Goal: Task Accomplishment & Management: Manage account settings

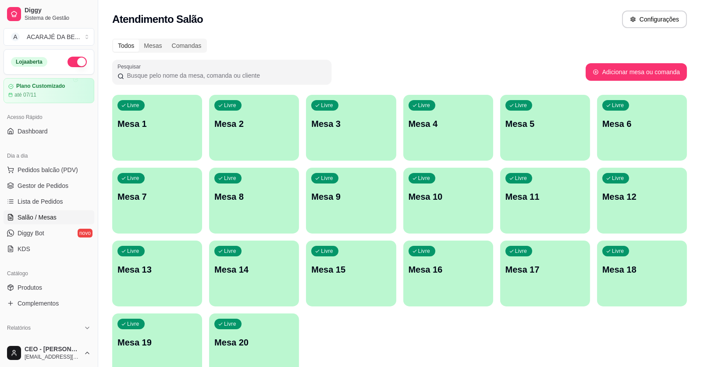
scroll to position [0, 0]
click at [444, 129] on p "Mesa 4" at bounding box center [448, 124] width 77 height 12
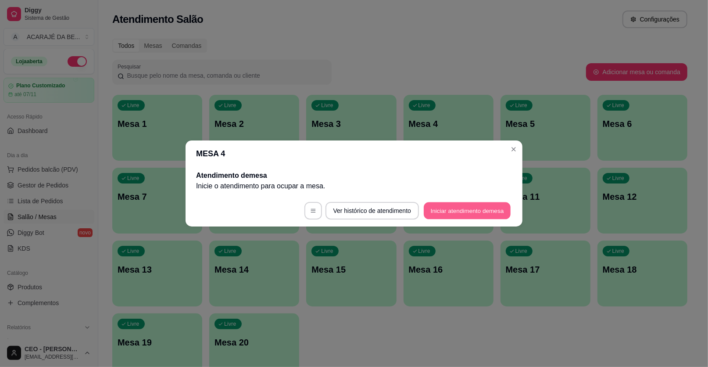
click at [463, 206] on button "Iniciar atendimento de mesa" at bounding box center [467, 210] width 87 height 17
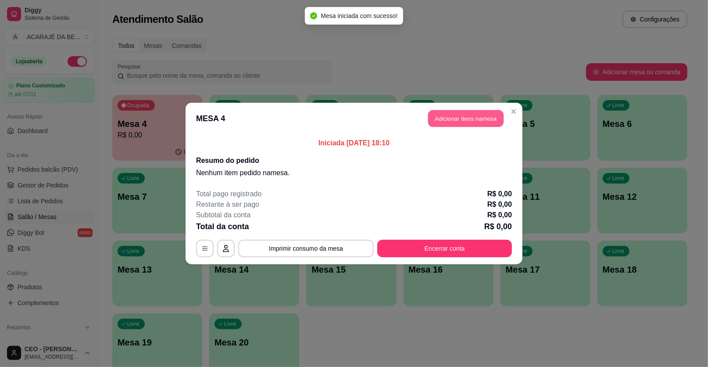
click at [459, 115] on button "Adicionar itens na mesa" at bounding box center [465, 118] width 75 height 17
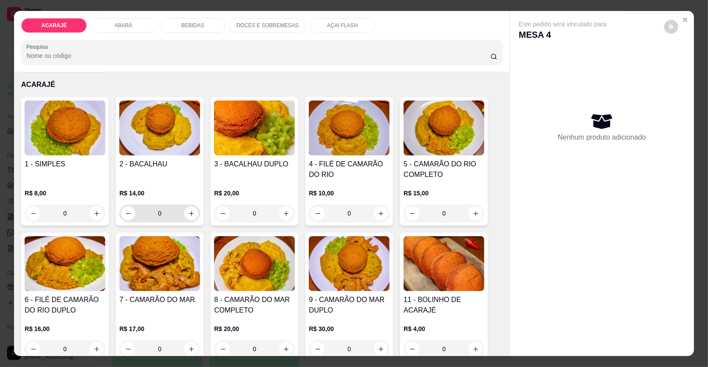
scroll to position [43, 0]
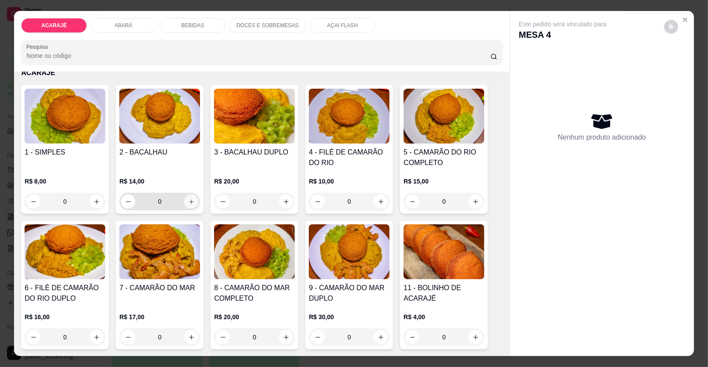
click at [189, 203] on icon "increase-product-quantity" at bounding box center [191, 201] width 7 height 7
type input "1"
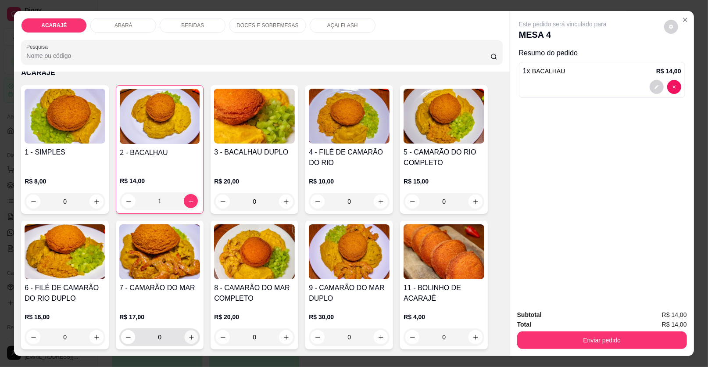
click at [188, 334] on icon "increase-product-quantity" at bounding box center [191, 337] width 7 height 7
type input "1"
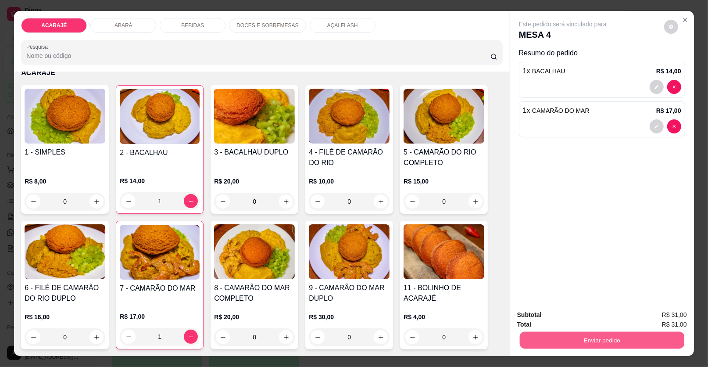
click at [544, 337] on button "Enviar pedido" at bounding box center [602, 340] width 164 height 17
click at [653, 318] on button "Enviar pedido" at bounding box center [664, 318] width 50 height 17
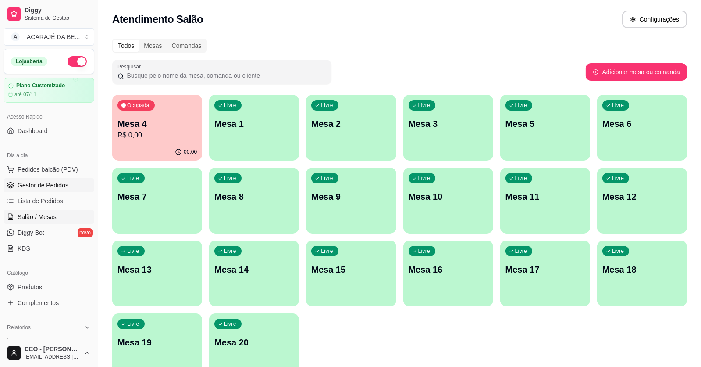
click at [18, 184] on span "Gestor de Pedidos" at bounding box center [43, 185] width 51 height 9
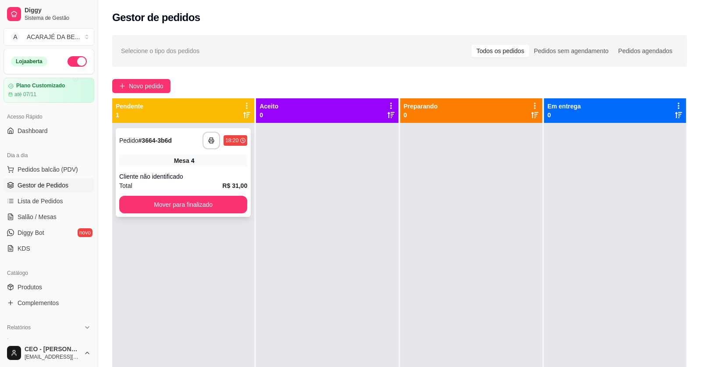
drag, startPoint x: 235, startPoint y: 162, endPoint x: 237, endPoint y: 157, distance: 5.1
click at [237, 157] on div "Mesa 4" at bounding box center [183, 160] width 128 height 12
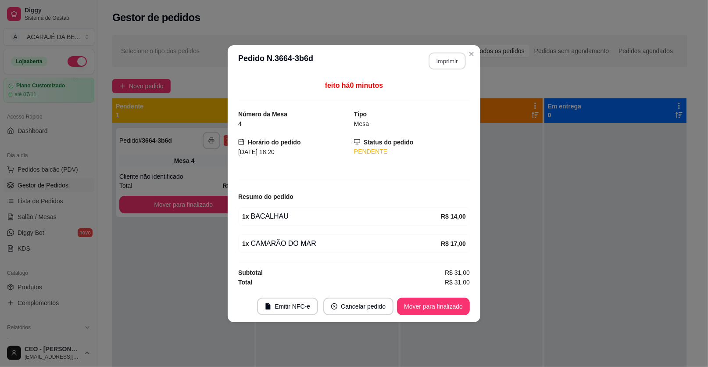
click at [450, 57] on button "Imprimir" at bounding box center [447, 60] width 37 height 17
click at [454, 307] on button "Mover para finalizado" at bounding box center [433, 306] width 73 height 18
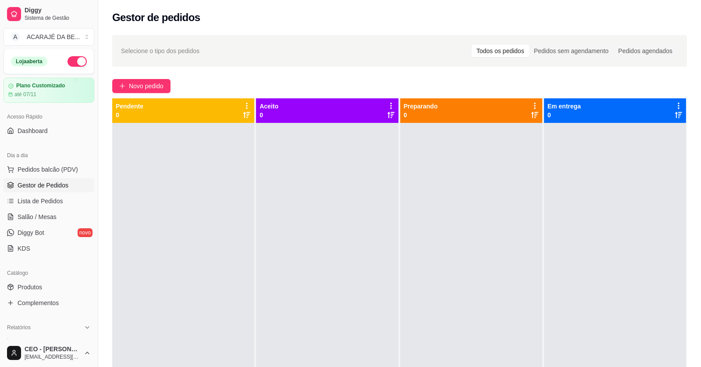
click at [39, 224] on ul "Pedidos balcão (PDV) Gestor de Pedidos Lista de Pedidos Salão / Mesas Diggy Bot…" at bounding box center [49, 208] width 91 height 93
click at [40, 221] on link "Salão / Mesas" at bounding box center [49, 217] width 91 height 14
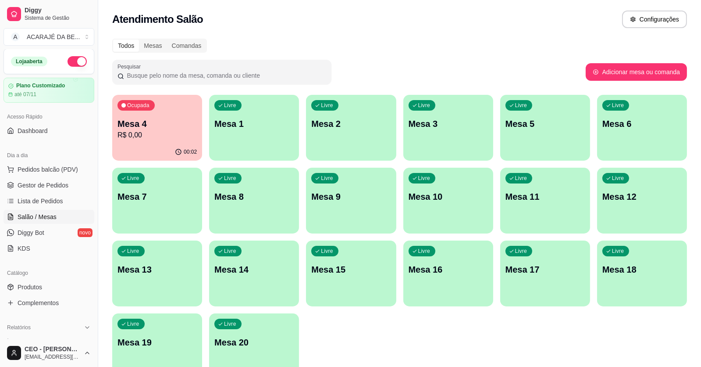
click at [41, 220] on span "Salão / Mesas" at bounding box center [37, 216] width 39 height 9
click at [44, 218] on span "Salão / Mesas" at bounding box center [37, 216] width 39 height 9
click at [184, 119] on p "Mesa 4" at bounding box center [157, 124] width 77 height 12
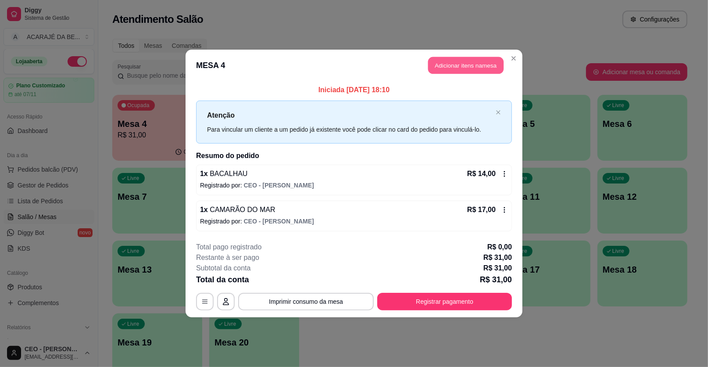
click at [478, 73] on button "Adicionar itens na mesa" at bounding box center [465, 65] width 75 height 17
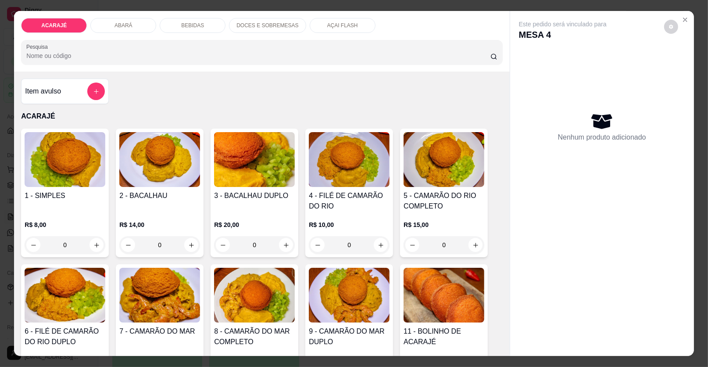
click at [205, 27] on div "BEBIDAS" at bounding box center [193, 25] width 66 height 15
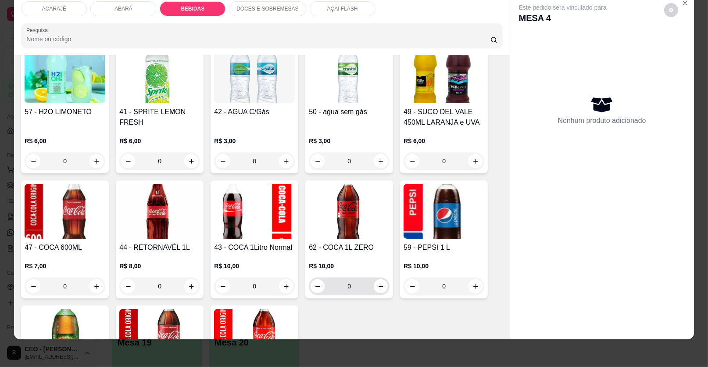
scroll to position [923, 0]
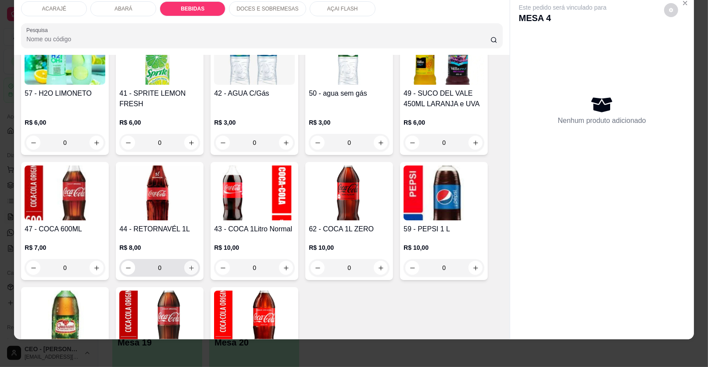
click at [188, 265] on icon "increase-product-quantity" at bounding box center [191, 267] width 7 height 7
type input "1"
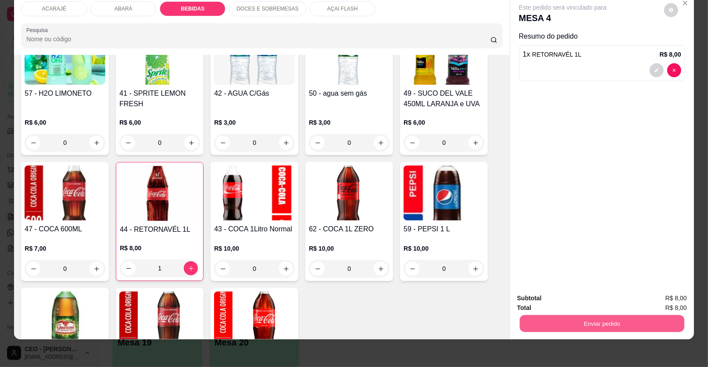
click at [602, 318] on button "Enviar pedido" at bounding box center [602, 323] width 164 height 17
click at [664, 302] on button "Enviar pedido" at bounding box center [664, 301] width 50 height 17
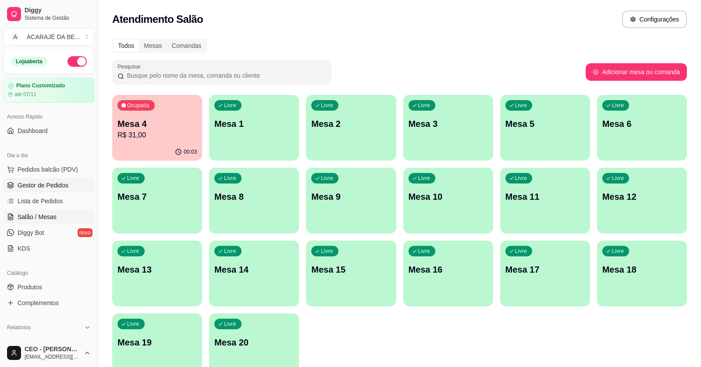
click at [41, 187] on span "Gestor de Pedidos" at bounding box center [43, 185] width 51 height 9
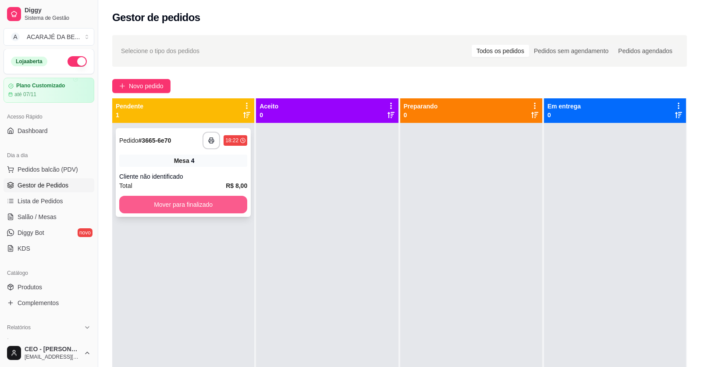
click at [216, 201] on button "Mover para finalizado" at bounding box center [183, 205] width 128 height 18
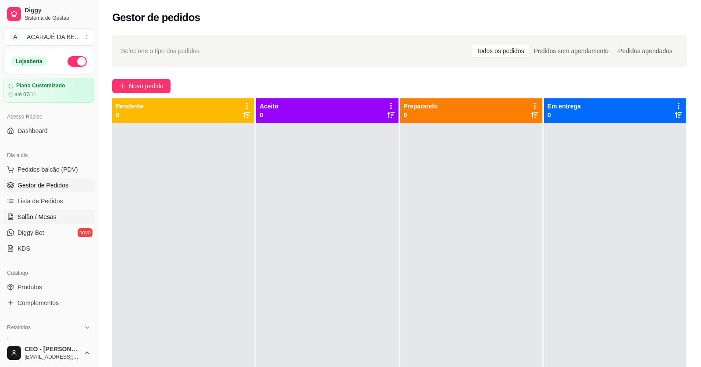
click at [50, 218] on span "Salão / Mesas" at bounding box center [37, 216] width 39 height 9
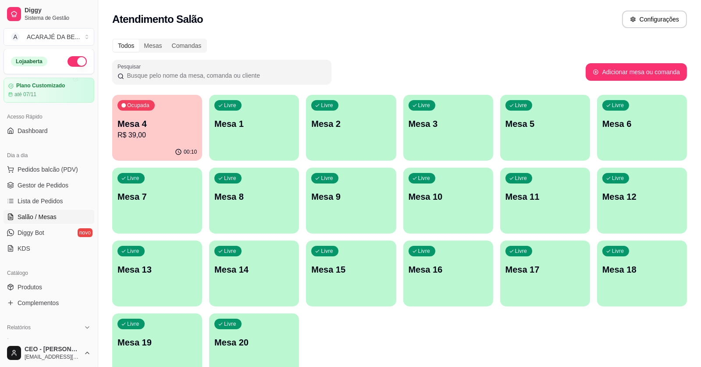
click at [174, 138] on p "R$ 39,00" at bounding box center [157, 135] width 79 height 11
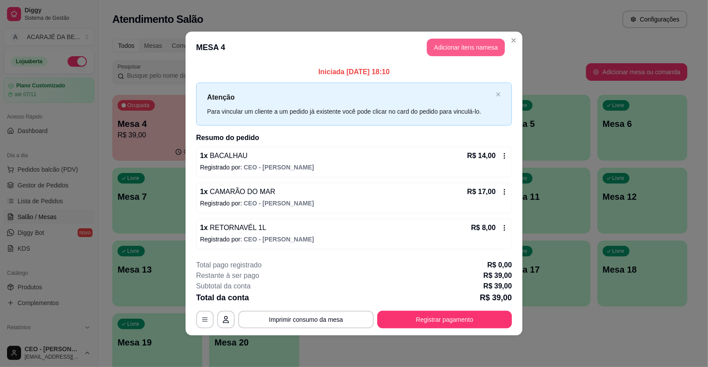
click at [472, 50] on button "Adicionar itens na mesa" at bounding box center [466, 48] width 78 height 18
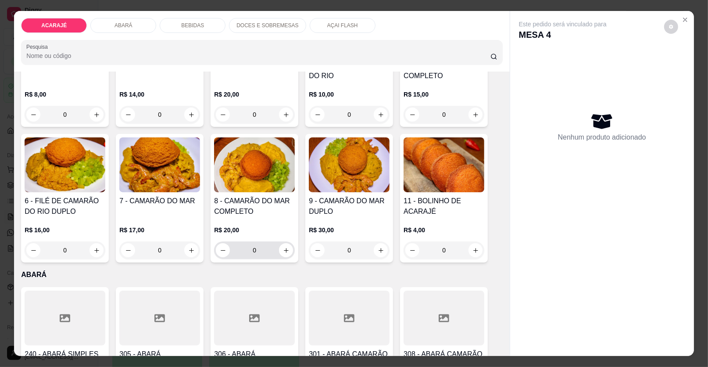
scroll to position [132, 0]
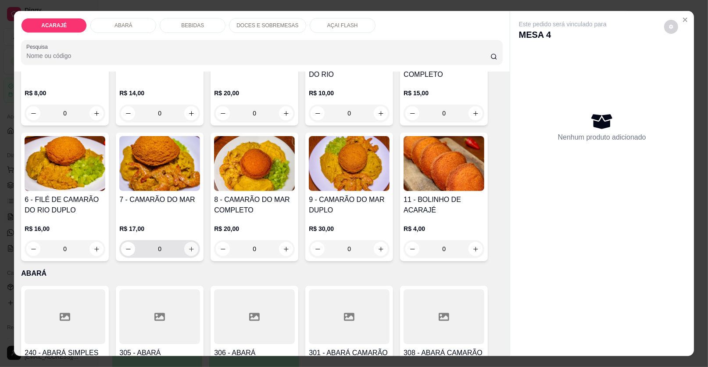
click at [188, 246] on icon "increase-product-quantity" at bounding box center [191, 249] width 7 height 7
type input "2"
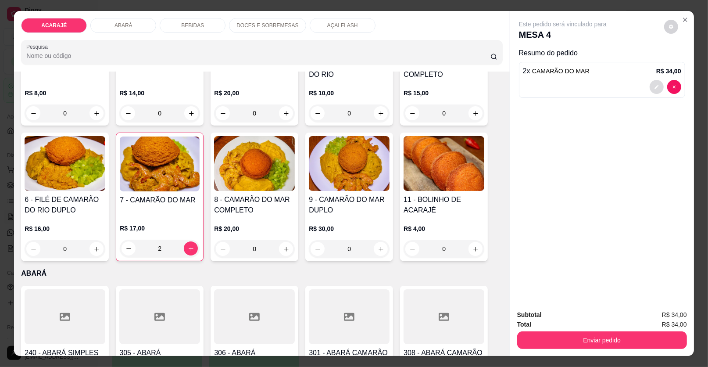
click at [655, 91] on button "decrease-product-quantity" at bounding box center [656, 87] width 14 height 14
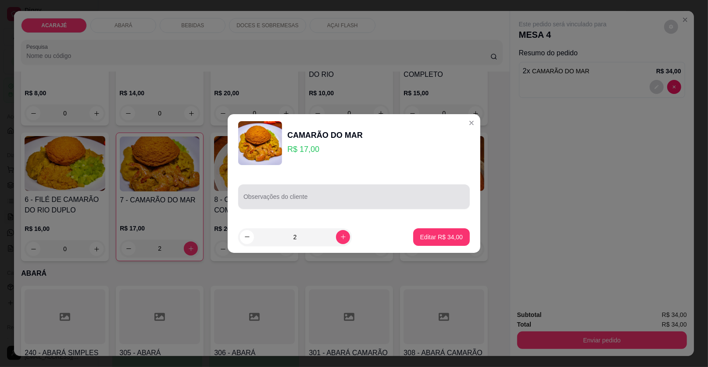
click at [325, 206] on div "Observações do cliente" at bounding box center [354, 196] width 232 height 25
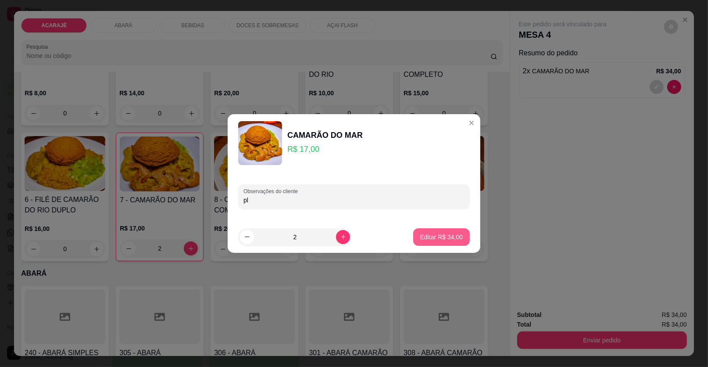
type input "pl"
click at [450, 231] on button "Editar R$ 34,00" at bounding box center [441, 236] width 55 height 17
type input "0"
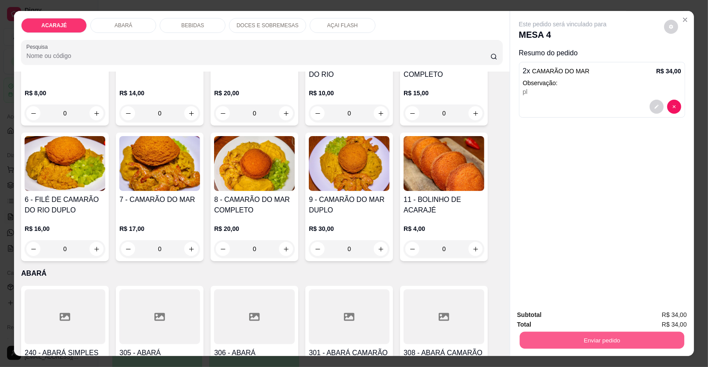
click at [589, 332] on button "Enviar pedido" at bounding box center [602, 340] width 164 height 17
click at [680, 318] on button "Enviar pedido" at bounding box center [664, 318] width 50 height 17
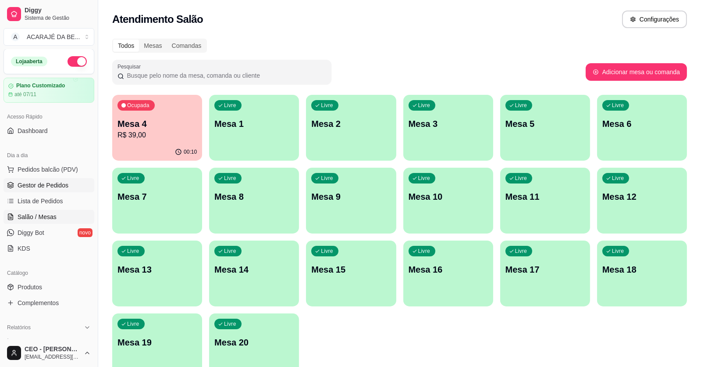
click at [57, 184] on span "Gestor de Pedidos" at bounding box center [43, 185] width 51 height 9
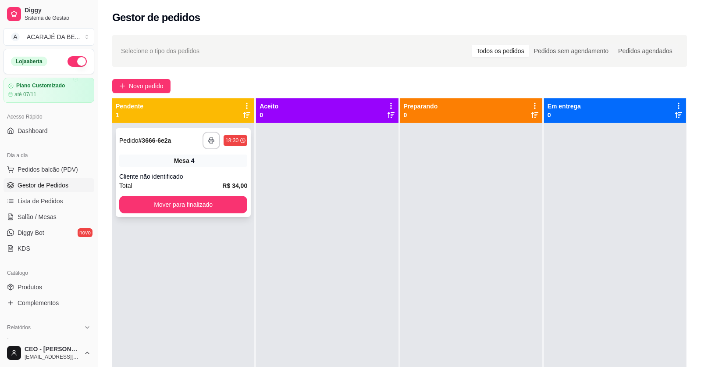
click at [164, 176] on div "Cliente não identificado" at bounding box center [183, 176] width 128 height 9
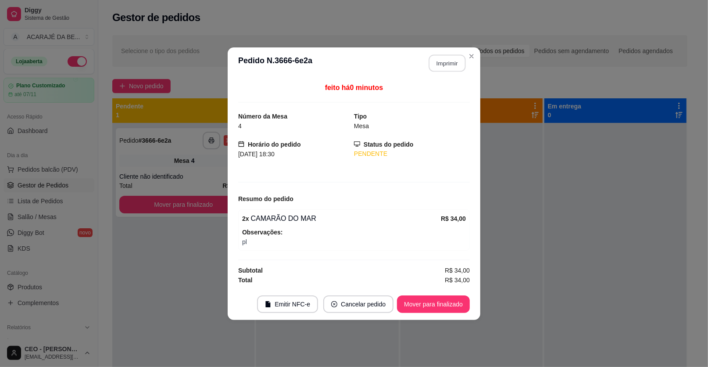
click at [447, 67] on button "Imprimir" at bounding box center [447, 62] width 37 height 17
click at [431, 304] on button "Mover para finalizado" at bounding box center [433, 303] width 71 height 17
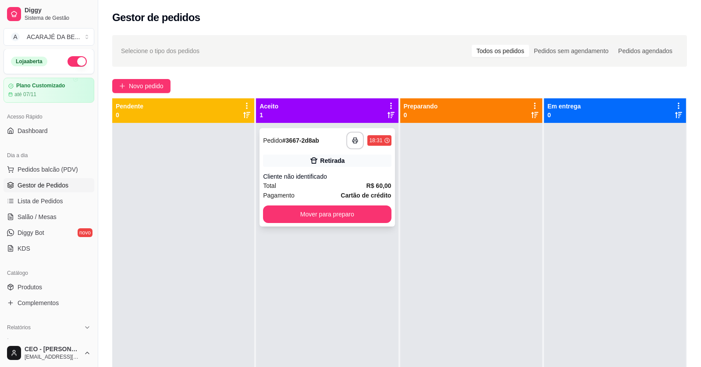
click at [309, 172] on div "Cliente não identificado" at bounding box center [327, 176] width 128 height 9
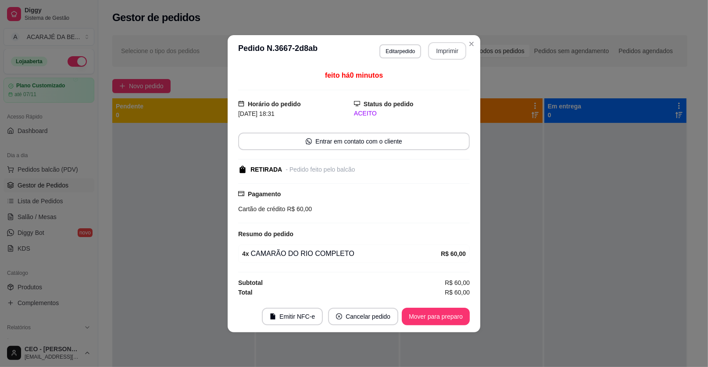
click at [452, 52] on button "Imprimir" at bounding box center [447, 51] width 38 height 18
click at [422, 315] on button "Mover para preparo" at bounding box center [436, 316] width 68 height 18
click at [422, 315] on button "Mover para preparo" at bounding box center [436, 315] width 66 height 17
click at [422, 315] on div "Mover para preparo" at bounding box center [429, 316] width 80 height 18
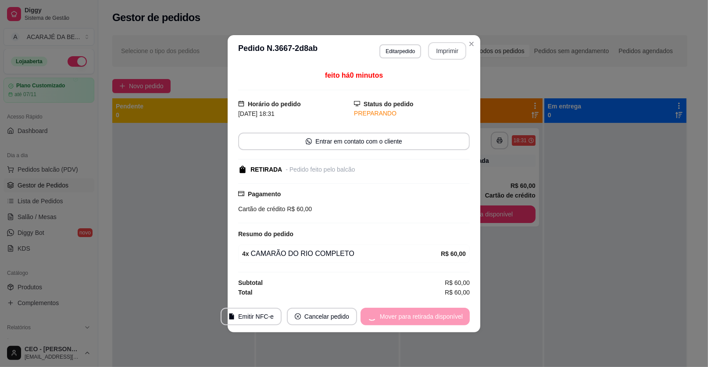
click at [421, 315] on div "Mover para retirada disponível" at bounding box center [414, 316] width 109 height 18
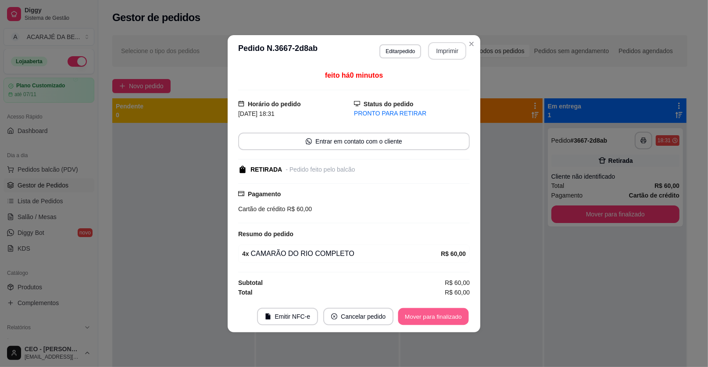
click at [417, 314] on button "Mover para finalizado" at bounding box center [433, 315] width 71 height 17
click at [417, 314] on div "Mover para finalizado" at bounding box center [433, 316] width 73 height 18
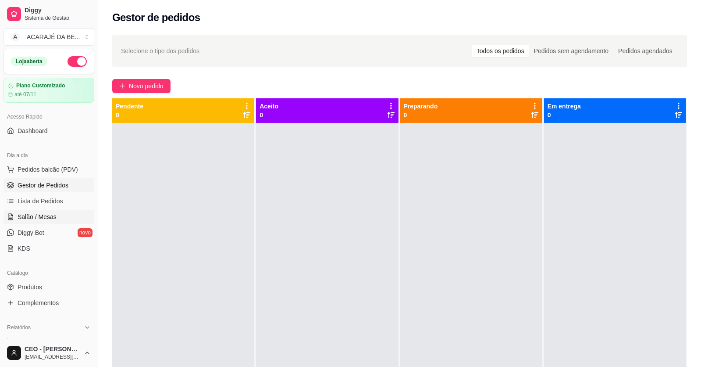
click at [55, 217] on link "Salão / Mesas" at bounding box center [49, 217] width 91 height 14
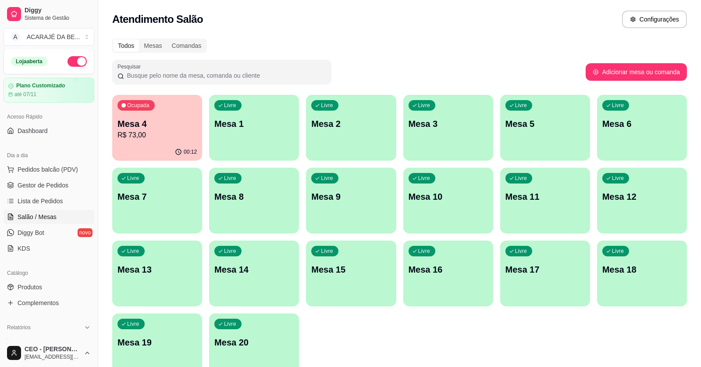
click at [150, 115] on div "Ocupada Mesa 4 R$ 73,00" at bounding box center [157, 119] width 90 height 49
click at [150, 147] on div "00:12" at bounding box center [157, 151] width 87 height 17
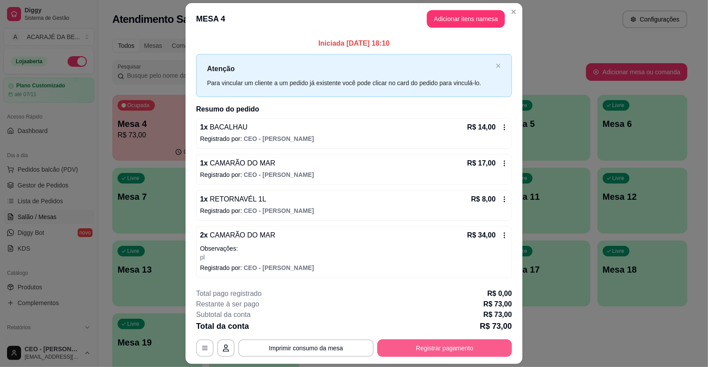
click at [397, 343] on button "Registrar pagamento" at bounding box center [444, 348] width 135 height 18
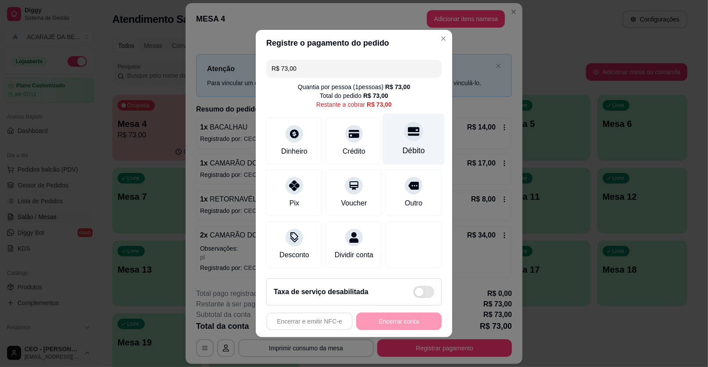
click at [419, 149] on div "Débito" at bounding box center [414, 150] width 22 height 11
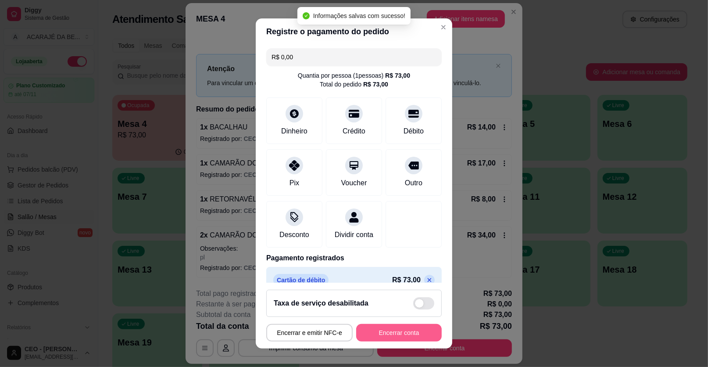
type input "R$ 0,00"
click at [393, 337] on button "Encerrar conta" at bounding box center [399, 333] width 86 height 18
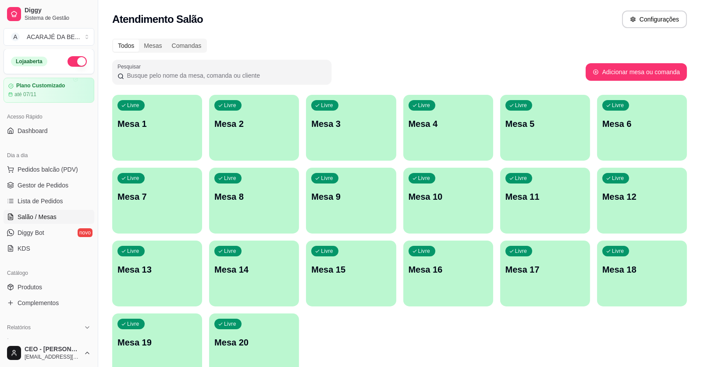
click at [67, 176] on ul "Pedidos balcão (PDV) Gestor de Pedidos Lista de Pedidos Salão / Mesas Diggy Bot…" at bounding box center [49, 208] width 91 height 93
click at [68, 186] on link "Gestor de Pedidos" at bounding box center [49, 185] width 91 height 14
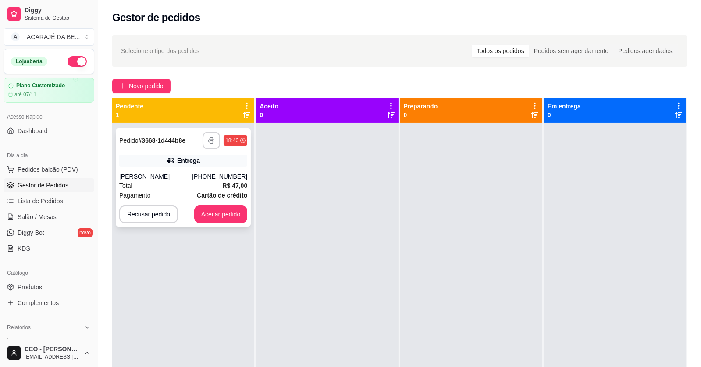
click at [240, 193] on strong "Cartão de crédito" at bounding box center [222, 195] width 50 height 7
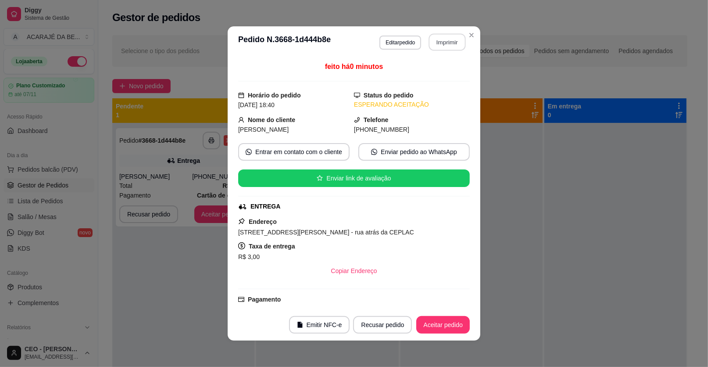
click at [450, 40] on button "Imprimir" at bounding box center [447, 42] width 37 height 17
click at [426, 316] on button "Aceitar pedido" at bounding box center [443, 325] width 54 height 18
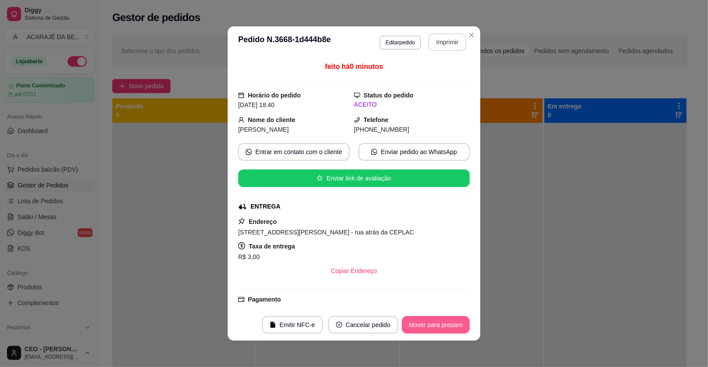
click at [426, 316] on button "Mover para preparo" at bounding box center [436, 325] width 68 height 18
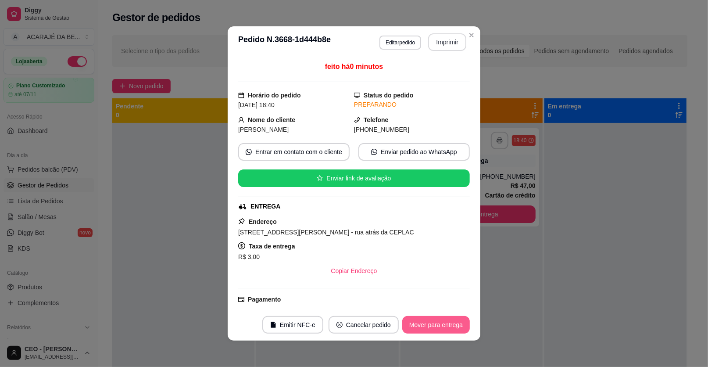
click at [426, 316] on button "Mover para entrega" at bounding box center [436, 325] width 68 height 18
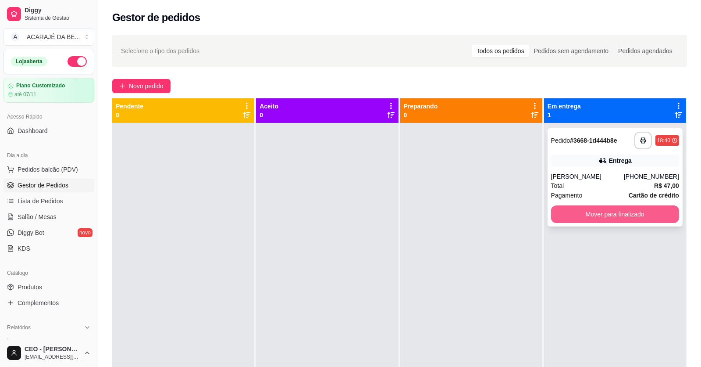
click at [576, 217] on button "Mover para finalizado" at bounding box center [615, 214] width 128 height 18
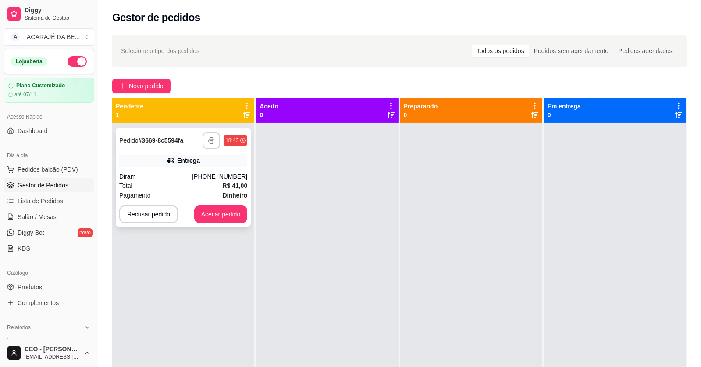
click at [131, 193] on span "Pagamento" at bounding box center [135, 195] width 32 height 10
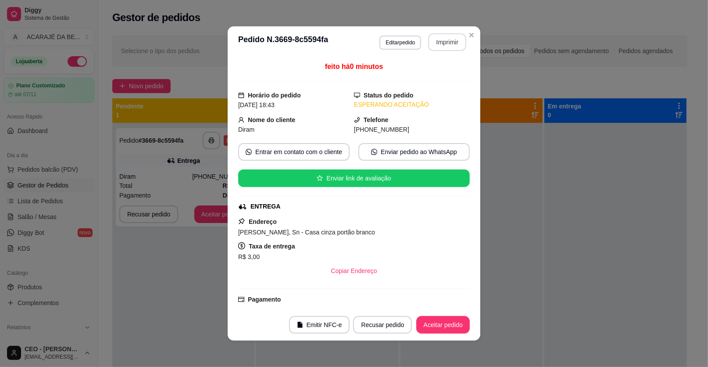
click at [444, 43] on button "Imprimir" at bounding box center [447, 42] width 38 height 18
click at [436, 325] on button "Aceitar pedido" at bounding box center [443, 325] width 54 height 18
click at [435, 325] on button "Aceitar pedido" at bounding box center [443, 324] width 52 height 17
click at [435, 325] on div "Recusar pedido Aceitar pedido" at bounding box center [398, 325] width 141 height 18
click at [434, 325] on div "Recusar pedido Aceitar pedido" at bounding box center [398, 325] width 141 height 18
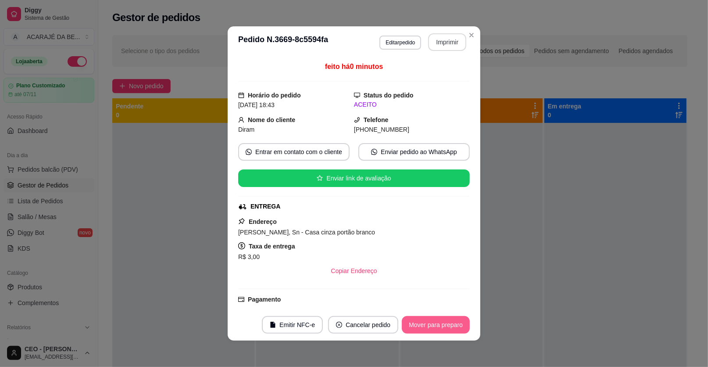
click at [433, 325] on button "Mover para preparo" at bounding box center [436, 325] width 68 height 18
click at [432, 323] on div "Mover para preparo" at bounding box center [429, 325] width 80 height 18
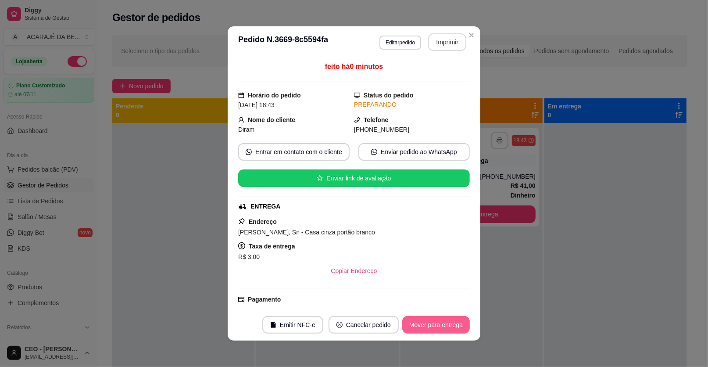
click at [432, 323] on button "Mover para entrega" at bounding box center [436, 325] width 68 height 18
click at [432, 323] on div "Mover para entrega" at bounding box center [430, 325] width 80 height 18
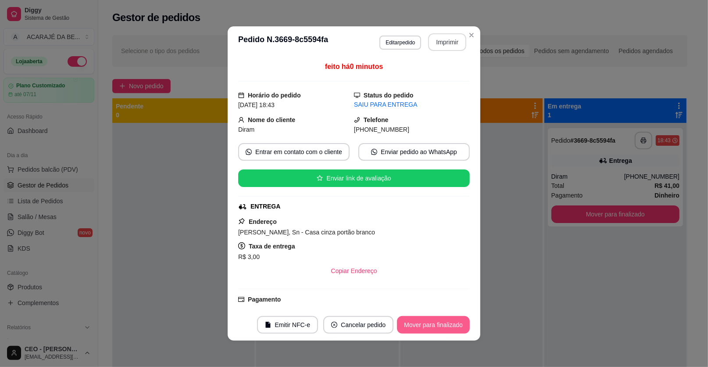
click at [432, 323] on button "Mover para finalizado" at bounding box center [433, 325] width 73 height 18
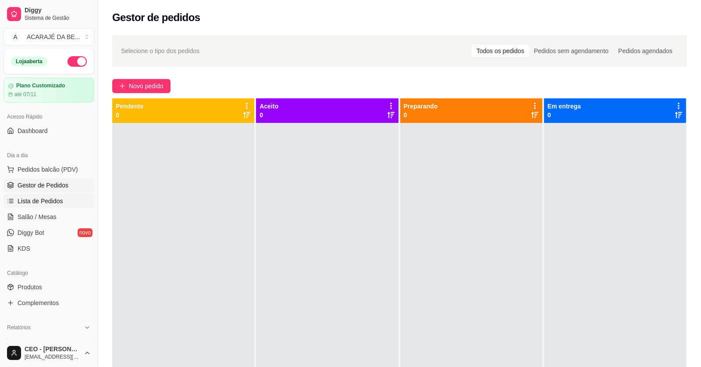
drag, startPoint x: 39, startPoint y: 200, endPoint x: 41, endPoint y: 194, distance: 6.9
click at [38, 200] on span "Lista de Pedidos" at bounding box center [41, 200] width 46 height 9
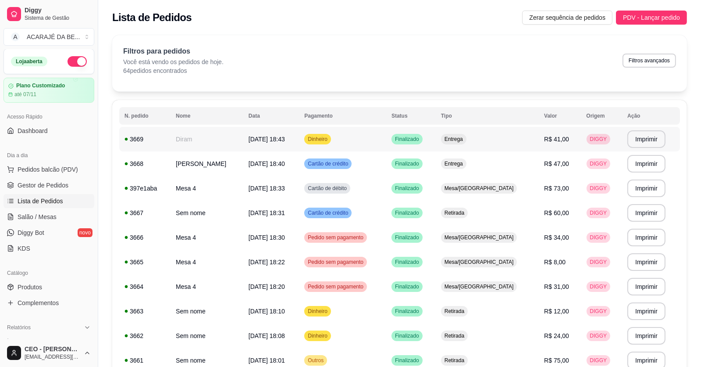
click at [365, 134] on td "Dinheiro" at bounding box center [342, 139] width 87 height 25
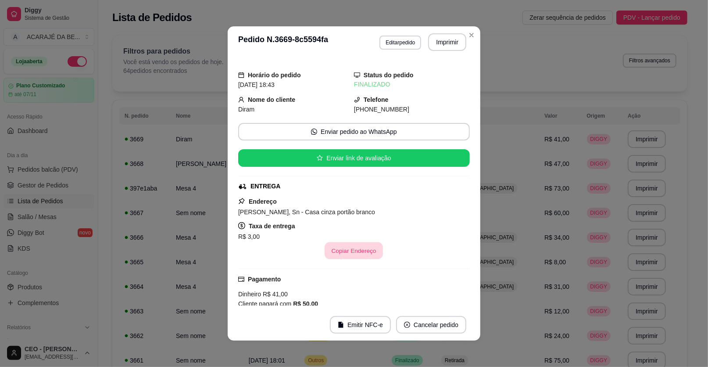
click at [332, 247] on button "Copiar Endereço" at bounding box center [354, 250] width 58 height 17
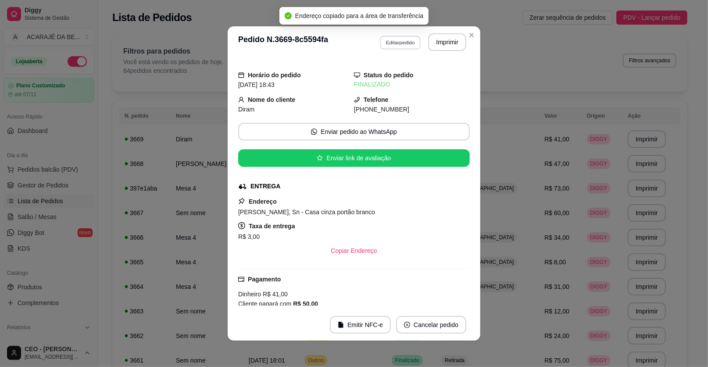
click at [413, 48] on button "Editar pedido" at bounding box center [400, 43] width 41 height 14
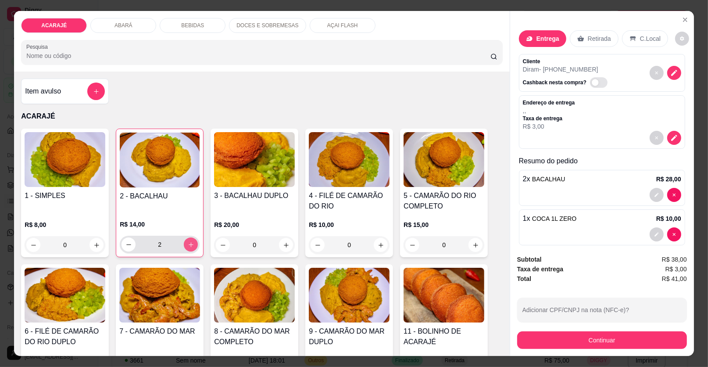
click at [188, 242] on icon "increase-product-quantity" at bounding box center [191, 244] width 7 height 7
type input "3"
click at [189, 26] on p "BEBIDAS" at bounding box center [192, 25] width 23 height 7
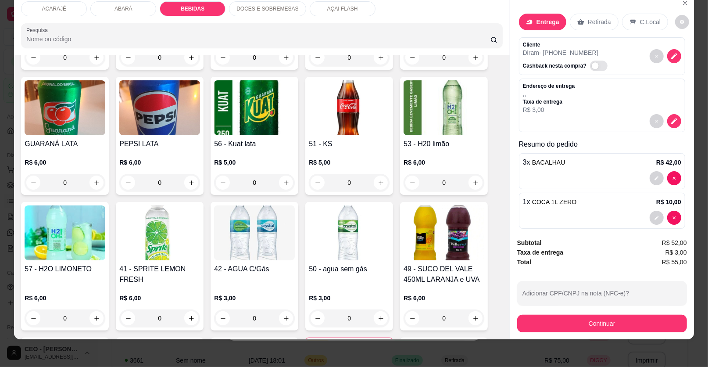
scroll to position [879, 0]
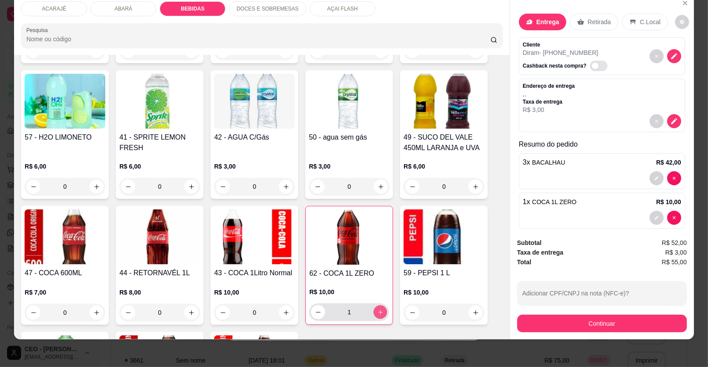
click at [377, 311] on icon "increase-product-quantity" at bounding box center [380, 312] width 7 height 7
type input "2"
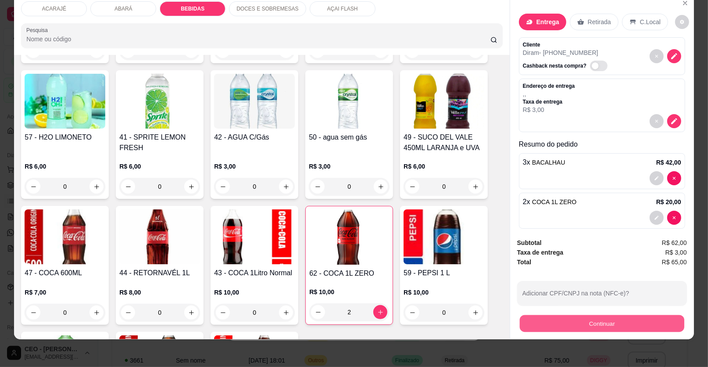
click at [551, 325] on button "Continuar" at bounding box center [602, 323] width 164 height 17
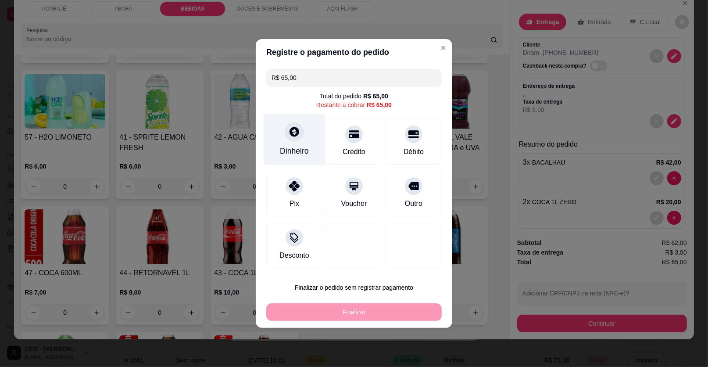
click at [293, 147] on div "Dinheiro" at bounding box center [294, 150] width 29 height 11
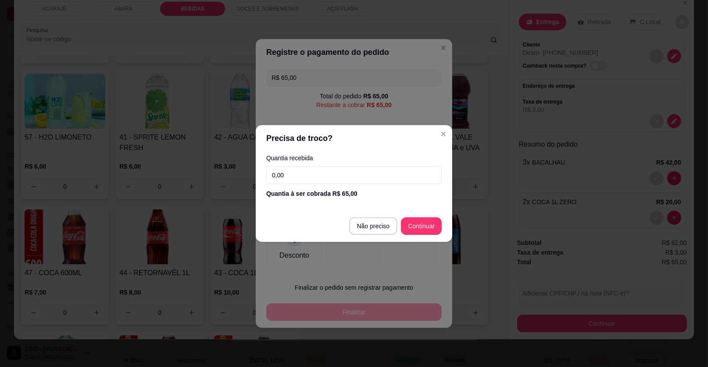
click at [305, 182] on input "0,00" at bounding box center [353, 175] width 175 height 18
type input "100,00"
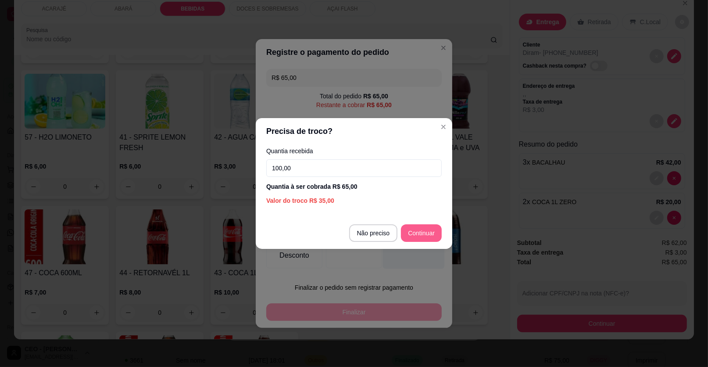
type input "R$ 0,00"
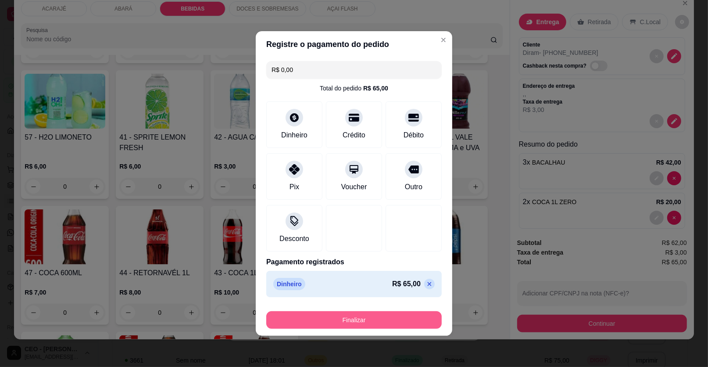
click at [387, 316] on button "Finalizar" at bounding box center [353, 320] width 175 height 18
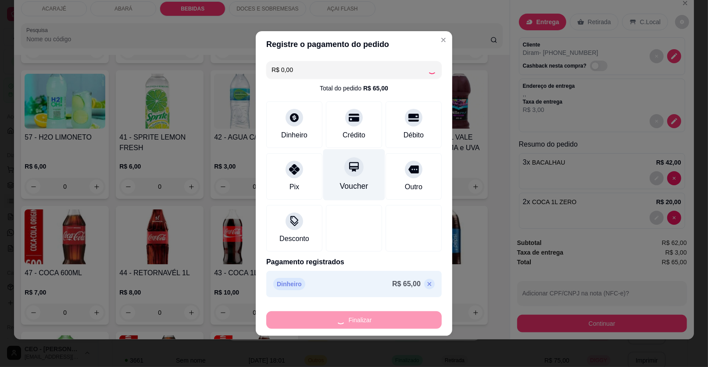
type input "0"
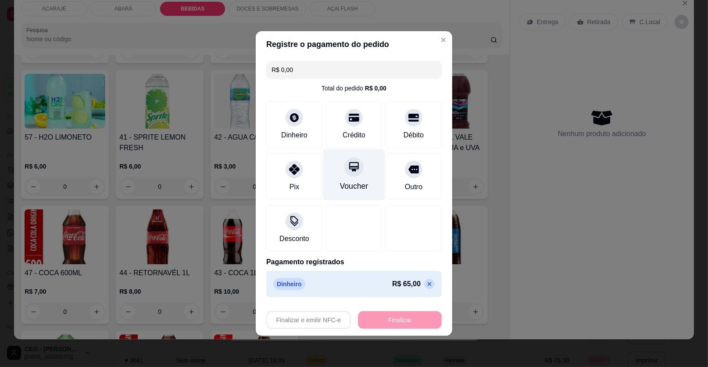
type input "-R$ 65,00"
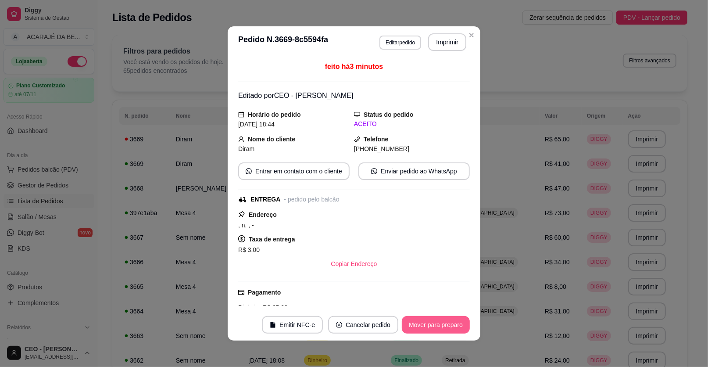
click at [440, 329] on button "Mover para preparo" at bounding box center [436, 325] width 68 height 18
click at [440, 329] on div "Mover para preparo" at bounding box center [429, 325] width 80 height 18
click at [440, 329] on button "Mover para entrega" at bounding box center [436, 324] width 66 height 17
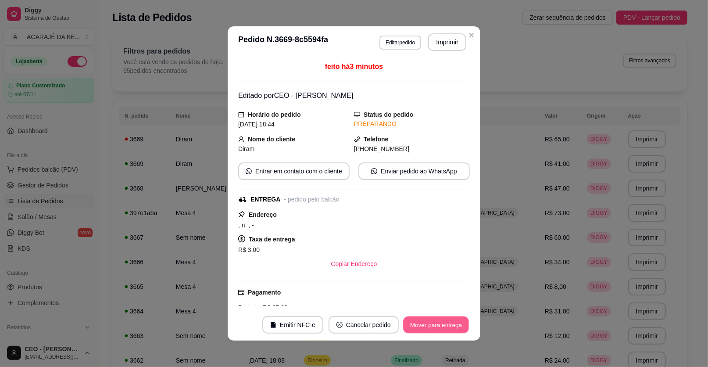
click at [440, 329] on div "Mover para entrega" at bounding box center [436, 325] width 68 height 18
click at [440, 329] on button "Mover para finalizado" at bounding box center [433, 325] width 73 height 18
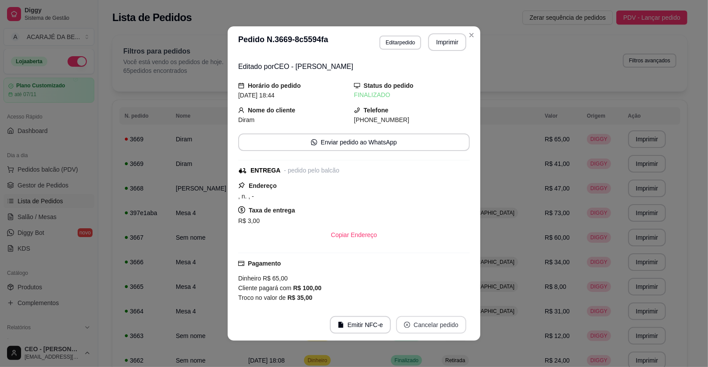
click at [440, 328] on button "Cancelar pedido" at bounding box center [431, 325] width 70 height 18
click at [451, 42] on button "Imprimir" at bounding box center [447, 42] width 38 height 18
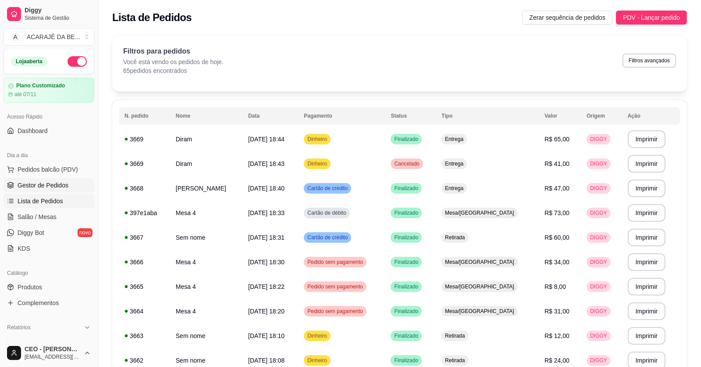
click at [59, 182] on span "Gestor de Pedidos" at bounding box center [43, 185] width 51 height 9
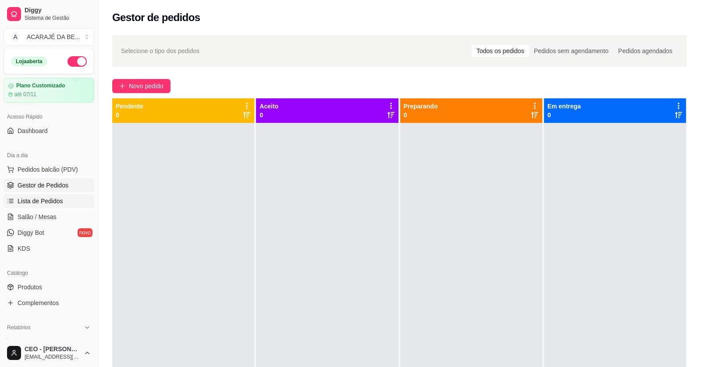
click at [28, 203] on span "Lista de Pedidos" at bounding box center [41, 200] width 46 height 9
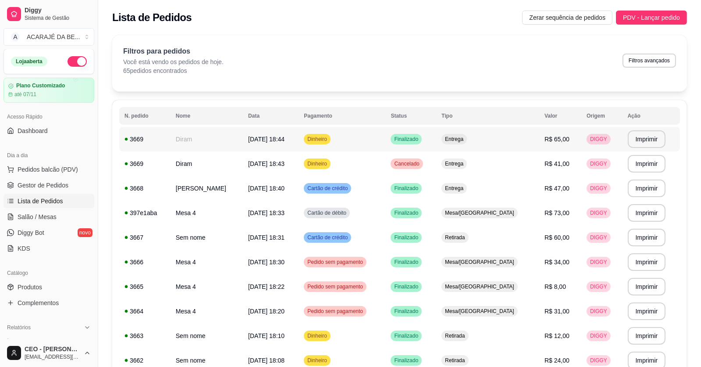
click at [228, 141] on td "Diram" at bounding box center [207, 139] width 72 height 25
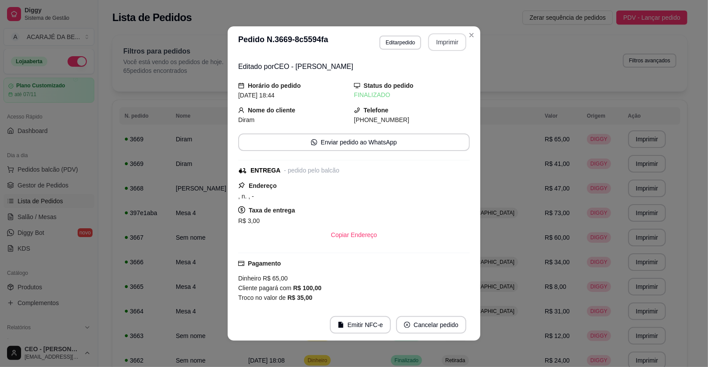
click at [440, 39] on button "Imprimir" at bounding box center [447, 42] width 38 height 18
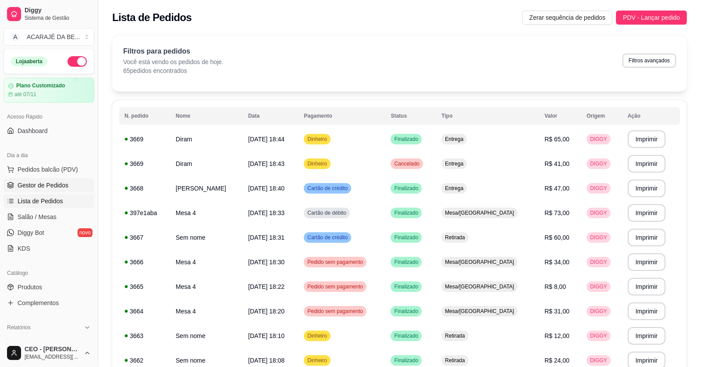
click at [51, 185] on span "Gestor de Pedidos" at bounding box center [43, 185] width 51 height 9
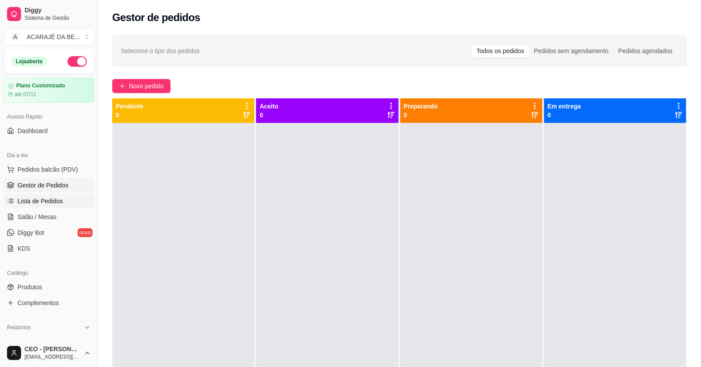
click at [56, 197] on span "Lista de Pedidos" at bounding box center [41, 200] width 46 height 9
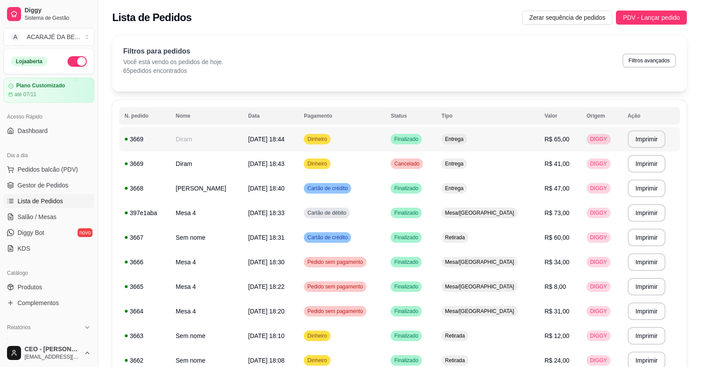
click at [436, 132] on td "Finalizado" at bounding box center [410, 139] width 51 height 25
click at [52, 185] on span "Gestor de Pedidos" at bounding box center [43, 185] width 51 height 9
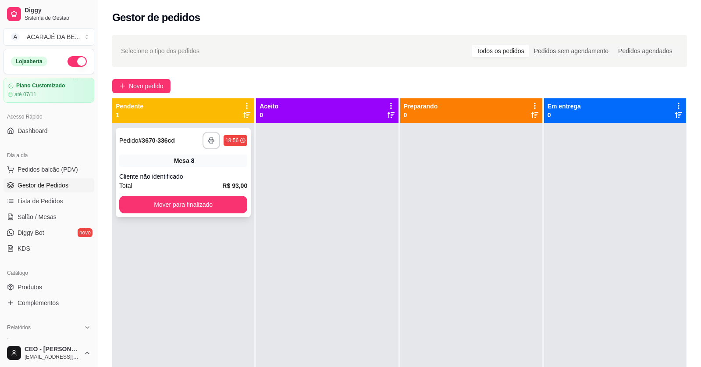
click at [146, 170] on div "**********" at bounding box center [183, 172] width 135 height 89
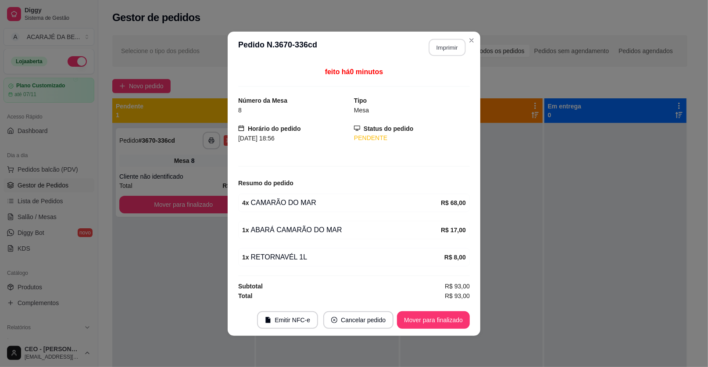
click at [432, 45] on button "Imprimir" at bounding box center [447, 47] width 37 height 17
click at [458, 326] on button "Mover para finalizado" at bounding box center [433, 319] width 71 height 17
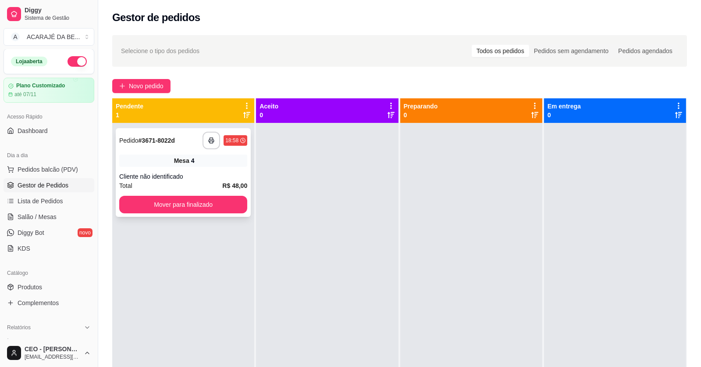
click at [167, 147] on div "**********" at bounding box center [183, 141] width 128 height 18
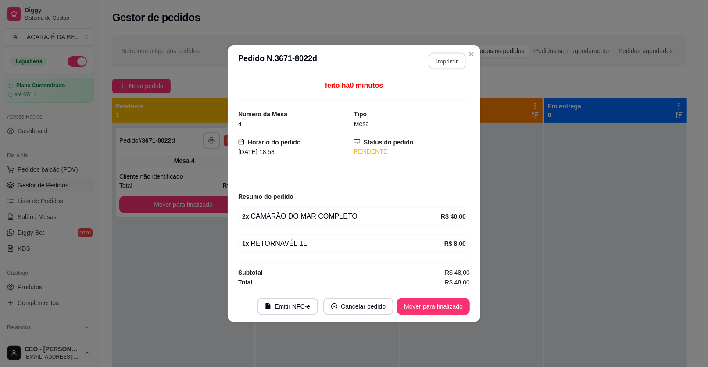
click at [445, 64] on button "Imprimir" at bounding box center [447, 60] width 37 height 17
click at [450, 307] on button "Mover para finalizado" at bounding box center [433, 305] width 71 height 17
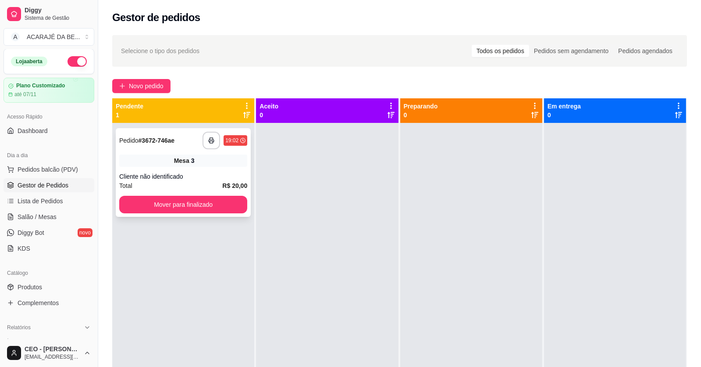
click at [198, 167] on div "**********" at bounding box center [183, 172] width 135 height 89
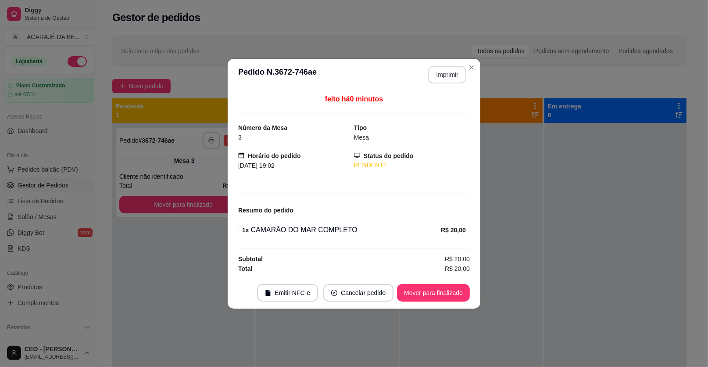
click at [446, 76] on button "Imprimir" at bounding box center [447, 75] width 38 height 18
click at [430, 294] on button "Mover para finalizado" at bounding box center [433, 292] width 71 height 17
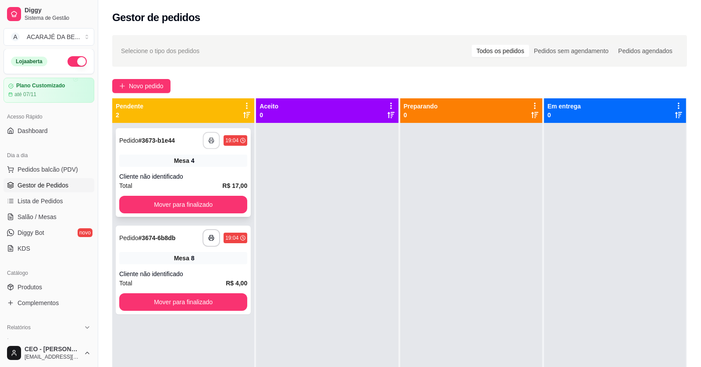
click at [214, 138] on button "button" at bounding box center [211, 140] width 17 height 17
click at [219, 210] on button "Mover para finalizado" at bounding box center [183, 205] width 128 height 18
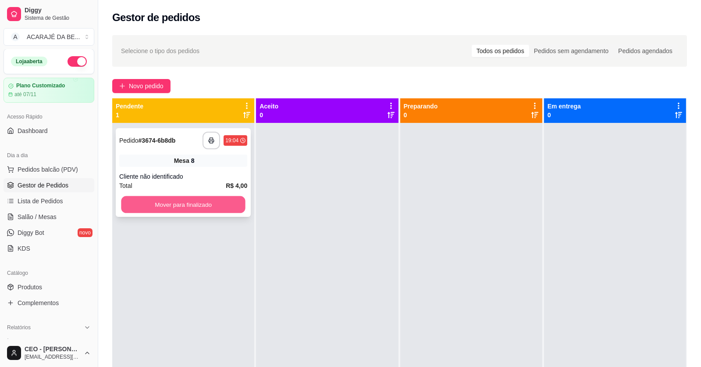
click at [218, 208] on button "Mover para finalizado" at bounding box center [183, 204] width 124 height 17
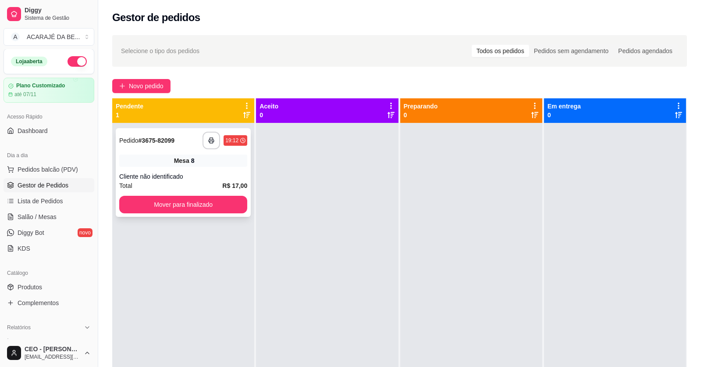
drag, startPoint x: 399, startPoint y: 347, endPoint x: 219, endPoint y: 165, distance: 256.1
click at [219, 165] on div "Mesa 8" at bounding box center [183, 160] width 128 height 12
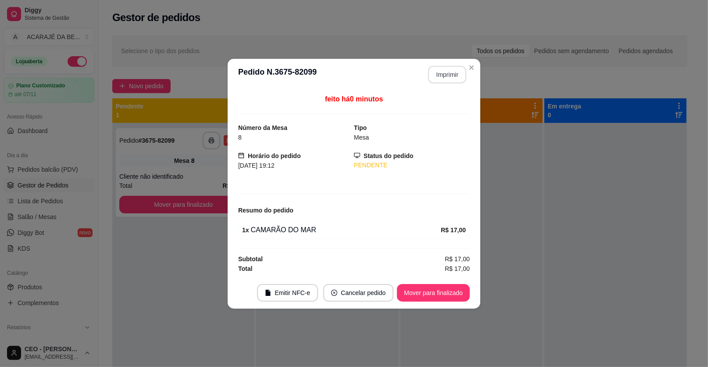
click at [457, 80] on button "Imprimir" at bounding box center [447, 75] width 38 height 18
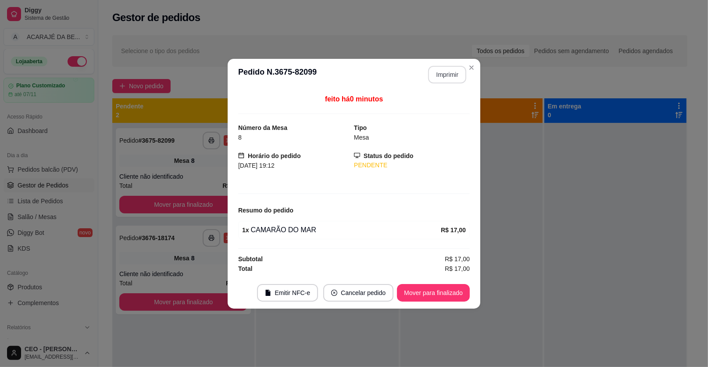
click at [449, 290] on button "Mover para finalizado" at bounding box center [433, 293] width 73 height 18
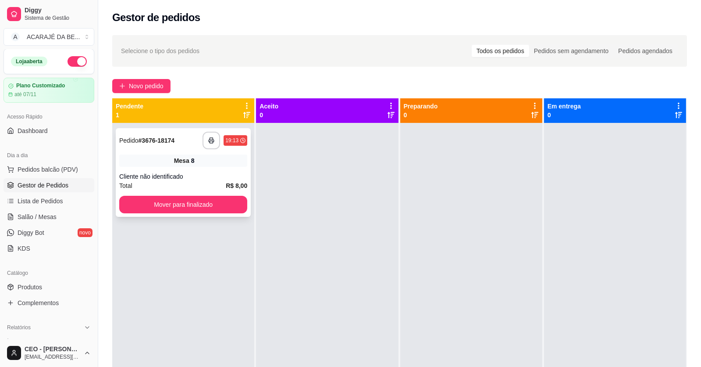
click at [172, 131] on div "**********" at bounding box center [183, 172] width 135 height 89
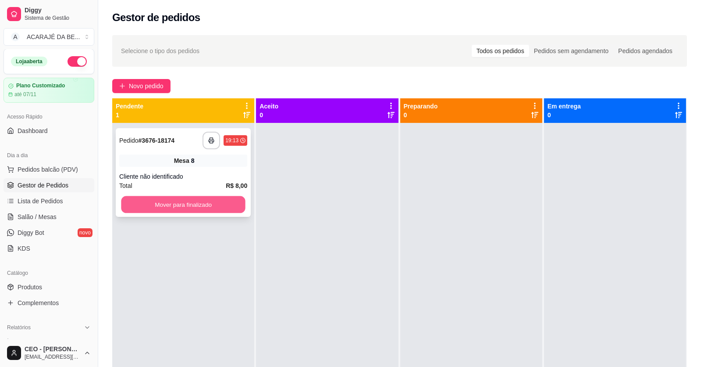
click at [202, 207] on button "Mover para finalizado" at bounding box center [183, 204] width 124 height 17
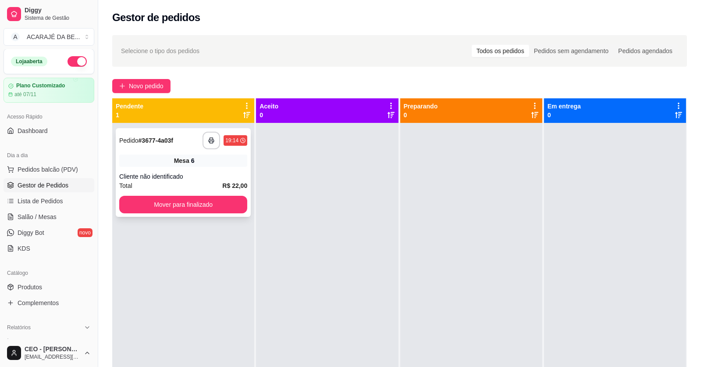
click at [182, 154] on div "Mesa 6" at bounding box center [183, 160] width 128 height 12
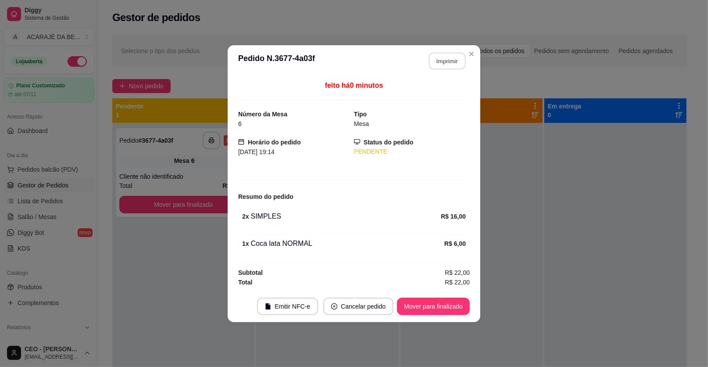
click at [433, 58] on button "Imprimir" at bounding box center [447, 60] width 37 height 17
click at [431, 306] on button "Mover para finalizado" at bounding box center [433, 305] width 71 height 17
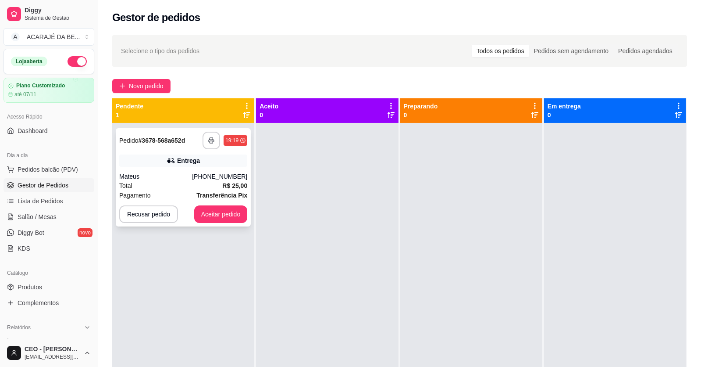
click at [177, 161] on div "Entrega" at bounding box center [188, 160] width 23 height 9
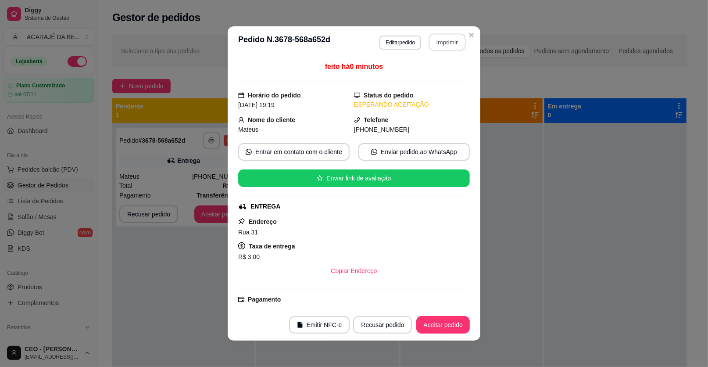
click at [445, 39] on button "Imprimir" at bounding box center [447, 42] width 37 height 17
click at [449, 323] on button "Aceitar pedido" at bounding box center [443, 325] width 54 height 18
click at [449, 323] on div "Recusar pedido Aceitar pedido" at bounding box center [398, 325] width 141 height 18
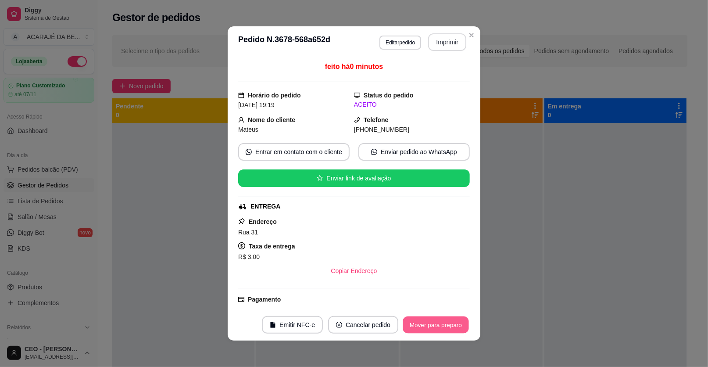
click at [449, 323] on button "Mover para preparo" at bounding box center [436, 324] width 66 height 17
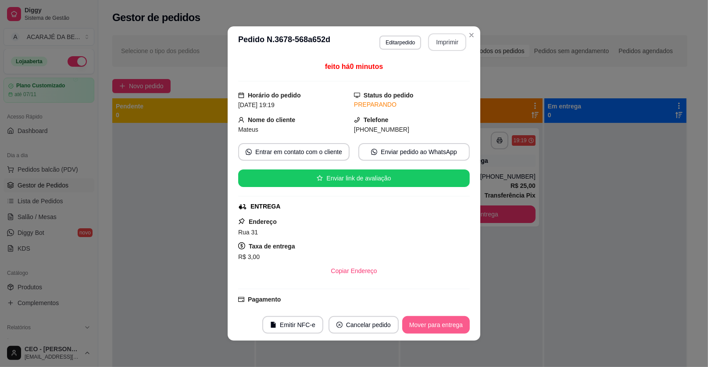
click at [449, 323] on button "Mover para entrega" at bounding box center [436, 325] width 68 height 18
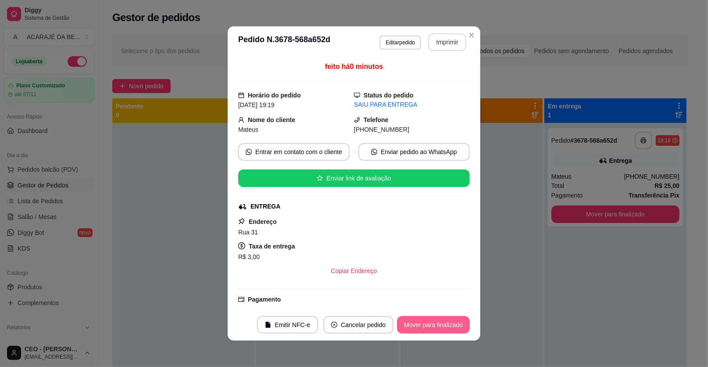
click at [449, 323] on button "Mover para finalizado" at bounding box center [433, 325] width 73 height 18
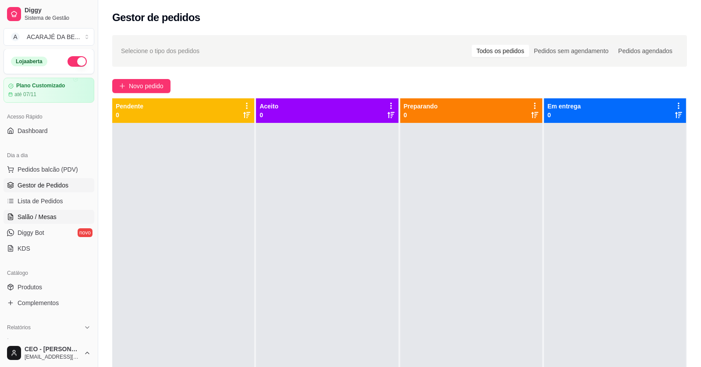
click at [25, 213] on span "Salão / Mesas" at bounding box center [37, 216] width 39 height 9
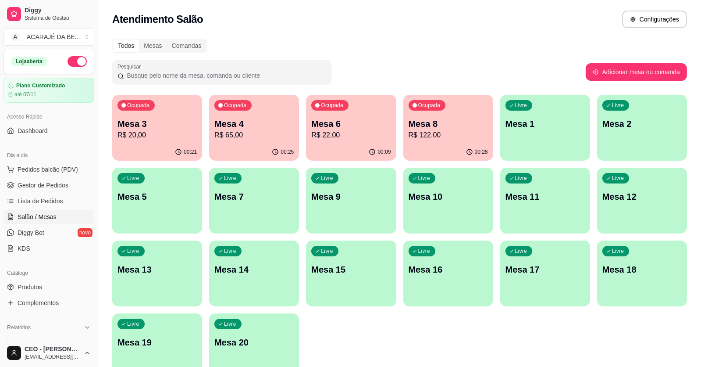
click at [249, 118] on p "Mesa 4" at bounding box center [253, 124] width 79 height 12
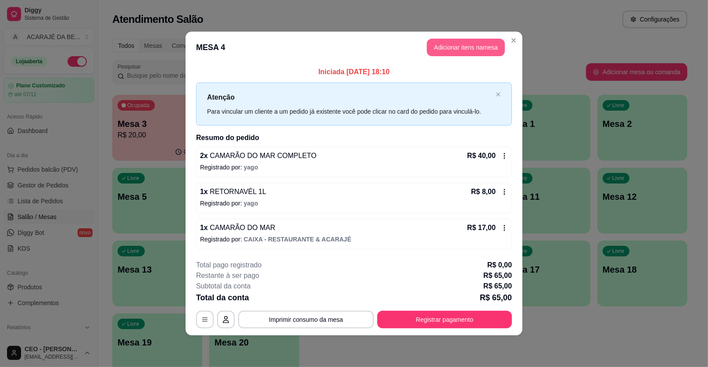
click at [479, 46] on button "Adicionar itens na mesa" at bounding box center [466, 48] width 78 height 18
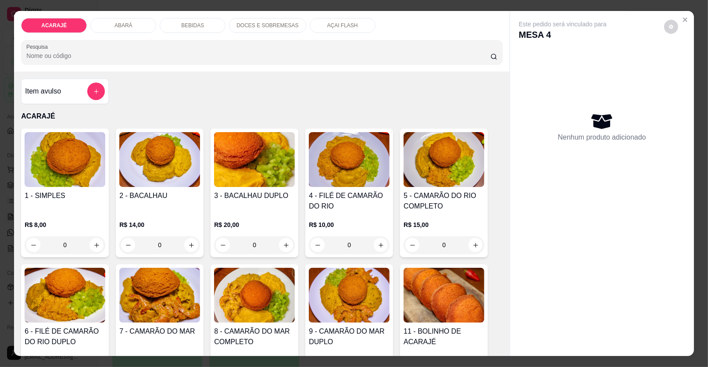
click at [185, 17] on div "ACARAJÉ ABARÁ BEBIDAS DOCES E SOBREMESAS AÇAI FLASH Pesquisa" at bounding box center [261, 41] width 495 height 61
drag, startPoint x: 186, startPoint y: 20, endPoint x: 198, endPoint y: 46, distance: 28.4
click at [186, 21] on div "BEBIDAS" at bounding box center [193, 25] width 66 height 15
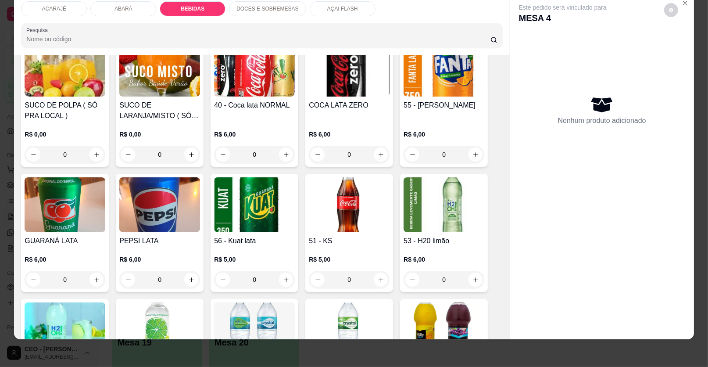
scroll to position [660, 0]
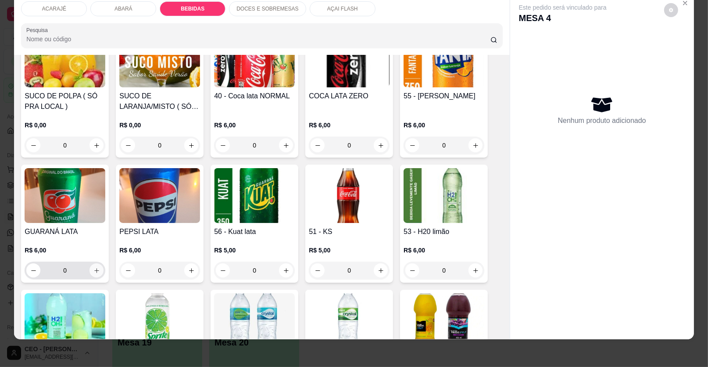
click at [93, 267] on icon "increase-product-quantity" at bounding box center [96, 270] width 7 height 7
click at [91, 265] on button "increase-product-quantity" at bounding box center [96, 270] width 14 height 14
type input "2"
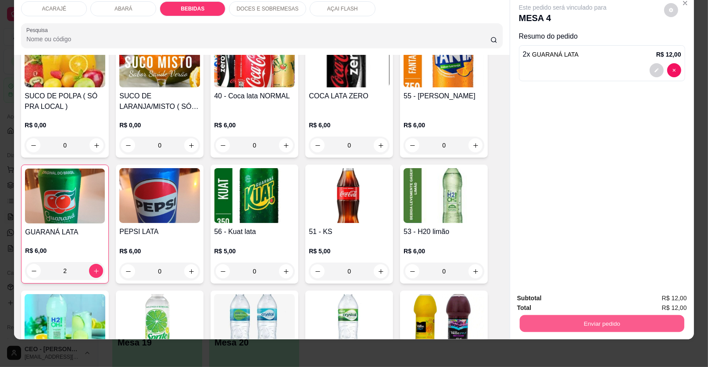
click at [571, 323] on button "Enviar pedido" at bounding box center [602, 323] width 164 height 17
click at [664, 295] on button "Enviar pedido" at bounding box center [664, 301] width 50 height 17
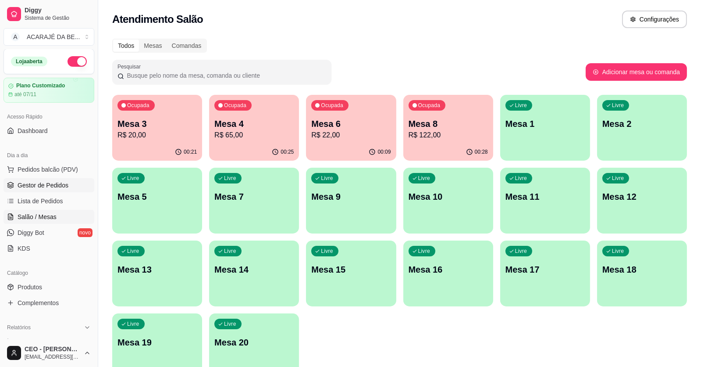
click at [75, 182] on link "Gestor de Pedidos" at bounding box center [49, 185] width 91 height 14
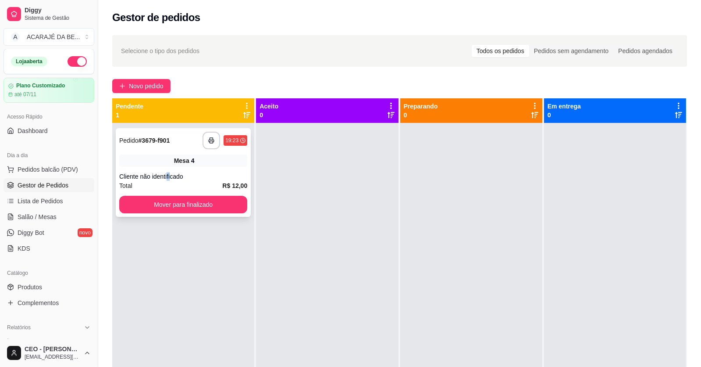
drag, startPoint x: 168, startPoint y: 173, endPoint x: 169, endPoint y: 180, distance: 7.2
click at [169, 180] on div "Cliente não identificado" at bounding box center [183, 176] width 128 height 9
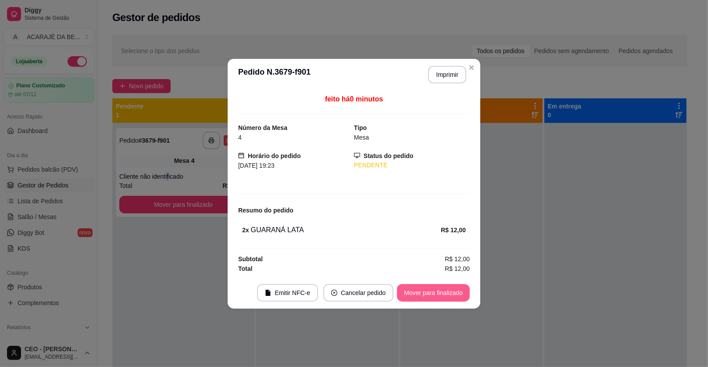
click at [441, 286] on button "Mover para finalizado" at bounding box center [433, 293] width 73 height 18
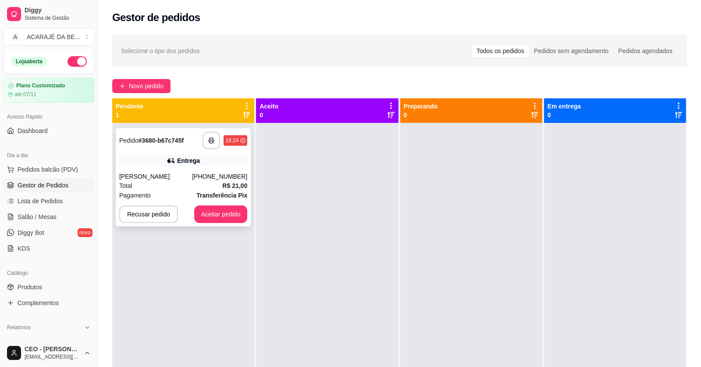
click at [174, 177] on div "[PERSON_NAME]" at bounding box center [155, 176] width 73 height 9
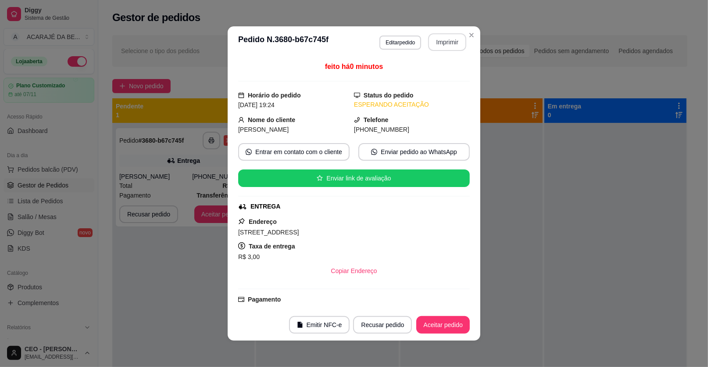
click at [447, 44] on button "Imprimir" at bounding box center [447, 42] width 38 height 18
click at [439, 324] on button "Aceitar pedido" at bounding box center [443, 324] width 52 height 17
click at [439, 324] on div "Recusar pedido Aceitar pedido" at bounding box center [398, 325] width 141 height 18
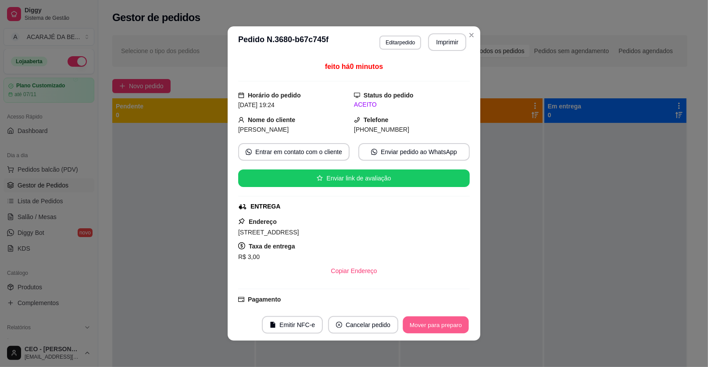
click at [439, 324] on button "Mover para preparo" at bounding box center [436, 324] width 66 height 17
click at [444, 324] on div "Mover para preparo" at bounding box center [429, 325] width 80 height 18
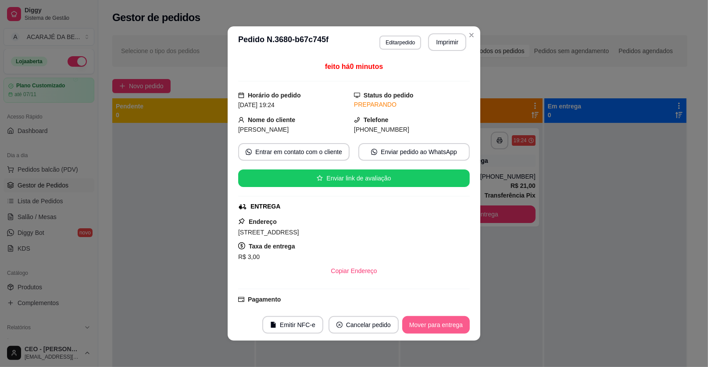
click at [445, 324] on button "Mover para entrega" at bounding box center [436, 325] width 68 height 18
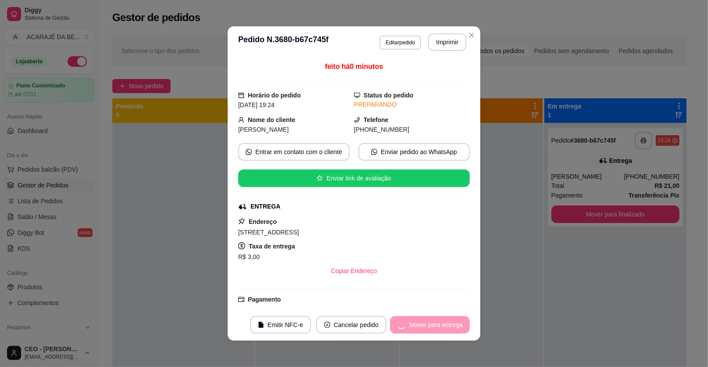
click at [445, 325] on div "Mover para entrega" at bounding box center [430, 325] width 80 height 18
click at [445, 325] on button "Mover para finalizado" at bounding box center [433, 325] width 73 height 18
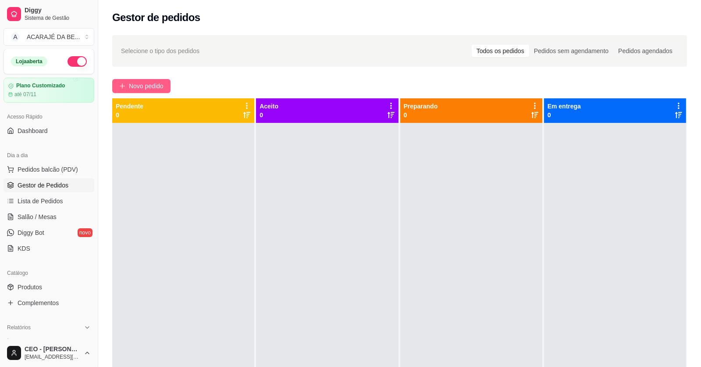
click at [159, 80] on button "Novo pedido" at bounding box center [141, 86] width 58 height 14
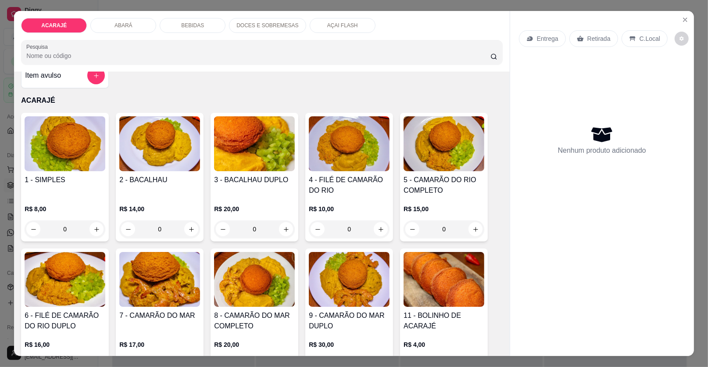
scroll to position [87, 0]
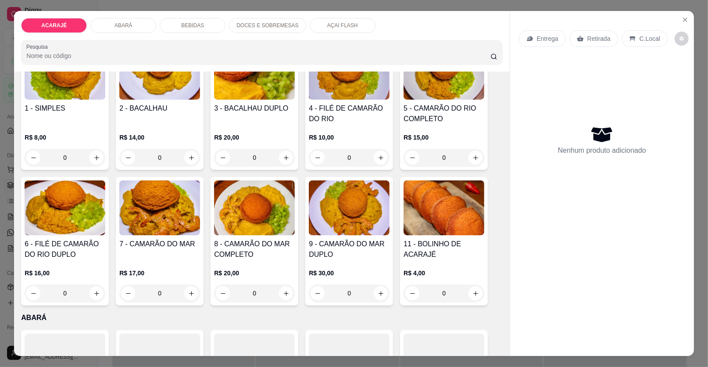
click at [689, 25] on div "Entrega Retirada C.Local Nenhum produto adicionado" at bounding box center [602, 176] width 184 height 331
click at [682, 16] on icon "Close" at bounding box center [685, 19] width 7 height 7
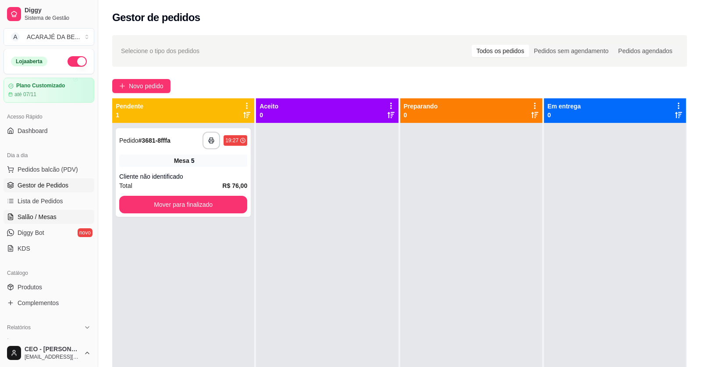
click at [50, 212] on span "Salão / Mesas" at bounding box center [37, 216] width 39 height 9
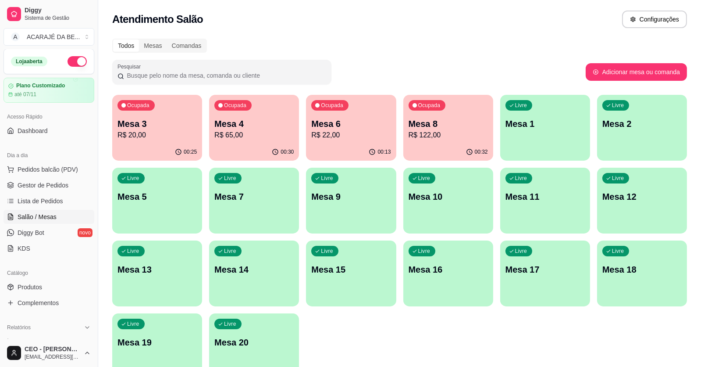
click at [251, 124] on p "Mesa 4" at bounding box center [253, 124] width 79 height 12
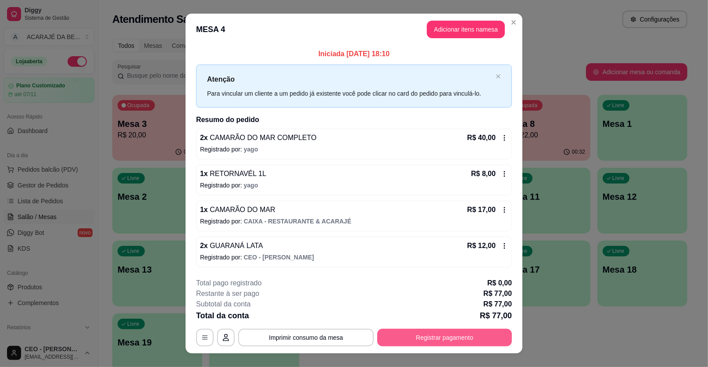
click at [395, 336] on button "Registrar pagamento" at bounding box center [444, 337] width 135 height 18
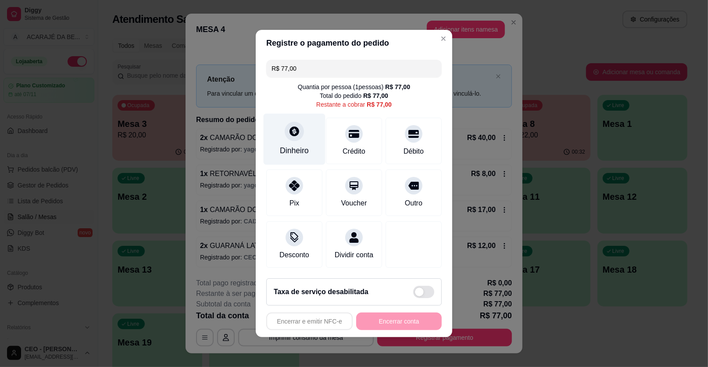
click at [288, 118] on div "Dinheiro" at bounding box center [295, 139] width 62 height 51
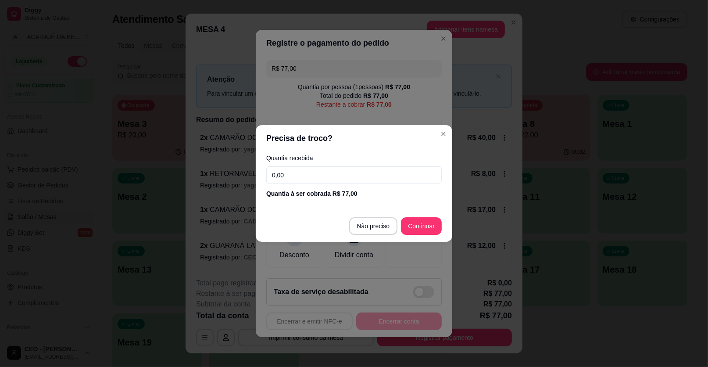
click at [305, 173] on input "0,00" at bounding box center [353, 175] width 175 height 18
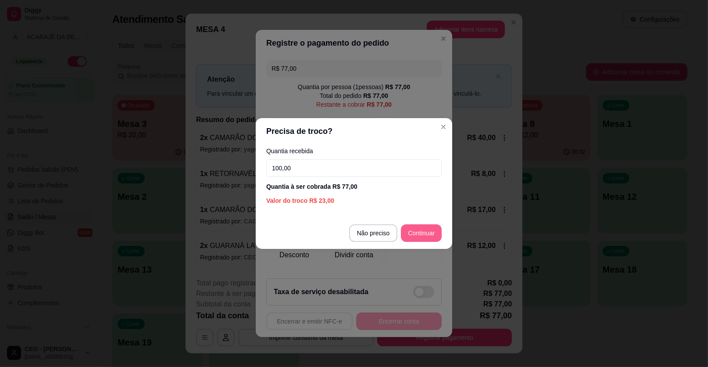
type input "100,00"
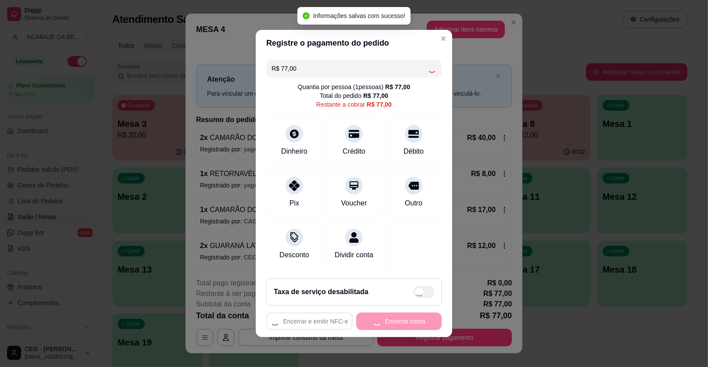
type input "R$ 0,00"
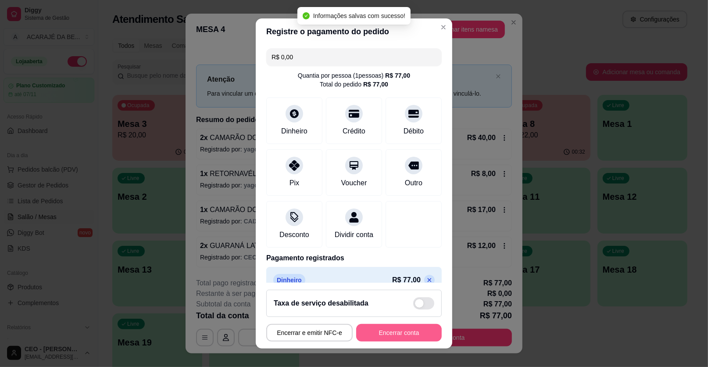
click at [411, 330] on button "Encerrar conta" at bounding box center [399, 333] width 86 height 18
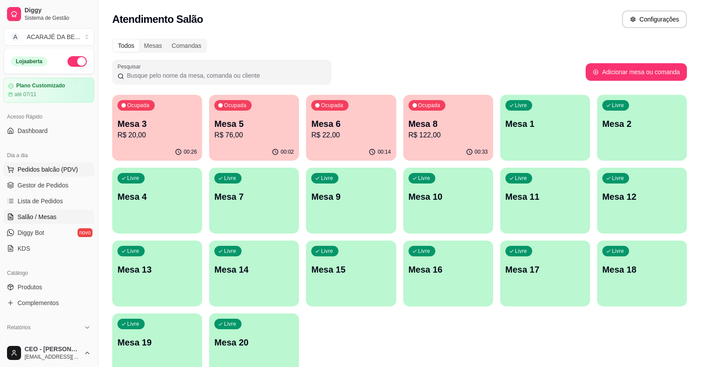
click at [87, 171] on button "Pedidos balcão (PDV)" at bounding box center [49, 169] width 91 height 14
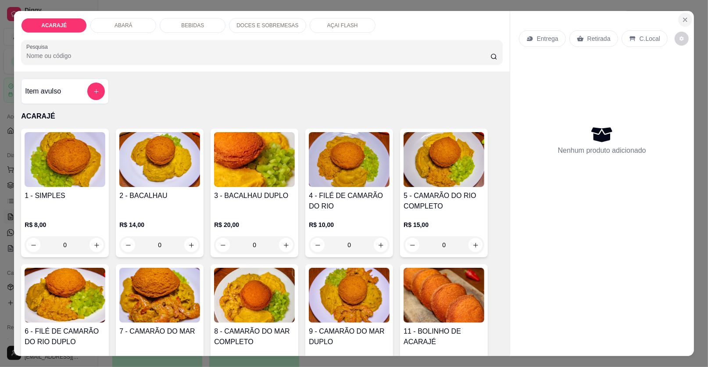
click at [682, 20] on icon "Close" at bounding box center [685, 19] width 7 height 7
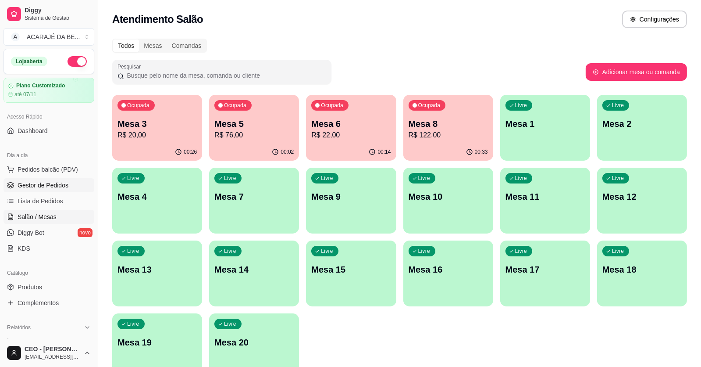
click at [33, 182] on span "Gestor de Pedidos" at bounding box center [43, 185] width 51 height 9
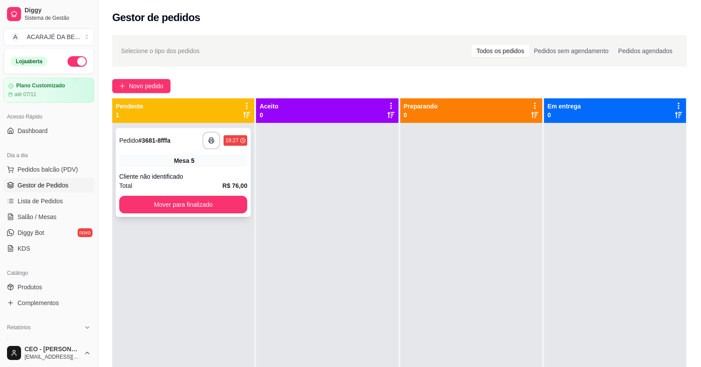
click at [180, 155] on div "Mesa 5" at bounding box center [183, 160] width 128 height 12
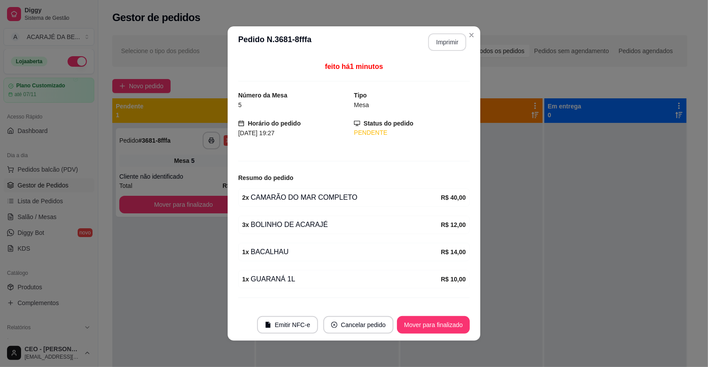
click at [433, 37] on button "Imprimir" at bounding box center [447, 42] width 38 height 18
click at [420, 323] on button "Mover para finalizado" at bounding box center [433, 325] width 73 height 18
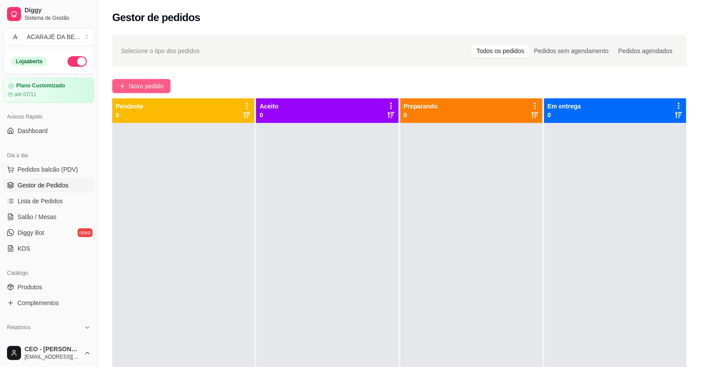
click at [149, 83] on span "Novo pedido" at bounding box center [146, 86] width 35 height 10
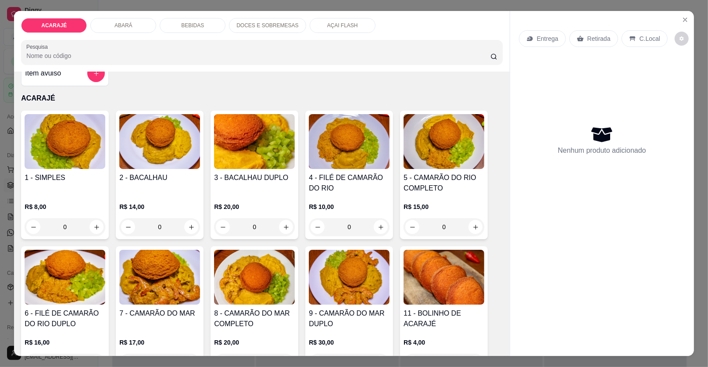
scroll to position [43, 0]
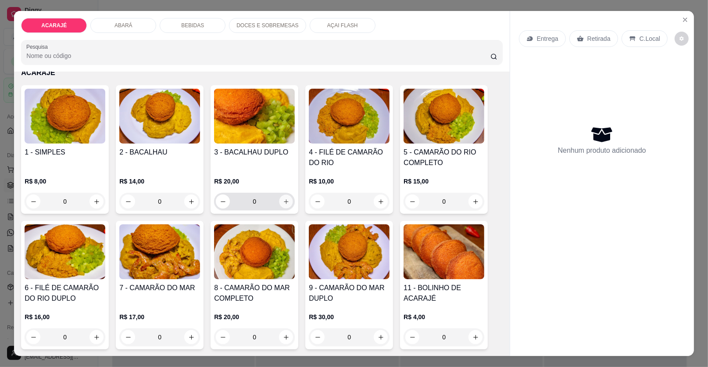
click at [283, 198] on icon "increase-product-quantity" at bounding box center [286, 201] width 7 height 7
type input "1"
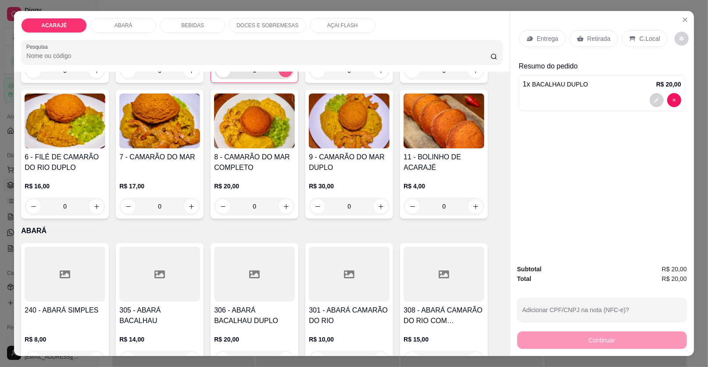
scroll to position [175, 0]
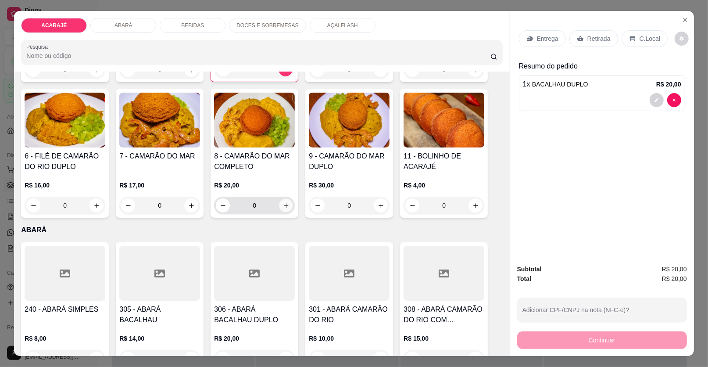
click at [283, 207] on icon "increase-product-quantity" at bounding box center [286, 205] width 7 height 7
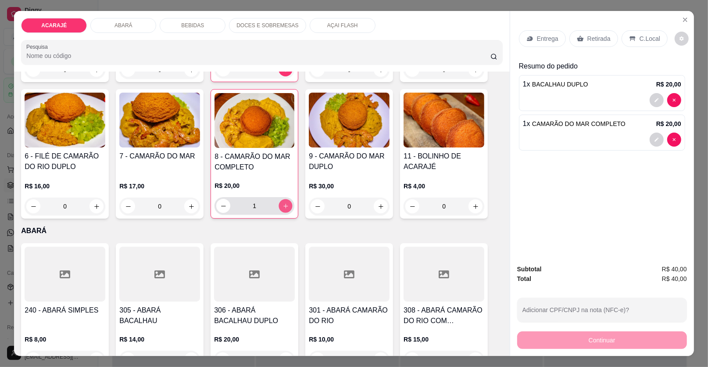
click at [282, 207] on icon "increase-product-quantity" at bounding box center [285, 206] width 7 height 7
click at [282, 206] on icon "increase-product-quantity" at bounding box center [285, 206] width 7 height 7
type input "4"
click at [598, 39] on p "Retirada" at bounding box center [598, 38] width 23 height 9
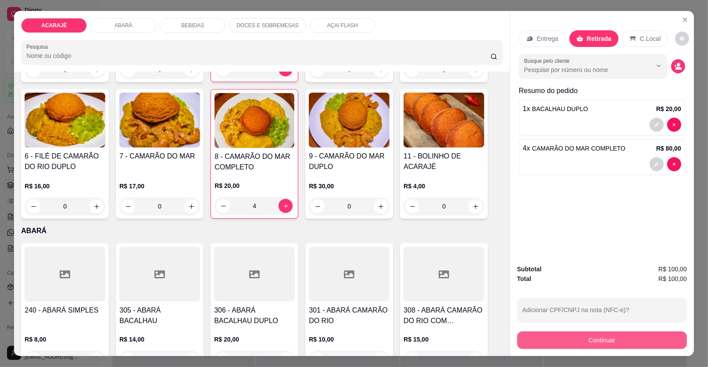
click at [575, 335] on button "Continuar" at bounding box center [602, 340] width 170 height 18
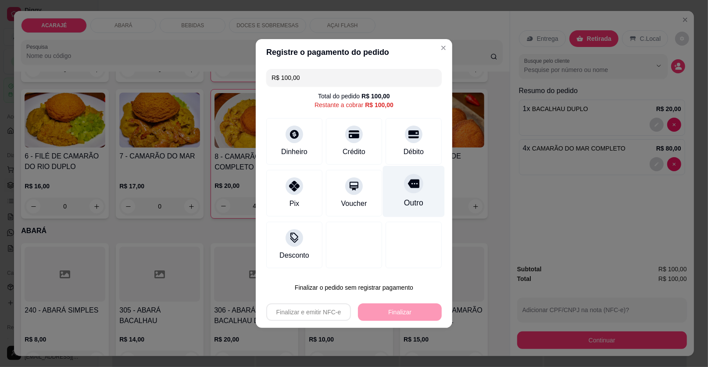
click at [404, 185] on div at bounding box center [413, 183] width 19 height 19
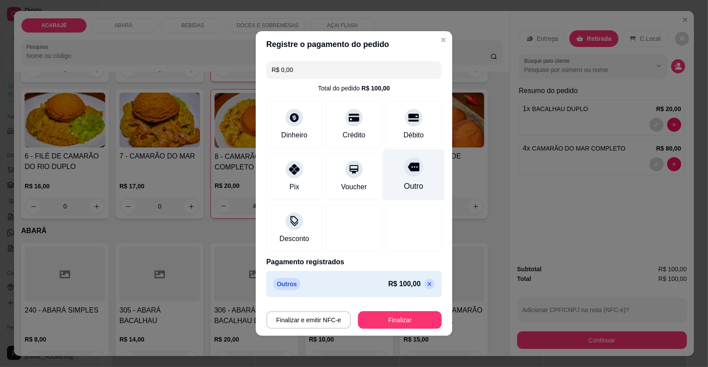
type input "R$ 0,00"
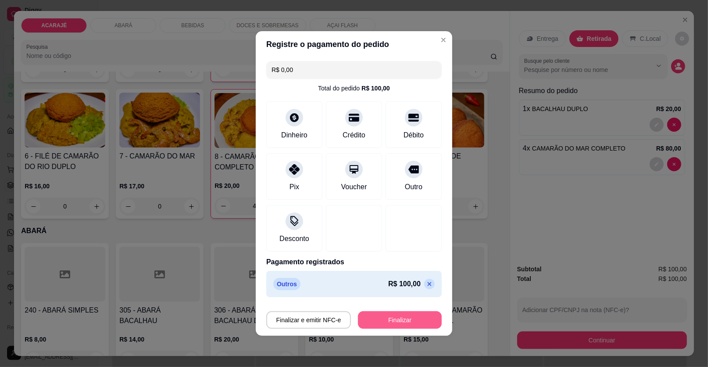
click at [383, 316] on button "Finalizar" at bounding box center [400, 320] width 84 height 18
type input "0"
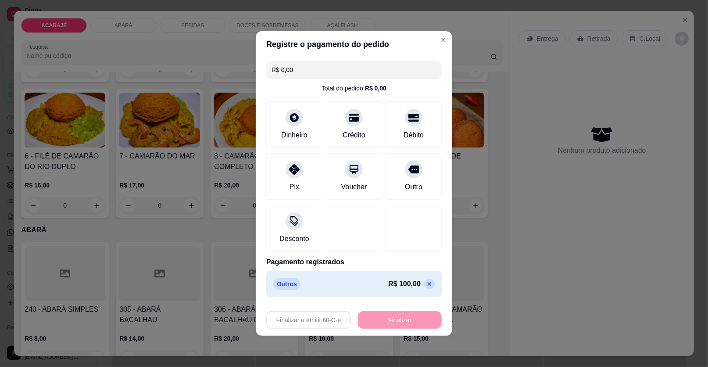
type input "-R$ 100,00"
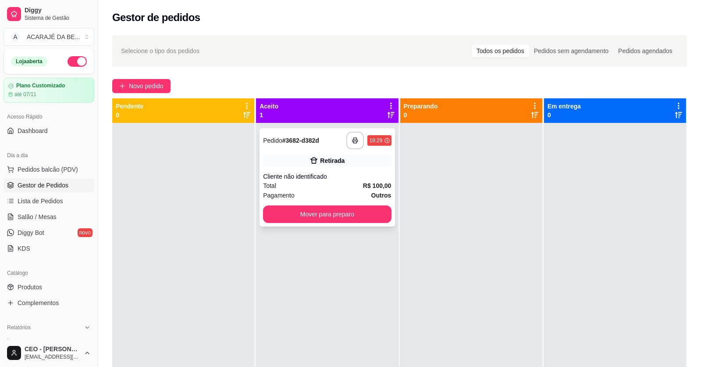
click at [356, 177] on div "Cliente não identificado" at bounding box center [327, 176] width 128 height 9
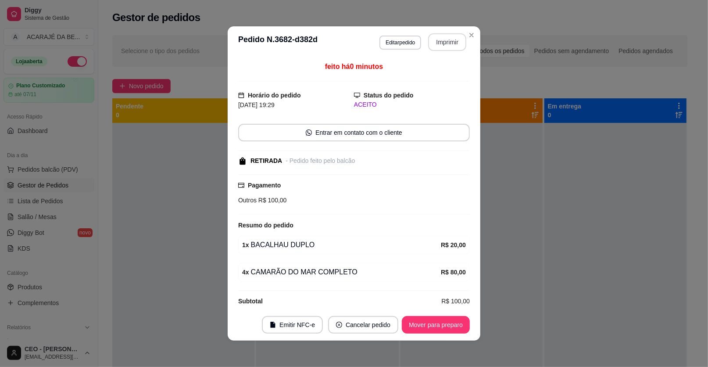
click at [444, 37] on button "Imprimir" at bounding box center [447, 42] width 38 height 18
click at [442, 323] on button "Mover para preparo" at bounding box center [436, 325] width 68 height 18
click at [442, 323] on div "Mover para preparo" at bounding box center [429, 325] width 80 height 18
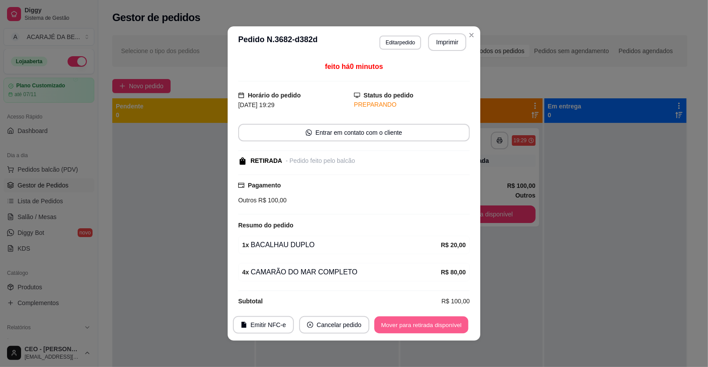
click at [442, 323] on button "Mover para retirada disponível" at bounding box center [421, 324] width 94 height 17
click at [442, 323] on div "Mover para retirada disponível" at bounding box center [414, 325] width 109 height 18
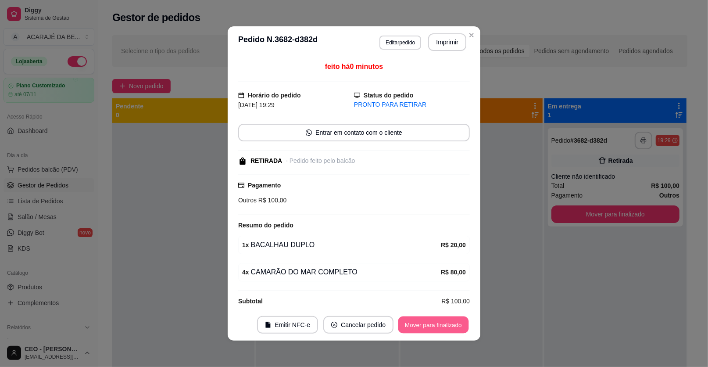
click at [442, 323] on button "Mover para finalizado" at bounding box center [433, 324] width 71 height 17
click at [442, 323] on div "Mover para finalizado" at bounding box center [427, 325] width 85 height 18
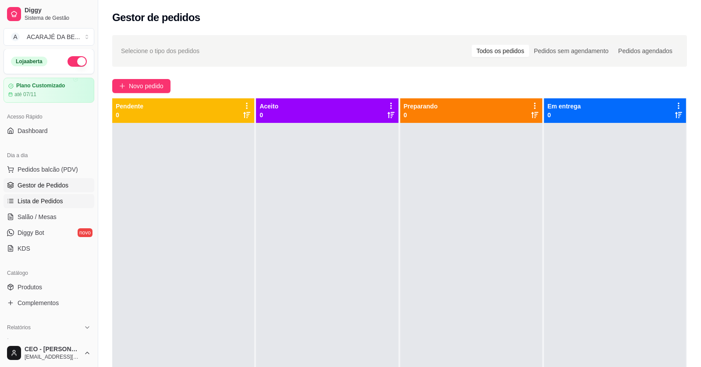
drag, startPoint x: 24, startPoint y: 213, endPoint x: 37, endPoint y: 200, distance: 18.0
click at [25, 212] on span "Salão / Mesas" at bounding box center [37, 216] width 39 height 9
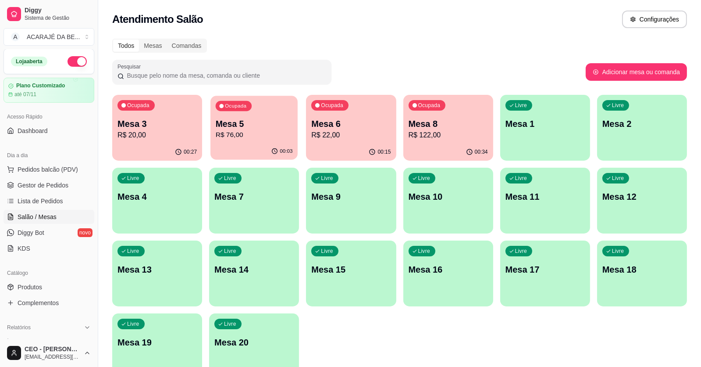
click at [246, 119] on p "Mesa 5" at bounding box center [254, 124] width 77 height 12
click at [346, 125] on p "Mesa 6" at bounding box center [350, 124] width 79 height 12
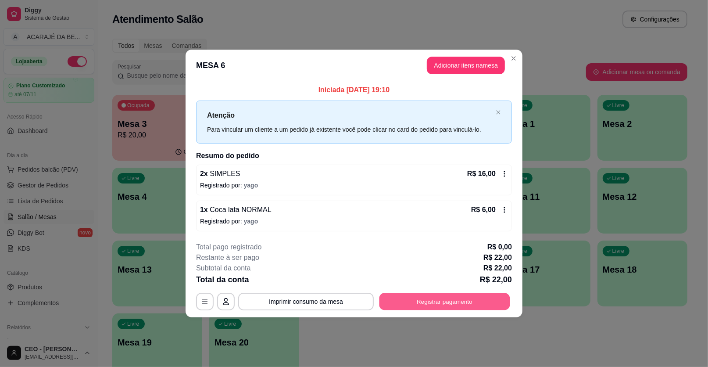
click at [461, 304] on button "Registrar pagamento" at bounding box center [444, 301] width 131 height 17
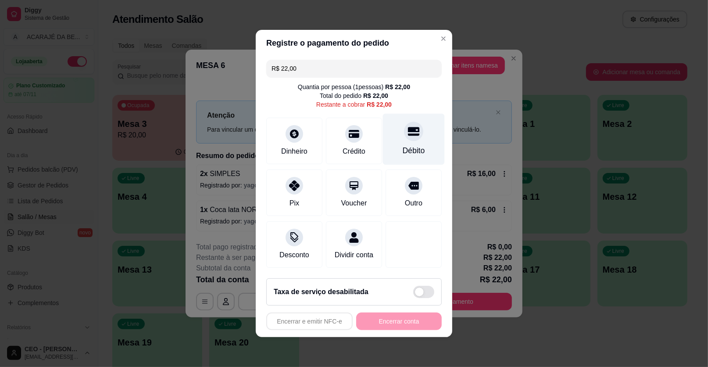
click at [413, 139] on div at bounding box center [413, 130] width 19 height 19
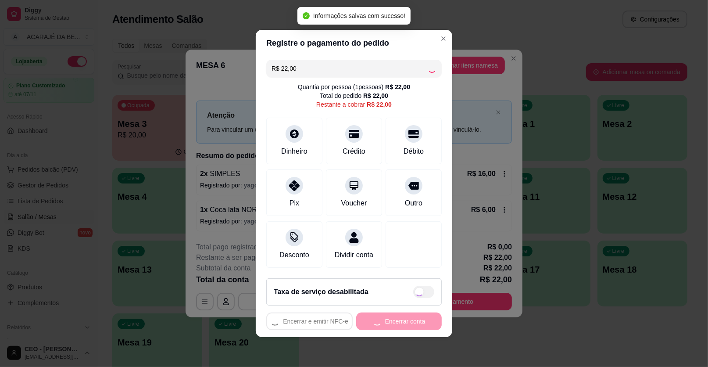
click at [396, 328] on div "Encerrar e emitir NFC-e Encerrar conta" at bounding box center [353, 321] width 175 height 18
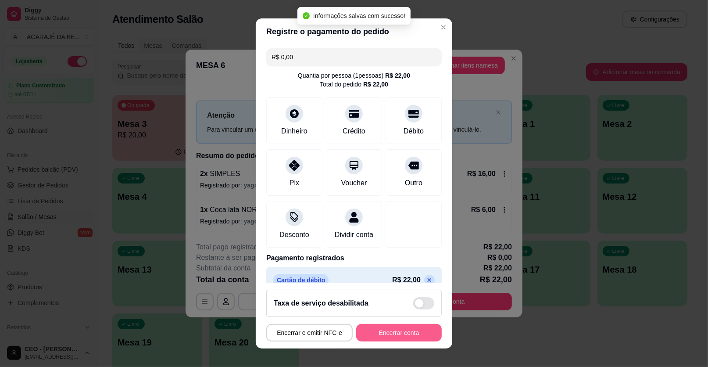
type input "R$ 0,00"
click at [396, 327] on button "Encerrar conta" at bounding box center [399, 333] width 86 height 18
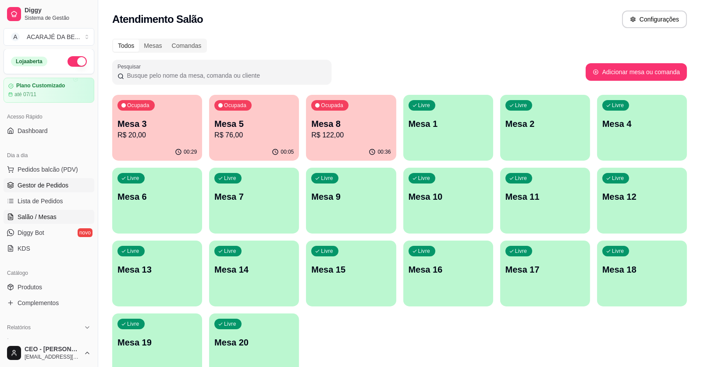
click at [57, 185] on span "Gestor de Pedidos" at bounding box center [43, 185] width 51 height 9
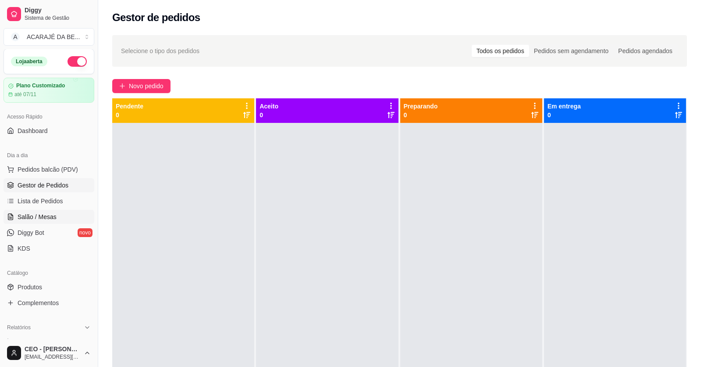
click at [78, 213] on link "Salão / Mesas" at bounding box center [49, 217] width 91 height 14
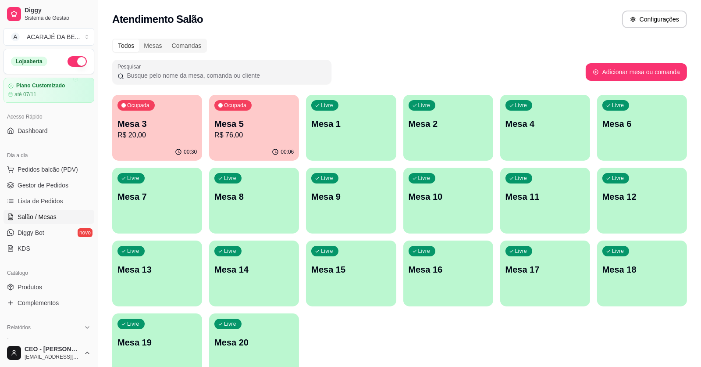
click at [171, 119] on p "Mesa 3" at bounding box center [157, 124] width 79 height 12
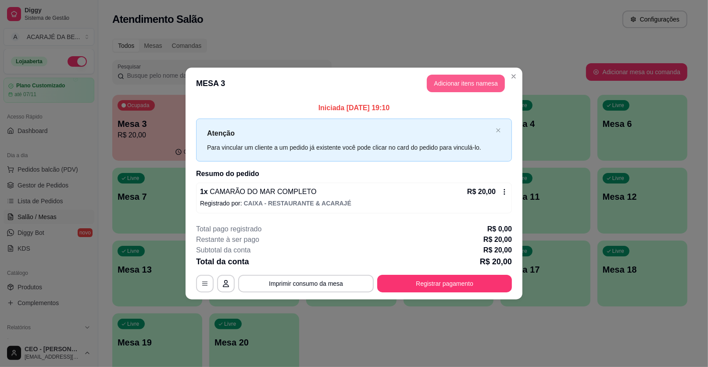
click at [461, 82] on button "Adicionar itens na mesa" at bounding box center [466, 84] width 78 height 18
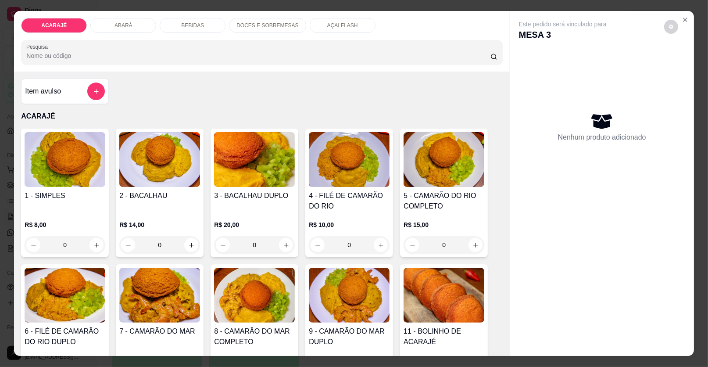
click at [176, 22] on div "BEBIDAS" at bounding box center [193, 25] width 66 height 15
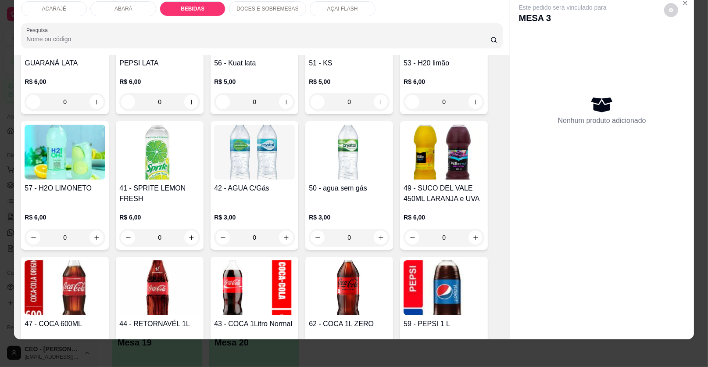
scroll to position [879, 0]
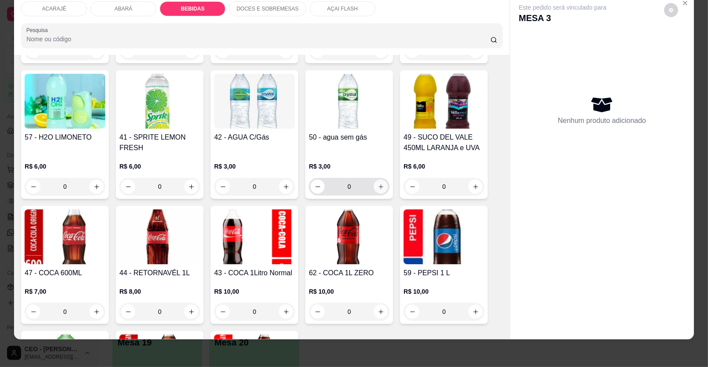
click at [378, 189] on button "increase-product-quantity" at bounding box center [381, 186] width 14 height 14
type input "1"
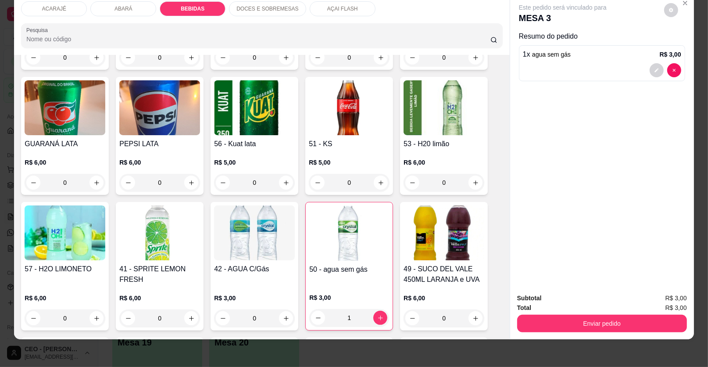
click at [254, 8] on p "DOCES E SOBREMESAS" at bounding box center [267, 8] width 62 height 7
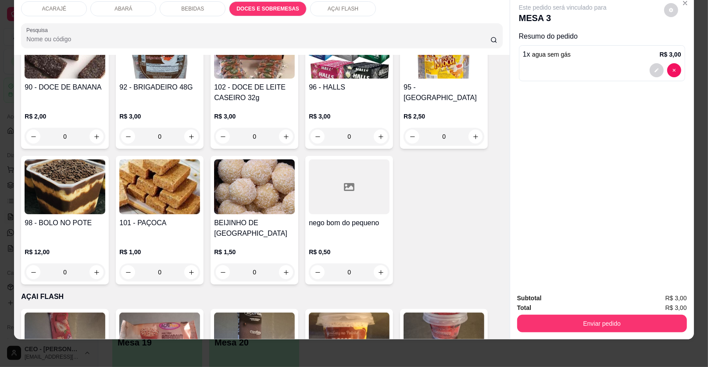
scroll to position [1367, 0]
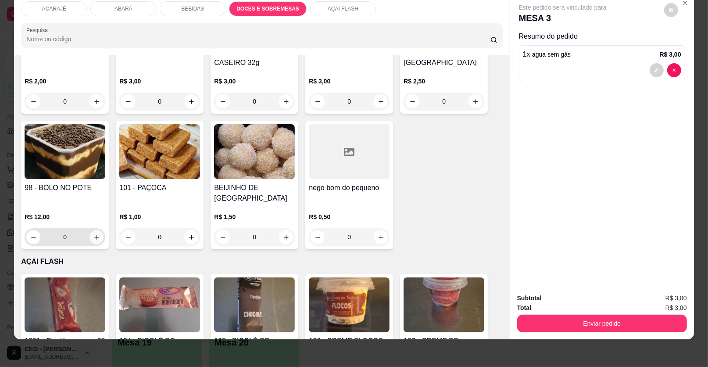
click at [94, 234] on icon "increase-product-quantity" at bounding box center [96, 237] width 7 height 7
type input "1"
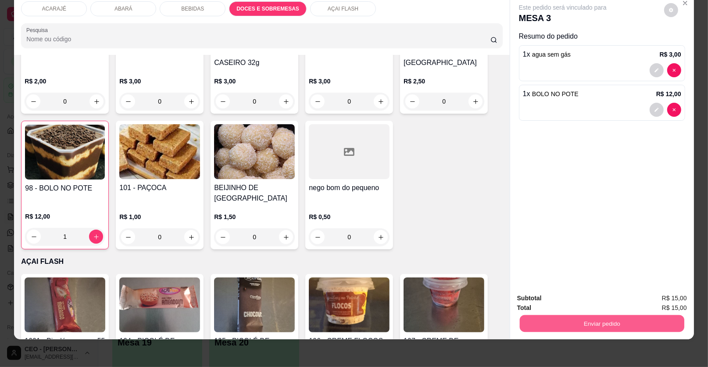
click at [568, 316] on button "Enviar pedido" at bounding box center [602, 323] width 164 height 17
click at [657, 299] on button "Enviar pedido" at bounding box center [664, 301] width 50 height 17
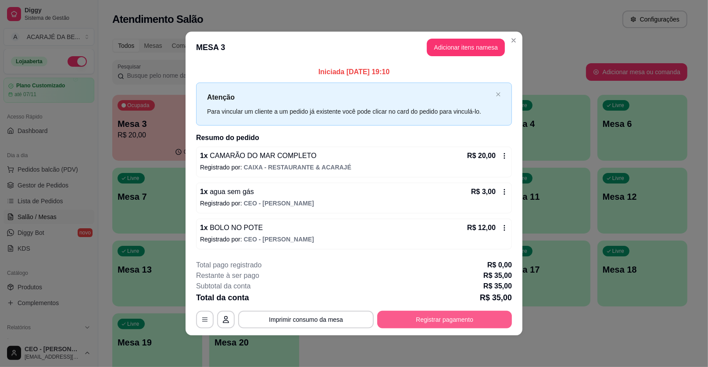
click at [480, 321] on button "Registrar pagamento" at bounding box center [444, 319] width 135 height 18
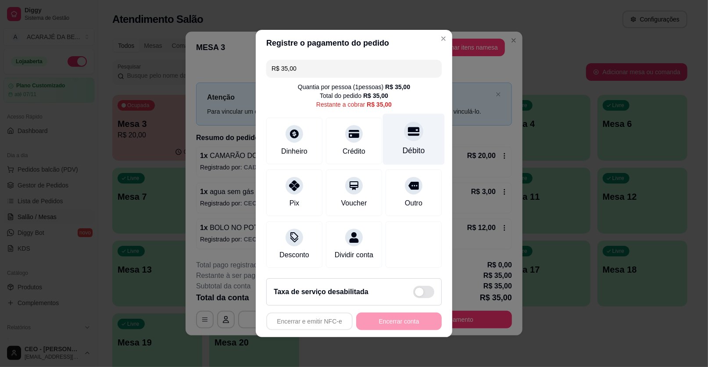
drag, startPoint x: 421, startPoint y: 157, endPoint x: 425, endPoint y: 184, distance: 26.9
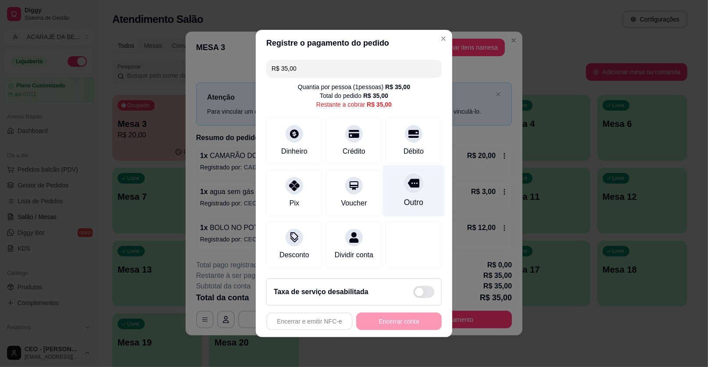
click at [421, 158] on div "Débito" at bounding box center [413, 141] width 56 height 46
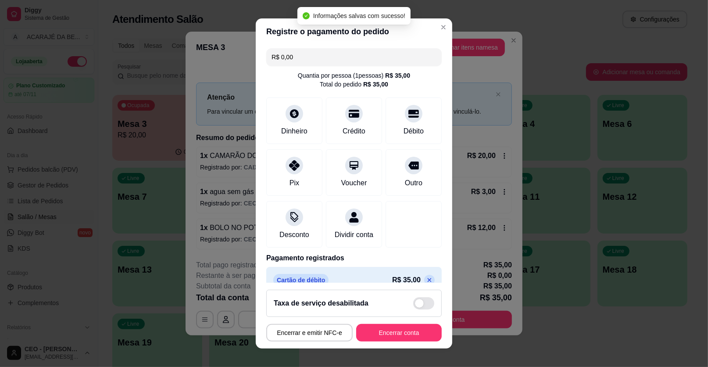
type input "R$ 0,00"
click at [383, 332] on button "Encerrar conta" at bounding box center [399, 333] width 86 height 18
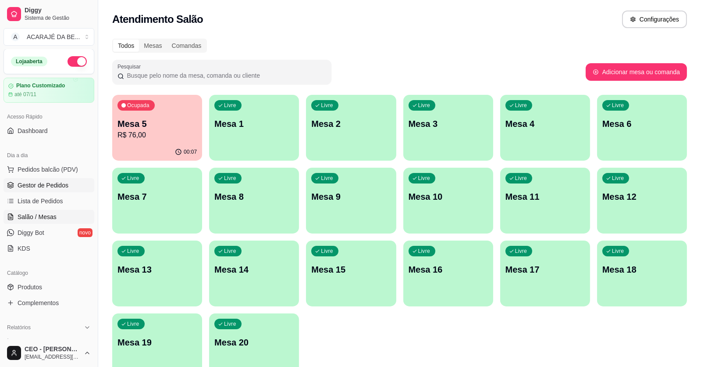
click at [54, 182] on span "Gestor de Pedidos" at bounding box center [43, 185] width 51 height 9
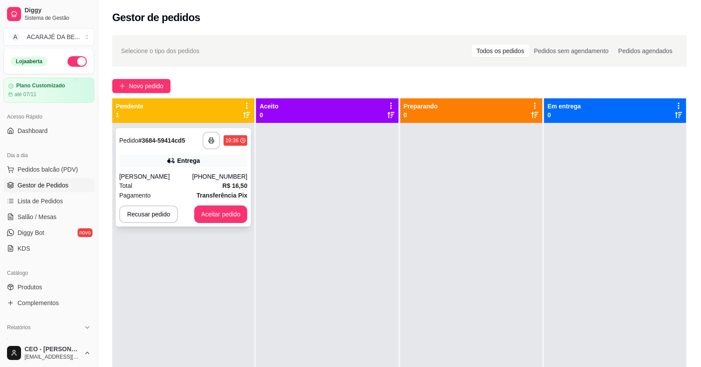
click at [164, 145] on div "Pedido # 3684-59414cd5" at bounding box center [152, 140] width 66 height 11
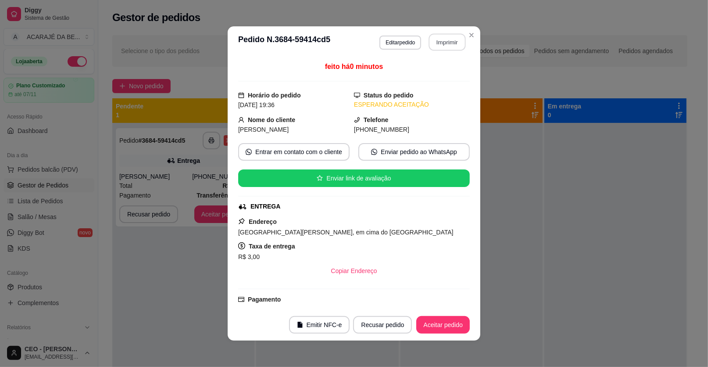
click at [435, 43] on button "Imprimir" at bounding box center [447, 42] width 37 height 17
click at [438, 325] on button "Aceitar pedido" at bounding box center [443, 325] width 54 height 18
click at [438, 325] on div "Recusar pedido Aceitar pedido" at bounding box center [398, 325] width 141 height 18
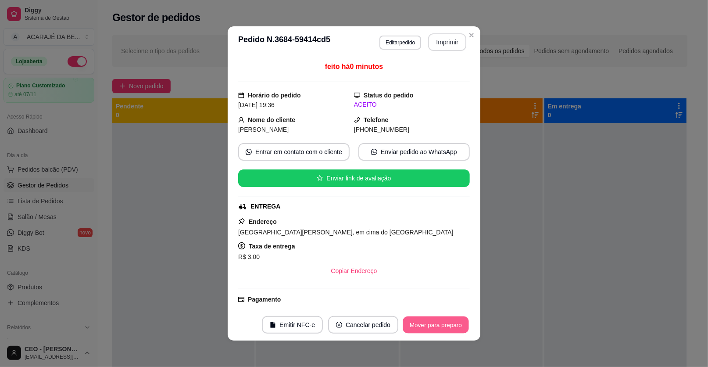
click at [438, 325] on button "Mover para preparo" at bounding box center [436, 324] width 66 height 17
click at [437, 325] on div "Mover para preparo" at bounding box center [429, 325] width 80 height 18
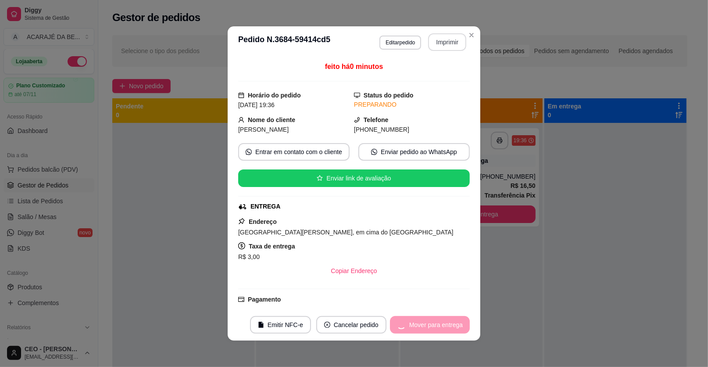
click at [437, 325] on div "Mover para entrega" at bounding box center [430, 325] width 80 height 18
click at [436, 325] on div "Mover para entrega" at bounding box center [430, 325] width 80 height 18
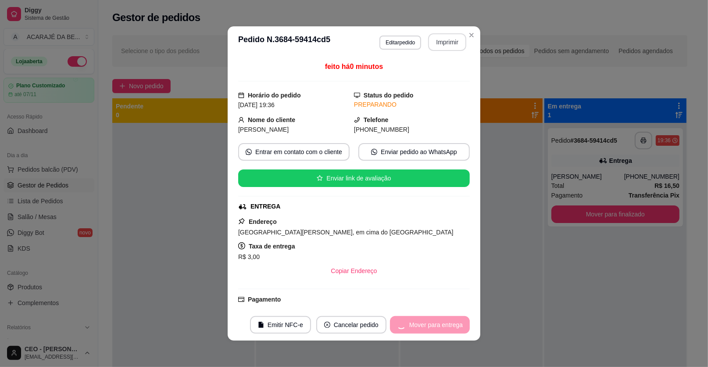
click at [436, 325] on div "Mover para entrega" at bounding box center [430, 325] width 80 height 18
click at [436, 325] on button "Mover para finalizado" at bounding box center [433, 324] width 71 height 17
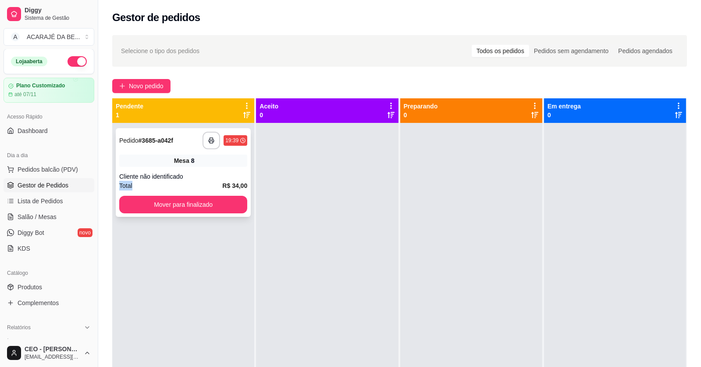
click at [189, 185] on div "**********" at bounding box center [183, 172] width 135 height 89
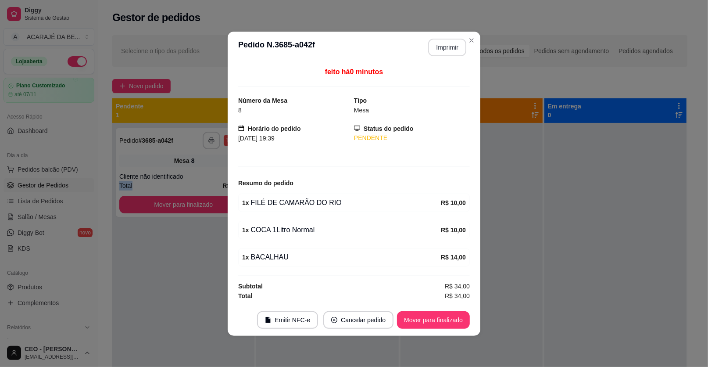
click at [445, 46] on button "Imprimir" at bounding box center [447, 48] width 38 height 18
click at [453, 314] on button "Mover para finalizado" at bounding box center [433, 320] width 73 height 18
click at [453, 314] on button "Mover para finalizado" at bounding box center [433, 319] width 71 height 17
click at [453, 316] on div "Mover para finalizado" at bounding box center [427, 320] width 85 height 18
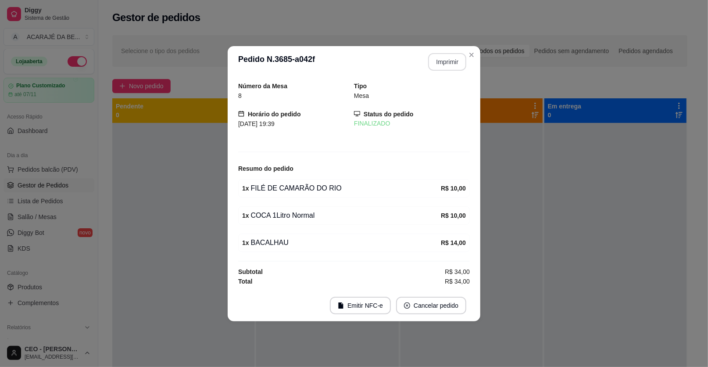
click at [453, 316] on footer "Emitir NFC-e Cancelar pedido" at bounding box center [354, 305] width 253 height 32
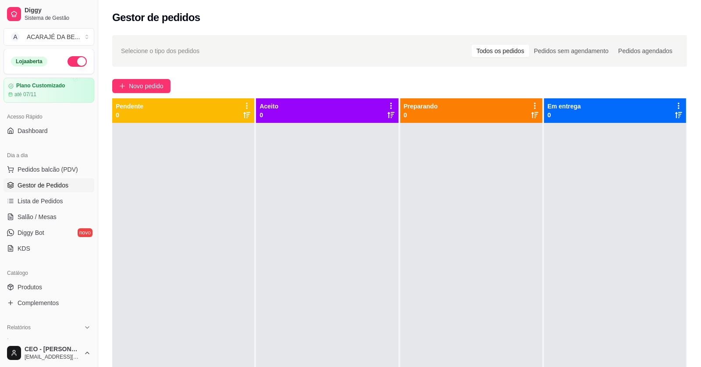
click at [460, 338] on div at bounding box center [471, 306] width 142 height 367
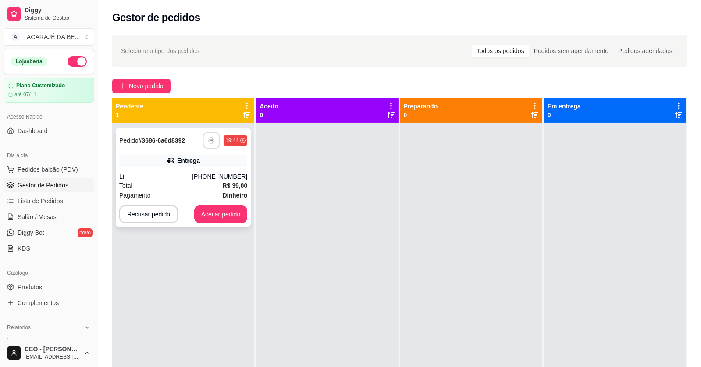
click at [214, 135] on button "button" at bounding box center [211, 140] width 17 height 17
click at [156, 158] on div "Entrega" at bounding box center [183, 160] width 128 height 12
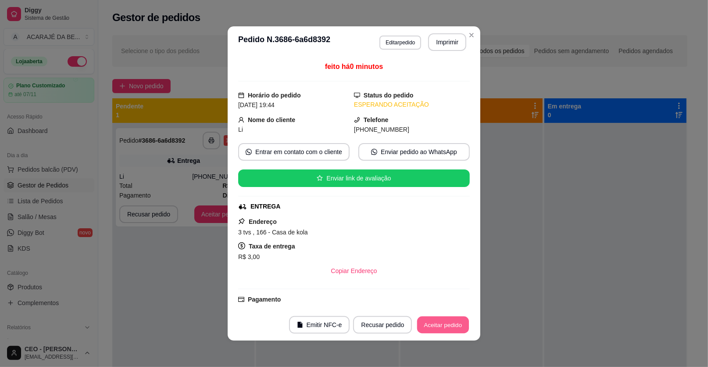
click at [438, 326] on button "Aceitar pedido" at bounding box center [443, 324] width 52 height 17
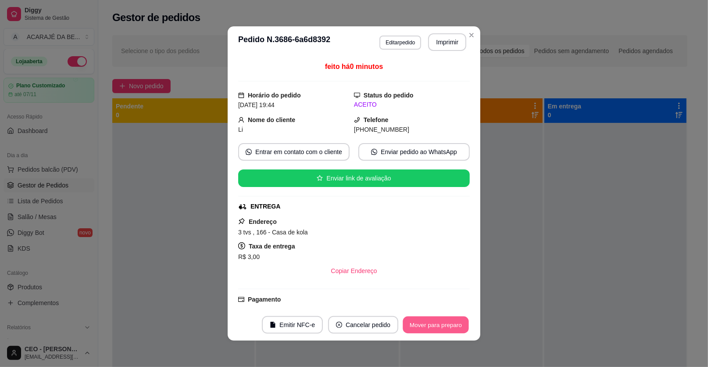
click at [440, 319] on button "Mover para preparo" at bounding box center [436, 324] width 66 height 17
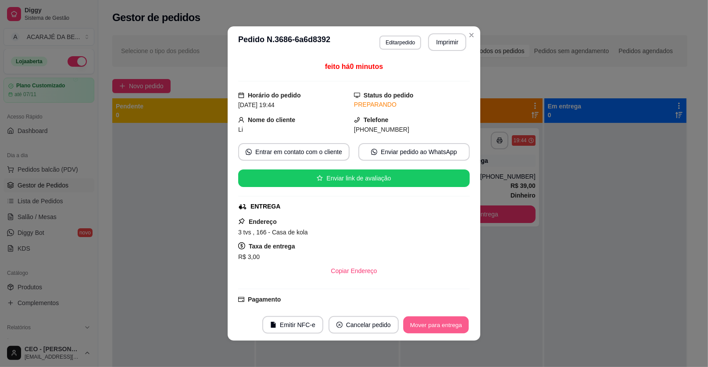
click at [441, 319] on button "Mover para entrega" at bounding box center [436, 324] width 66 height 17
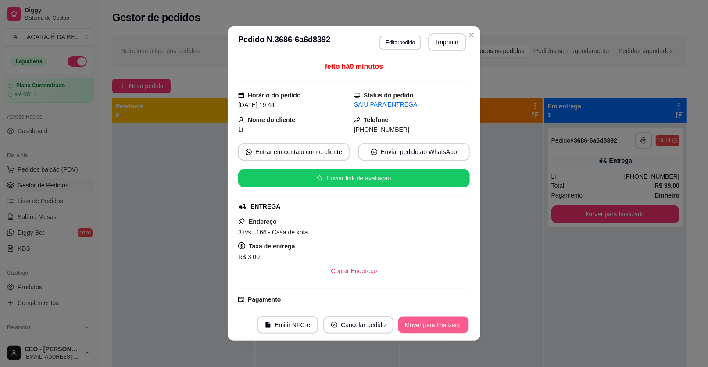
click at [441, 319] on button "Mover para finalizado" at bounding box center [433, 324] width 71 height 17
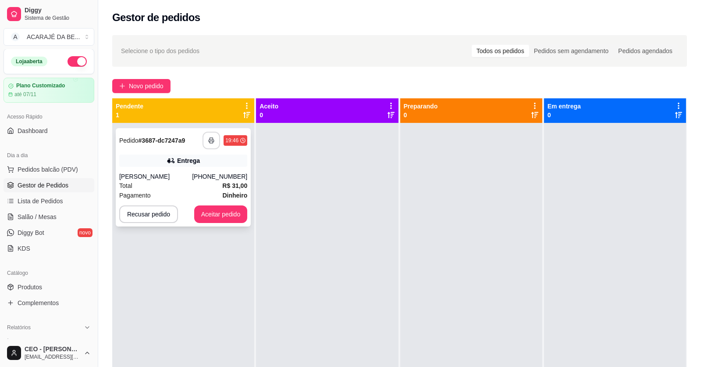
click at [211, 138] on icon "button" at bounding box center [211, 140] width 6 height 6
click at [152, 151] on div "**********" at bounding box center [183, 177] width 135 height 98
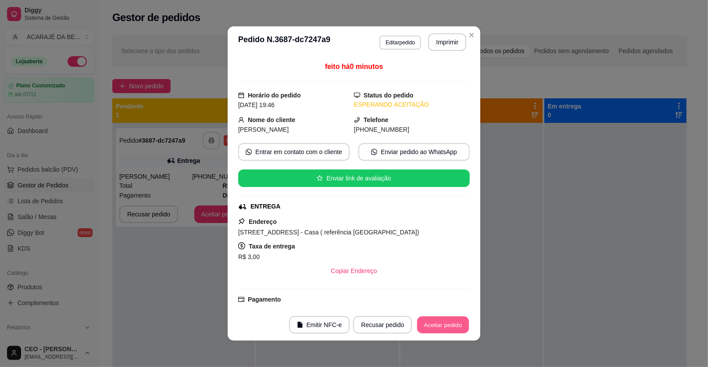
click at [431, 319] on button "Aceitar pedido" at bounding box center [443, 324] width 52 height 17
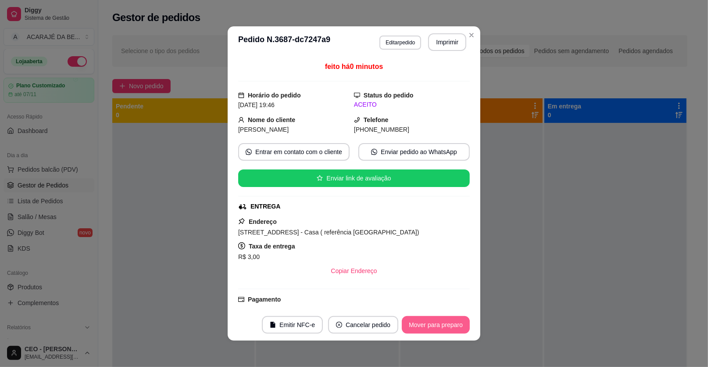
click at [441, 321] on button "Mover para preparo" at bounding box center [436, 325] width 68 height 18
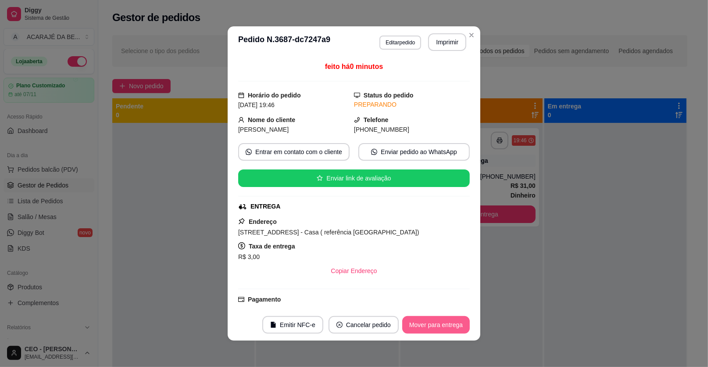
click at [439, 325] on button "Mover para entrega" at bounding box center [436, 325] width 68 height 18
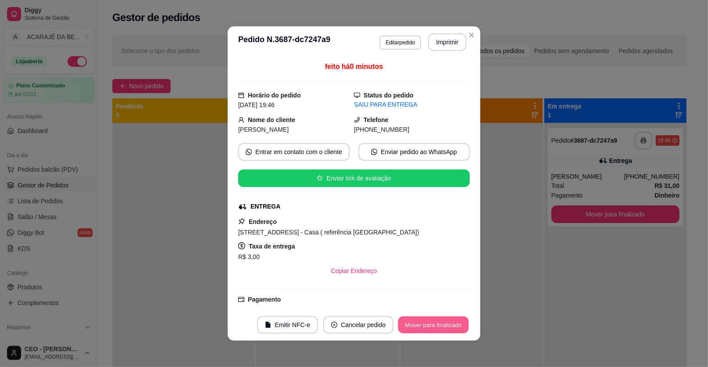
click at [439, 324] on button "Mover para finalizado" at bounding box center [433, 324] width 71 height 17
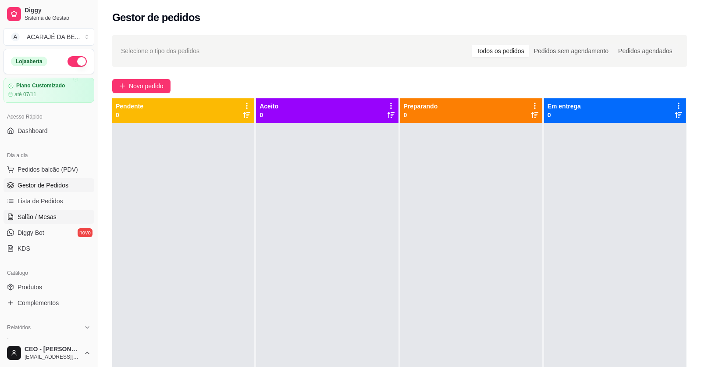
click at [34, 215] on span "Salão / Mesas" at bounding box center [37, 216] width 39 height 9
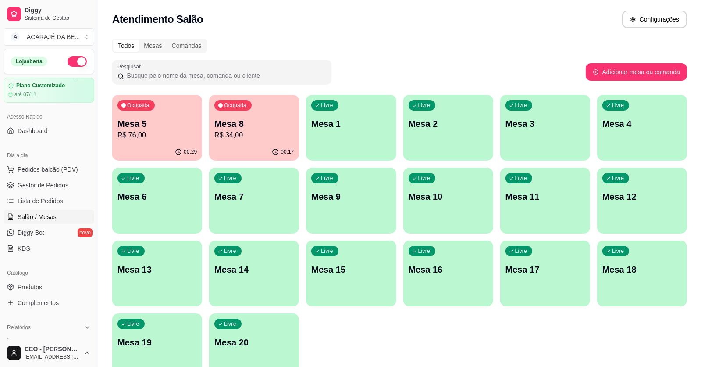
click at [163, 126] on p "Mesa 5" at bounding box center [157, 124] width 79 height 12
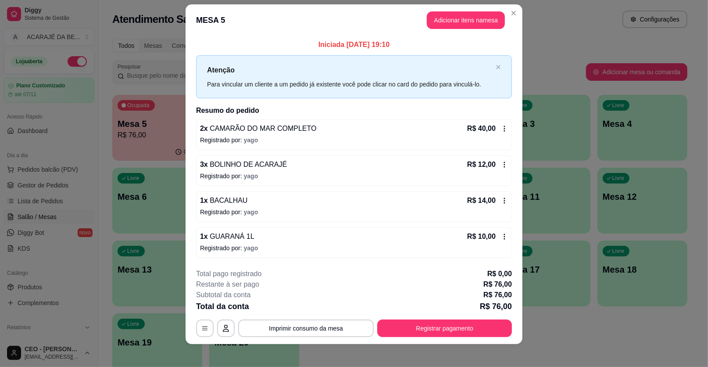
scroll to position [14, 0]
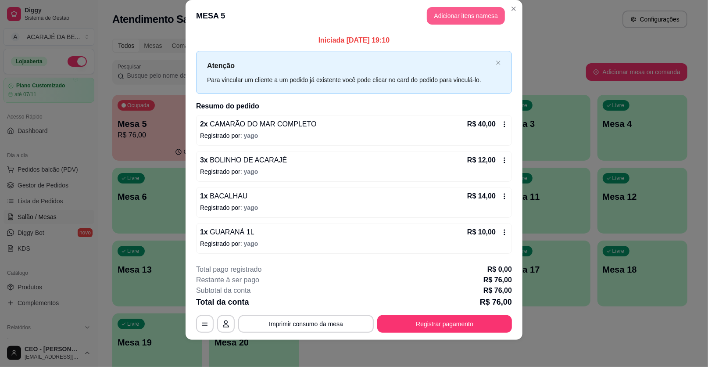
click at [459, 16] on button "Adicionar itens na mesa" at bounding box center [466, 16] width 78 height 18
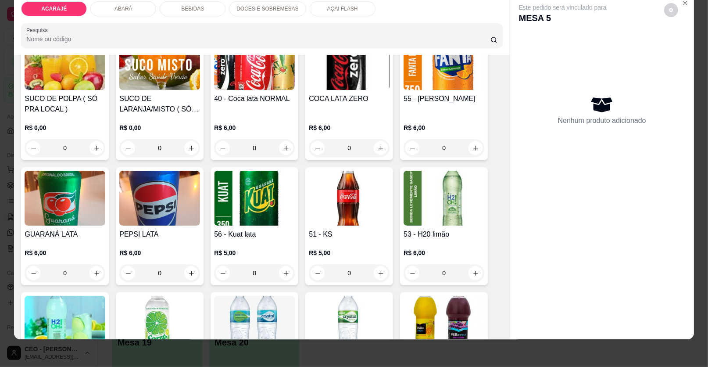
scroll to position [833, 0]
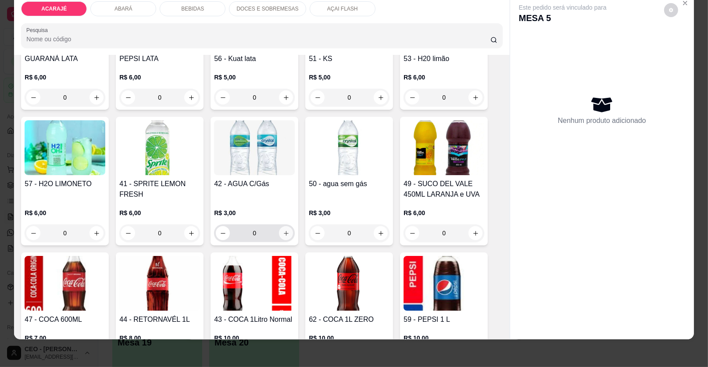
click at [283, 231] on icon "increase-product-quantity" at bounding box center [286, 233] width 7 height 7
type input "1"
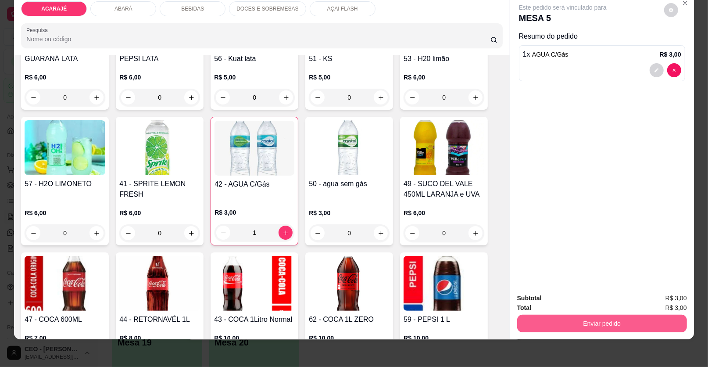
click at [560, 322] on button "Enviar pedido" at bounding box center [602, 323] width 170 height 18
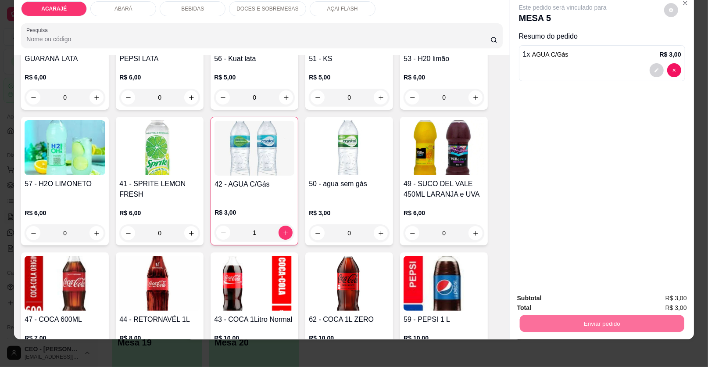
click at [671, 297] on button "Enviar pedido" at bounding box center [664, 301] width 50 height 17
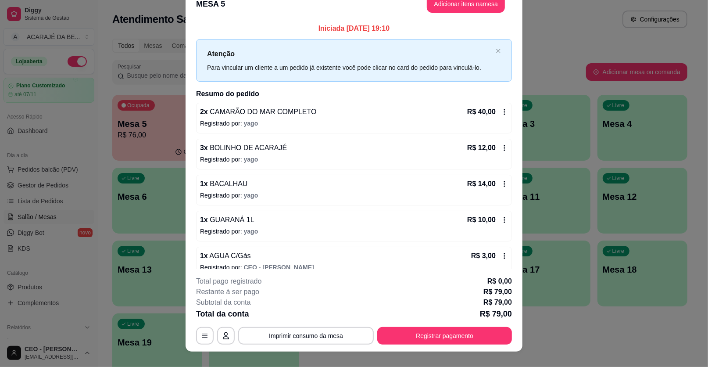
scroll to position [1, 0]
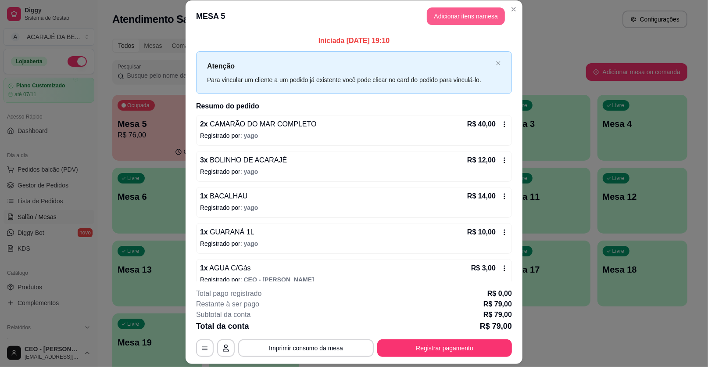
click at [458, 11] on button "Adicionar itens na mesa" at bounding box center [466, 16] width 78 height 18
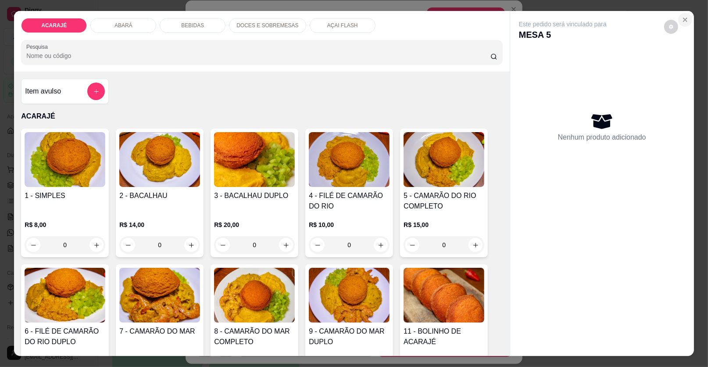
click at [683, 17] on icon "Close" at bounding box center [685, 19] width 7 height 7
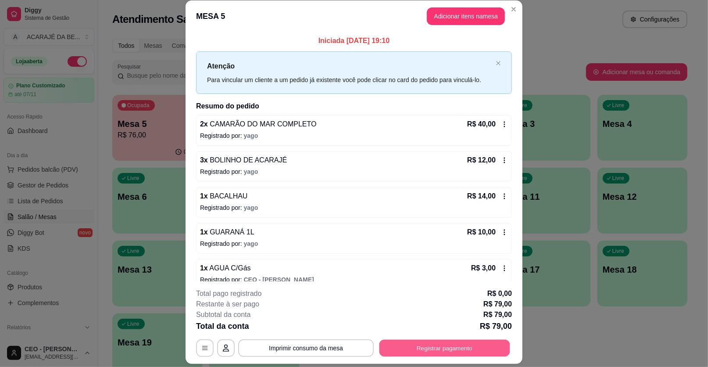
click at [443, 351] on button "Registrar pagamento" at bounding box center [444, 347] width 131 height 17
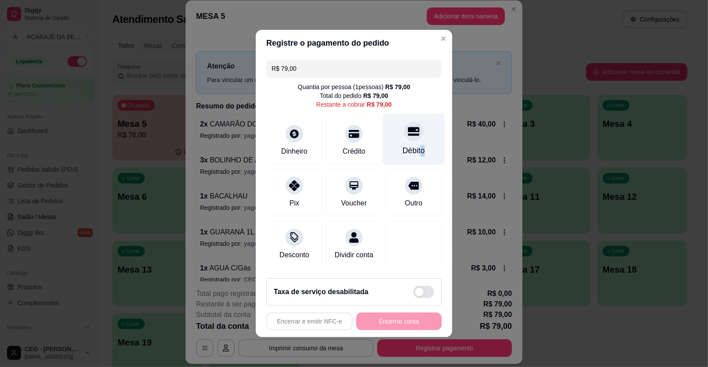
click at [418, 145] on div "Débito" at bounding box center [414, 150] width 22 height 11
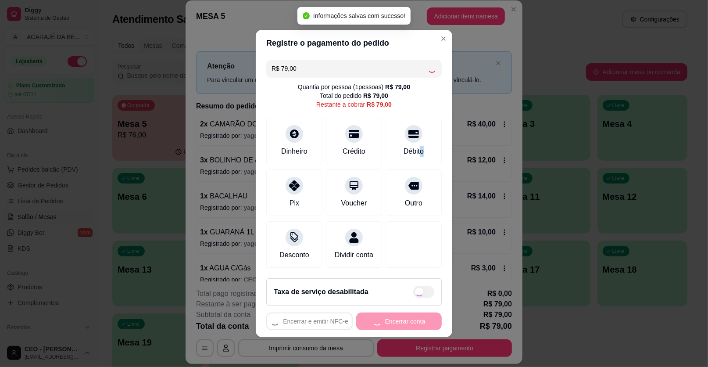
type input "R$ 0,00"
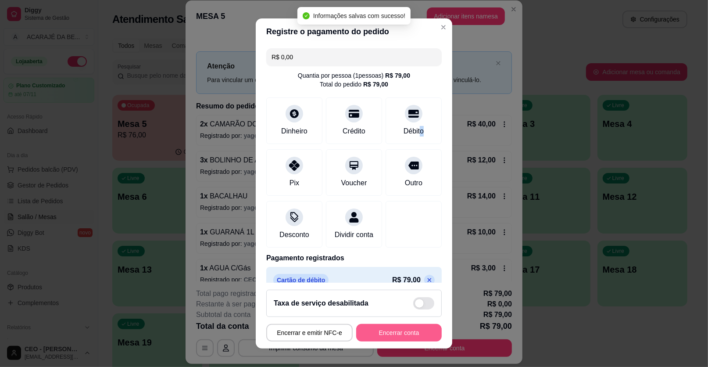
click at [410, 328] on button "Encerrar conta" at bounding box center [399, 333] width 86 height 18
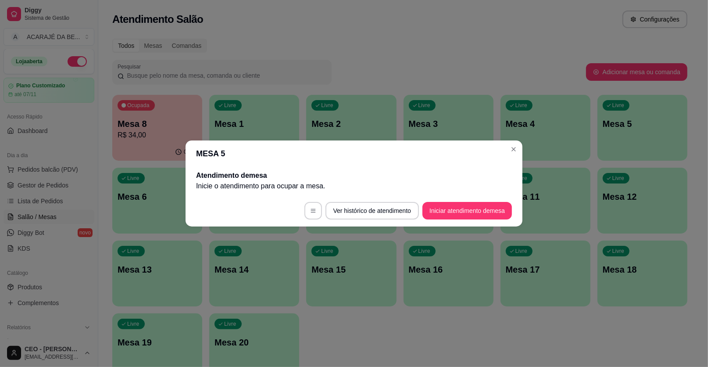
scroll to position [0, 0]
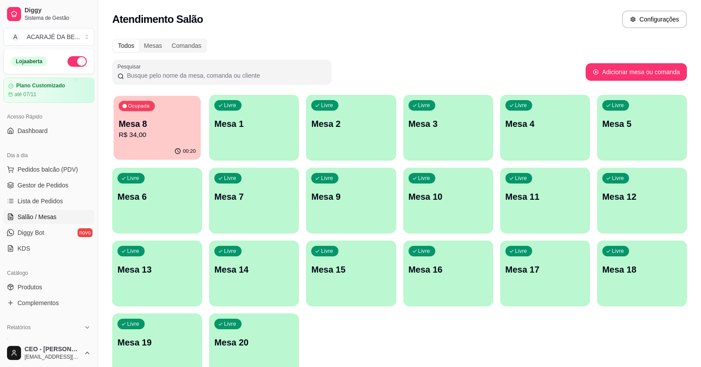
click at [155, 134] on p "R$ 34,00" at bounding box center [157, 135] width 77 height 10
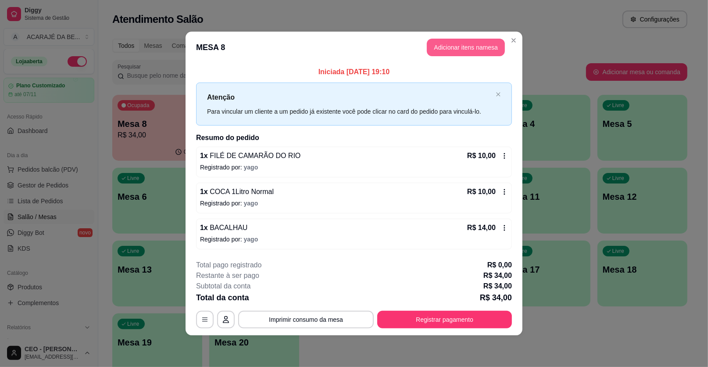
click at [472, 46] on button "Adicionar itens na mesa" at bounding box center [466, 48] width 78 height 18
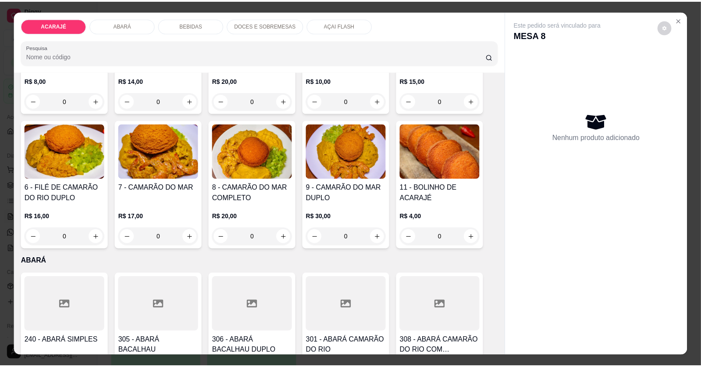
scroll to position [132, 0]
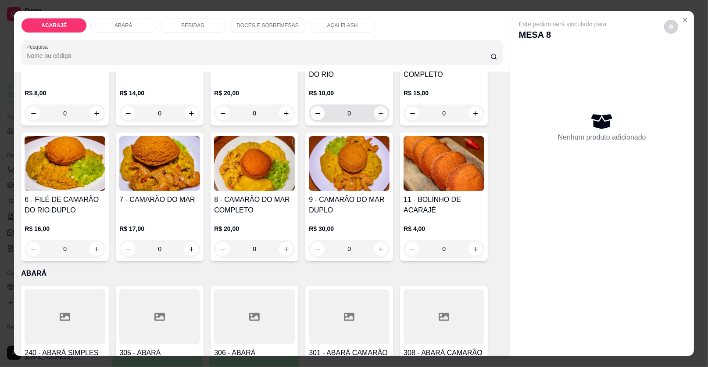
click at [378, 112] on icon "increase-product-quantity" at bounding box center [380, 113] width 5 height 5
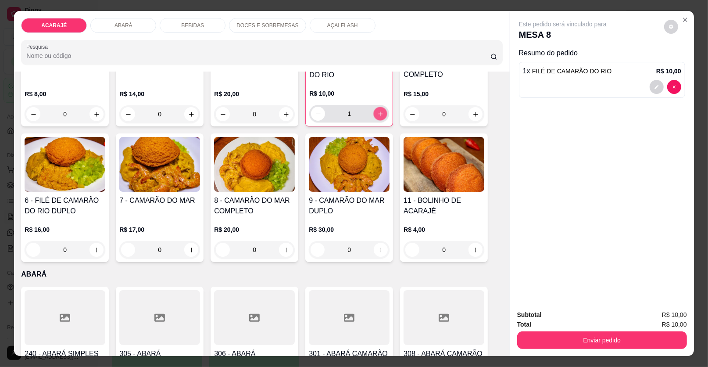
click at [377, 112] on icon "increase-product-quantity" at bounding box center [380, 114] width 7 height 7
type input "4"
click at [649, 82] on div at bounding box center [665, 87] width 32 height 14
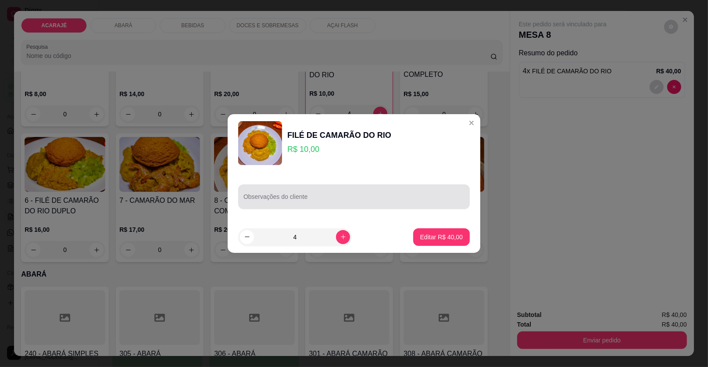
click at [433, 200] on input "Observações do cliente" at bounding box center [353, 200] width 221 height 9
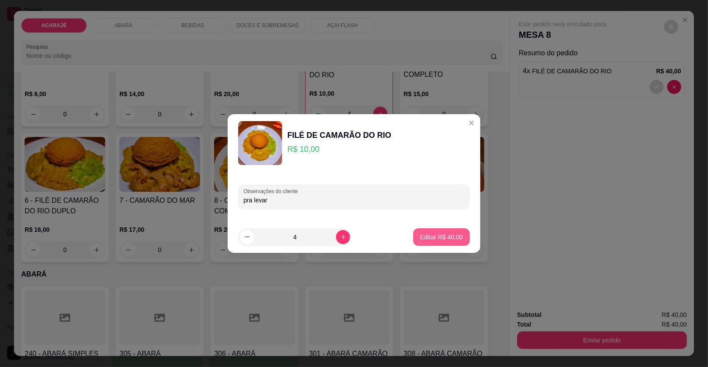
type input "pra levar"
click at [419, 229] on button "Editar R$ 40,00" at bounding box center [441, 237] width 57 height 18
type input "0"
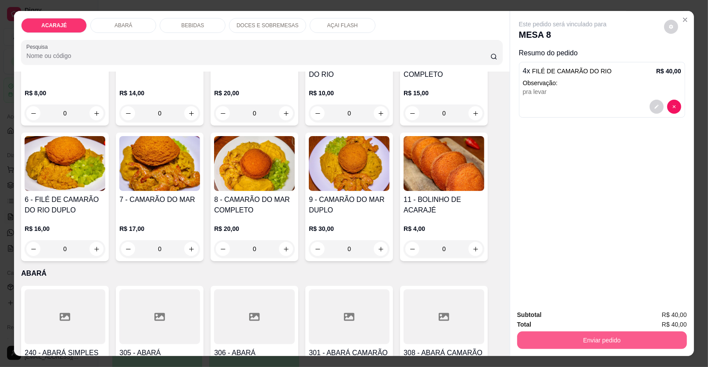
click at [636, 332] on button "Enviar pedido" at bounding box center [602, 340] width 170 height 18
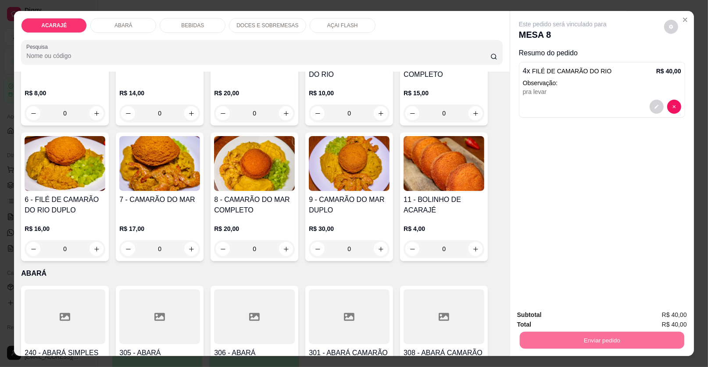
click at [671, 315] on button "Enviar pedido" at bounding box center [664, 318] width 50 height 17
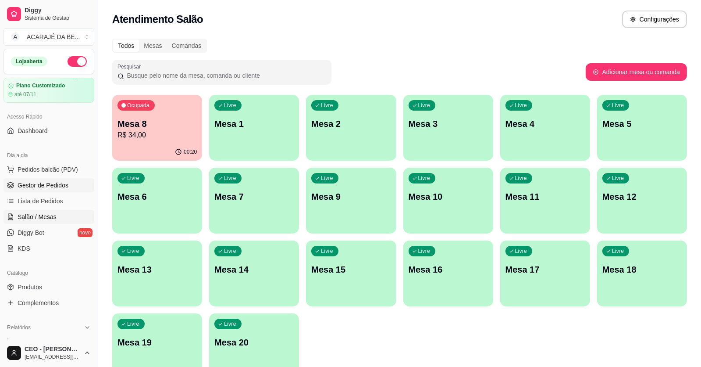
click at [69, 186] on link "Gestor de Pedidos" at bounding box center [49, 185] width 91 height 14
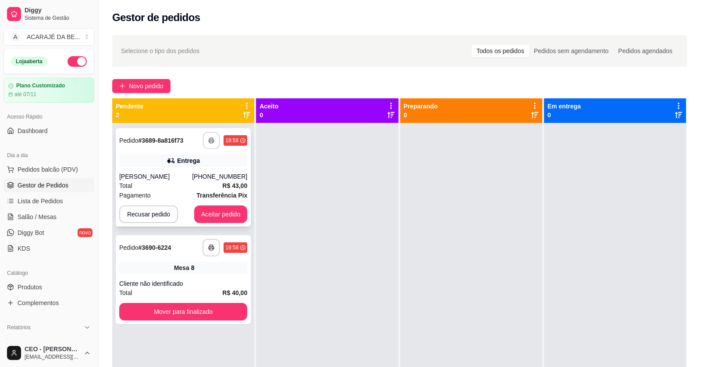
click at [212, 138] on icon "button" at bounding box center [211, 140] width 6 height 6
click at [203, 247] on button "button" at bounding box center [211, 247] width 17 height 17
click at [189, 281] on div "Cliente não identificado" at bounding box center [183, 283] width 128 height 9
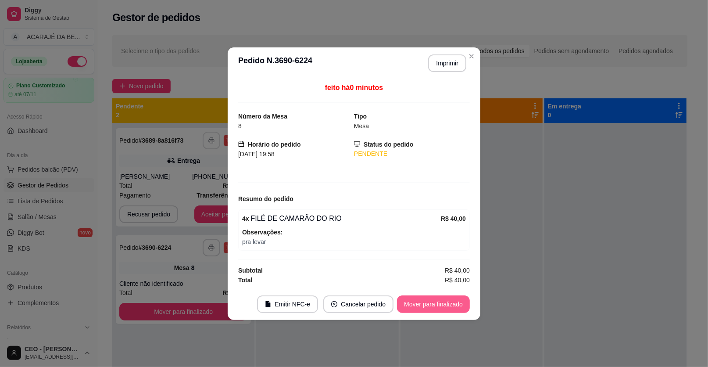
click at [443, 301] on button "Mover para finalizado" at bounding box center [433, 304] width 73 height 18
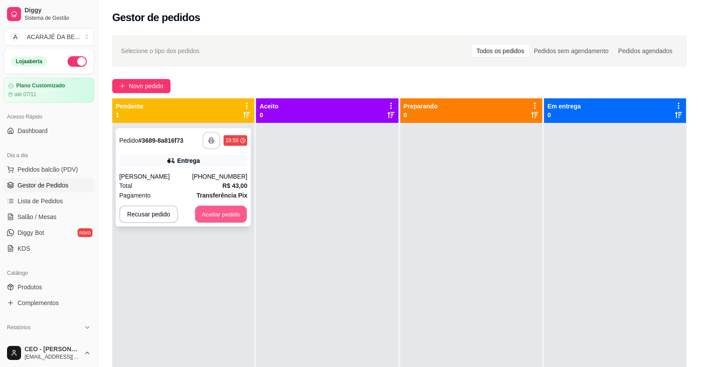
click at [211, 213] on button "Aceitar pedido" at bounding box center [221, 214] width 52 height 17
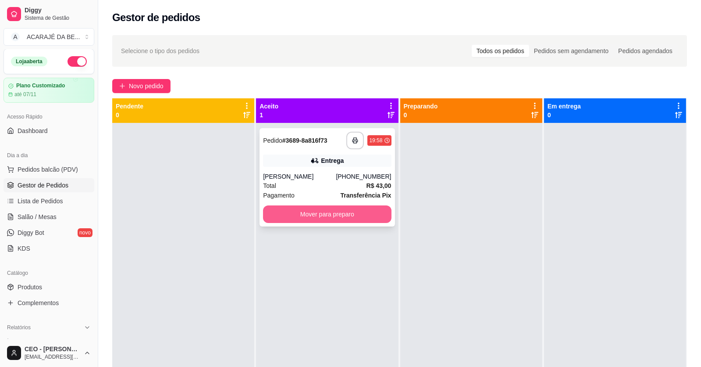
click at [343, 211] on button "Mover para preparo" at bounding box center [327, 214] width 128 height 18
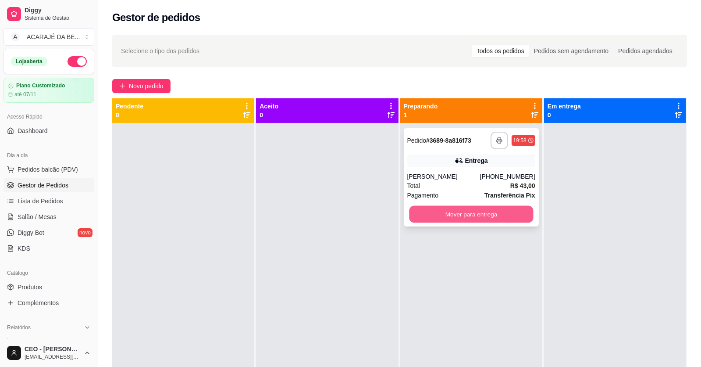
click at [463, 219] on button "Mover para entrega" at bounding box center [471, 214] width 124 height 17
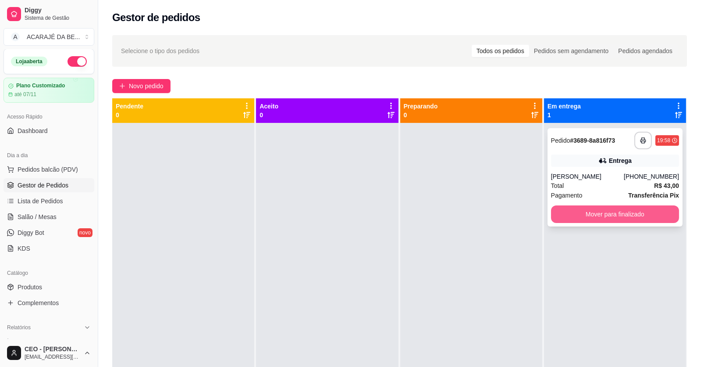
click at [620, 215] on button "Mover para finalizado" at bounding box center [615, 214] width 128 height 18
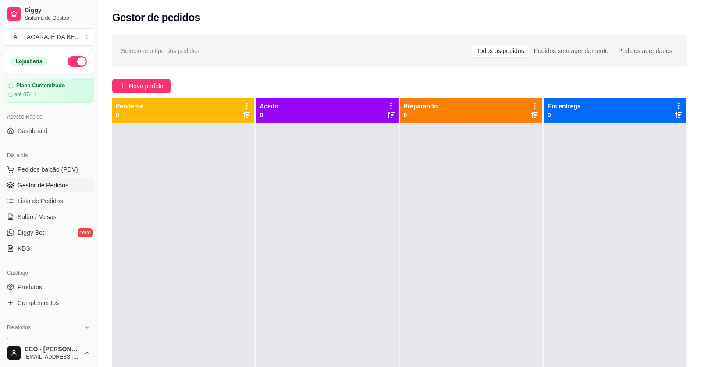
click at [212, 167] on div at bounding box center [183, 306] width 142 height 367
click at [211, 152] on div at bounding box center [183, 306] width 142 height 367
click at [210, 155] on div at bounding box center [183, 306] width 142 height 367
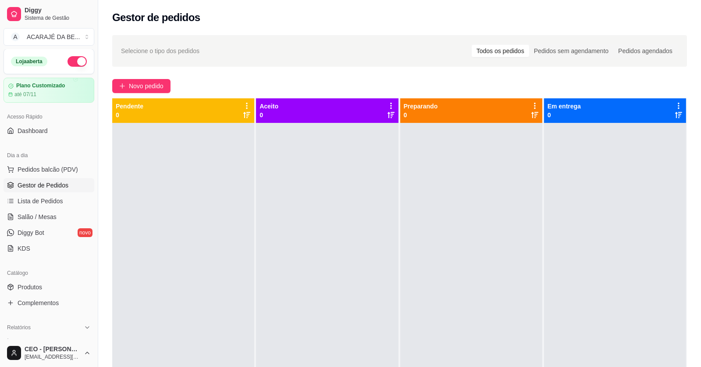
click at [210, 155] on div at bounding box center [183, 306] width 142 height 367
click at [218, 151] on div at bounding box center [183, 306] width 142 height 367
click at [221, 145] on div at bounding box center [183, 306] width 142 height 367
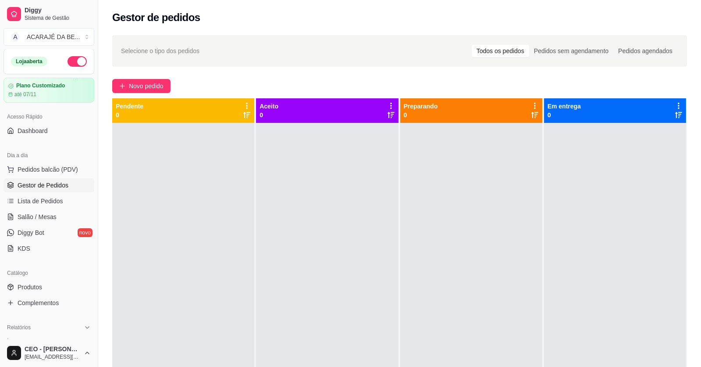
drag, startPoint x: 213, startPoint y: 125, endPoint x: 212, endPoint y: 133, distance: 7.5
click at [213, 132] on div at bounding box center [183, 306] width 142 height 367
click at [205, 193] on div at bounding box center [183, 306] width 142 height 367
click at [218, 171] on div at bounding box center [183, 306] width 142 height 367
click at [218, 152] on div at bounding box center [183, 306] width 142 height 367
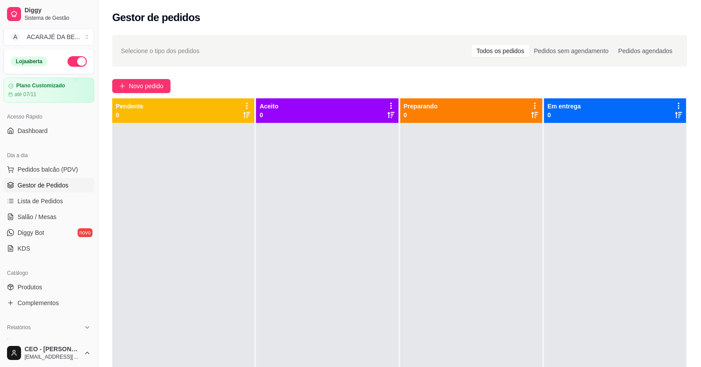
click at [218, 152] on div at bounding box center [183, 306] width 142 height 367
click at [216, 154] on div at bounding box center [183, 306] width 142 height 367
click at [50, 220] on span "Salão / Mesas" at bounding box center [37, 216] width 39 height 9
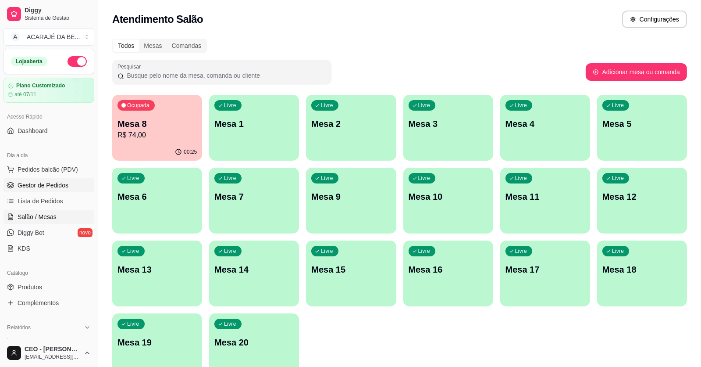
click at [25, 186] on span "Gestor de Pedidos" at bounding box center [43, 185] width 51 height 9
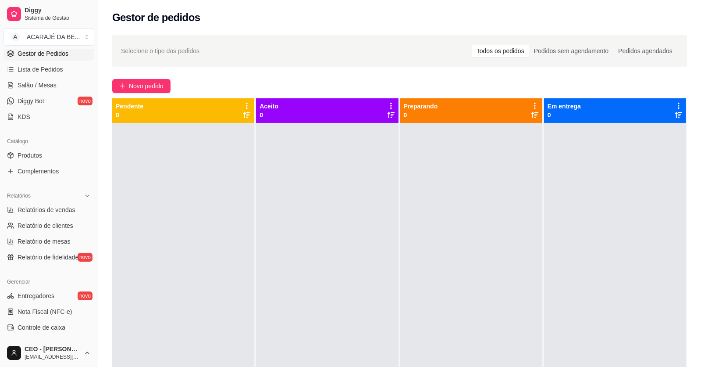
scroll to position [176, 0]
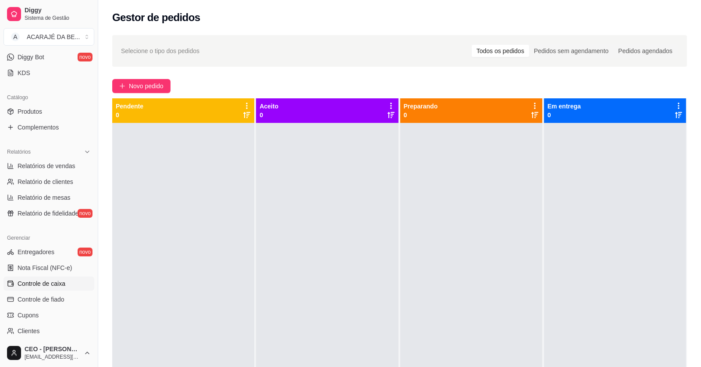
click at [29, 280] on span "Controle de caixa" at bounding box center [42, 283] width 48 height 9
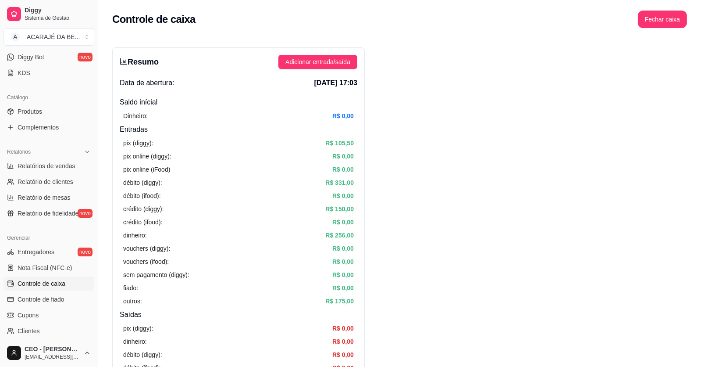
click at [131, 115] on article "Dinheiro:" at bounding box center [135, 116] width 25 height 10
click at [345, 115] on article "R$ 0,00" at bounding box center [342, 116] width 21 height 10
drag, startPoint x: 353, startPoint y: 117, endPoint x: 339, endPoint y: 116, distance: 14.1
click at [339, 116] on article "R$ 0,00" at bounding box center [342, 116] width 21 height 10
click at [353, 113] on article "R$ 0,00" at bounding box center [342, 116] width 21 height 10
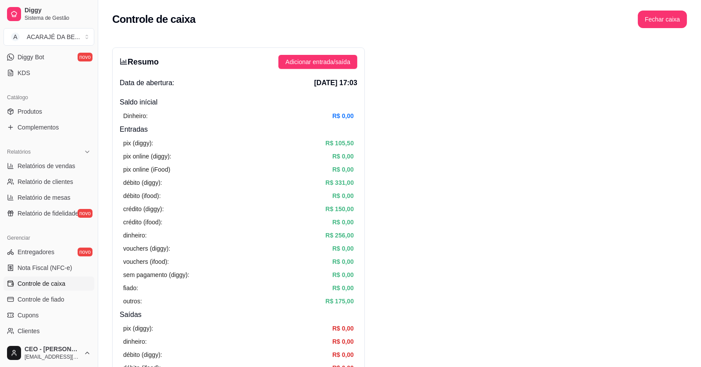
click at [353, 115] on article "R$ 0,00" at bounding box center [342, 116] width 21 height 10
click at [327, 59] on span "Adicionar entrada/saída" at bounding box center [317, 62] width 65 height 10
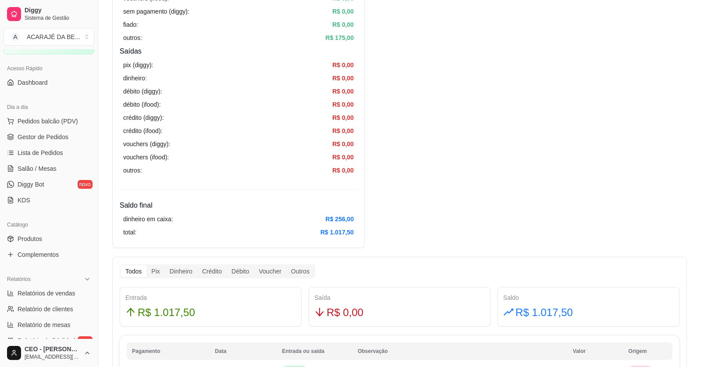
scroll to position [44, 0]
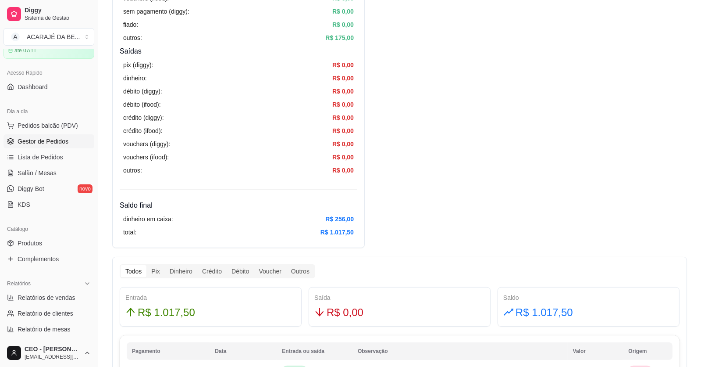
click at [36, 138] on span "Gestor de Pedidos" at bounding box center [43, 141] width 51 height 9
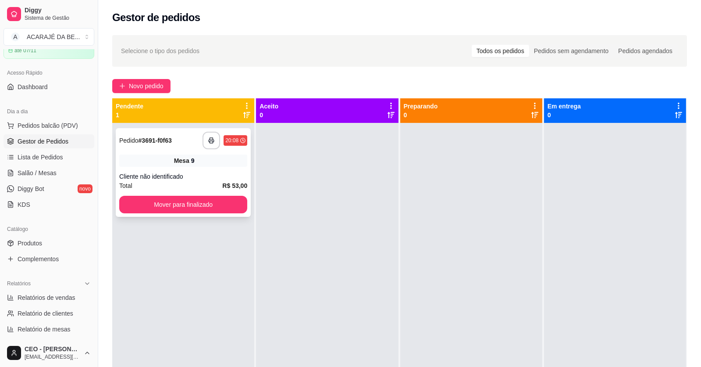
click at [200, 158] on div "Mesa 9" at bounding box center [183, 160] width 128 height 12
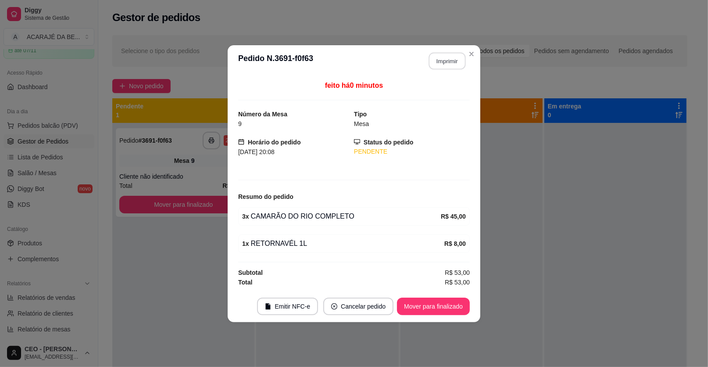
click at [437, 60] on button "Imprimir" at bounding box center [447, 60] width 37 height 17
click at [429, 307] on button "Mover para finalizado" at bounding box center [433, 306] width 73 height 18
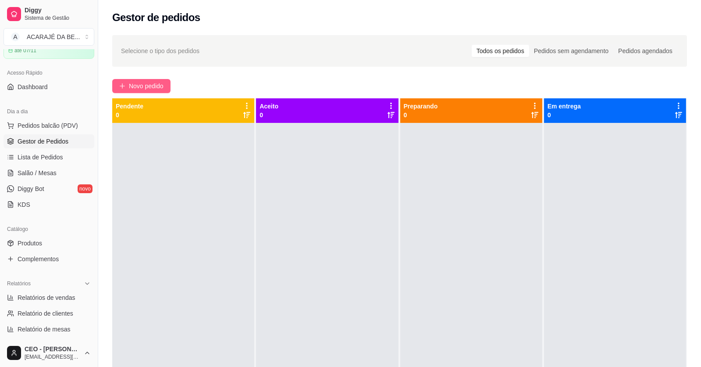
click at [150, 85] on span "Novo pedido" at bounding box center [146, 86] width 35 height 10
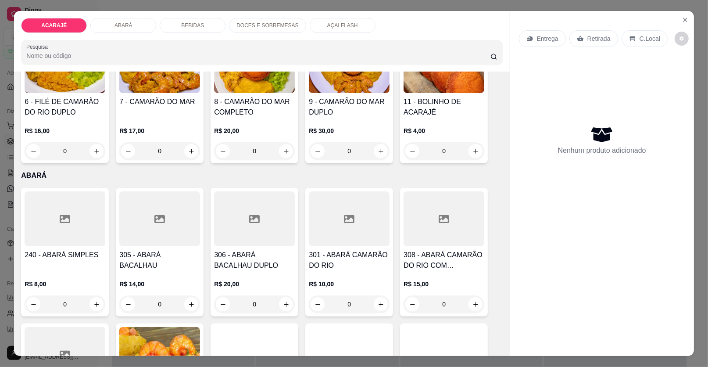
scroll to position [263, 0]
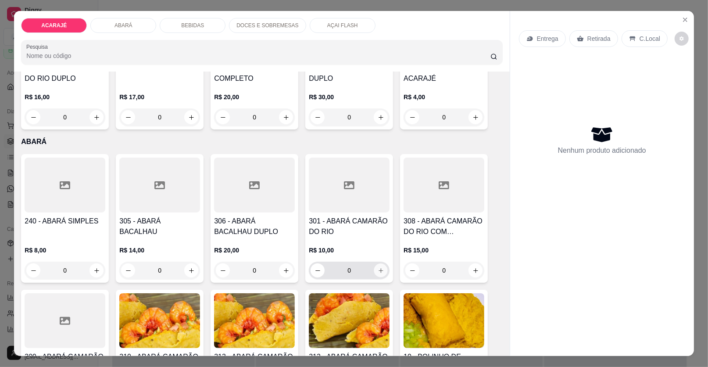
click at [381, 270] on button "increase-product-quantity" at bounding box center [381, 271] width 14 height 14
type input "1"
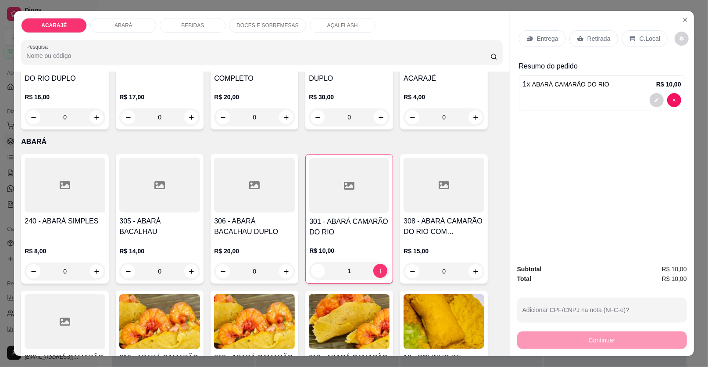
drag, startPoint x: 597, startPoint y: 39, endPoint x: 637, endPoint y: 278, distance: 242.8
click at [596, 39] on p "Retirada" at bounding box center [598, 38] width 23 height 9
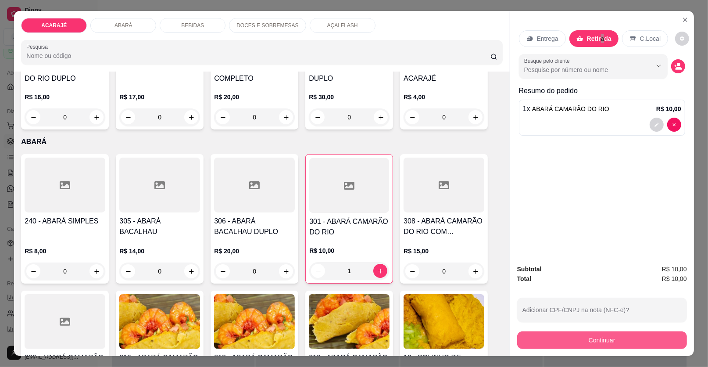
click at [632, 338] on button "Continuar" at bounding box center [602, 340] width 170 height 18
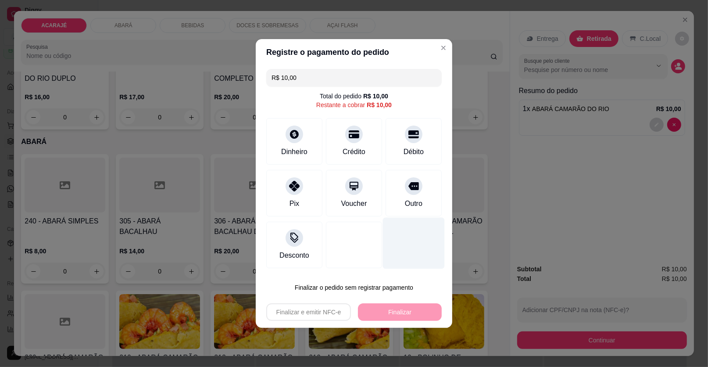
drag, startPoint x: 403, startPoint y: 142, endPoint x: 409, endPoint y: 246, distance: 104.6
click at [403, 142] on div "Débito" at bounding box center [413, 141] width 56 height 46
type input "R$ 0,00"
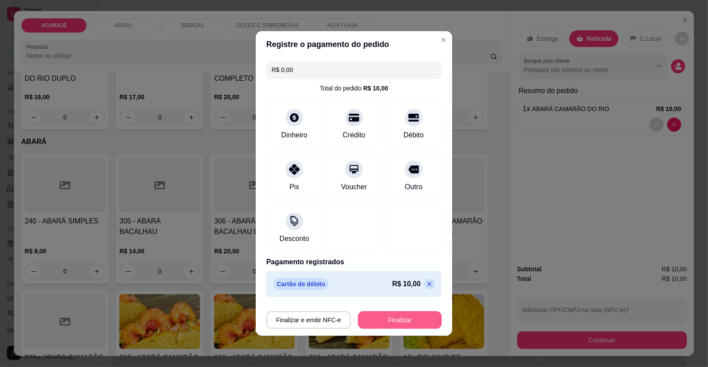
click at [407, 325] on button "Finalizar" at bounding box center [400, 320] width 84 height 18
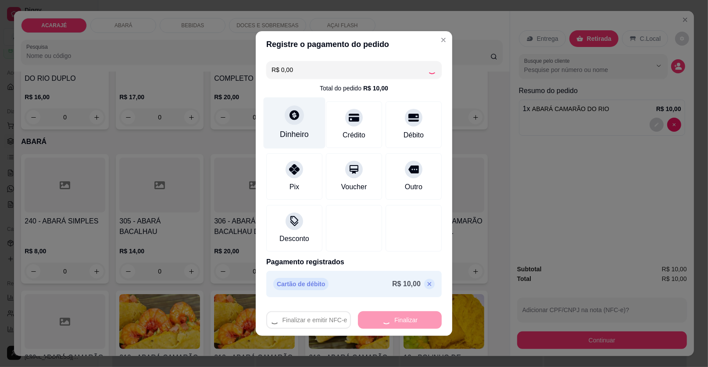
type input "0"
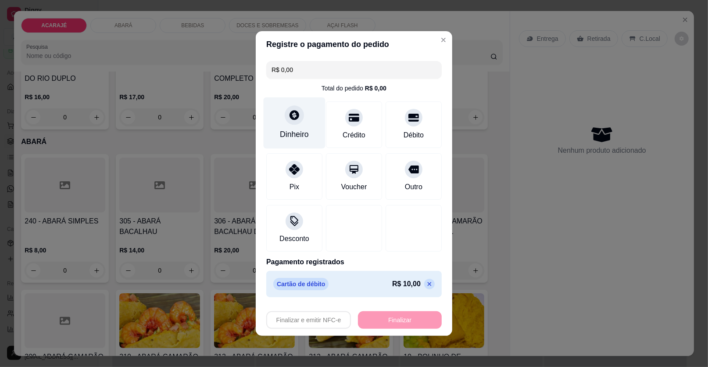
type input "-R$ 10,00"
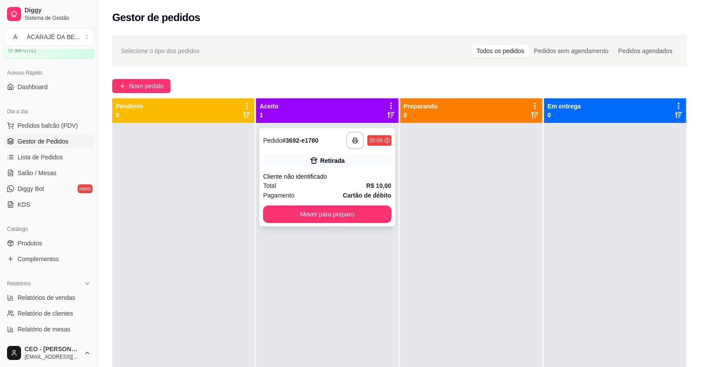
drag, startPoint x: 371, startPoint y: 163, endPoint x: 363, endPoint y: 164, distance: 7.9
click at [363, 164] on div "Retirada" at bounding box center [327, 160] width 128 height 12
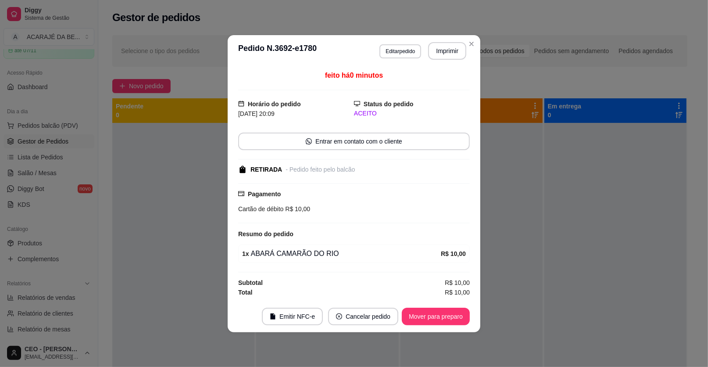
click at [436, 59] on button "Imprimir" at bounding box center [447, 51] width 38 height 18
click at [458, 312] on button "Mover para preparo" at bounding box center [436, 316] width 68 height 18
click at [458, 312] on div "Mover para preparo" at bounding box center [429, 316] width 80 height 18
click at [457, 314] on div "Mover para preparo" at bounding box center [429, 316] width 80 height 18
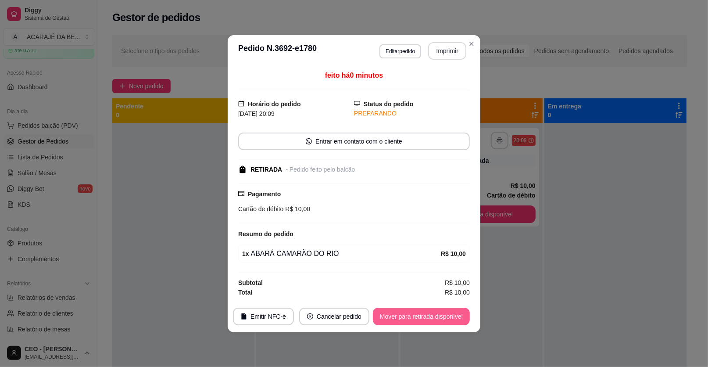
click at [455, 316] on button "Mover para retirada disponível" at bounding box center [421, 316] width 97 height 18
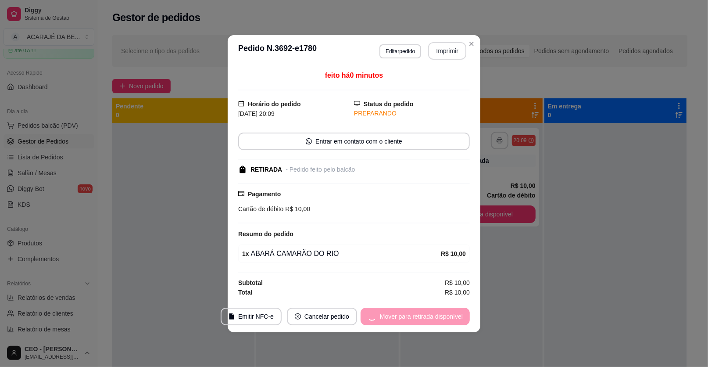
click at [454, 317] on div "Mover para retirada disponível" at bounding box center [414, 316] width 109 height 18
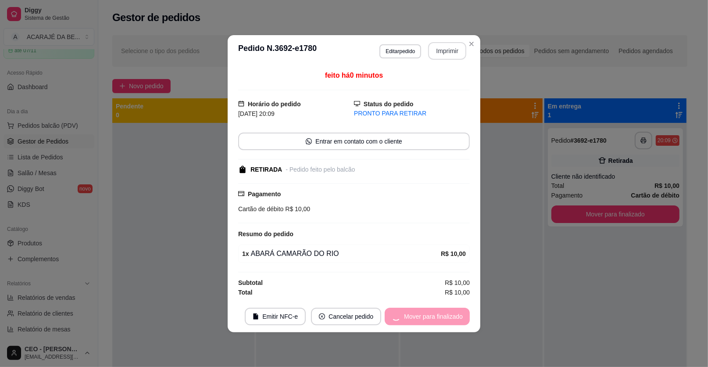
click at [450, 318] on div "Mover para finalizado" at bounding box center [427, 316] width 85 height 18
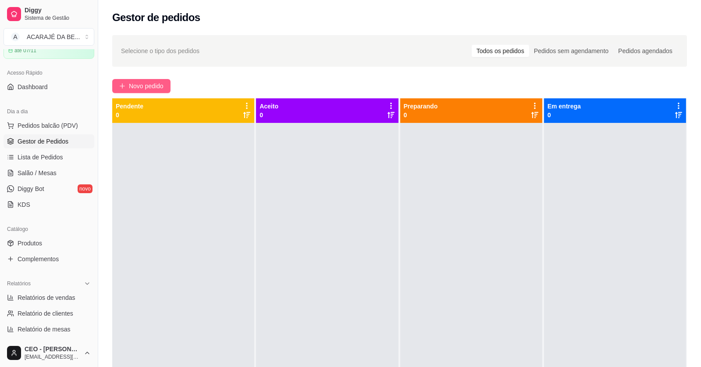
click at [166, 92] on button "Novo pedido" at bounding box center [141, 86] width 58 height 14
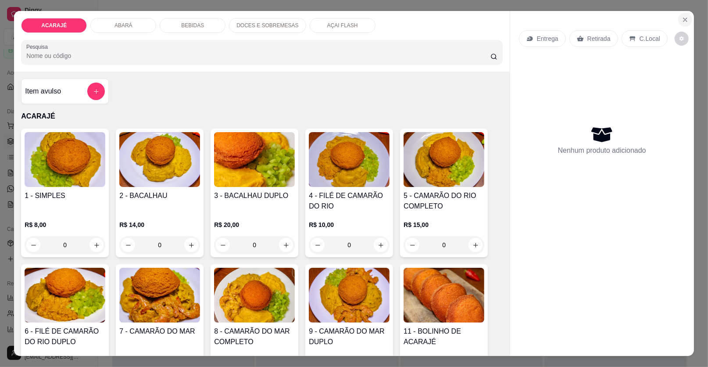
click at [683, 14] on button "Close" at bounding box center [685, 20] width 14 height 14
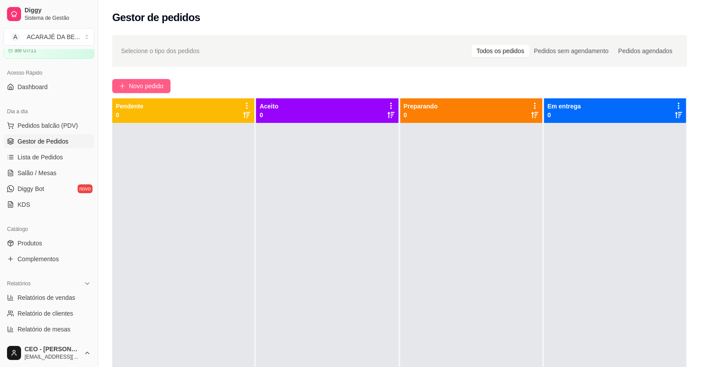
click at [150, 83] on span "Novo pedido" at bounding box center [146, 86] width 35 height 10
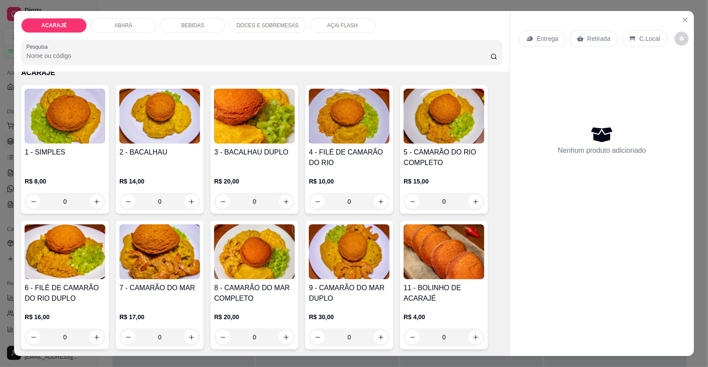
scroll to position [132, 0]
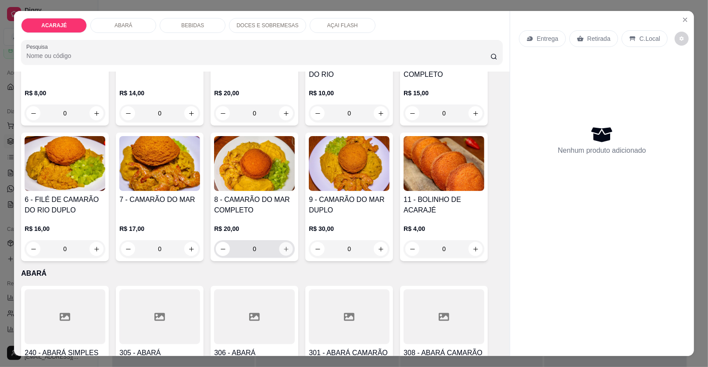
click at [279, 253] on button "increase-product-quantity" at bounding box center [286, 249] width 14 height 14
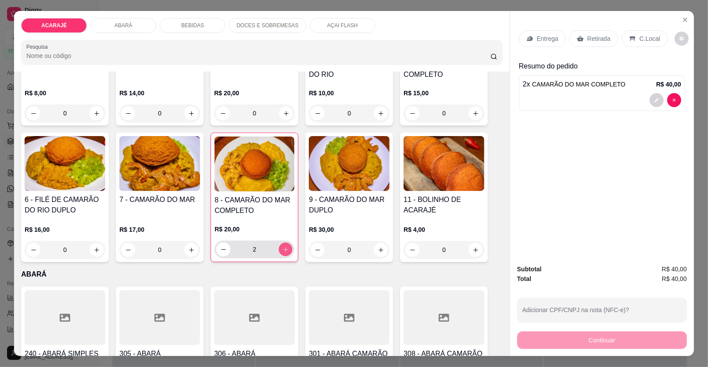
click at [279, 253] on button "increase-product-quantity" at bounding box center [286, 250] width 14 height 14
type input "3"
click at [475, 250] on button "increase-product-quantity" at bounding box center [476, 250] width 14 height 14
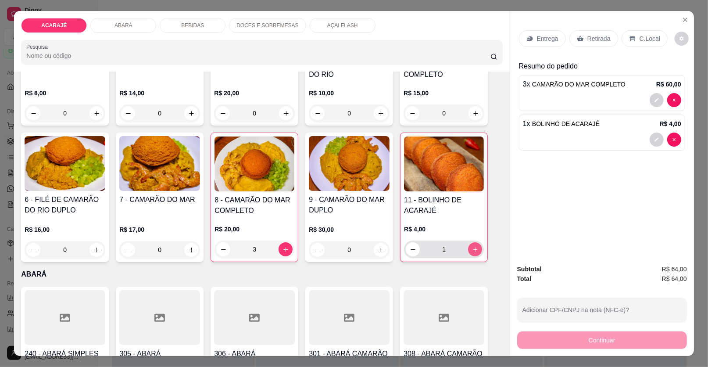
click at [475, 250] on button "increase-product-quantity" at bounding box center [475, 249] width 14 height 14
type input "2"
click at [190, 26] on p "BEBIDAS" at bounding box center [192, 25] width 23 height 7
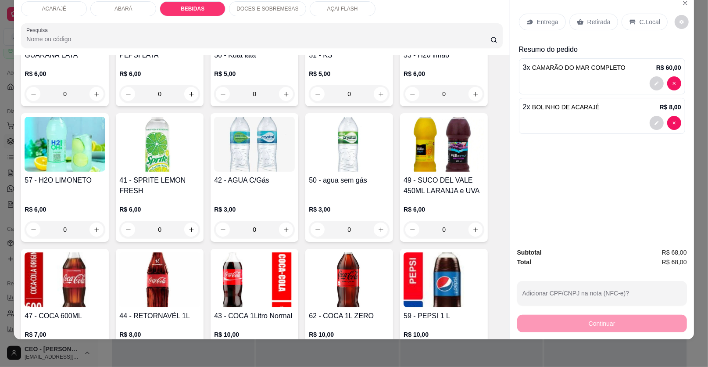
scroll to position [880, 0]
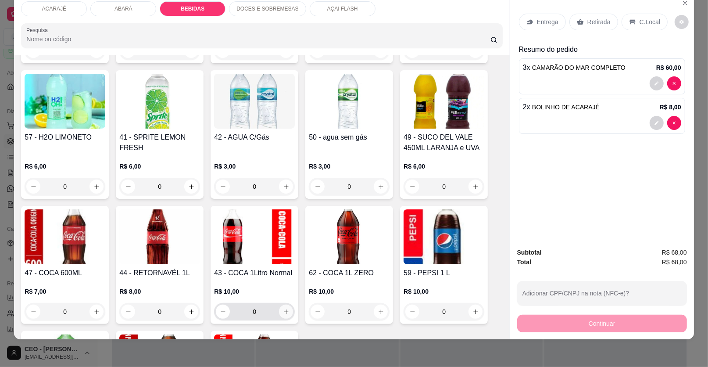
click at [284, 309] on icon "increase-product-quantity" at bounding box center [286, 311] width 7 height 7
type input "1"
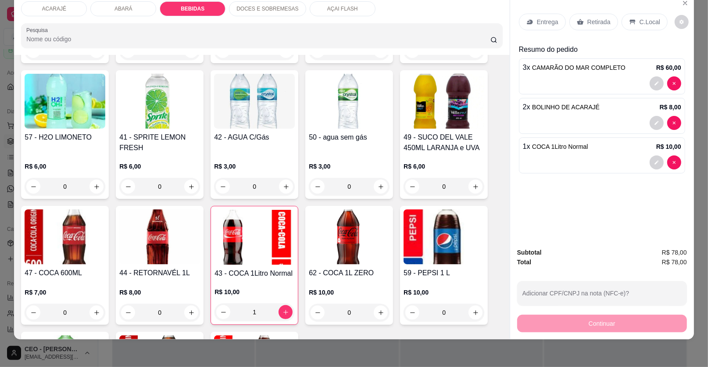
click at [556, 14] on div "Entrega Retirada C.Local" at bounding box center [593, 22] width 149 height 17
click at [533, 26] on div "Entrega" at bounding box center [542, 22] width 47 height 17
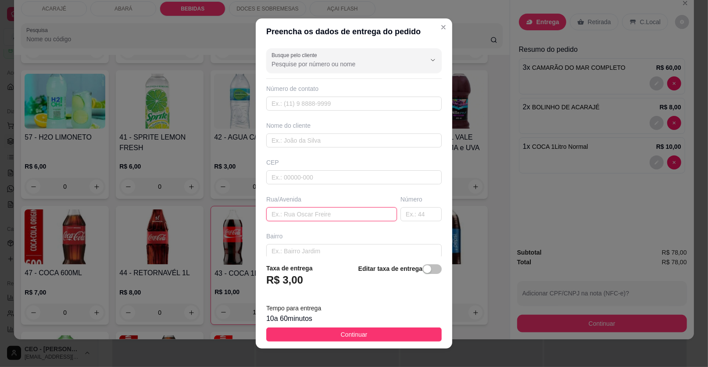
click at [314, 217] on input "text" at bounding box center [331, 214] width 131 height 14
paste input "[STREET_ADDRESS][DATE]"
type input "[STREET_ADDRESS][DATE]"
click at [319, 136] on input "text" at bounding box center [353, 140] width 175 height 14
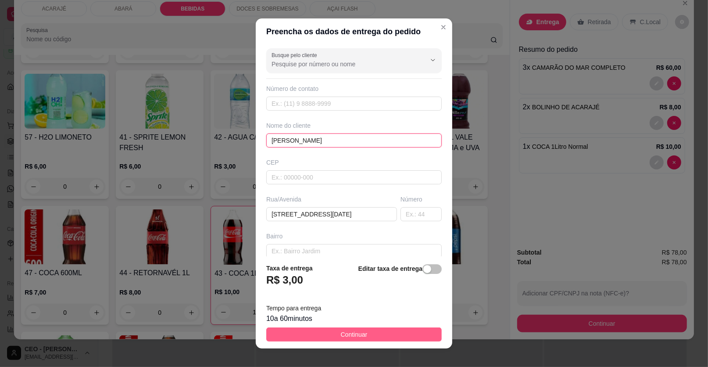
type input "[PERSON_NAME]"
click at [383, 332] on button "Continuar" at bounding box center [353, 334] width 175 height 14
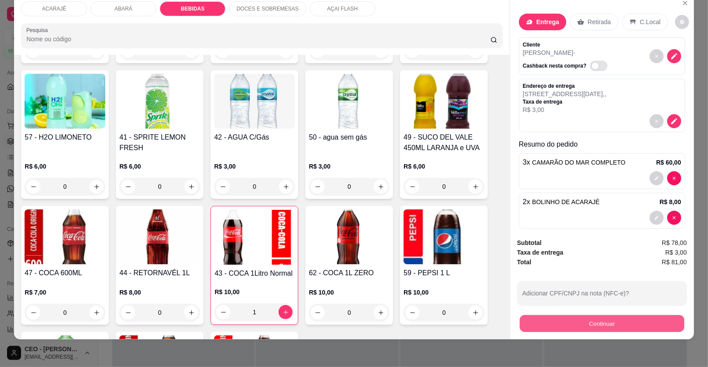
click at [580, 329] on button "Continuar" at bounding box center [602, 323] width 164 height 17
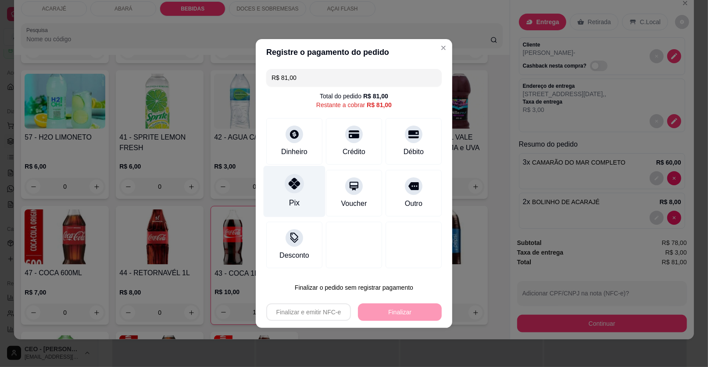
click at [310, 180] on div "Pix" at bounding box center [295, 191] width 62 height 51
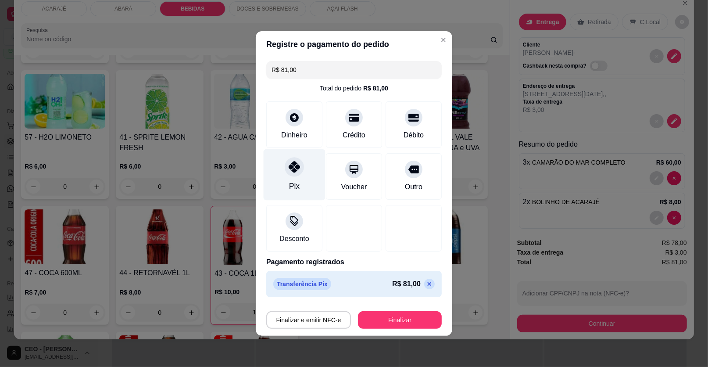
type input "R$ 0,00"
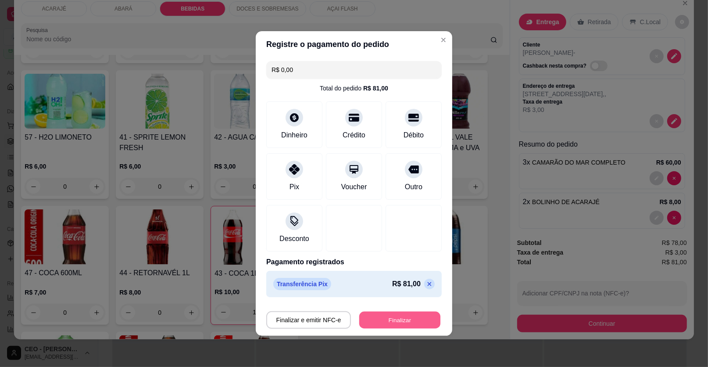
click at [361, 311] on button "Finalizar" at bounding box center [399, 319] width 81 height 17
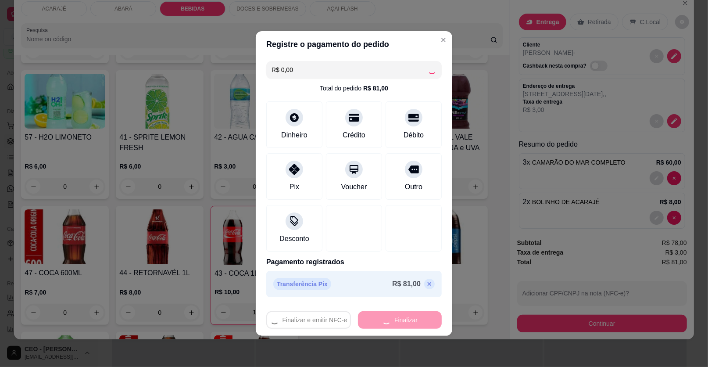
type input "0"
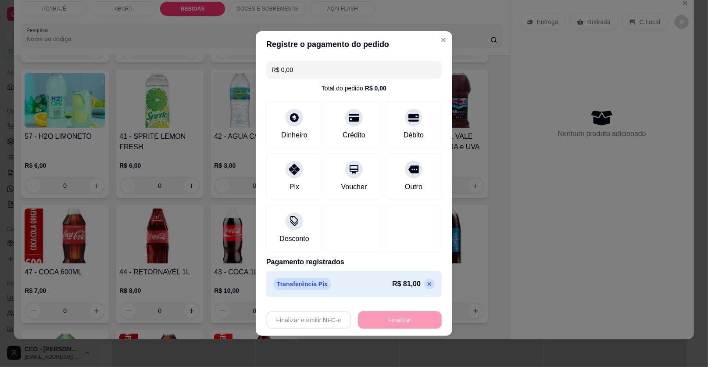
type input "-R$ 81,00"
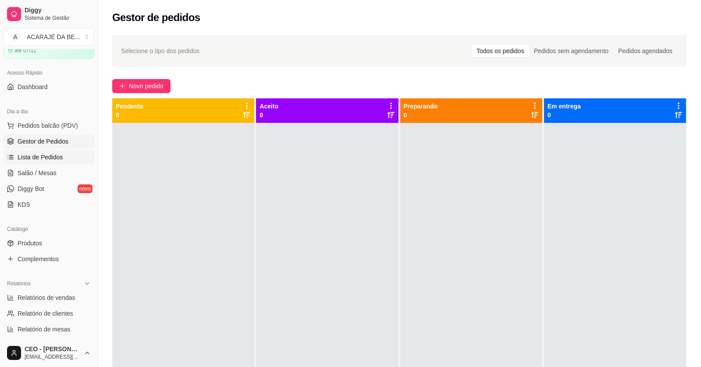
click at [50, 161] on span "Lista de Pedidos" at bounding box center [41, 157] width 46 height 9
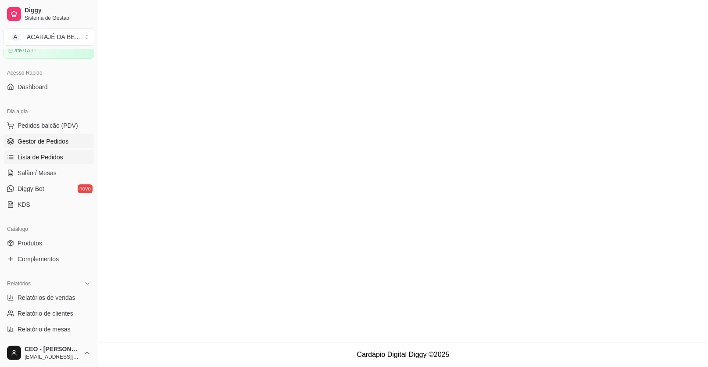
click at [54, 145] on span "Gestor de Pedidos" at bounding box center [43, 141] width 51 height 9
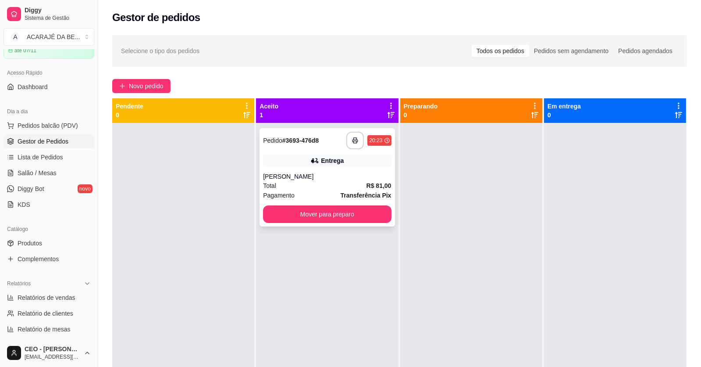
click at [300, 173] on div "[PERSON_NAME]" at bounding box center [327, 176] width 128 height 9
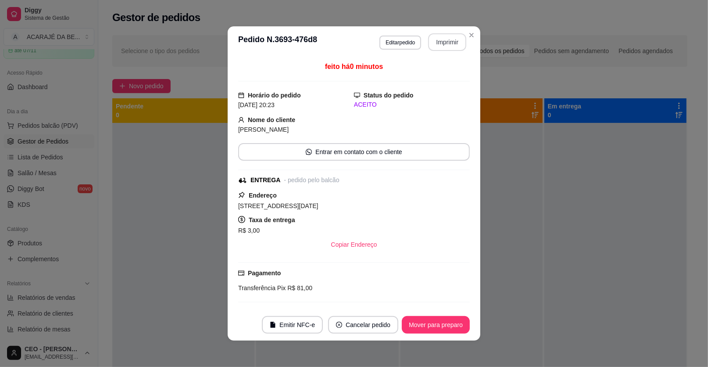
click at [450, 41] on button "Imprimir" at bounding box center [447, 42] width 38 height 18
click at [424, 327] on button "Mover para preparo" at bounding box center [436, 325] width 68 height 18
click at [424, 327] on div "Mover para preparo" at bounding box center [429, 325] width 80 height 18
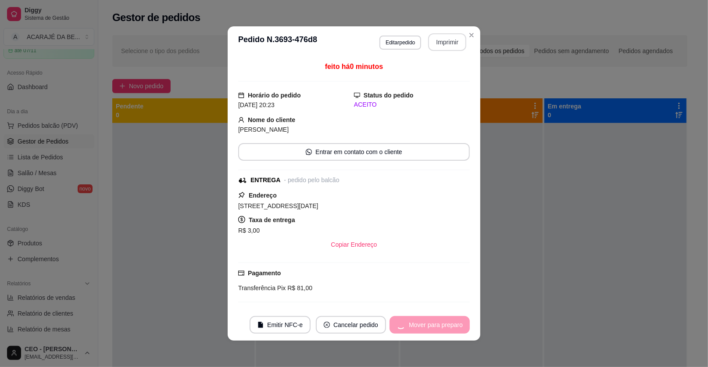
click at [424, 327] on div "Mover para preparo" at bounding box center [429, 325] width 80 height 18
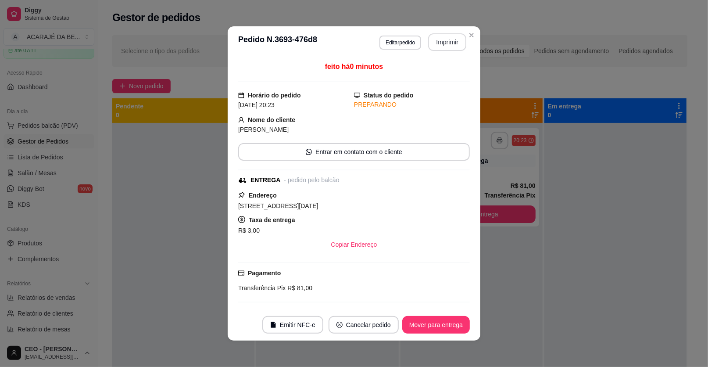
click at [424, 327] on button "Mover para entrega" at bounding box center [436, 325] width 68 height 18
click at [424, 327] on div "Mover para entrega" at bounding box center [430, 325] width 80 height 18
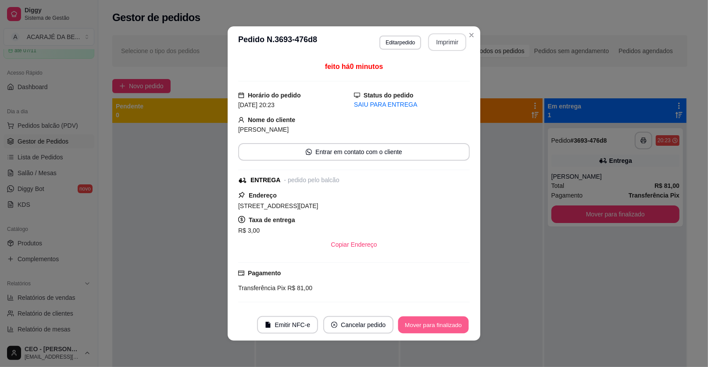
click at [424, 327] on button "Mover para finalizado" at bounding box center [433, 324] width 71 height 17
click at [424, 327] on div "Mover para finalizado" at bounding box center [433, 325] width 73 height 18
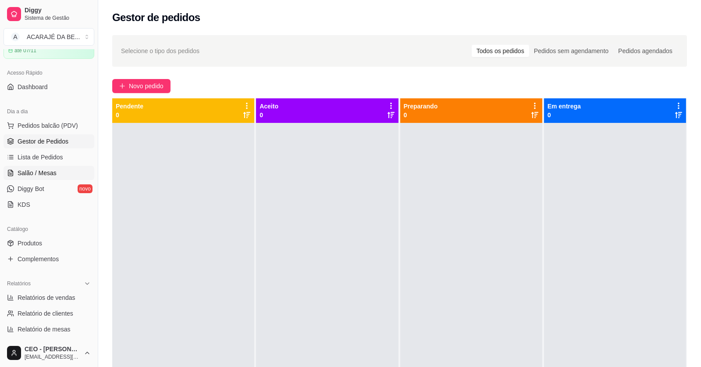
click at [37, 177] on link "Salão / Mesas" at bounding box center [49, 173] width 91 height 14
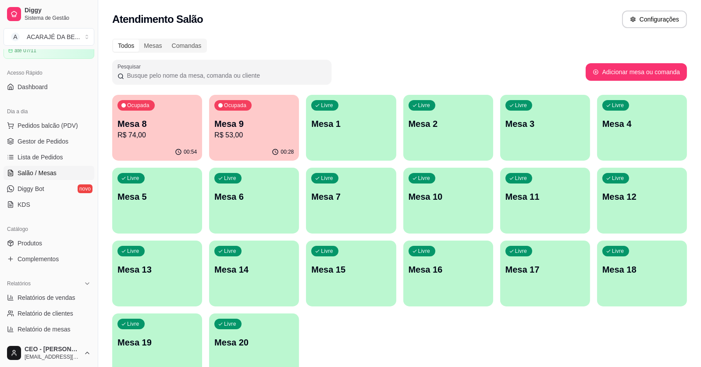
click at [148, 121] on p "Mesa 8" at bounding box center [157, 124] width 79 height 12
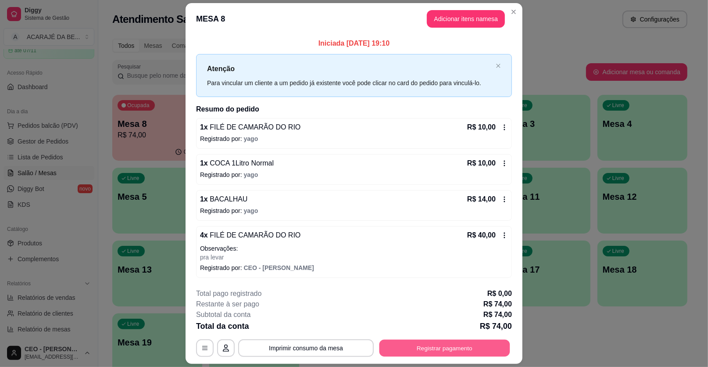
click at [418, 355] on button "Registrar pagamento" at bounding box center [444, 347] width 131 height 17
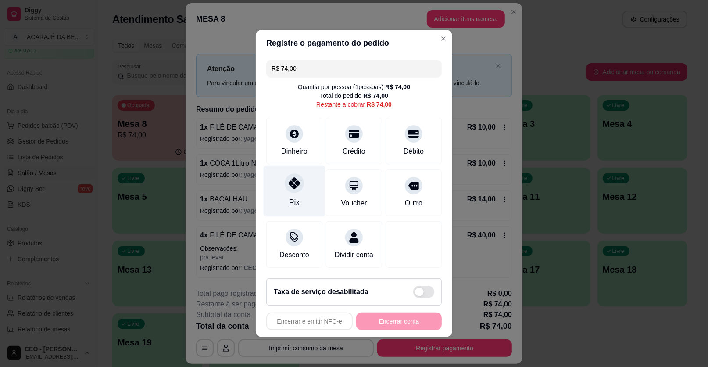
click at [305, 177] on div "Pix" at bounding box center [295, 190] width 62 height 51
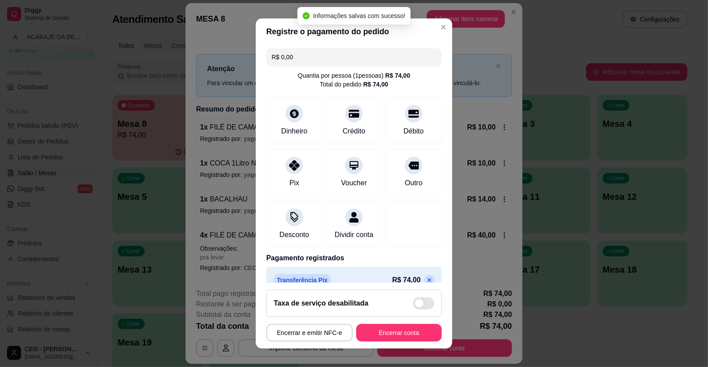
type input "R$ 0,00"
click at [397, 331] on button "Encerrar conta" at bounding box center [398, 332] width 83 height 17
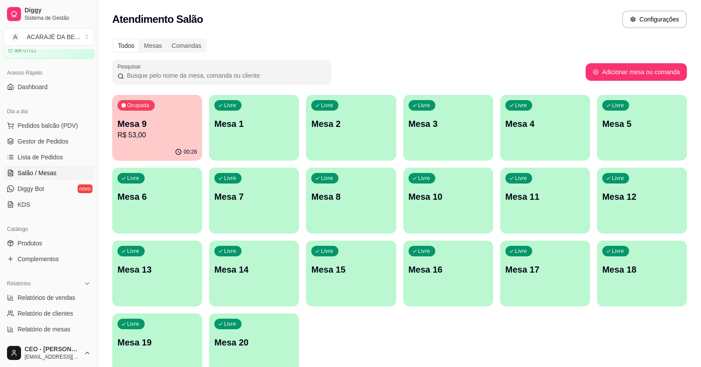
click at [155, 142] on div "Ocupada Mesa 9 R$ 53,00" at bounding box center [157, 119] width 90 height 49
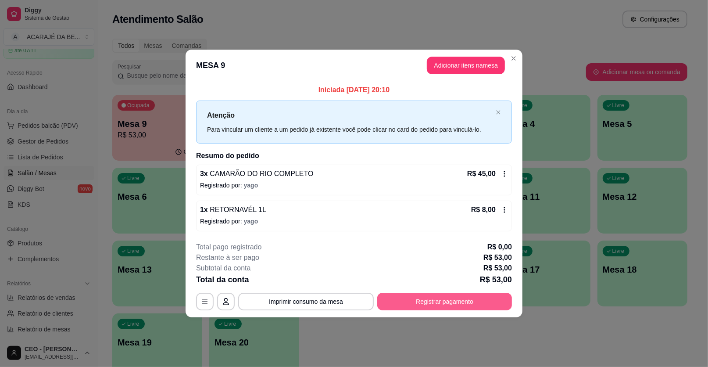
click at [450, 297] on button "Registrar pagamento" at bounding box center [444, 302] width 135 height 18
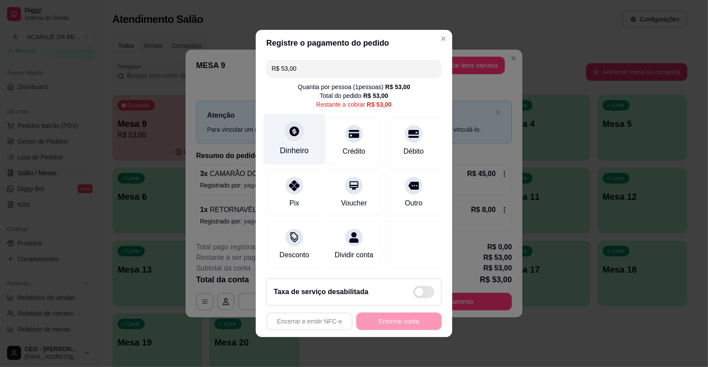
click at [309, 145] on div "Dinheiro" at bounding box center [295, 139] width 62 height 51
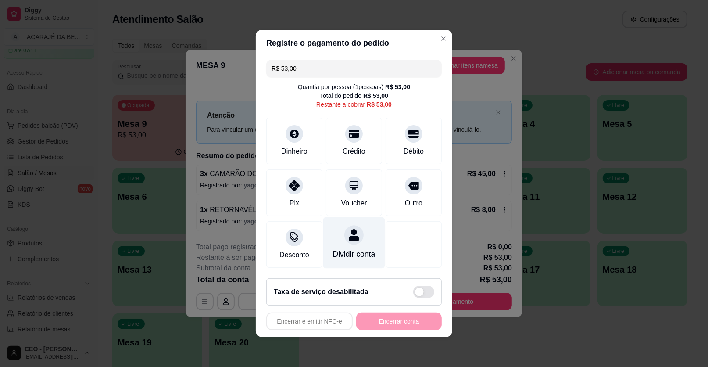
click at [354, 243] on div at bounding box center [353, 234] width 19 height 19
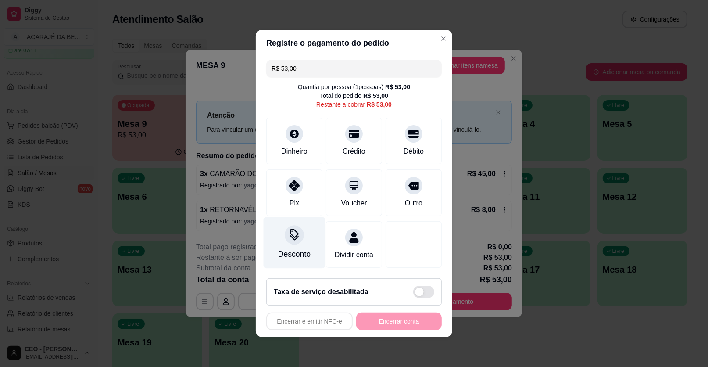
click at [303, 236] on div "Desconto" at bounding box center [295, 242] width 62 height 51
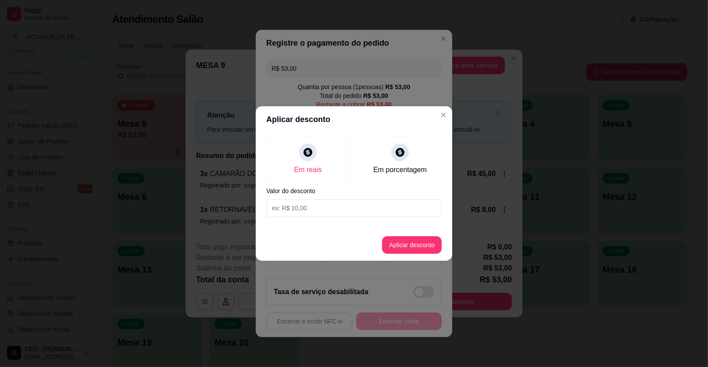
click at [334, 207] on input at bounding box center [353, 208] width 175 height 18
type input "1,00"
click at [424, 248] on button "Aplicar desconto" at bounding box center [412, 245] width 60 height 18
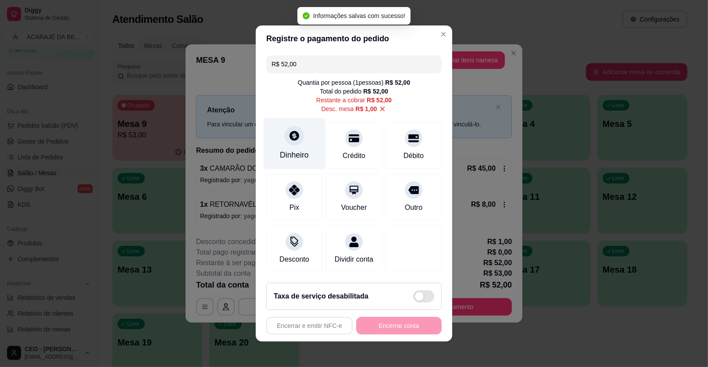
click at [280, 143] on div "Dinheiro" at bounding box center [295, 143] width 62 height 51
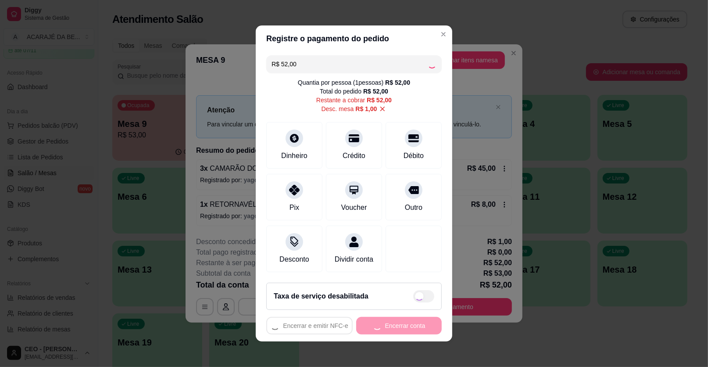
type input "R$ 0,00"
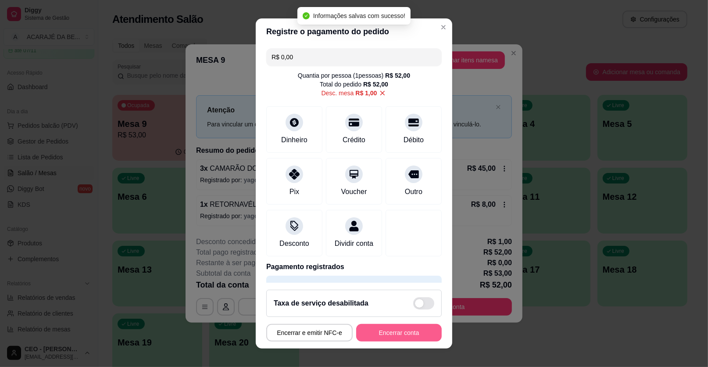
click at [397, 332] on button "Encerrar conta" at bounding box center [399, 333] width 86 height 18
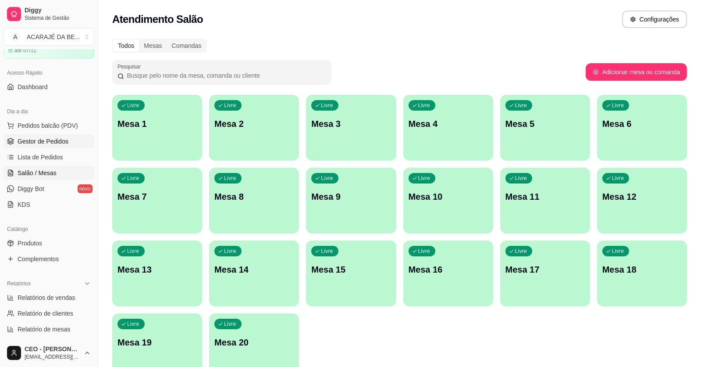
click at [67, 138] on link "Gestor de Pedidos" at bounding box center [49, 141] width 91 height 14
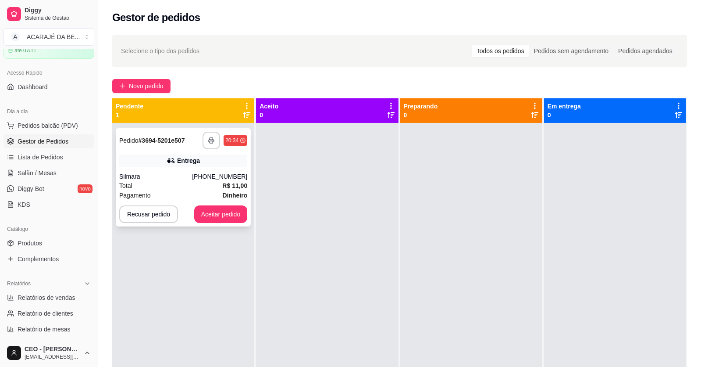
click at [215, 168] on div "**********" at bounding box center [183, 177] width 135 height 98
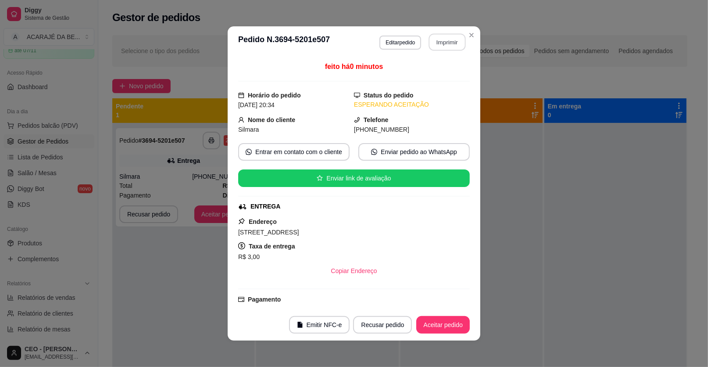
click at [438, 37] on button "Imprimir" at bounding box center [447, 42] width 37 height 17
click at [452, 329] on button "Aceitar pedido" at bounding box center [443, 324] width 52 height 17
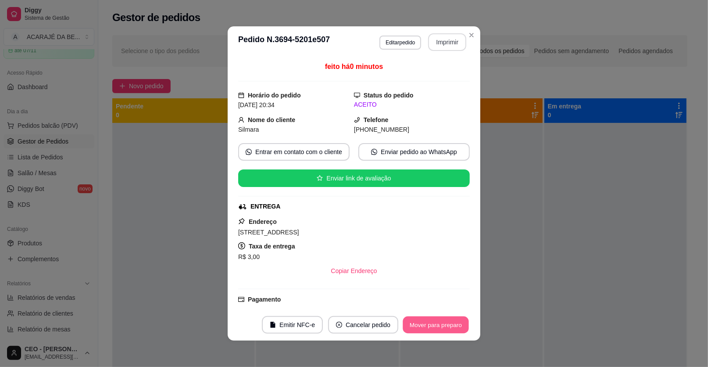
click at [450, 324] on button "Mover para preparo" at bounding box center [436, 324] width 66 height 17
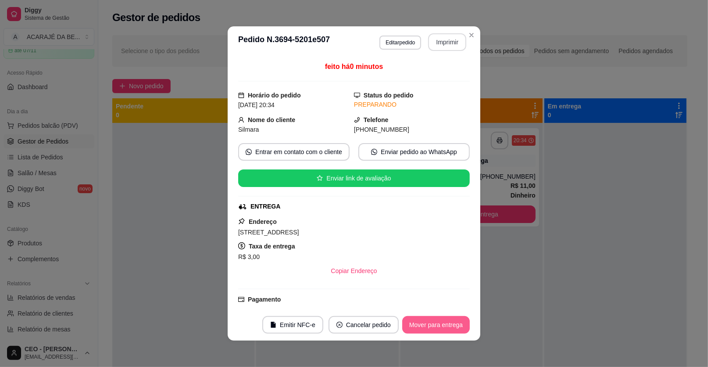
click at [447, 324] on button "Mover para entrega" at bounding box center [436, 325] width 68 height 18
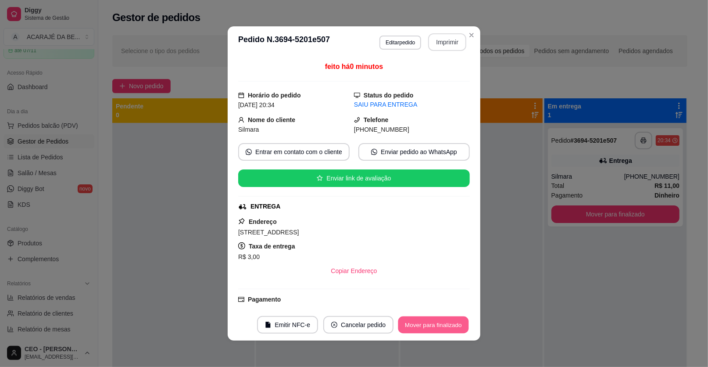
click at [447, 324] on button "Mover para finalizado" at bounding box center [433, 324] width 71 height 17
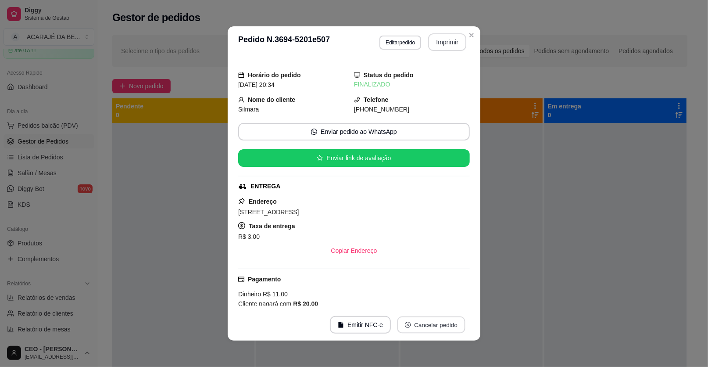
click at [446, 325] on button "Cancelar pedido" at bounding box center [431, 324] width 68 height 17
click at [520, 254] on div "**********" at bounding box center [354, 183] width 708 height 367
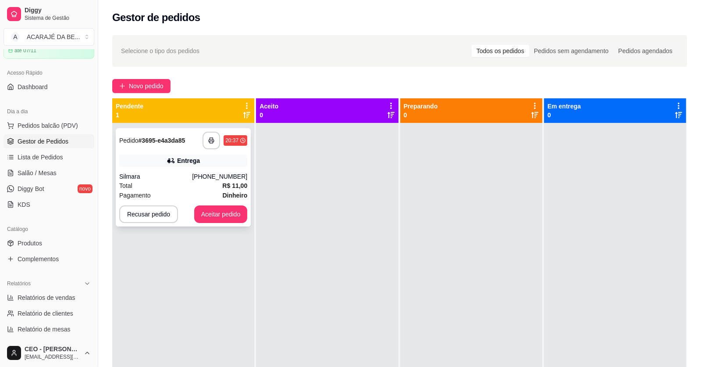
click at [221, 159] on div "Entrega" at bounding box center [183, 160] width 128 height 12
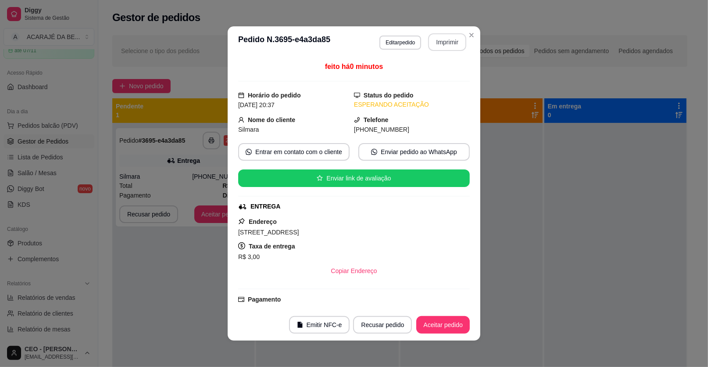
click at [439, 44] on button "Imprimir" at bounding box center [447, 42] width 38 height 18
click at [410, 39] on button "Editar pedido" at bounding box center [400, 43] width 42 height 14
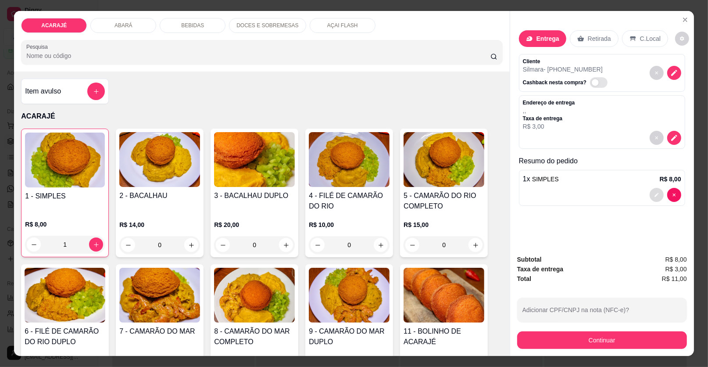
click at [654, 194] on icon "decrease-product-quantity" at bounding box center [656, 194] width 5 height 5
click at [683, 20] on icon "Close" at bounding box center [685, 20] width 4 height 4
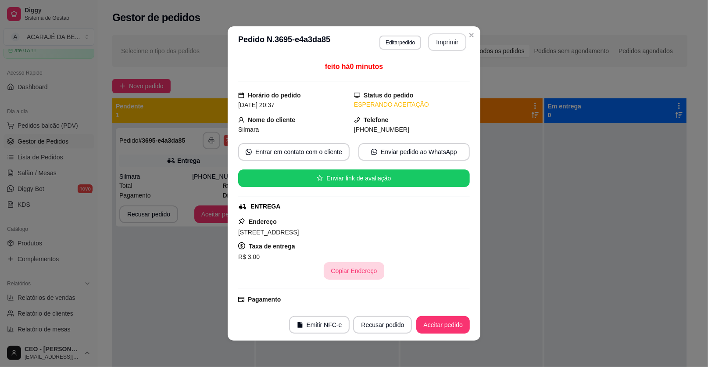
click at [357, 268] on button "Copiar Endereço" at bounding box center [354, 271] width 60 height 18
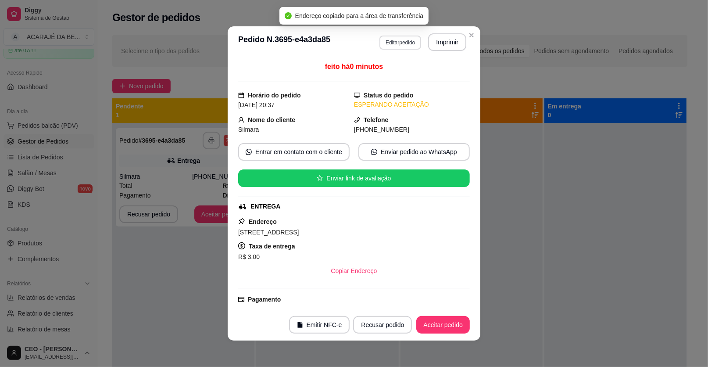
click at [408, 43] on button "Editar pedido" at bounding box center [400, 43] width 42 height 14
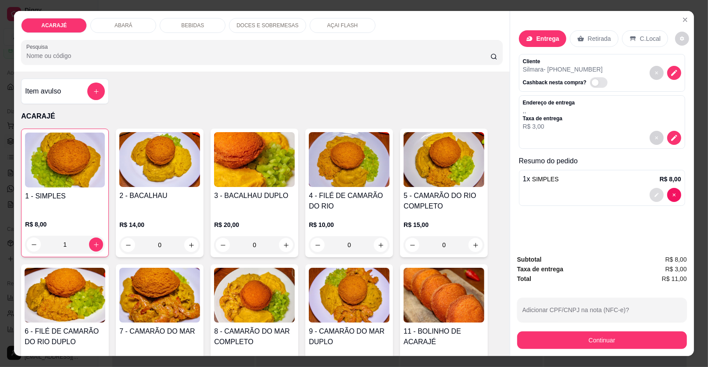
click at [656, 193] on button "decrease-product-quantity" at bounding box center [656, 195] width 14 height 14
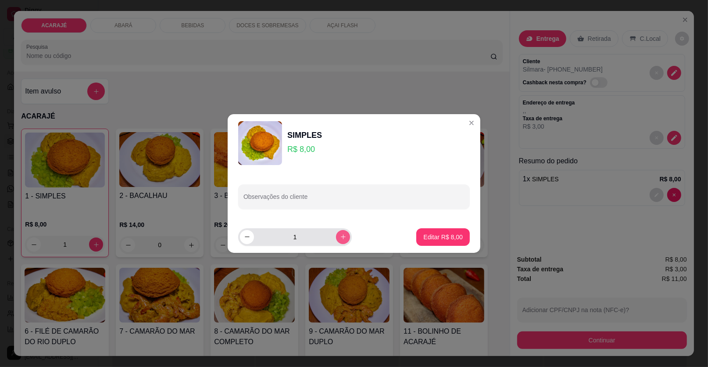
click at [341, 238] on button "increase-product-quantity" at bounding box center [343, 237] width 14 height 14
type input "2"
click at [445, 231] on button "Editar R$ 16,00" at bounding box center [441, 237] width 57 height 18
type input "2"
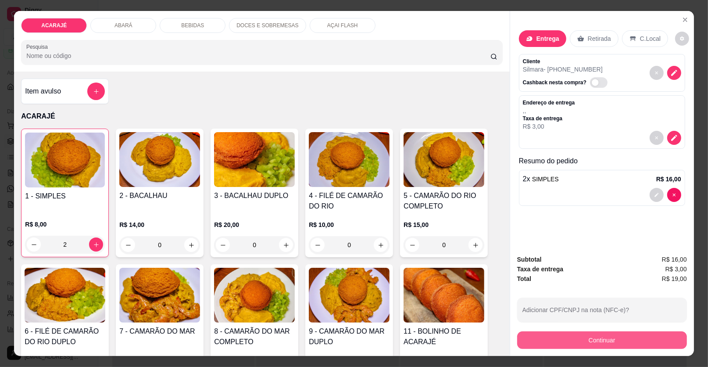
click at [596, 339] on button "Continuar" at bounding box center [602, 340] width 170 height 18
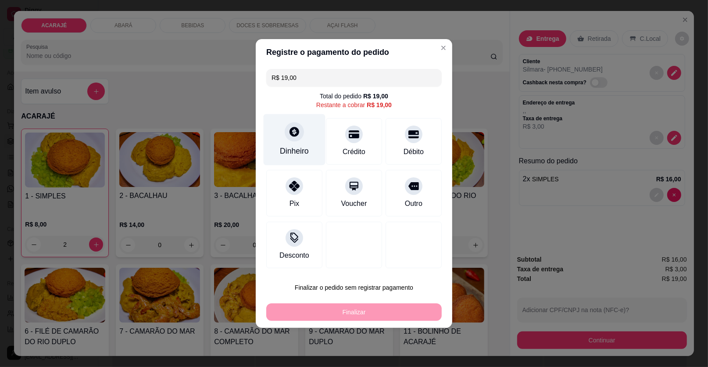
click at [302, 132] on div "Dinheiro" at bounding box center [295, 139] width 62 height 51
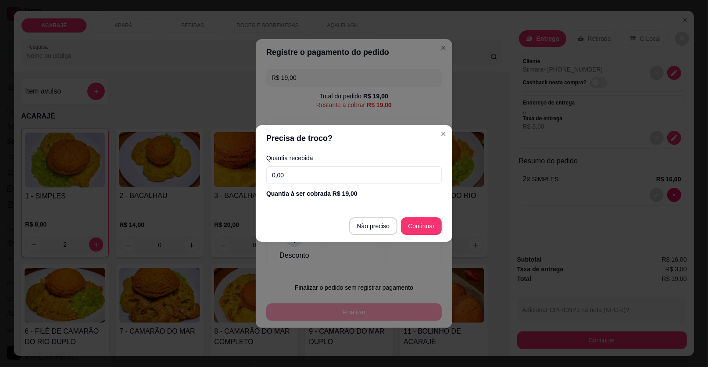
click at [331, 175] on input "0,00" at bounding box center [353, 175] width 175 height 18
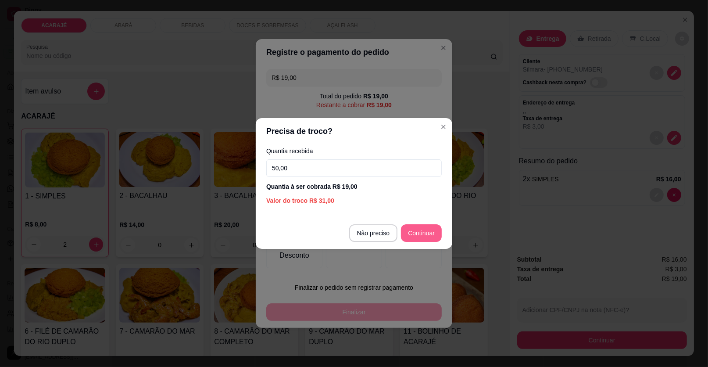
type input "50,00"
type input "R$ 0,00"
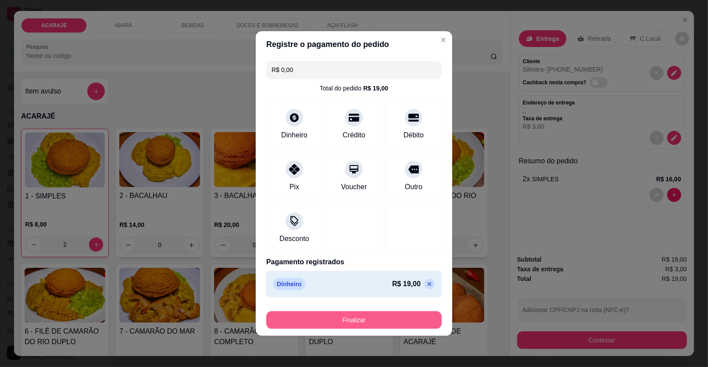
click at [365, 316] on button "Finalizar" at bounding box center [353, 320] width 175 height 18
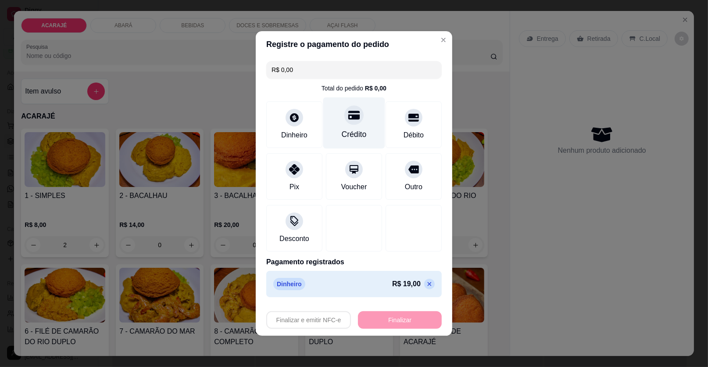
type input "0"
type input "-R$ 19,00"
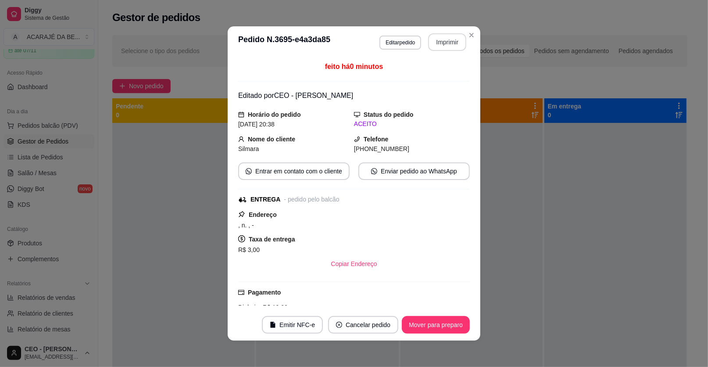
click at [448, 42] on button "Imprimir" at bounding box center [447, 42] width 38 height 18
click at [435, 326] on button "Mover para preparo" at bounding box center [436, 325] width 68 height 18
click at [435, 326] on div "Mover para preparo" at bounding box center [429, 325] width 80 height 18
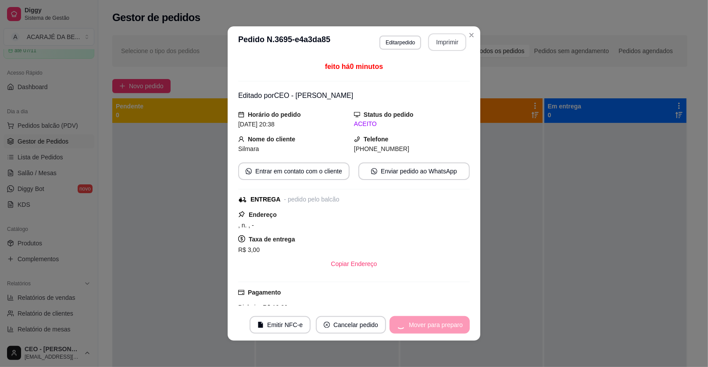
click at [435, 326] on div "Mover para preparo" at bounding box center [429, 325] width 80 height 18
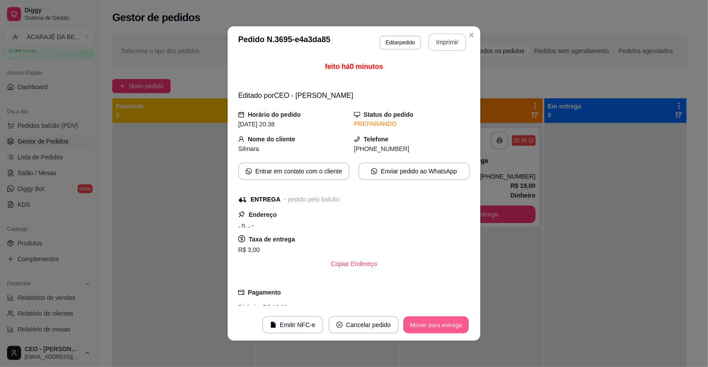
click at [435, 325] on button "Mover para entrega" at bounding box center [436, 324] width 66 height 17
click at [434, 325] on div "Mover para entrega" at bounding box center [430, 325] width 80 height 18
click at [433, 324] on div "Mover para entrega" at bounding box center [430, 325] width 80 height 18
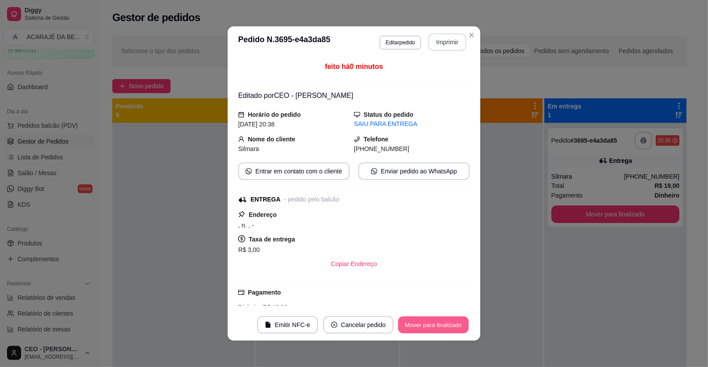
click at [433, 324] on button "Mover para finalizado" at bounding box center [433, 324] width 71 height 17
click at [433, 324] on div "Mover para finalizado" at bounding box center [433, 325] width 73 height 18
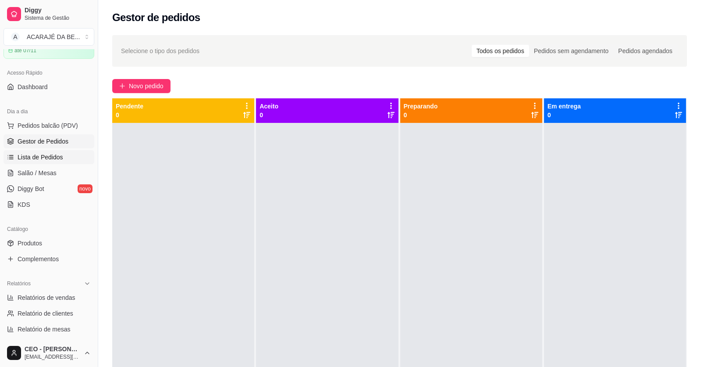
click at [41, 158] on span "Lista de Pedidos" at bounding box center [41, 157] width 46 height 9
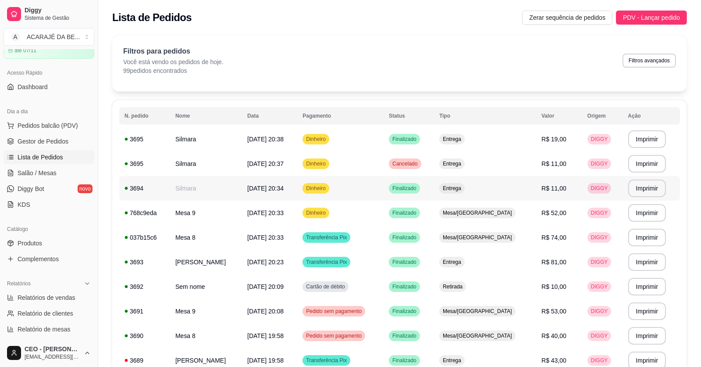
click at [434, 191] on td "Finalizado" at bounding box center [409, 188] width 50 height 25
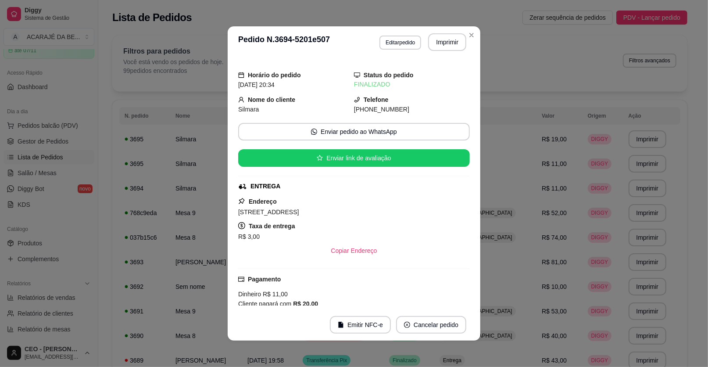
click at [434, 328] on button "Cancelar pedido" at bounding box center [431, 325] width 70 height 18
click at [446, 296] on button "Sim" at bounding box center [452, 303] width 35 height 18
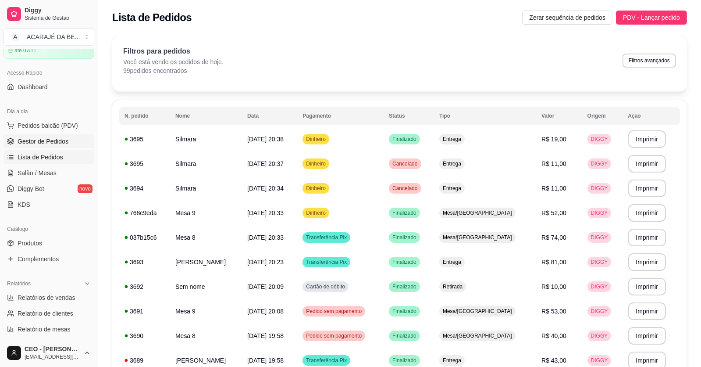
click at [60, 140] on span "Gestor de Pedidos" at bounding box center [43, 141] width 51 height 9
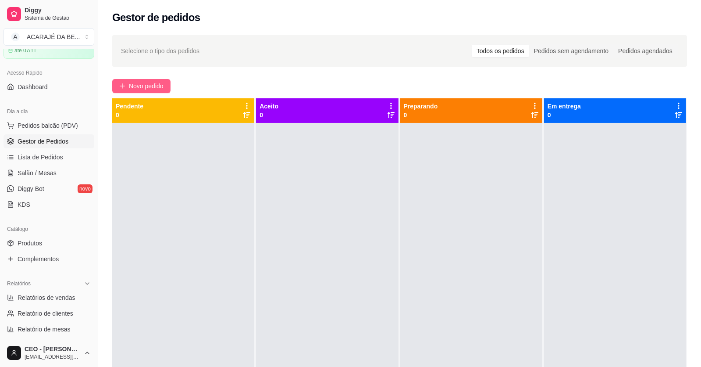
click at [156, 86] on span "Novo pedido" at bounding box center [146, 86] width 35 height 10
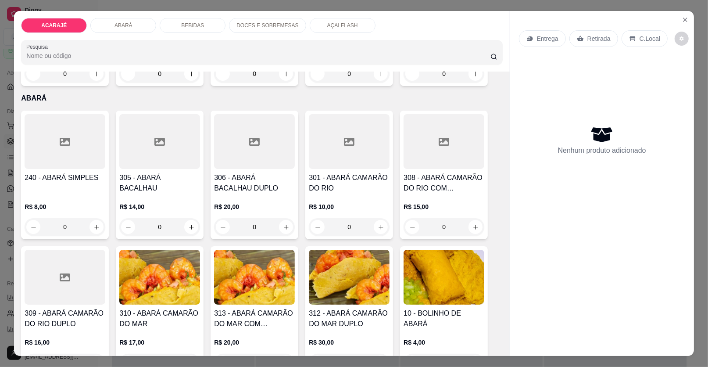
scroll to position [350, 0]
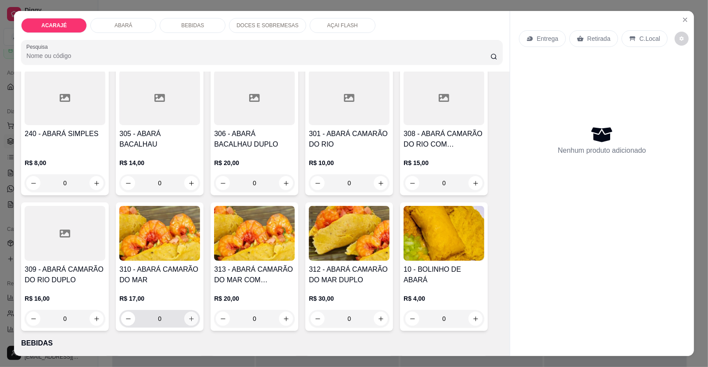
click at [189, 315] on icon "increase-product-quantity" at bounding box center [191, 318] width 7 height 7
type input "1"
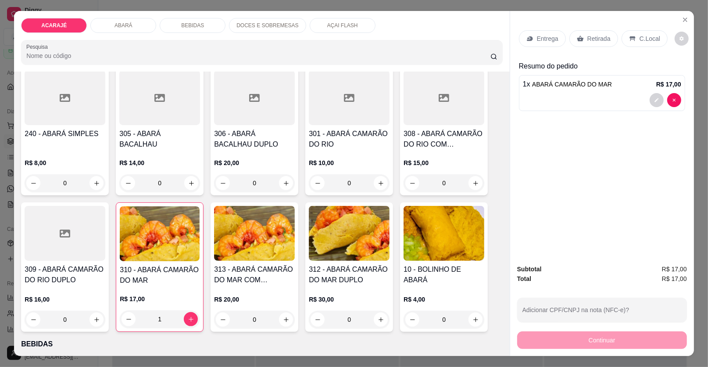
click at [609, 36] on div "Retirada" at bounding box center [593, 38] width 49 height 17
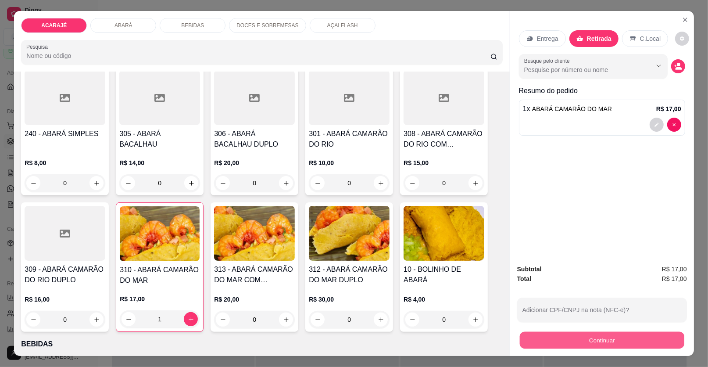
click at [621, 339] on button "Continuar" at bounding box center [602, 340] width 164 height 17
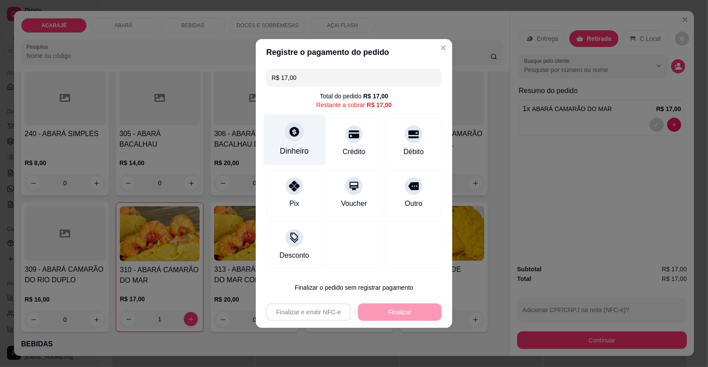
click at [298, 132] on icon at bounding box center [294, 131] width 11 height 11
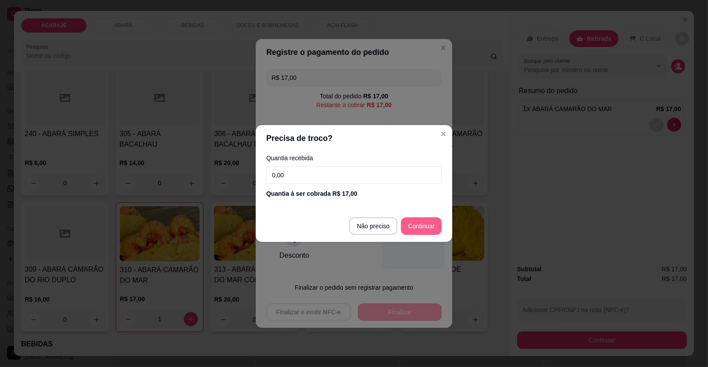
type input "R$ 0,00"
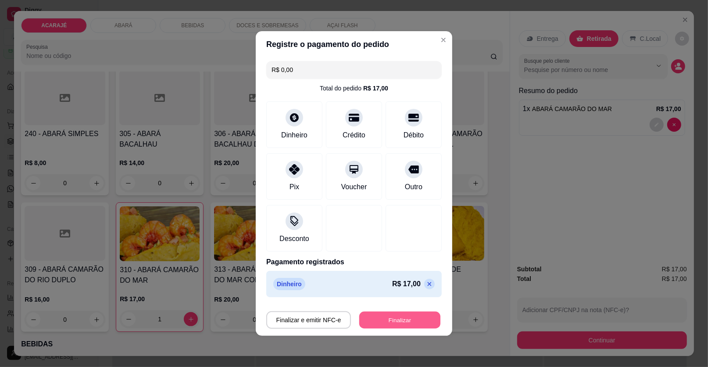
click at [401, 325] on button "Finalizar" at bounding box center [399, 319] width 81 height 17
type input "0"
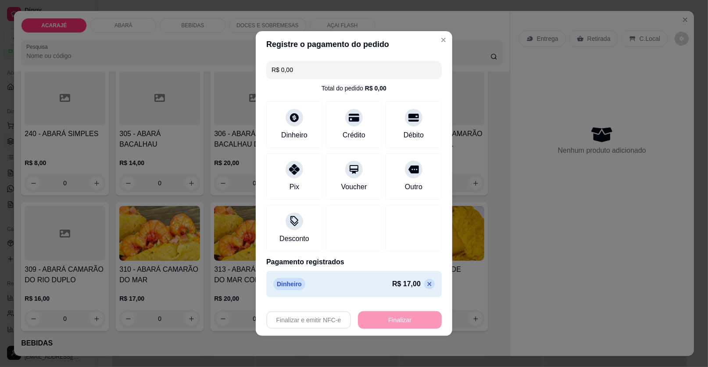
type input "-R$ 17,00"
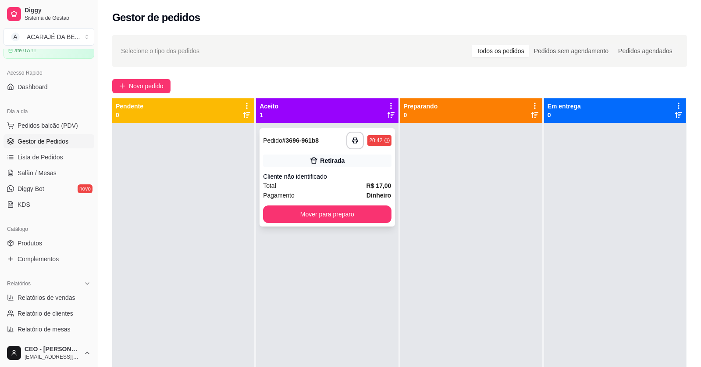
click at [348, 184] on div "Total R$ 17,00" at bounding box center [327, 186] width 128 height 10
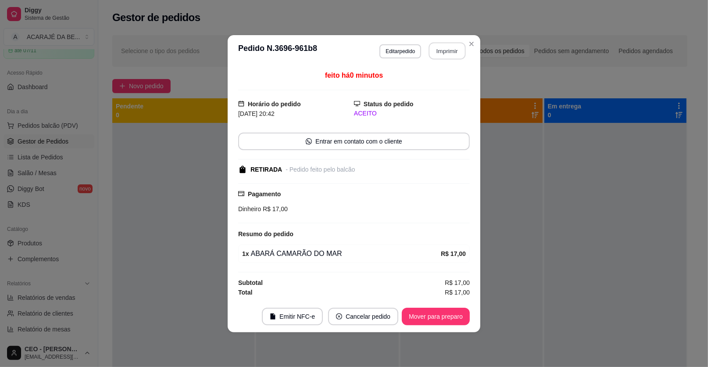
click at [457, 47] on button "Imprimir" at bounding box center [447, 50] width 37 height 17
click at [463, 316] on button "Mover para preparo" at bounding box center [436, 316] width 68 height 18
click at [463, 316] on div "Mover para preparo" at bounding box center [429, 316] width 80 height 18
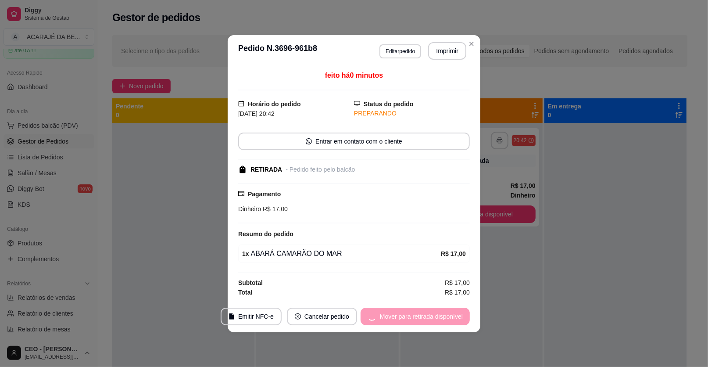
click at [463, 317] on div "Mover para retirada disponível" at bounding box center [414, 316] width 109 height 18
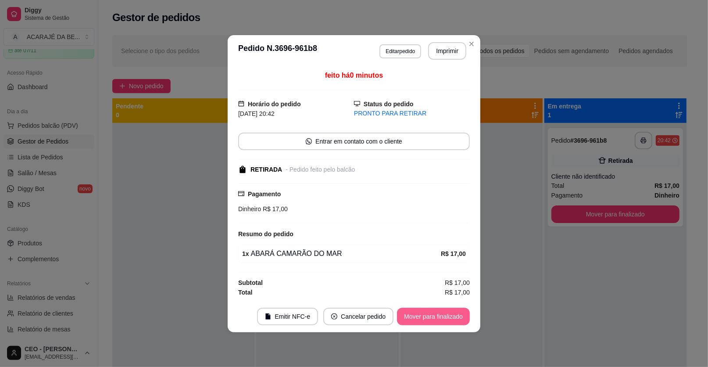
click at [463, 318] on button "Mover para finalizado" at bounding box center [433, 316] width 73 height 18
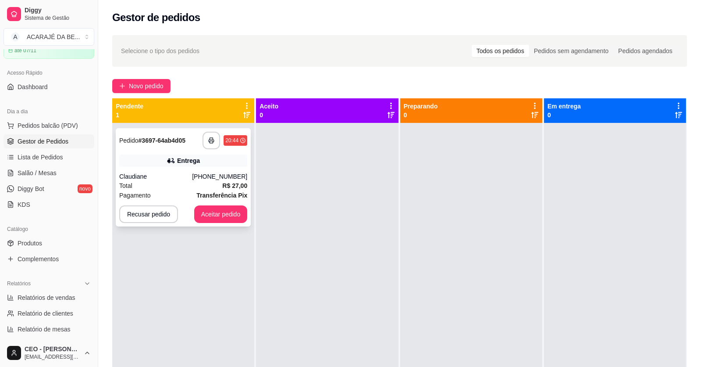
drag, startPoint x: 177, startPoint y: 165, endPoint x: 177, endPoint y: 159, distance: 5.7
click at [177, 159] on div "Entrega" at bounding box center [183, 160] width 128 height 12
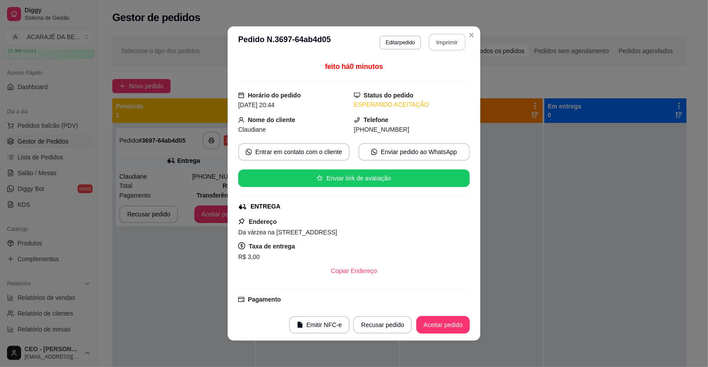
click at [451, 50] on button "Imprimir" at bounding box center [447, 42] width 37 height 17
click at [436, 325] on button "Aceitar pedido" at bounding box center [443, 325] width 54 height 18
click at [436, 325] on div "Recusar pedido Aceitar pedido" at bounding box center [398, 325] width 141 height 18
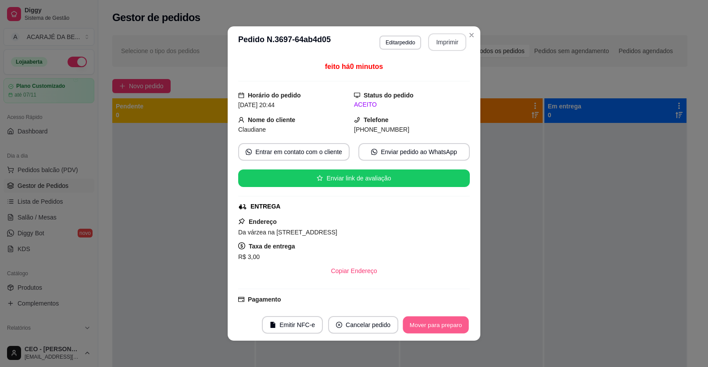
click at [436, 325] on button "Mover para preparo" at bounding box center [436, 324] width 66 height 17
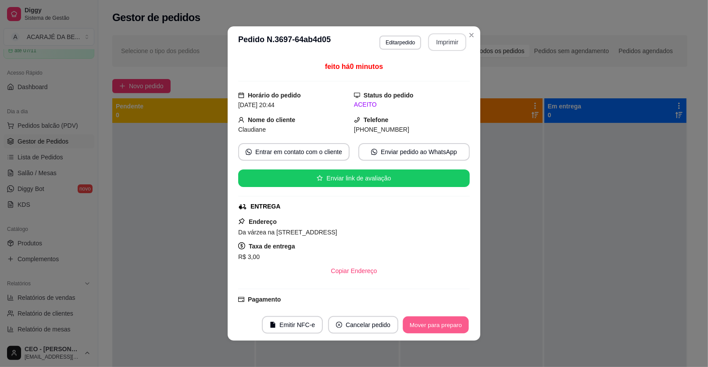
click at [436, 325] on div "Mover para preparo" at bounding box center [436, 325] width 68 height 18
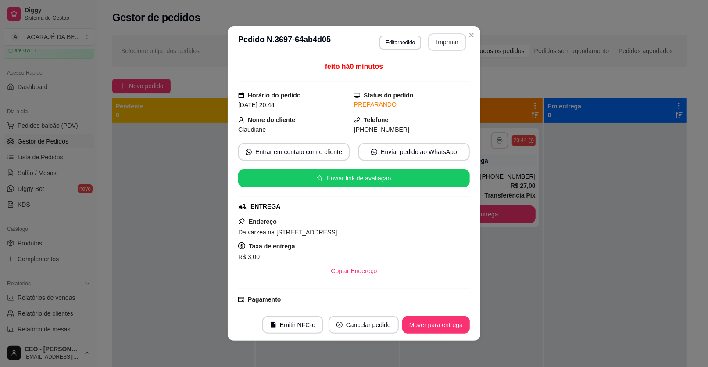
click at [436, 325] on button "Mover para entrega" at bounding box center [436, 325] width 68 height 18
click at [436, 325] on div "Mover para entrega" at bounding box center [430, 325] width 80 height 18
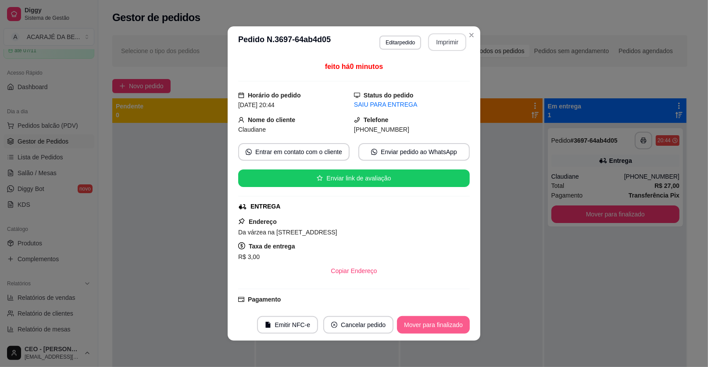
click at [436, 325] on div "Mover para finalizado" at bounding box center [433, 325] width 73 height 18
click at [436, 325] on div "Mover para finalizado" at bounding box center [427, 325] width 85 height 18
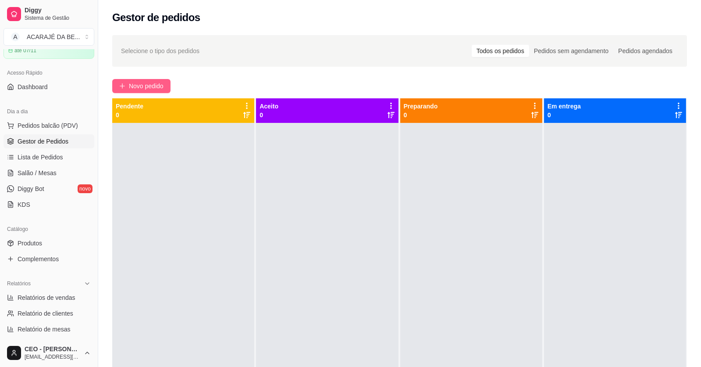
click at [154, 82] on span "Novo pedido" at bounding box center [146, 86] width 35 height 10
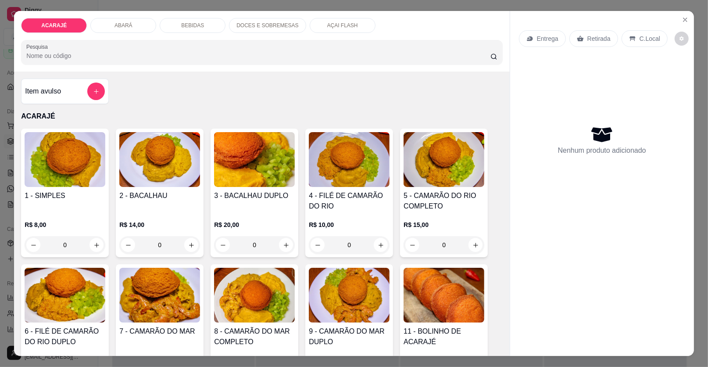
click at [192, 21] on div "BEBIDAS" at bounding box center [193, 25] width 66 height 15
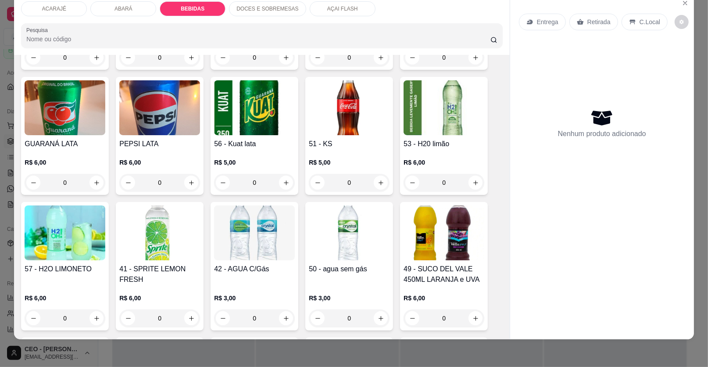
scroll to position [835, 0]
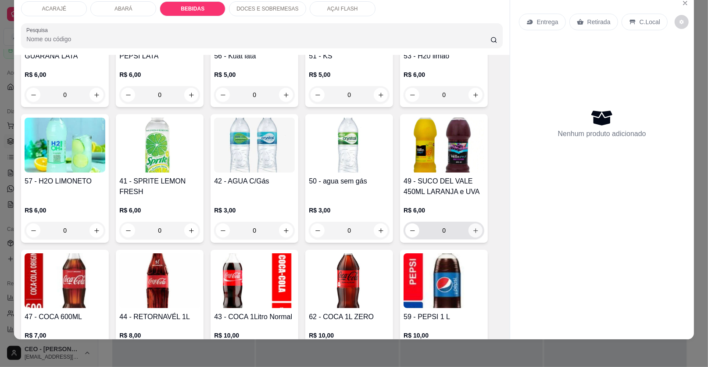
click at [472, 228] on icon "increase-product-quantity" at bounding box center [475, 230] width 7 height 7
type input "1"
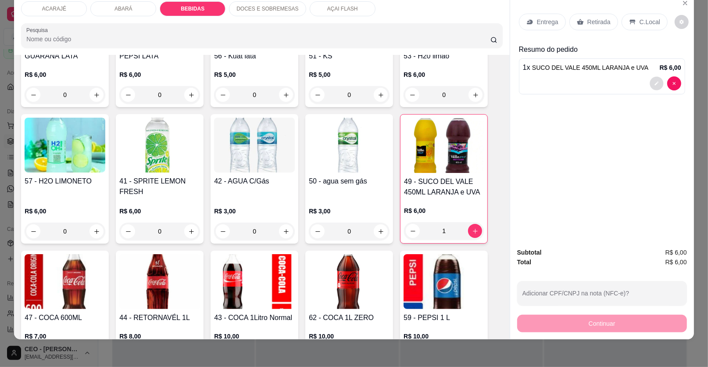
click at [653, 85] on button "decrease-product-quantity" at bounding box center [656, 84] width 14 height 14
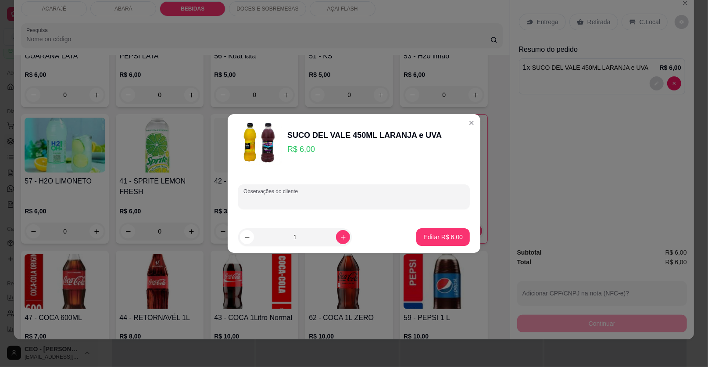
click at [410, 200] on input "Observações do cliente" at bounding box center [353, 200] width 221 height 9
type input "laranja"
click at [436, 237] on p "Editar R$ 6,00" at bounding box center [443, 236] width 38 height 8
type input "0"
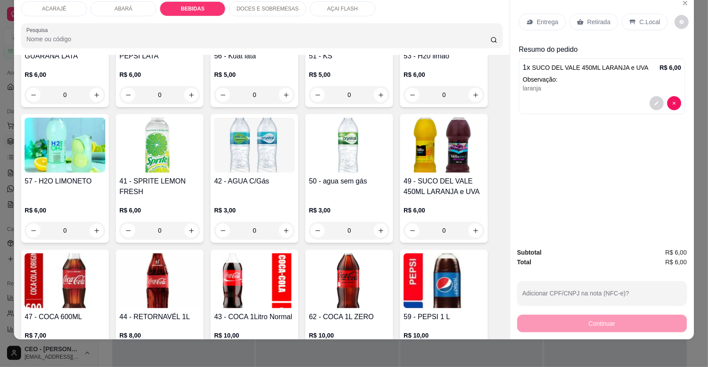
click at [529, 21] on icon at bounding box center [529, 21] width 7 height 7
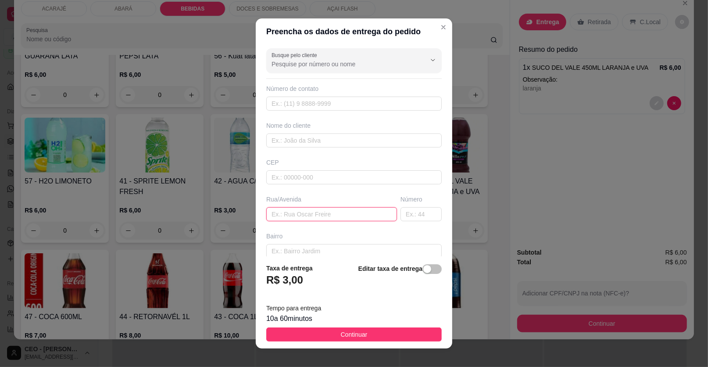
click at [328, 211] on input "text" at bounding box center [331, 214] width 131 height 14
paste input "Barracão"
type input "Barracão"
click at [325, 143] on input "text" at bounding box center [353, 140] width 175 height 14
type input "juliana"
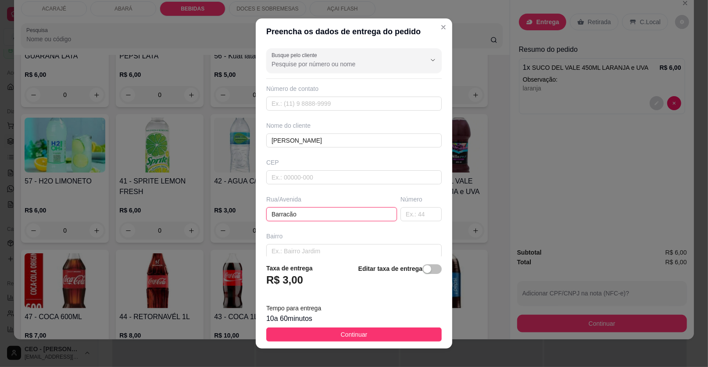
click at [342, 208] on input "Barracão" at bounding box center [331, 214] width 131 height 14
drag, startPoint x: 330, startPoint y: 211, endPoint x: 131, endPoint y: 232, distance: 199.8
click at [131, 232] on div "Preencha os dados de entrega do pedido Busque pelo cliente Número de contato No…" at bounding box center [354, 183] width 708 height 367
click at [291, 208] on input "Barracão na casa da moça que trabalha na dr caio" at bounding box center [331, 214] width 131 height 14
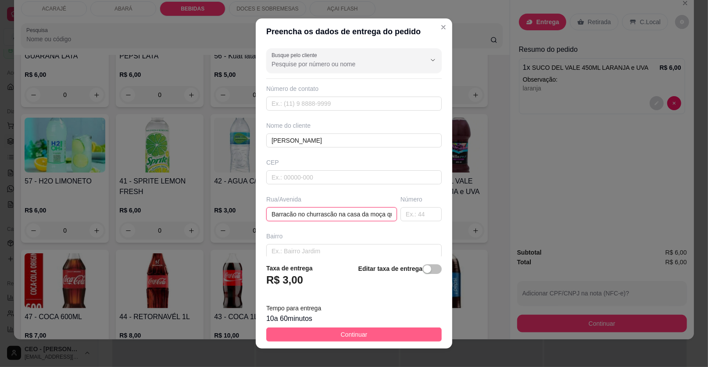
type input "Barracão no churrascão na casa da moça que trabalha na dr caio"
click at [393, 338] on button "Continuar" at bounding box center [353, 334] width 175 height 14
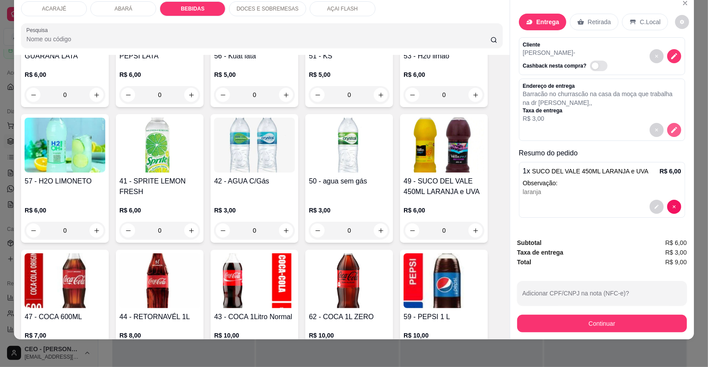
click at [671, 125] on button "decrease-product-quantity" at bounding box center [674, 130] width 14 height 14
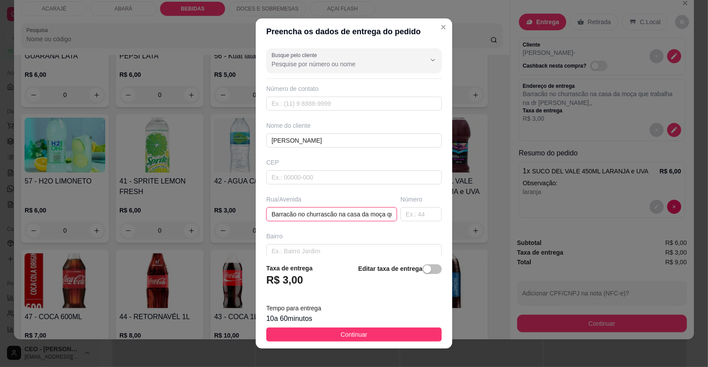
scroll to position [0, 64]
drag, startPoint x: 333, startPoint y: 213, endPoint x: 535, endPoint y: 214, distance: 202.2
click at [535, 214] on div "Preencha os dados de entrega do pedido Busque pelo cliente Número de contato No…" at bounding box center [354, 183] width 708 height 367
click at [373, 213] on input "Barracão no churrascão na casa da moça que trabalha na dr caio" at bounding box center [331, 214] width 131 height 14
click at [378, 213] on input "Barracão no churrascão na casa da moça que trabalha na dr caio" at bounding box center [331, 214] width 131 height 14
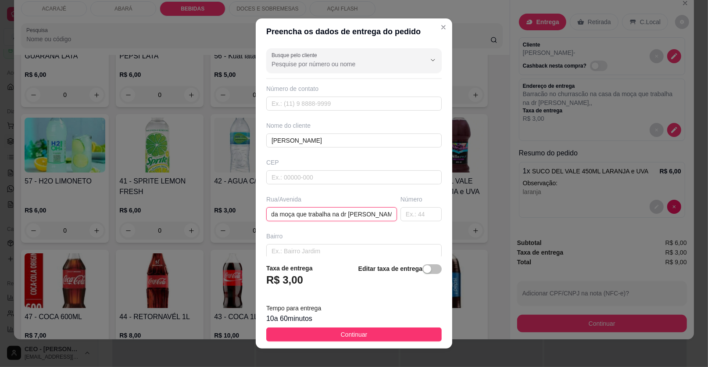
scroll to position [0, 97]
type input "Barracão no churrascão na casa da moça que trabalha na dr caio casa branca"
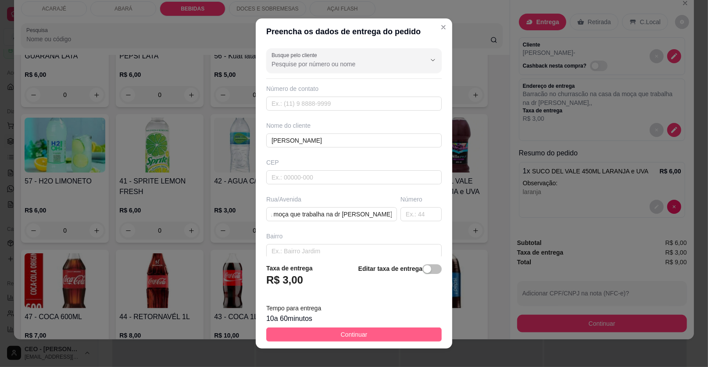
drag, startPoint x: 381, startPoint y: 325, endPoint x: 381, endPoint y: 331, distance: 5.7
click at [381, 326] on footer "Taxa de entrega R$ 3,00 Editar taxa de entrega Tempo para entrega 10 a 60 minut…" at bounding box center [354, 302] width 196 height 92
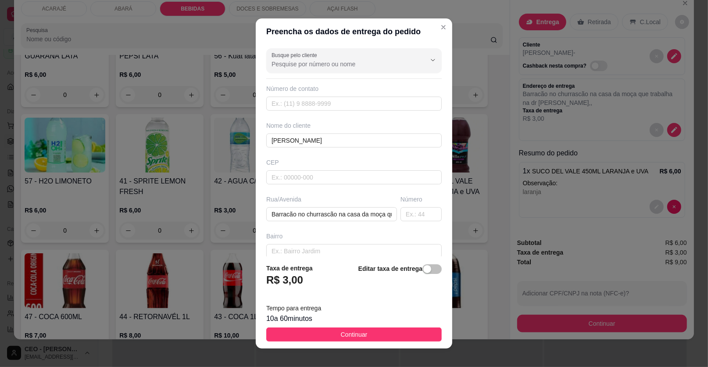
click at [382, 331] on button "Continuar" at bounding box center [353, 334] width 175 height 14
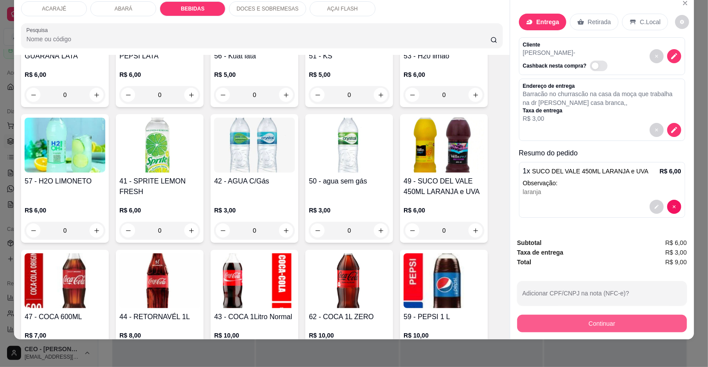
click at [581, 321] on button "Continuar" at bounding box center [602, 323] width 170 height 18
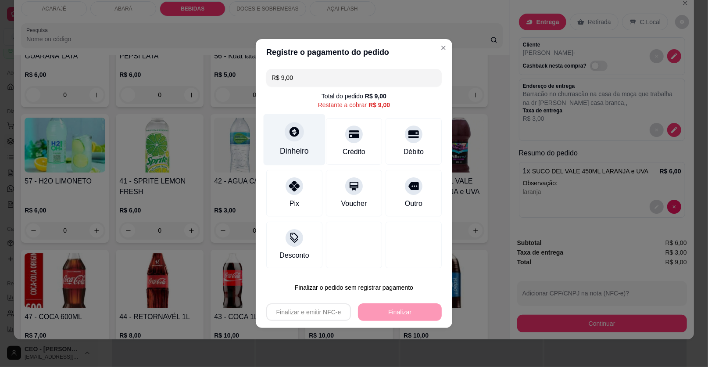
click at [284, 147] on div "Dinheiro" at bounding box center [294, 150] width 29 height 11
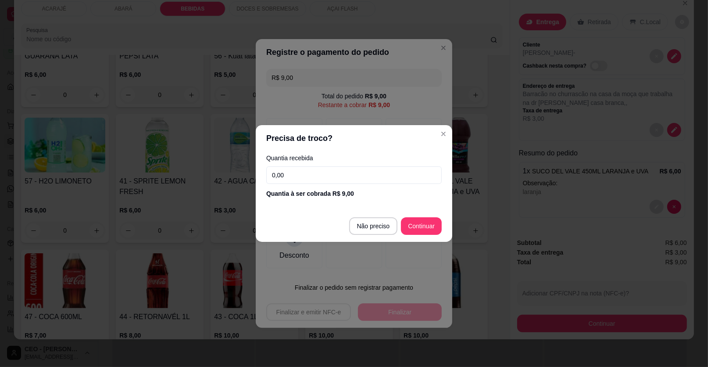
click at [315, 171] on input "0,00" at bounding box center [353, 175] width 175 height 18
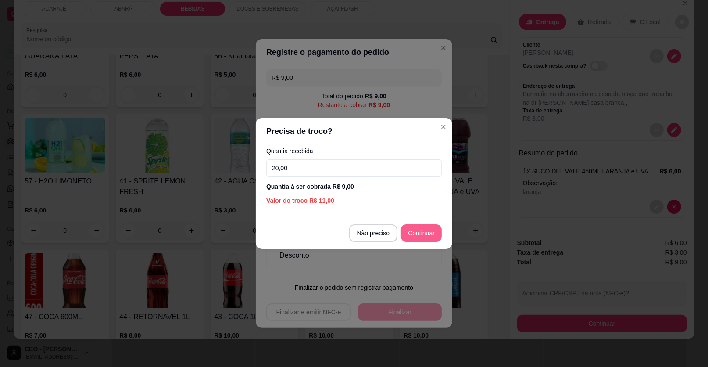
type input "20,00"
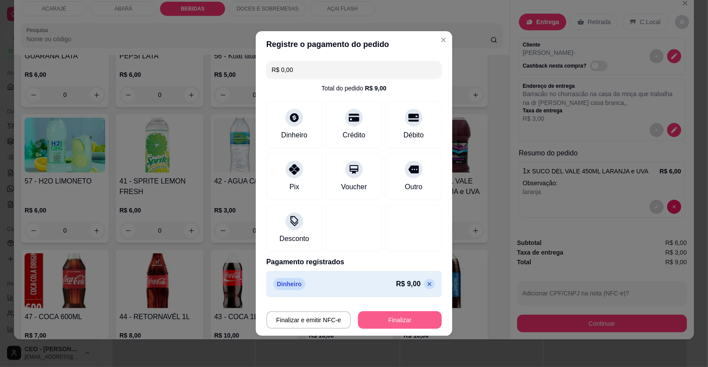
click at [411, 312] on div "Finalizar e emitir NFC-e Finalizar" at bounding box center [353, 317] width 175 height 21
click at [410, 312] on button "Finalizar" at bounding box center [399, 319] width 81 height 17
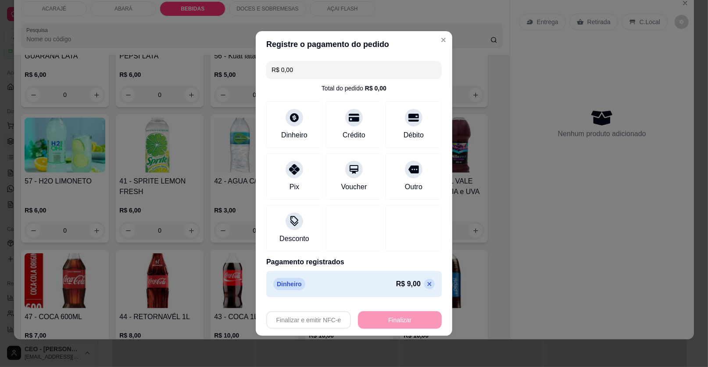
type input "-R$ 9,00"
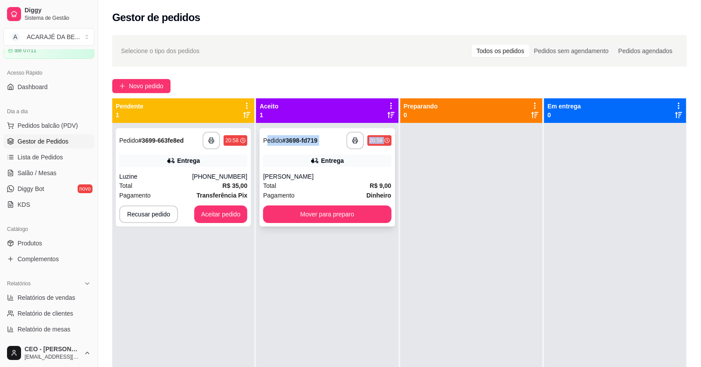
drag, startPoint x: 265, startPoint y: 147, endPoint x: 271, endPoint y: 155, distance: 9.7
click at [271, 155] on div "**********" at bounding box center [327, 177] width 135 height 98
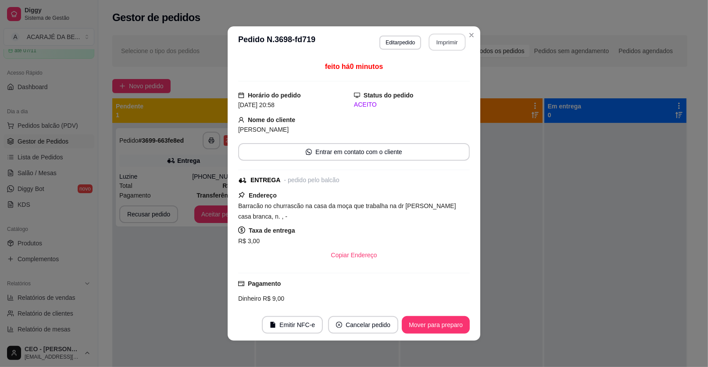
click at [430, 43] on button "Imprimir" at bounding box center [447, 42] width 37 height 17
click at [456, 323] on button "Mover para preparo" at bounding box center [436, 325] width 68 height 18
click at [454, 321] on button "Mover para preparo" at bounding box center [436, 324] width 66 height 17
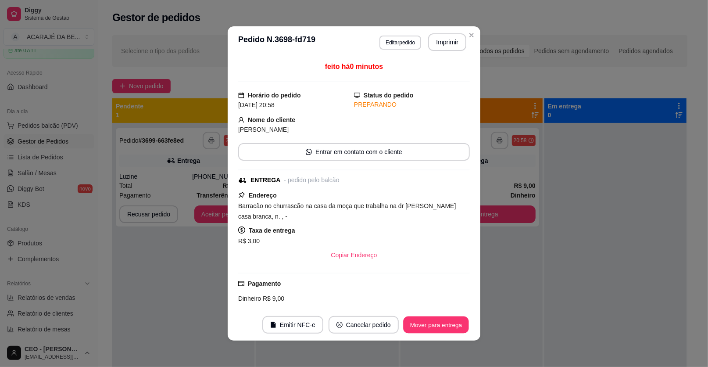
click at [453, 320] on button "Mover para entrega" at bounding box center [436, 324] width 66 height 17
click at [453, 320] on div "Mover para entrega" at bounding box center [430, 325] width 80 height 18
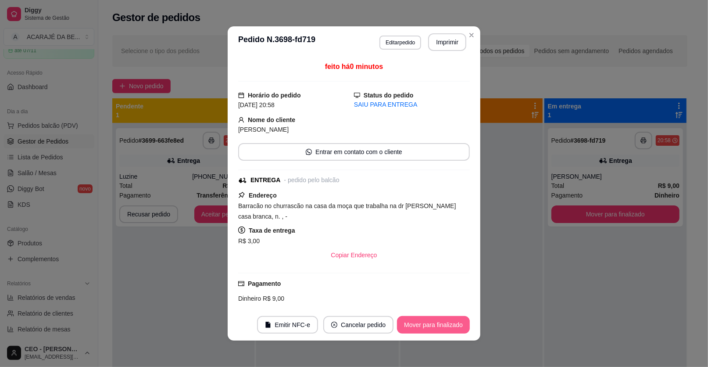
click at [451, 318] on button "Mover para finalizado" at bounding box center [433, 325] width 73 height 18
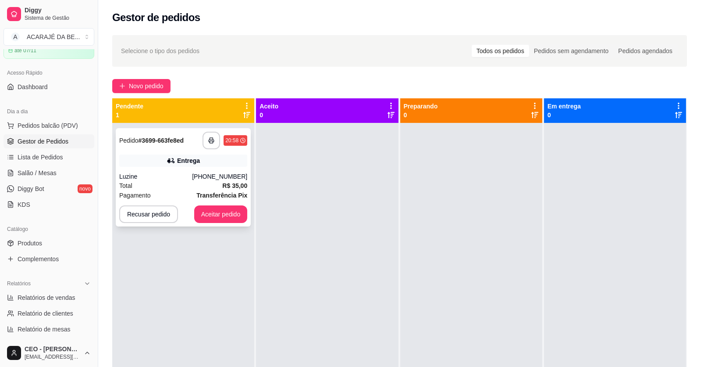
click at [207, 164] on div "Entrega" at bounding box center [183, 160] width 128 height 12
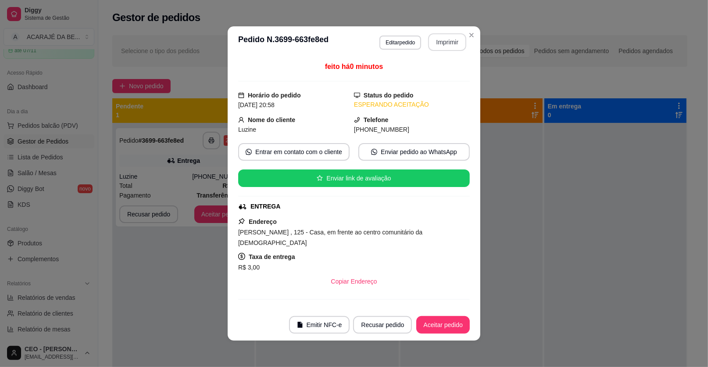
click at [431, 37] on button "Imprimir" at bounding box center [447, 42] width 38 height 18
click at [427, 310] on footer "Emitir NFC-e Recusar pedido Aceitar pedido" at bounding box center [354, 325] width 253 height 32
click at [429, 318] on footer "Emitir NFC-e Recusar pedido Aceitar pedido" at bounding box center [354, 325] width 253 height 32
click at [430, 318] on button "Aceitar pedido" at bounding box center [443, 325] width 54 height 18
click at [431, 318] on div "Recusar pedido Aceitar pedido" at bounding box center [398, 325] width 141 height 18
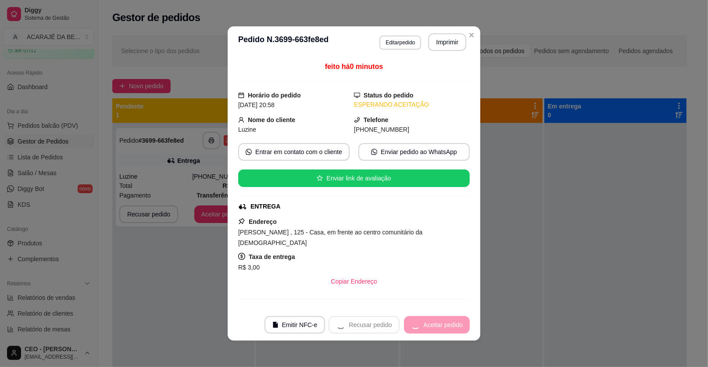
click at [431, 318] on div "Recusar pedido Aceitar pedido" at bounding box center [398, 325] width 141 height 18
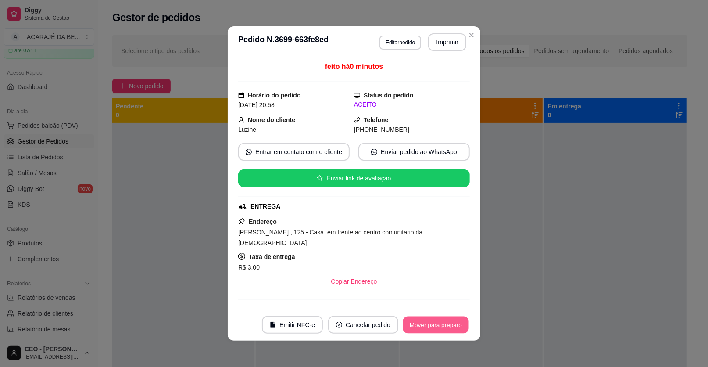
click at [431, 318] on button "Mover para preparo" at bounding box center [436, 324] width 66 height 17
click at [431, 318] on div "Mover para preparo" at bounding box center [429, 325] width 80 height 18
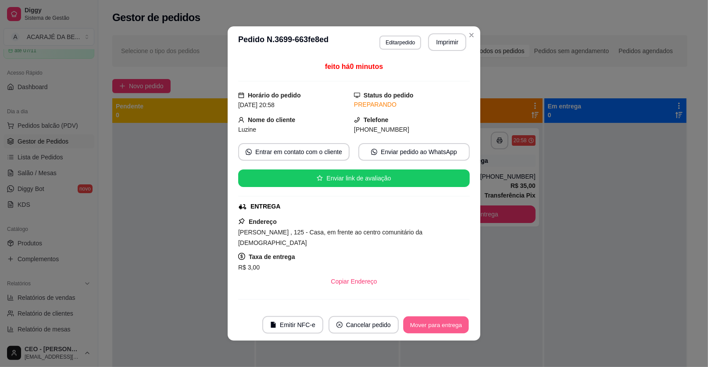
click at [431, 318] on button "Mover para entrega" at bounding box center [436, 324] width 66 height 17
click at [431, 318] on div "Mover para entrega" at bounding box center [436, 325] width 68 height 18
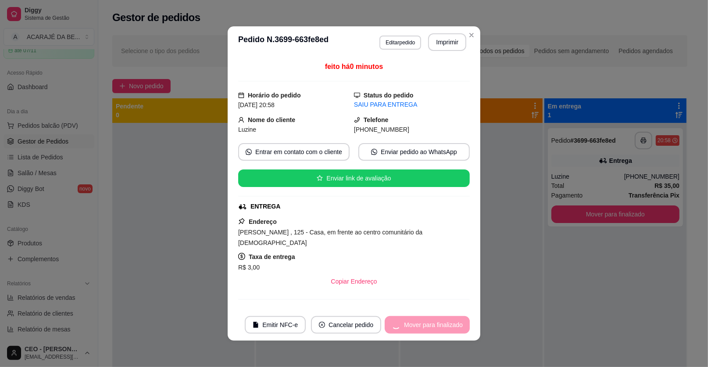
click at [431, 318] on div "Mover para finalizado" at bounding box center [427, 325] width 85 height 18
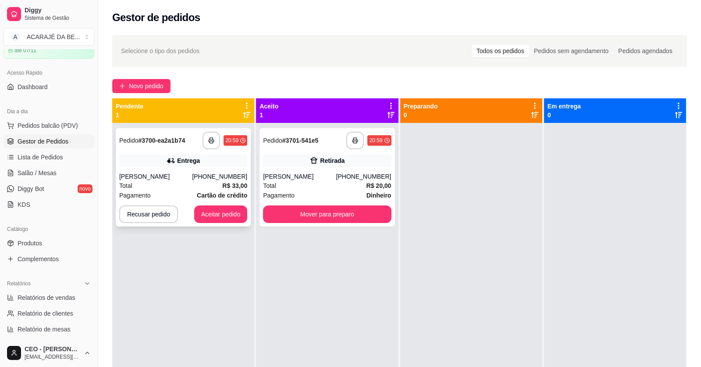
click at [176, 172] on div "Alana dos Santos Rodrigues" at bounding box center [155, 176] width 73 height 9
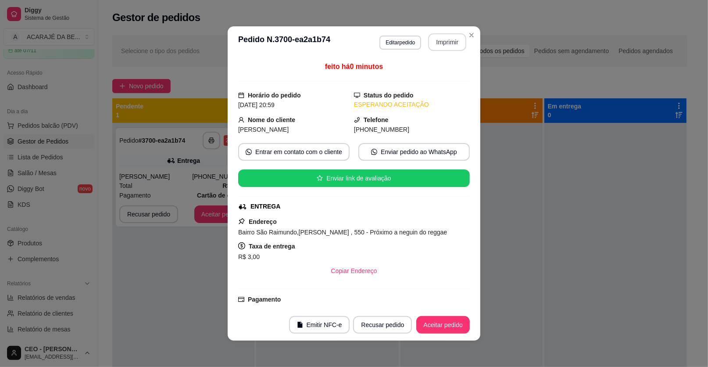
click at [439, 41] on button "Imprimir" at bounding box center [447, 42] width 38 height 18
click at [450, 332] on button "Aceitar pedido" at bounding box center [443, 324] width 52 height 17
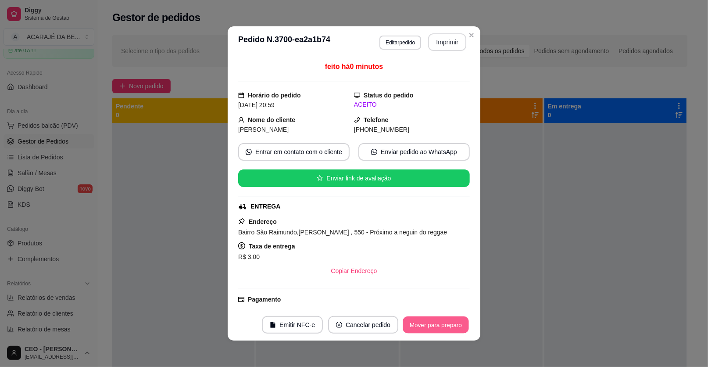
click at [448, 329] on button "Mover para preparo" at bounding box center [436, 324] width 66 height 17
click at [448, 328] on div "Mover para preparo" at bounding box center [429, 325] width 80 height 18
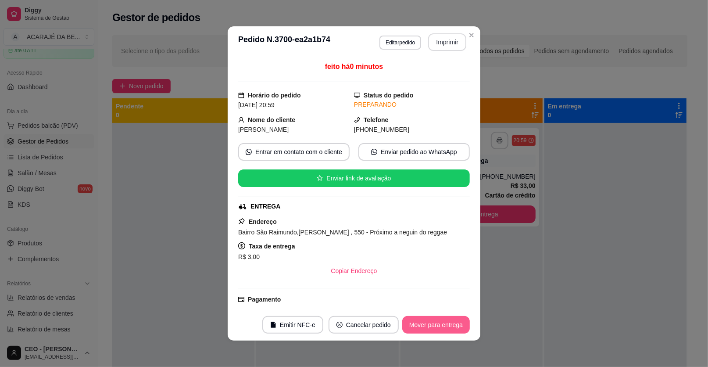
click at [448, 328] on button "Mover para entrega" at bounding box center [436, 325] width 68 height 18
click at [448, 328] on div "Mover para entrega" at bounding box center [430, 325] width 80 height 18
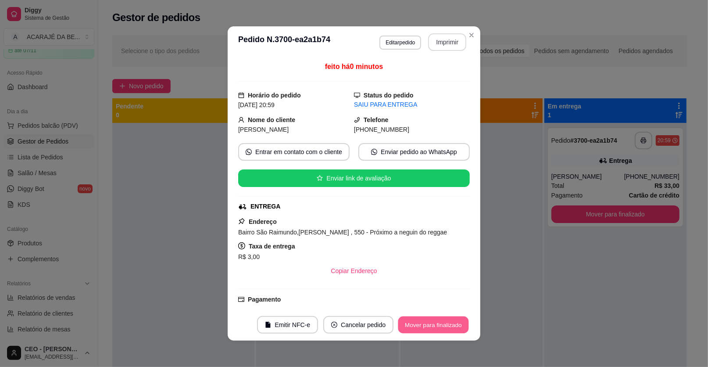
click at [448, 328] on button "Mover para finalizado" at bounding box center [433, 324] width 71 height 17
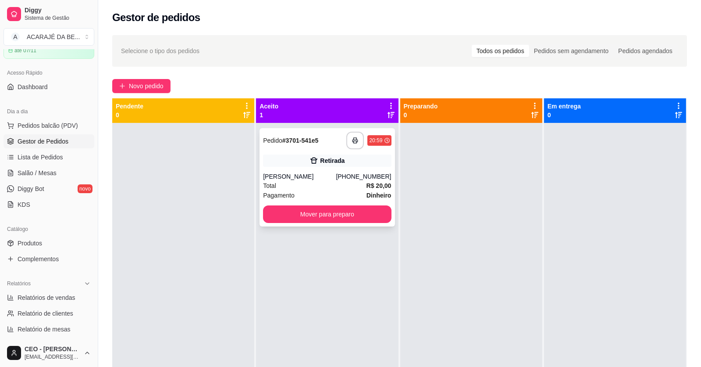
click at [318, 167] on div "**********" at bounding box center [327, 177] width 135 height 98
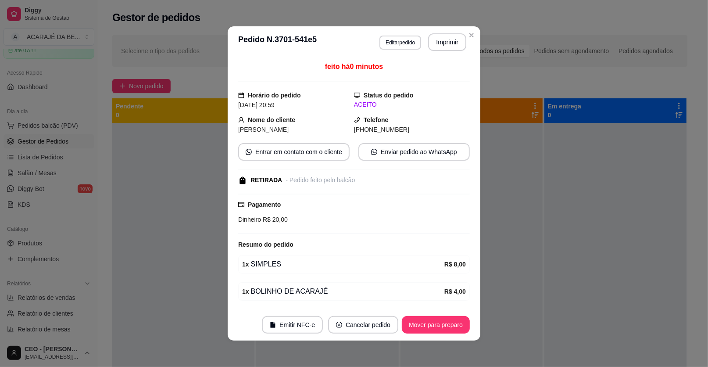
click at [445, 29] on header "**********" at bounding box center [354, 42] width 253 height 32
click at [445, 35] on button "Imprimir" at bounding box center [447, 42] width 37 height 17
click at [454, 320] on button "Mover para preparo" at bounding box center [436, 325] width 68 height 18
click at [454, 319] on div "Mover para preparo" at bounding box center [429, 325] width 80 height 18
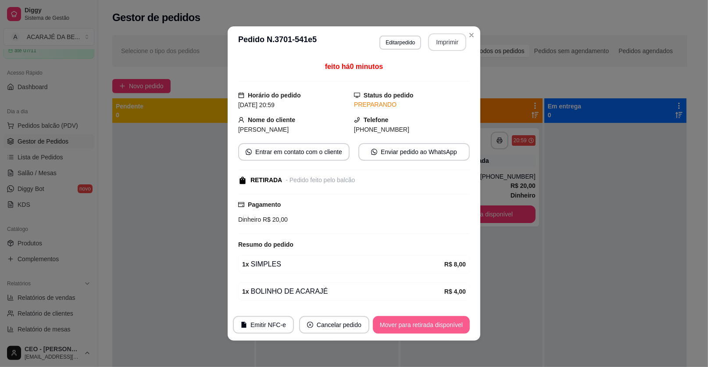
click at [453, 319] on button "Mover para retirada disponível" at bounding box center [421, 325] width 97 height 18
click at [453, 319] on div "Mover para retirada disponível" at bounding box center [414, 325] width 109 height 18
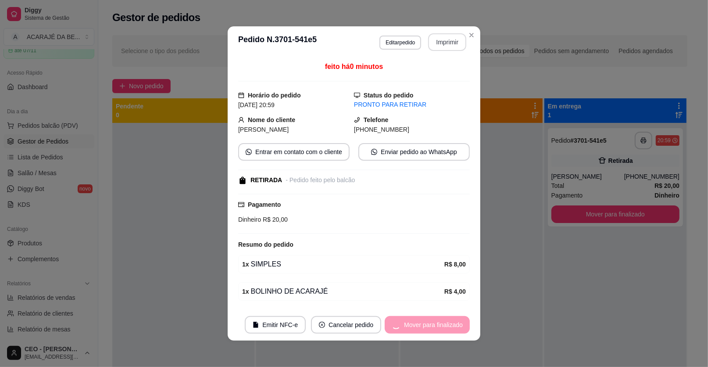
click at [453, 319] on div "Mover para finalizado" at bounding box center [427, 325] width 85 height 18
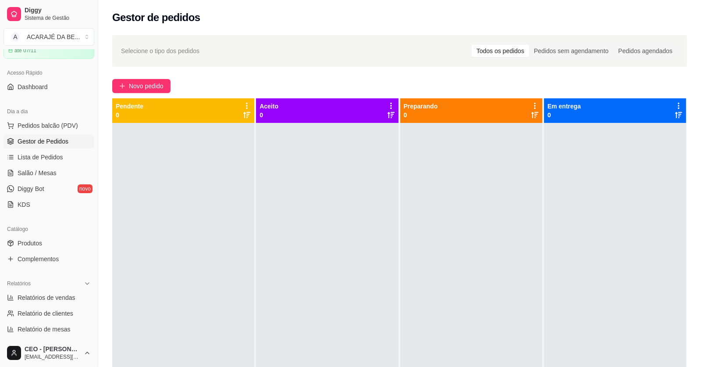
click at [236, 48] on div "Selecione o tipo dos pedidos Todos os pedidos Pedidos sem agendamento Pedidos a…" at bounding box center [399, 51] width 557 height 14
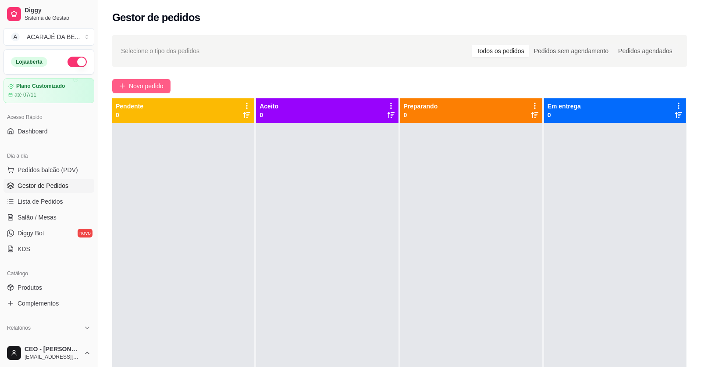
drag, startPoint x: 153, startPoint y: 75, endPoint x: 157, endPoint y: 83, distance: 8.1
click at [156, 80] on div "Selecione o tipo dos pedidos Todos os pedidos Pedidos sem agendamento Pedidos a…" at bounding box center [399, 253] width 603 height 446
click at [157, 84] on span "Novo pedido" at bounding box center [146, 86] width 35 height 10
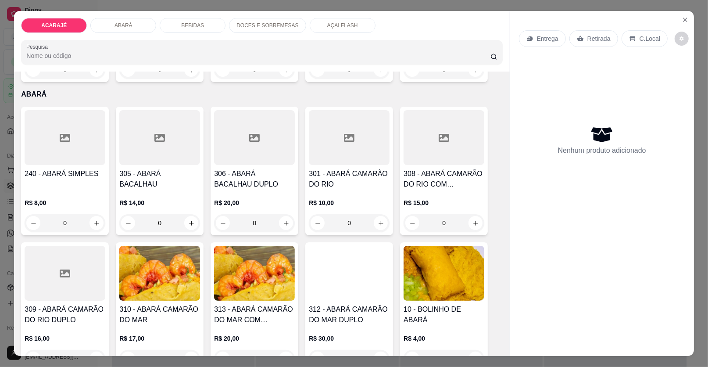
scroll to position [350, 0]
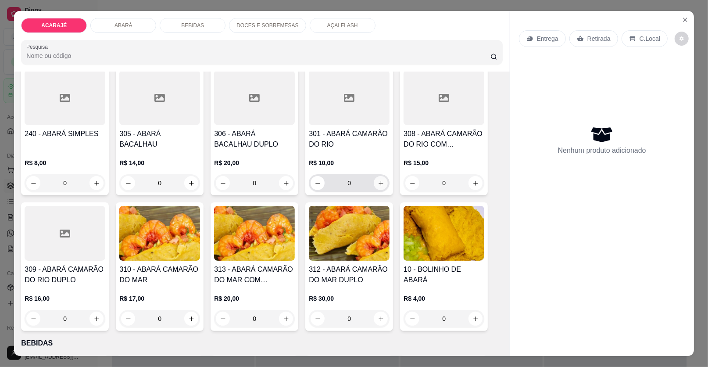
click at [378, 184] on icon "increase-product-quantity" at bounding box center [381, 183] width 7 height 7
type input "1"
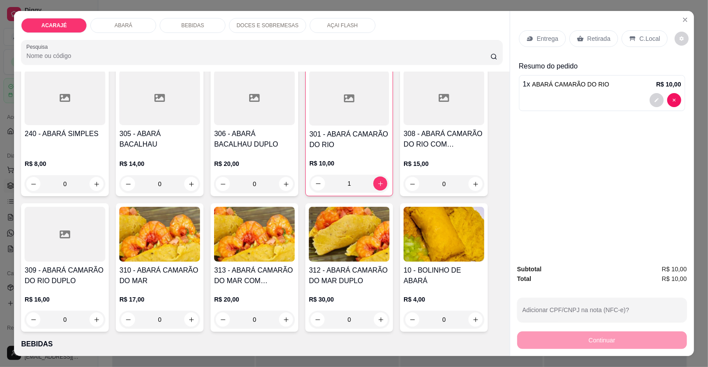
click at [587, 36] on p "Retirada" at bounding box center [598, 38] width 23 height 9
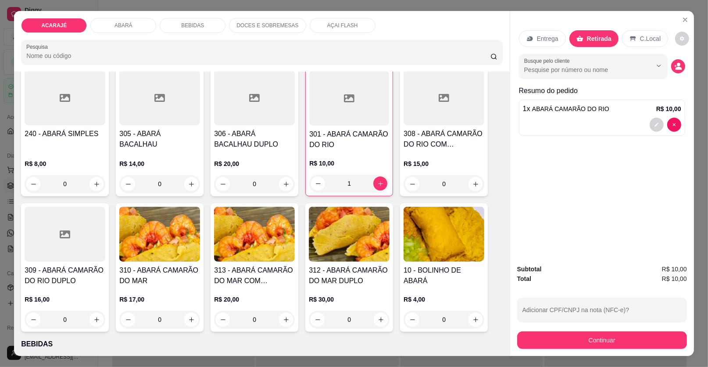
click at [608, 331] on div "Continuar" at bounding box center [602, 339] width 170 height 20
click at [607, 336] on button "Continuar" at bounding box center [602, 340] width 170 height 18
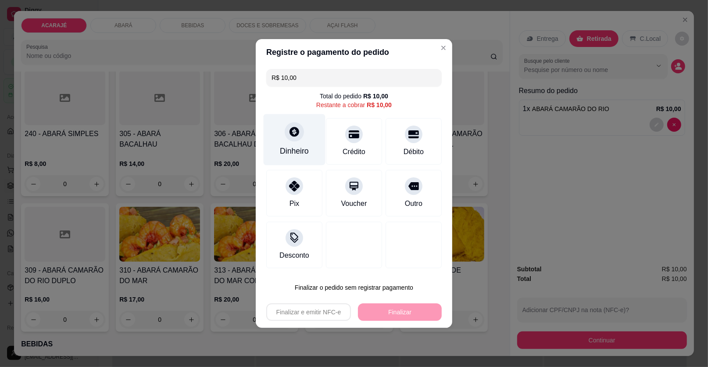
click at [304, 138] on div "Dinheiro" at bounding box center [295, 139] width 62 height 51
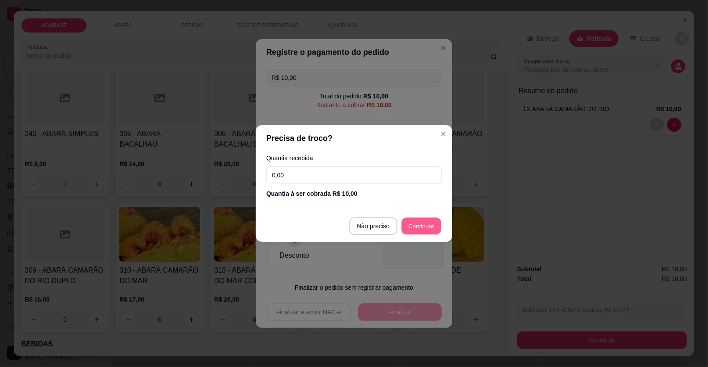
type input "R$ 0,00"
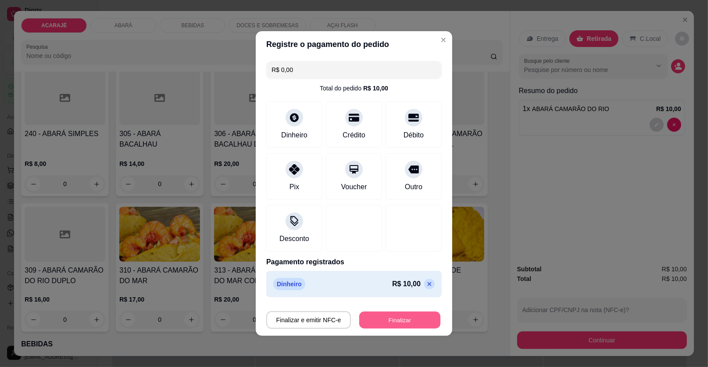
click at [399, 327] on button "Finalizar" at bounding box center [399, 319] width 81 height 17
type input "0"
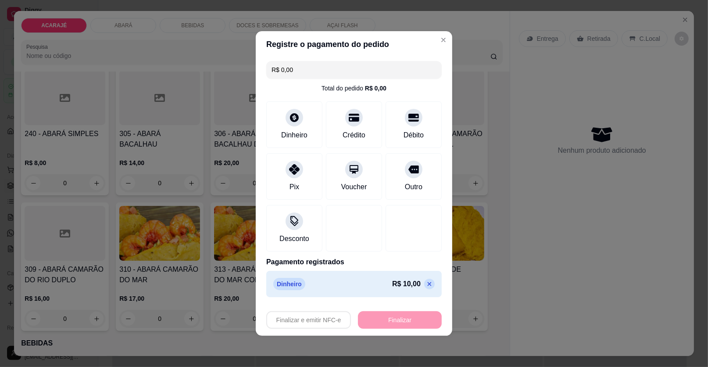
type input "-R$ 10,00"
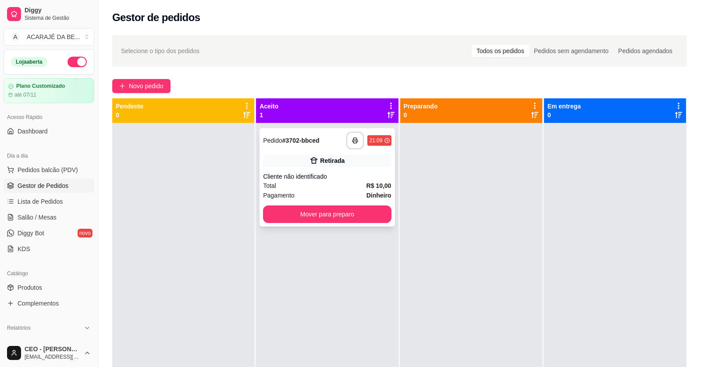
click at [344, 179] on div "Cliente não identificado" at bounding box center [327, 176] width 128 height 9
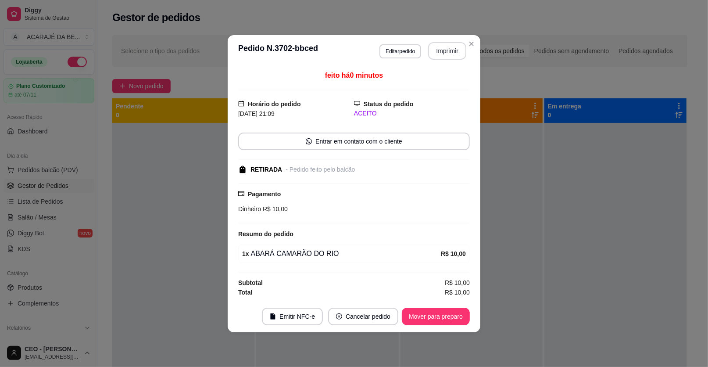
click at [451, 52] on button "Imprimir" at bounding box center [447, 51] width 38 height 18
click at [450, 314] on button "Mover para preparo" at bounding box center [436, 316] width 68 height 18
click at [450, 314] on div "Mover para preparo" at bounding box center [429, 316] width 80 height 18
click at [450, 313] on div "Mover para preparo" at bounding box center [429, 316] width 80 height 18
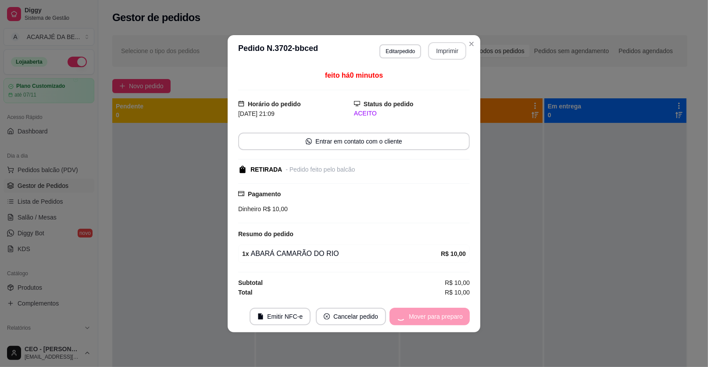
click at [450, 313] on div "Mover para preparo" at bounding box center [429, 316] width 80 height 18
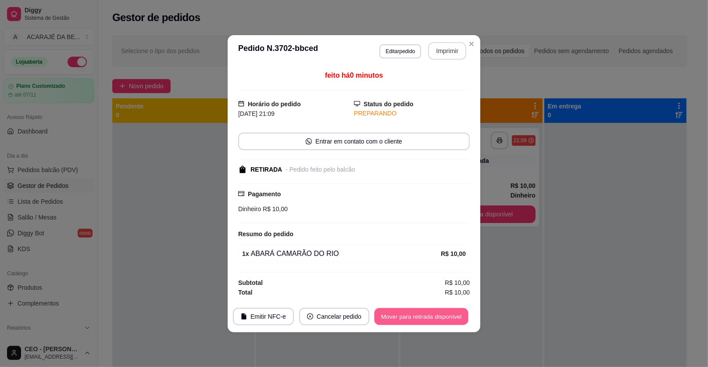
click at [450, 313] on button "Mover para retirada disponível" at bounding box center [421, 315] width 94 height 17
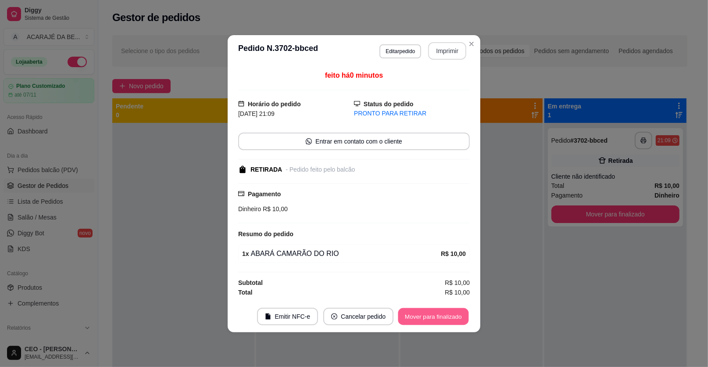
click at [450, 313] on button "Mover para finalizado" at bounding box center [433, 315] width 71 height 17
click at [450, 313] on div "Mover para finalizado" at bounding box center [433, 316] width 73 height 18
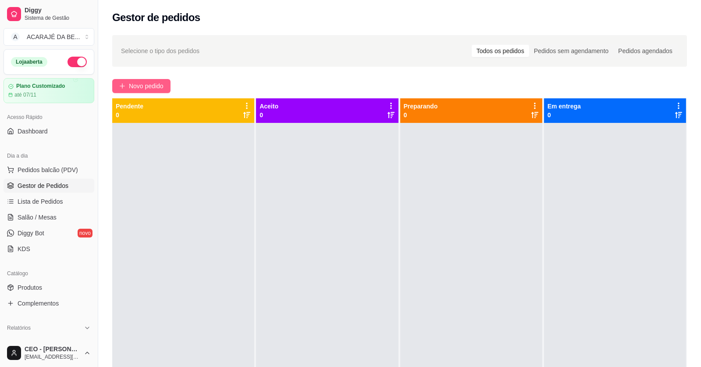
click at [158, 86] on span "Novo pedido" at bounding box center [146, 86] width 35 height 10
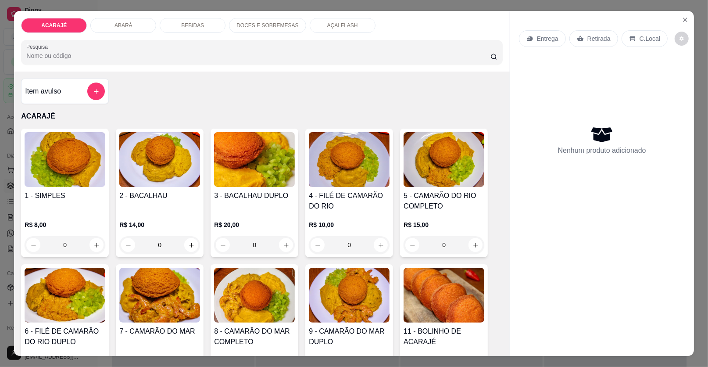
click at [201, 28] on div "BEBIDAS" at bounding box center [193, 25] width 66 height 15
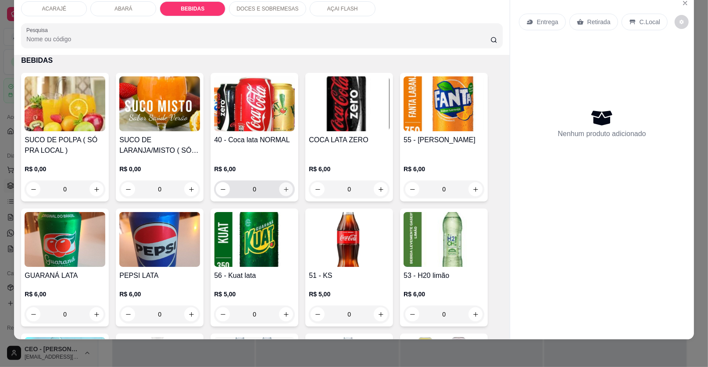
click at [285, 191] on button "increase-product-quantity" at bounding box center [286, 189] width 14 height 14
type input "1"
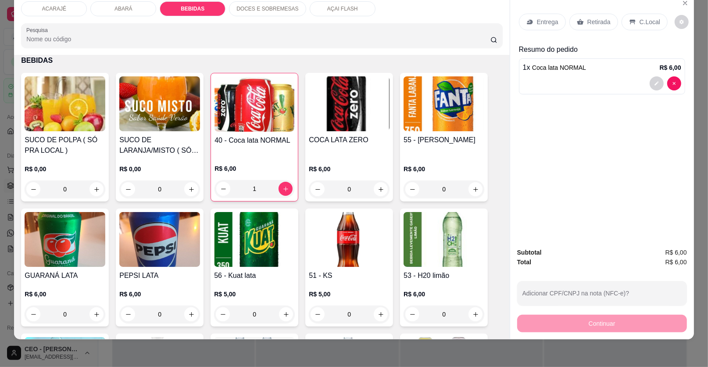
click at [42, 11] on p "ACARAJÉ" at bounding box center [54, 8] width 24 height 7
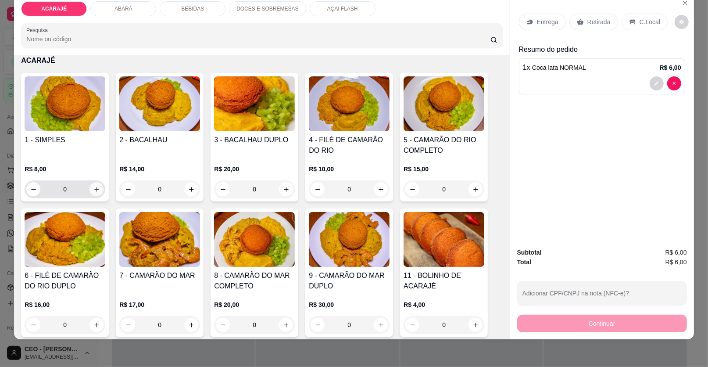
click at [97, 184] on button "increase-product-quantity" at bounding box center [96, 189] width 14 height 14
type input "2"
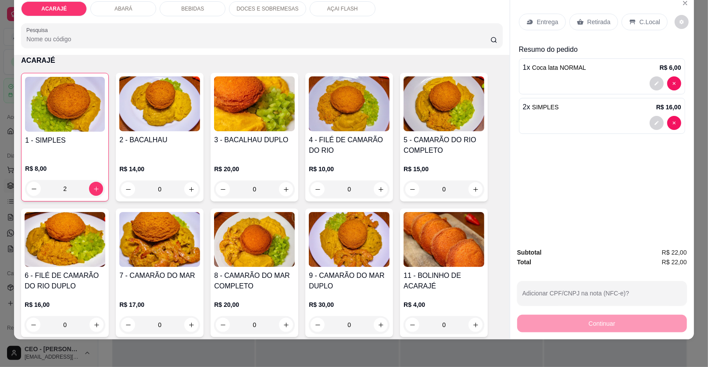
click at [589, 28] on div "Retirada" at bounding box center [593, 22] width 49 height 17
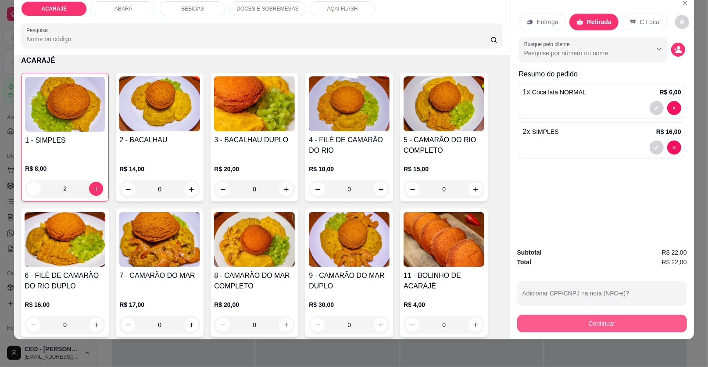
click at [618, 329] on button "Continuar" at bounding box center [602, 323] width 170 height 18
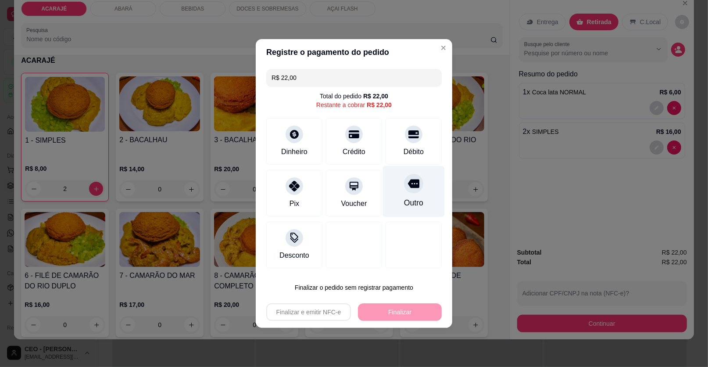
click at [411, 198] on div "Outro" at bounding box center [413, 202] width 19 height 11
type input "R$ 0,00"
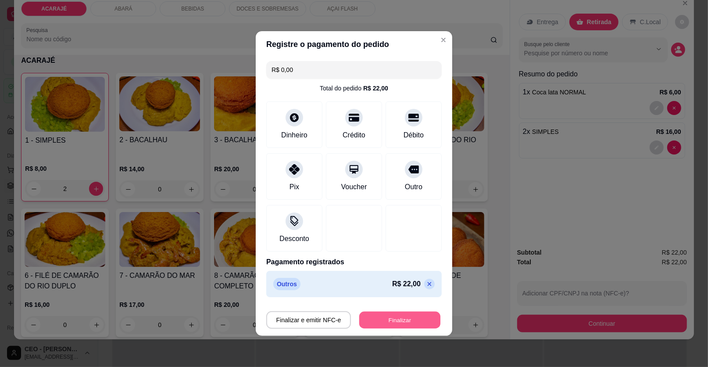
click at [360, 321] on button "Finalizar" at bounding box center [399, 319] width 81 height 17
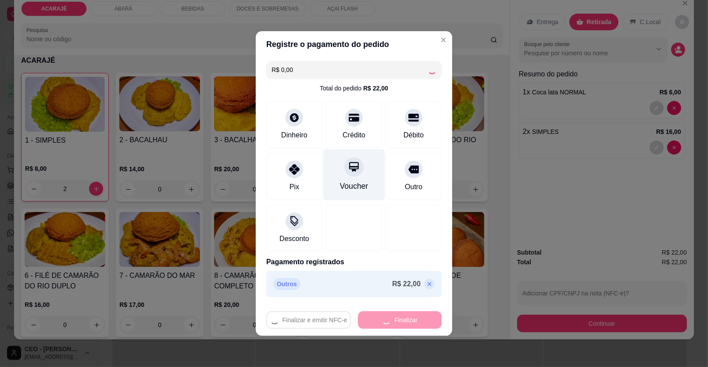
type input "0"
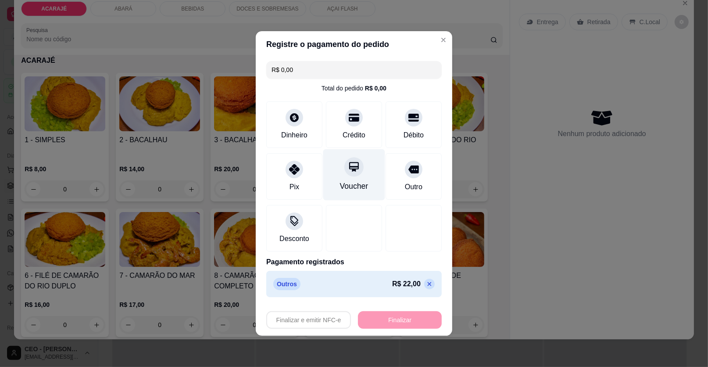
type input "-R$ 22,00"
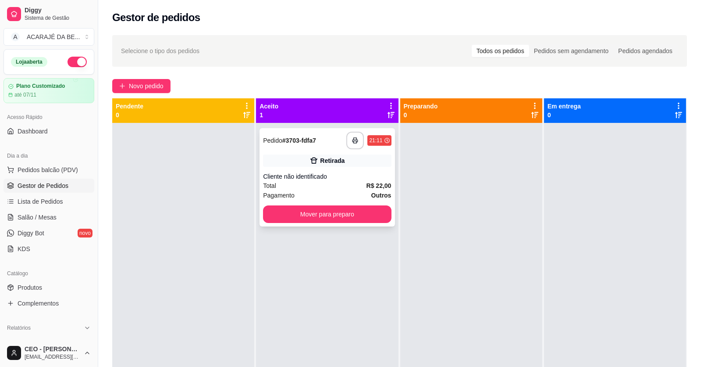
click at [325, 185] on div "Total R$ 22,00" at bounding box center [327, 186] width 128 height 10
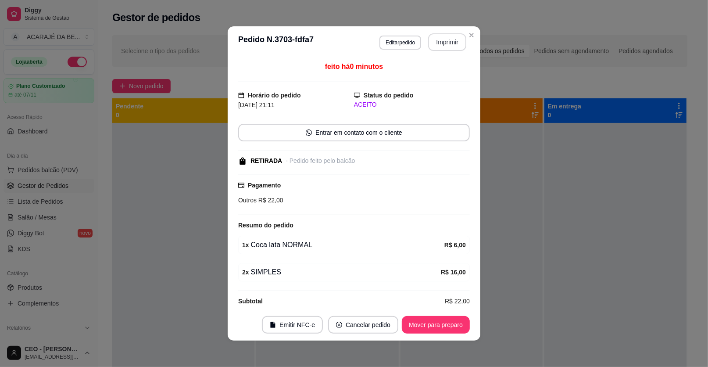
click at [434, 43] on button "Imprimir" at bounding box center [447, 42] width 38 height 18
click at [428, 307] on div "feito há 0 minutos Horário do pedido 14/10/2025 21:11 Status do pedido ACEITO E…" at bounding box center [354, 183] width 253 height 251
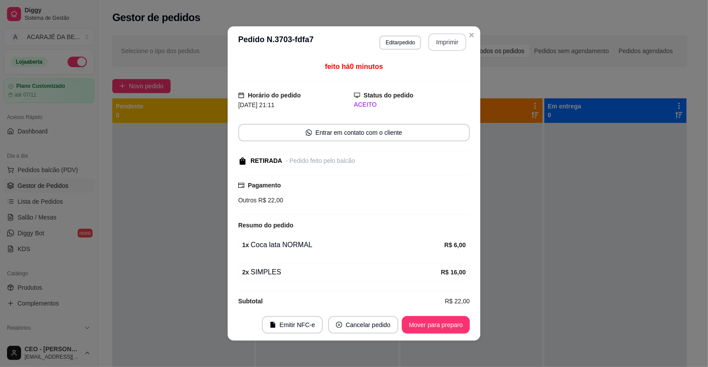
click at [428, 307] on div "feito há 0 minutos Horário do pedido 14/10/2025 21:11 Status do pedido ACEITO E…" at bounding box center [354, 183] width 253 height 251
click at [427, 306] on div "feito há 0 minutos Horário do pedido 14/10/2025 21:11 Status do pedido ACEITO E…" at bounding box center [354, 183] width 253 height 251
click at [425, 305] on div "feito há 0 minutos Horário do pedido 14/10/2025 21:11 Status do pedido ACEITO E…" at bounding box center [354, 183] width 253 height 251
click at [432, 318] on button "Mover para preparo" at bounding box center [436, 325] width 68 height 18
click at [432, 318] on div "Mover para preparo" at bounding box center [429, 325] width 80 height 18
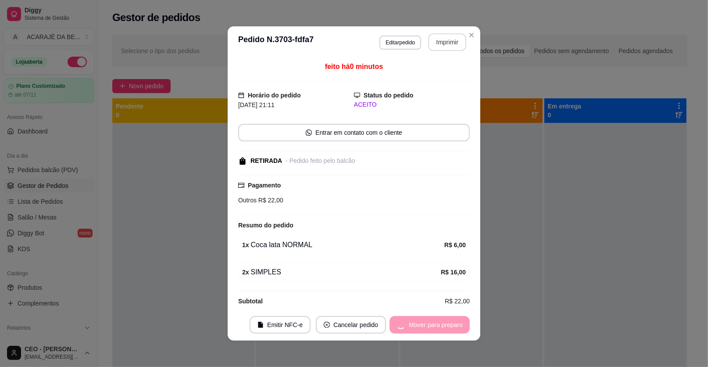
click at [432, 318] on div "Mover para preparo" at bounding box center [429, 325] width 80 height 18
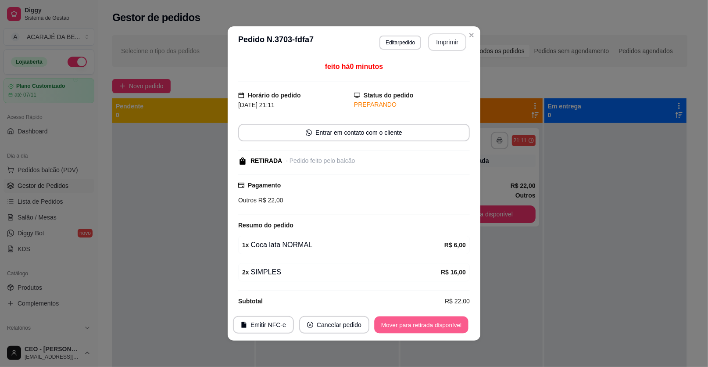
click at [432, 318] on button "Mover para retirada disponível" at bounding box center [421, 324] width 94 height 17
click at [430, 317] on div "Mover para retirada disponível" at bounding box center [414, 325] width 109 height 18
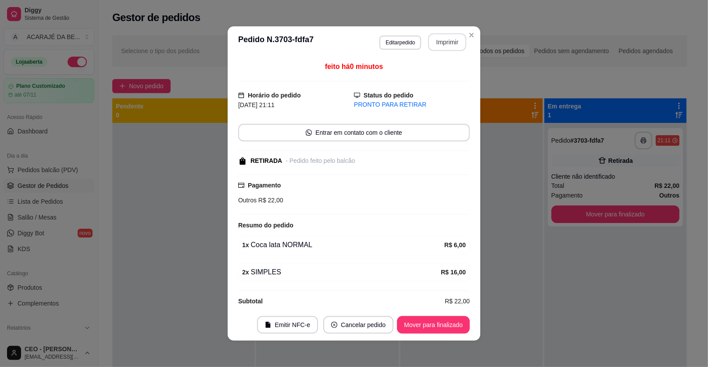
click at [428, 336] on footer "Emitir NFC-e Cancelar pedido Mover para finalizado" at bounding box center [354, 325] width 253 height 32
click at [427, 334] on footer "Emitir NFC-e Cancelar pedido Mover para finalizado" at bounding box center [354, 325] width 253 height 32
click at [425, 320] on button "Mover para finalizado" at bounding box center [433, 325] width 73 height 18
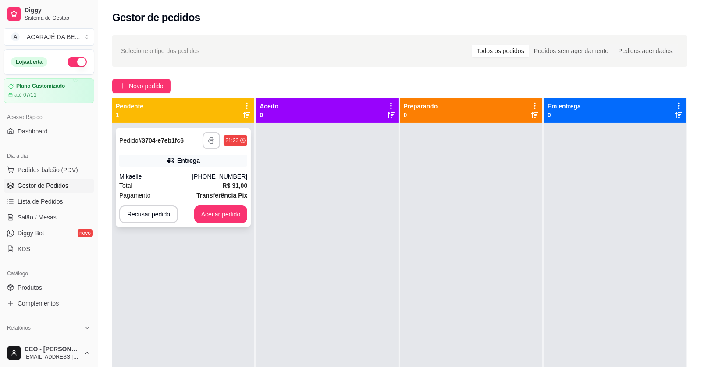
click at [176, 164] on div "Entrega" at bounding box center [183, 160] width 128 height 12
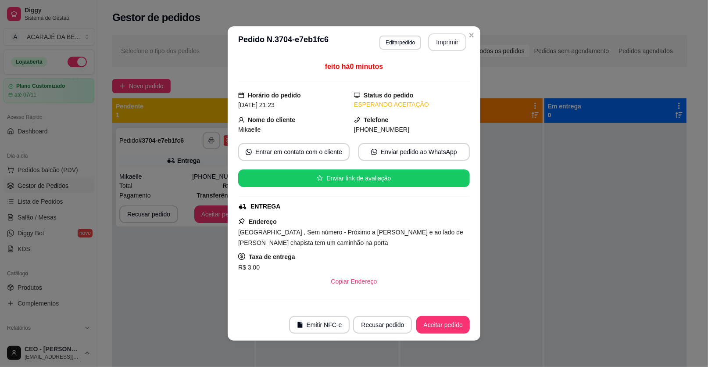
click at [448, 38] on button "Imprimir" at bounding box center [447, 42] width 38 height 18
click at [460, 317] on button "Aceitar pedido" at bounding box center [443, 325] width 54 height 18
click at [460, 318] on button "Aceitar pedido" at bounding box center [443, 324] width 52 height 17
click at [459, 319] on div "Recusar pedido Aceitar pedido" at bounding box center [398, 325] width 141 height 18
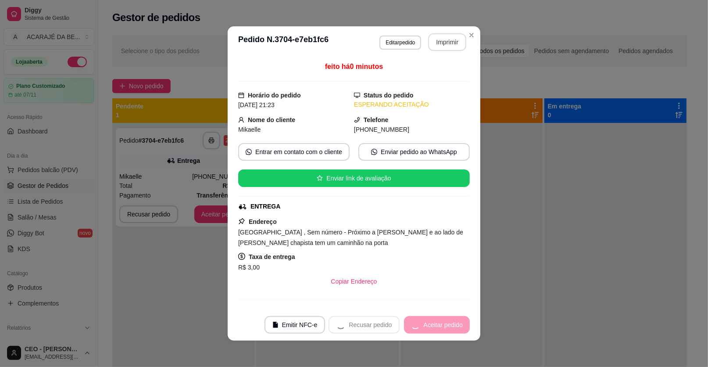
click at [459, 319] on div "Recusar pedido Aceitar pedido" at bounding box center [398, 325] width 141 height 18
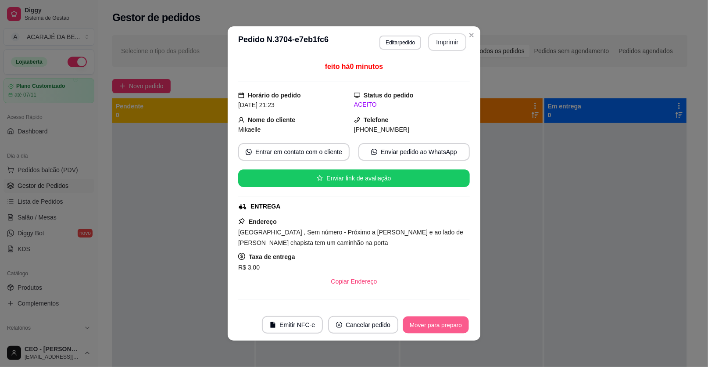
click at [459, 319] on button "Mover para preparo" at bounding box center [436, 324] width 66 height 17
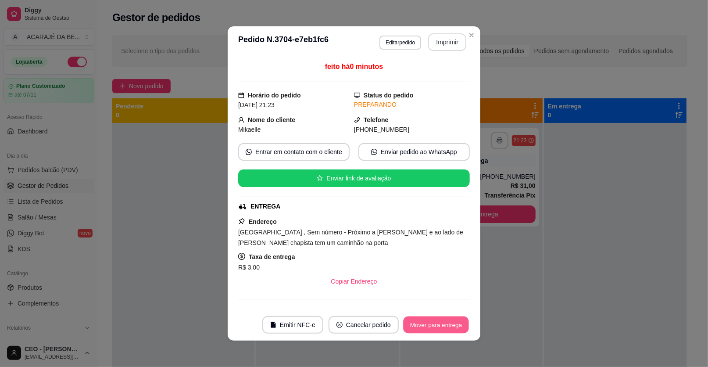
click at [448, 330] on button "Mover para entrega" at bounding box center [436, 324] width 66 height 17
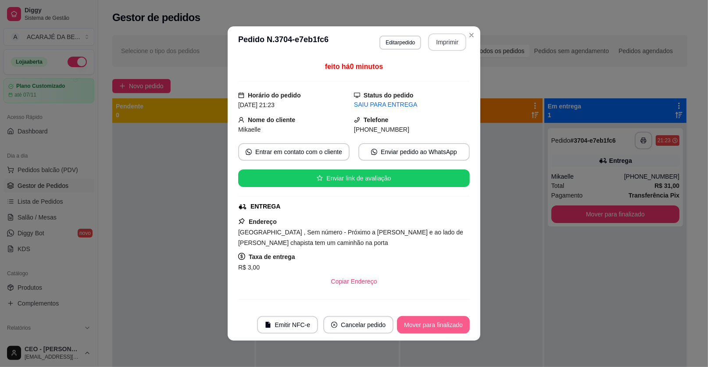
click at [448, 330] on button "Mover para finalizado" at bounding box center [433, 325] width 73 height 18
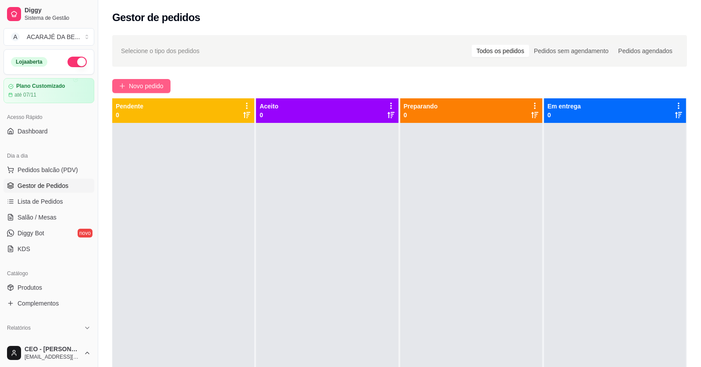
click at [159, 86] on span "Novo pedido" at bounding box center [146, 86] width 35 height 10
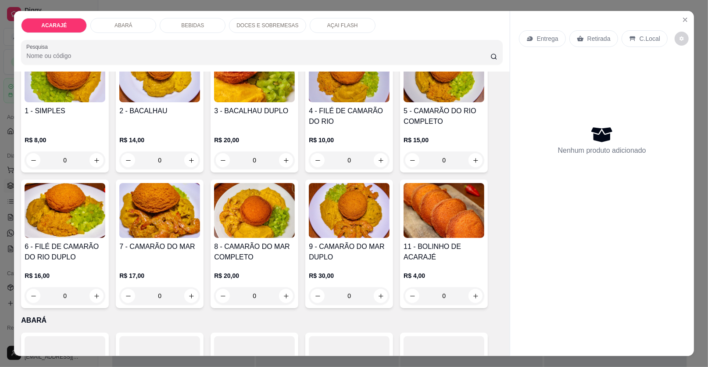
scroll to position [175, 0]
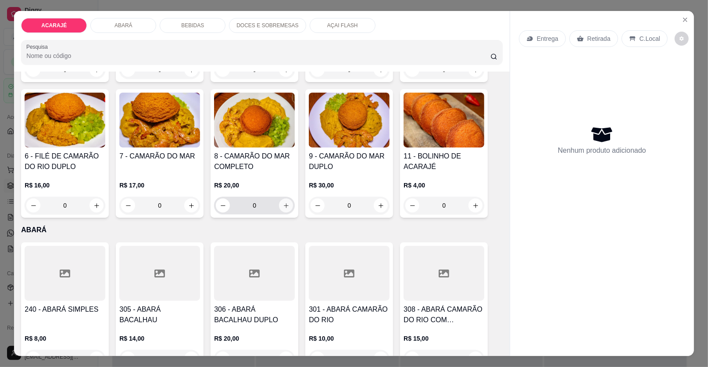
click at [283, 206] on icon "increase-product-quantity" at bounding box center [286, 205] width 7 height 7
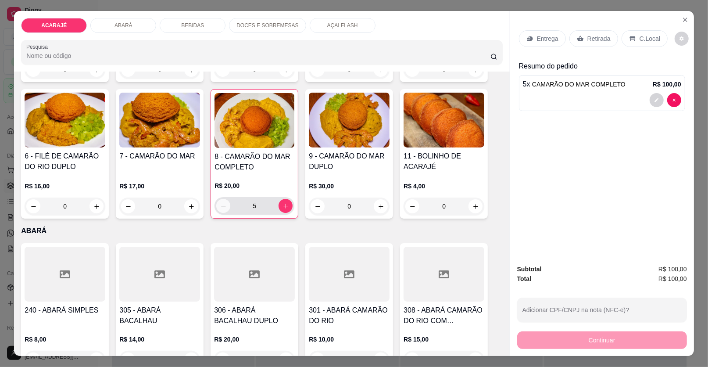
click at [220, 203] on icon "decrease-product-quantity" at bounding box center [223, 206] width 7 height 7
type input "4"
click at [592, 41] on p "Retirada" at bounding box center [598, 38] width 23 height 9
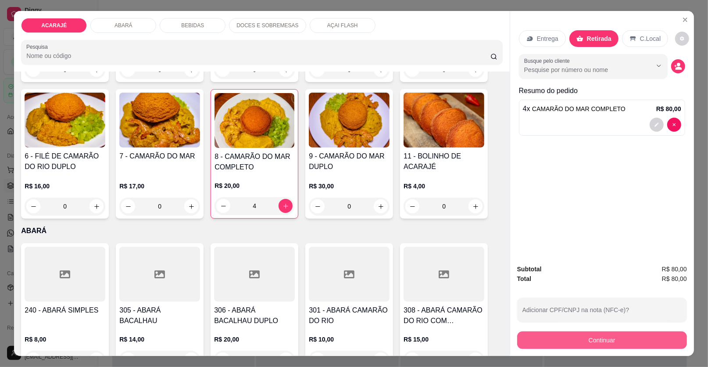
click at [678, 339] on button "Continuar" at bounding box center [602, 340] width 170 height 18
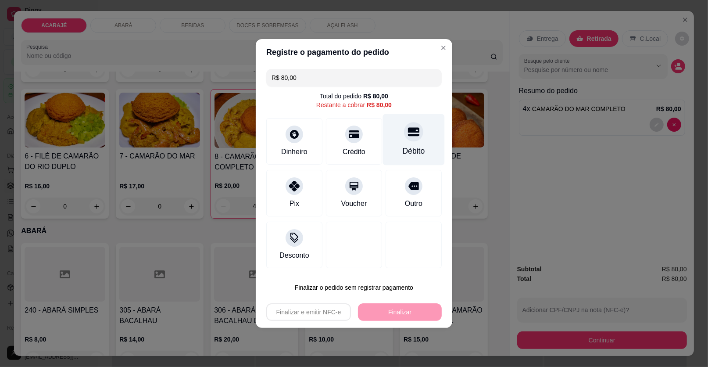
click at [406, 146] on div "Débito" at bounding box center [414, 150] width 22 height 11
type input "R$ 0,00"
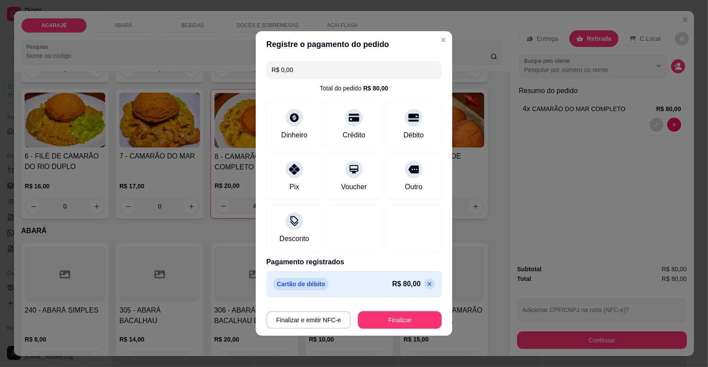
click at [406, 328] on footer "Finalizar e emitir NFC-e Finalizar" at bounding box center [354, 317] width 196 height 35
click at [402, 318] on button "Finalizar" at bounding box center [399, 319] width 81 height 17
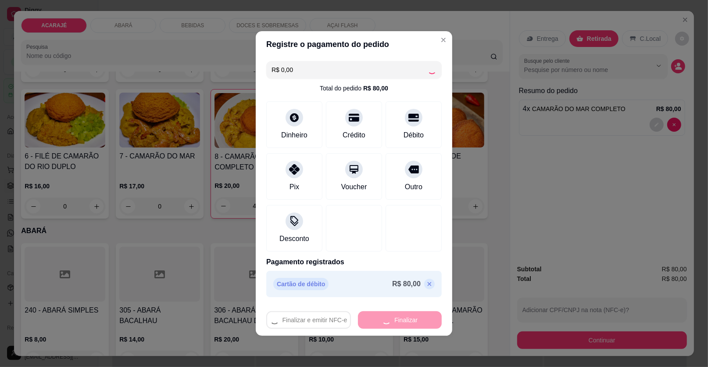
type input "0"
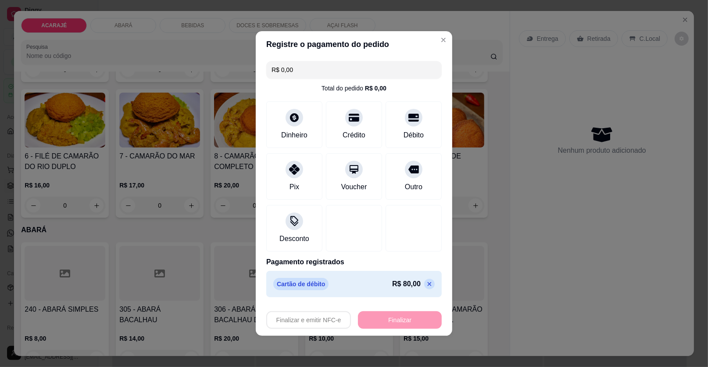
type input "-R$ 80,00"
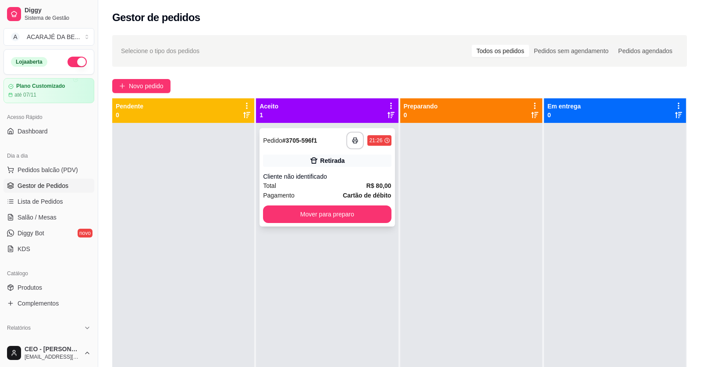
click at [335, 162] on div "Retirada" at bounding box center [332, 160] width 25 height 9
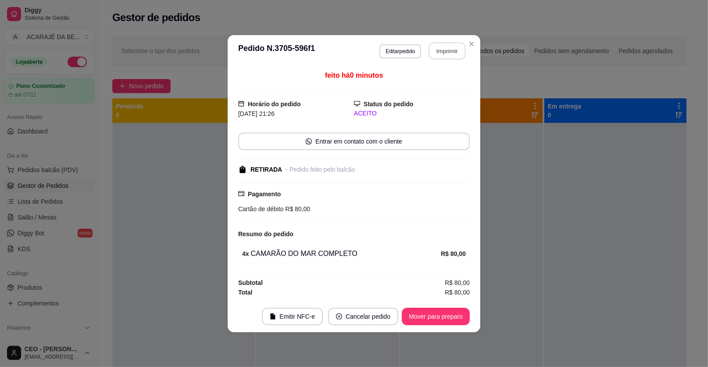
click at [446, 51] on button "Imprimir" at bounding box center [447, 50] width 37 height 17
click at [427, 320] on button "Mover para preparo" at bounding box center [436, 316] width 68 height 18
click at [428, 319] on div "Mover para preparo" at bounding box center [429, 316] width 80 height 18
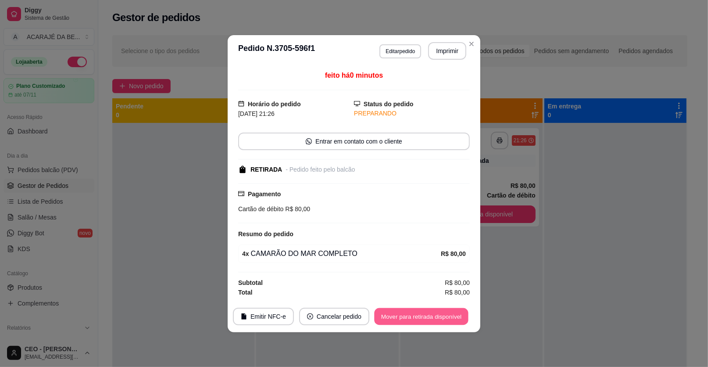
click at [428, 319] on button "Mover para retirada disponível" at bounding box center [421, 315] width 94 height 17
click at [428, 319] on div "Mover para retirada disponível" at bounding box center [414, 316] width 109 height 18
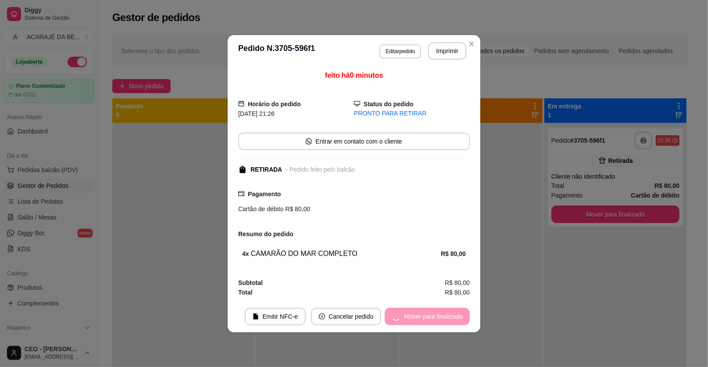
click at [429, 319] on div "Mover para finalizado" at bounding box center [427, 316] width 85 height 18
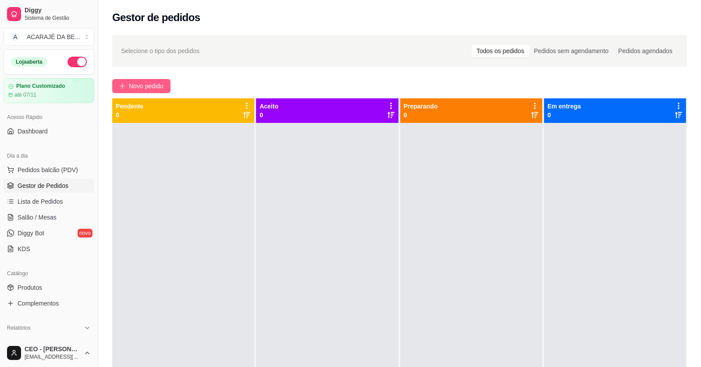
click at [138, 85] on span "Novo pedido" at bounding box center [146, 86] width 35 height 10
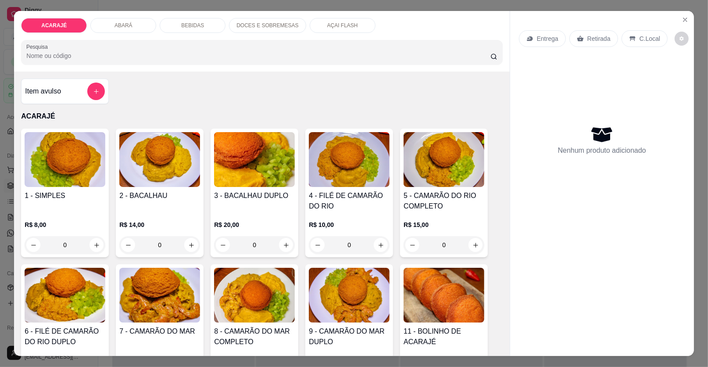
click at [678, 13] on div "Entrega Retirada C.Local Nenhum produto adicionado" at bounding box center [602, 176] width 184 height 331
click at [685, 20] on icon "Close" at bounding box center [685, 19] width 7 height 7
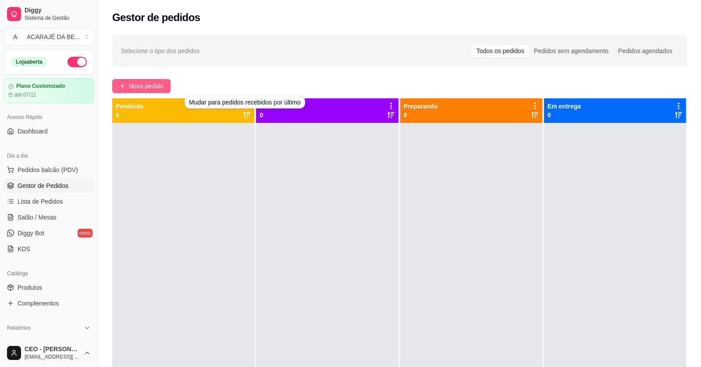
click at [141, 83] on span "Novo pedido" at bounding box center [146, 86] width 35 height 10
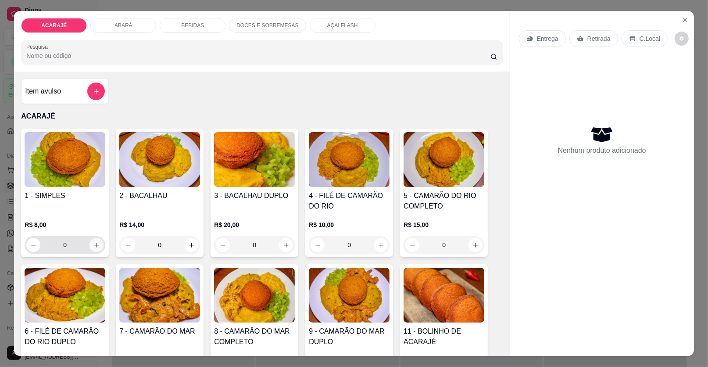
click at [102, 240] on div "1 - SIMPLES R$ 8,00 0" at bounding box center [65, 192] width 88 height 128
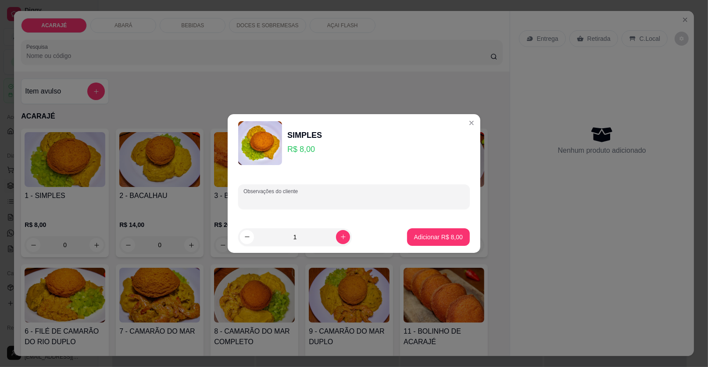
click at [358, 198] on input "Observações do cliente" at bounding box center [353, 200] width 221 height 9
type input "no papel para thaina"
click at [414, 233] on p "Adicionar R$ 8,00" at bounding box center [438, 236] width 49 height 9
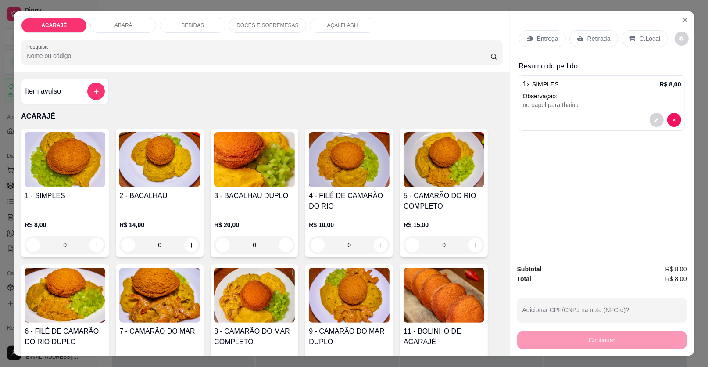
click at [589, 32] on div "Retirada" at bounding box center [593, 38] width 49 height 17
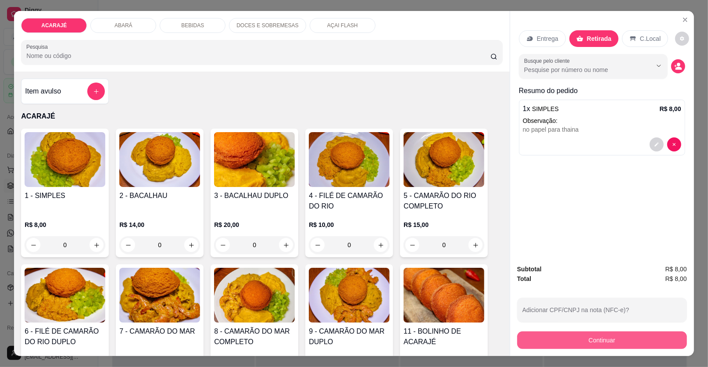
click at [517, 341] on div "Continuar" at bounding box center [602, 339] width 170 height 20
click at [535, 326] on div "Subtotal R$ 8,00 Total R$ 8,00 Adicionar CPF/CNPJ na nota (NFC-e)? Continuar" at bounding box center [602, 306] width 170 height 85
click at [539, 332] on button "Continuar" at bounding box center [602, 340] width 164 height 17
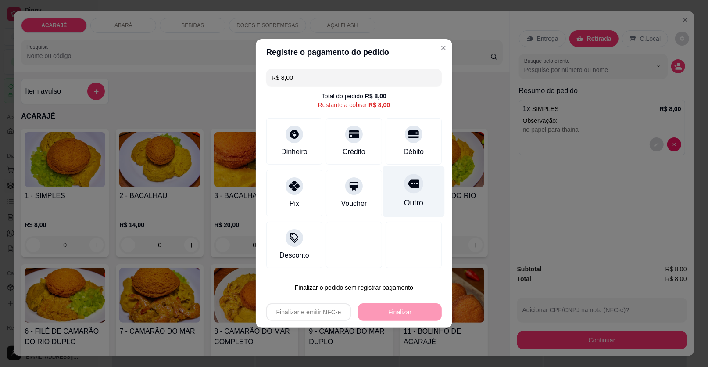
click at [417, 182] on div at bounding box center [413, 183] width 19 height 19
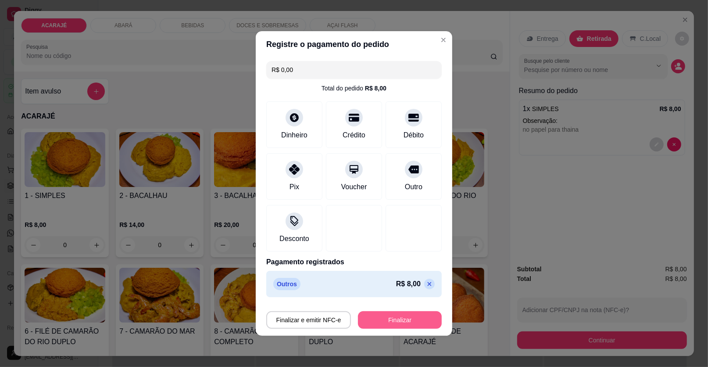
click at [419, 313] on button "Finalizar" at bounding box center [400, 320] width 84 height 18
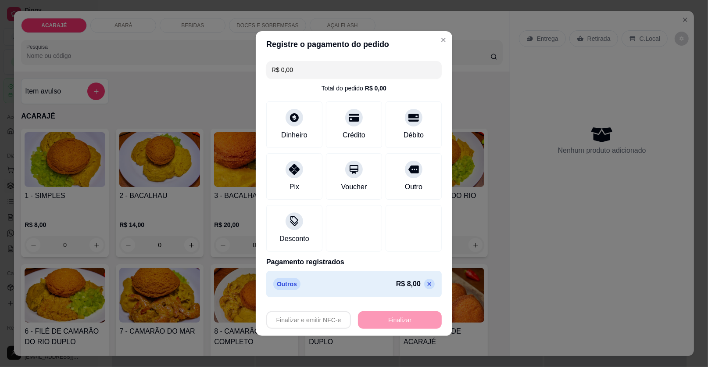
type input "-R$ 8,00"
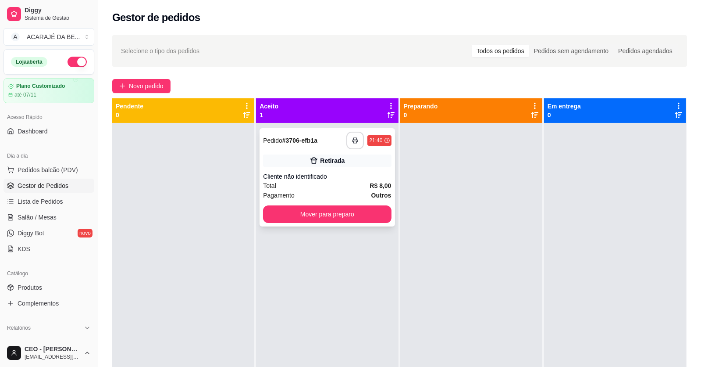
click at [354, 133] on button "button" at bounding box center [355, 141] width 18 height 18
click at [313, 188] on div "Total R$ 8,00" at bounding box center [327, 186] width 128 height 10
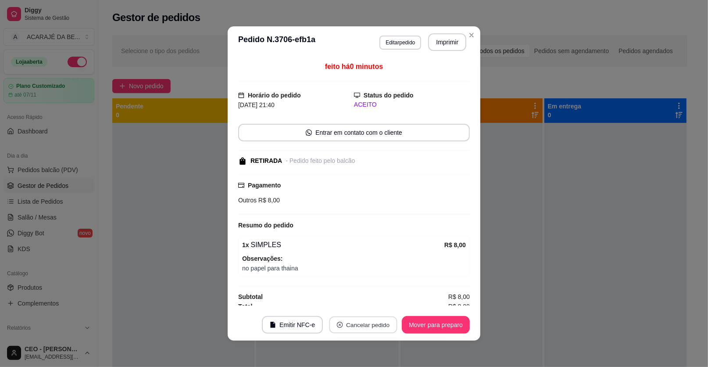
click at [372, 321] on button "Cancelar pedido" at bounding box center [363, 324] width 68 height 17
click at [379, 300] on button "Sim" at bounding box center [384, 302] width 34 height 17
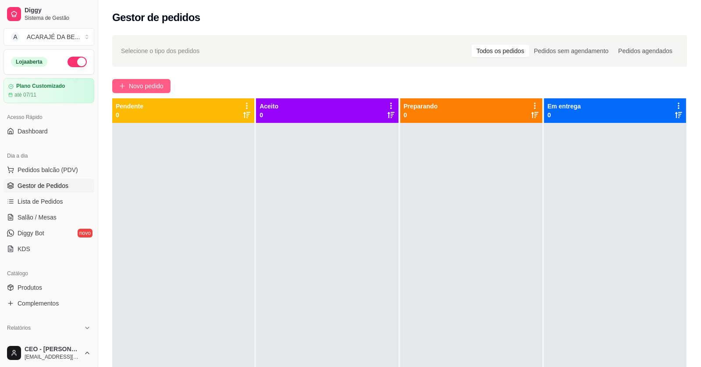
click at [157, 86] on span "Novo pedido" at bounding box center [146, 86] width 35 height 10
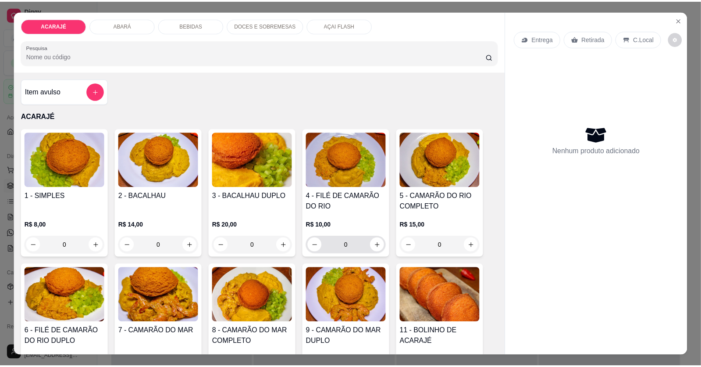
scroll to position [43, 0]
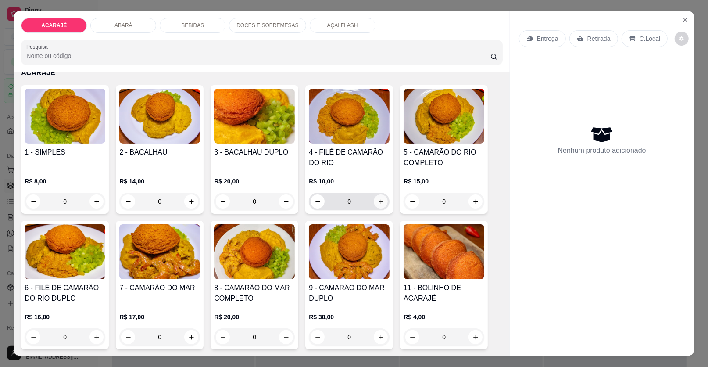
click at [378, 198] on icon "increase-product-quantity" at bounding box center [381, 201] width 7 height 7
click at [376, 197] on button "increase-product-quantity" at bounding box center [381, 201] width 14 height 14
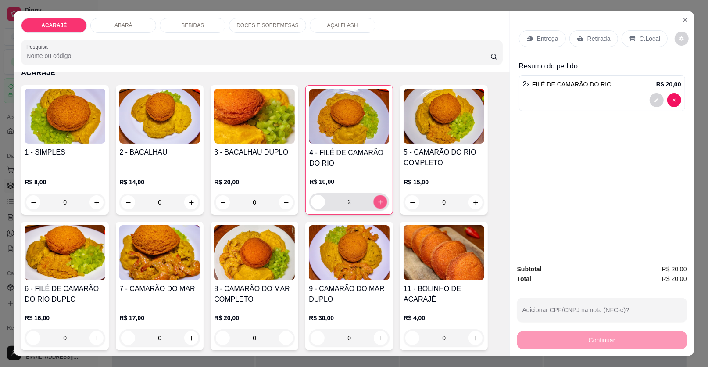
click at [376, 197] on button "increase-product-quantity" at bounding box center [381, 202] width 14 height 14
click at [376, 197] on button "increase-product-quantity" at bounding box center [380, 202] width 14 height 14
click at [376, 206] on button "increase-product-quantity" at bounding box center [380, 202] width 14 height 14
type input "6"
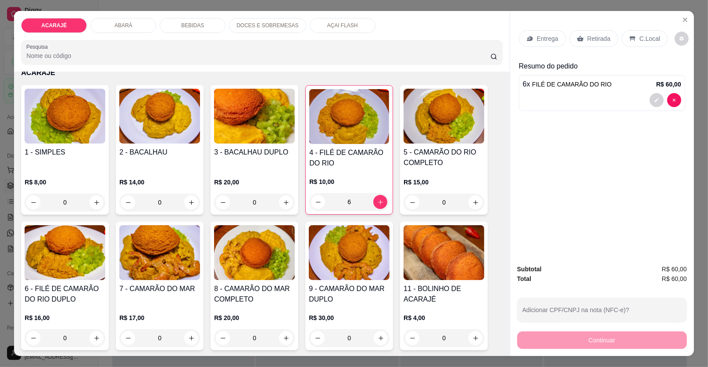
click at [599, 39] on p "Retirada" at bounding box center [598, 38] width 23 height 9
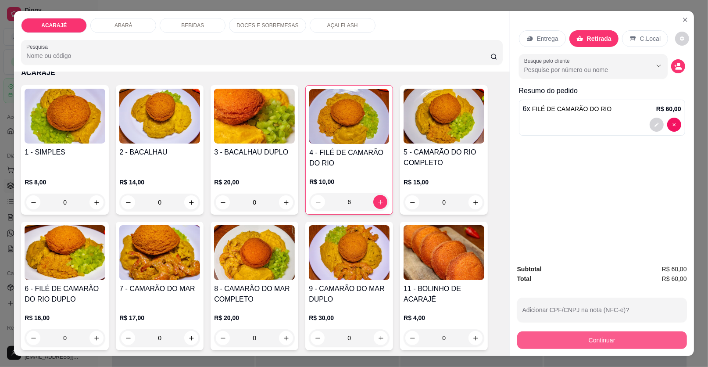
click at [634, 342] on button "Continuar" at bounding box center [602, 340] width 170 height 18
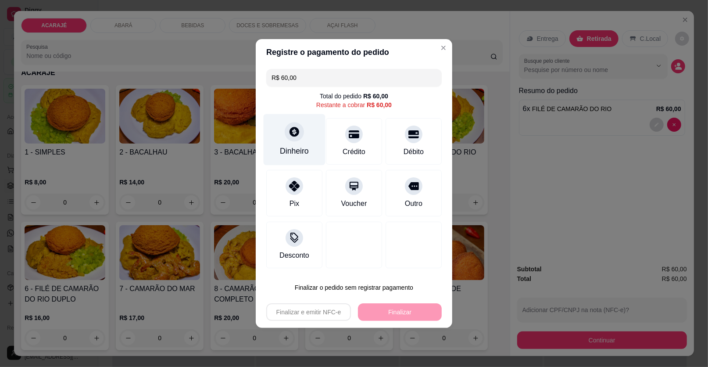
click at [299, 144] on div "Dinheiro" at bounding box center [295, 139] width 62 height 51
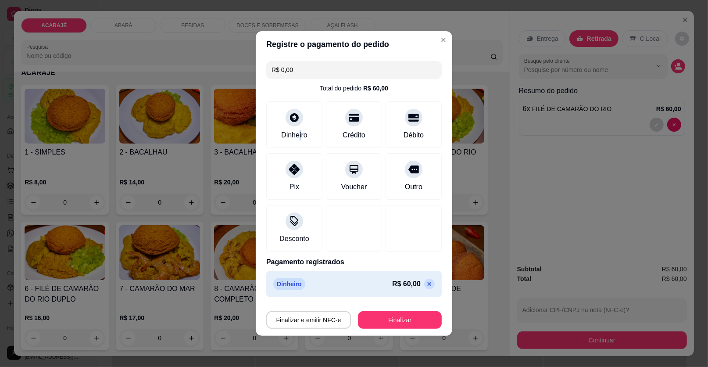
type input "R$ 0,00"
click at [385, 314] on button "Finalizar" at bounding box center [399, 319] width 81 height 17
type input "0"
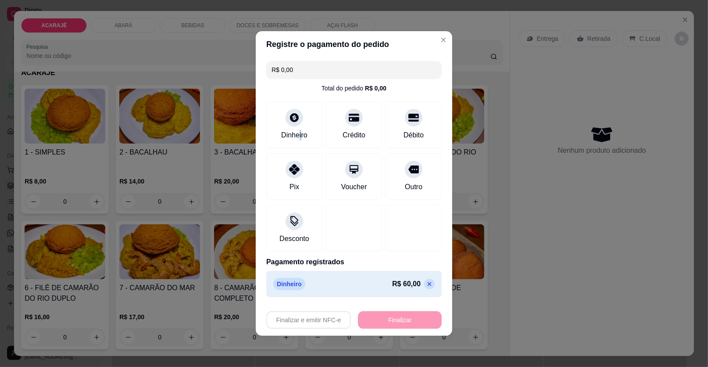
type input "-R$ 60,00"
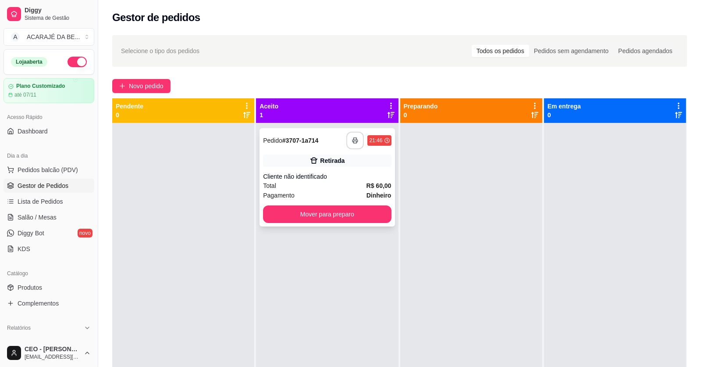
click at [355, 133] on button "button" at bounding box center [355, 141] width 18 height 18
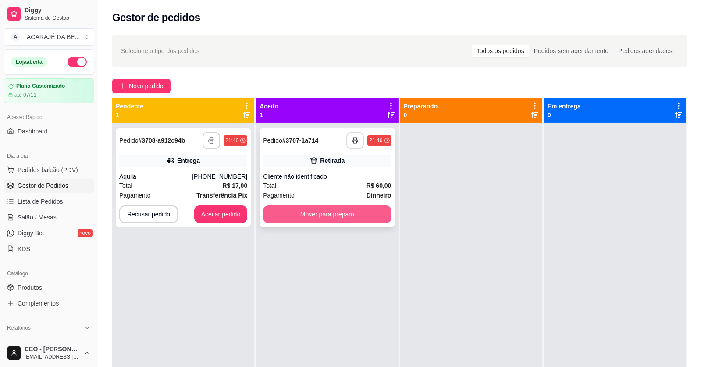
click at [333, 208] on button "Mover para preparo" at bounding box center [327, 214] width 128 height 18
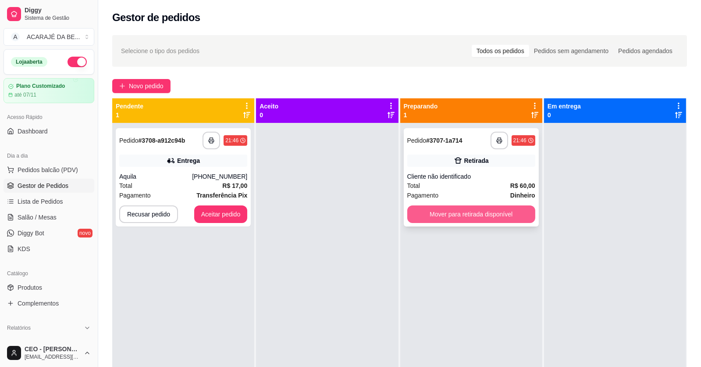
click at [453, 217] on button "Mover para retirada disponível" at bounding box center [471, 214] width 128 height 18
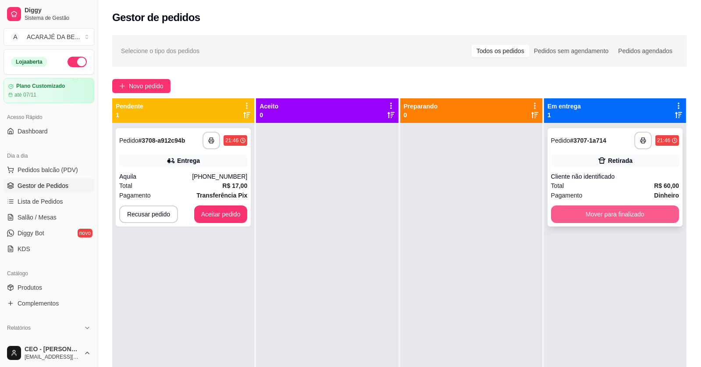
click at [551, 213] on button "Mover para finalizado" at bounding box center [615, 214] width 128 height 18
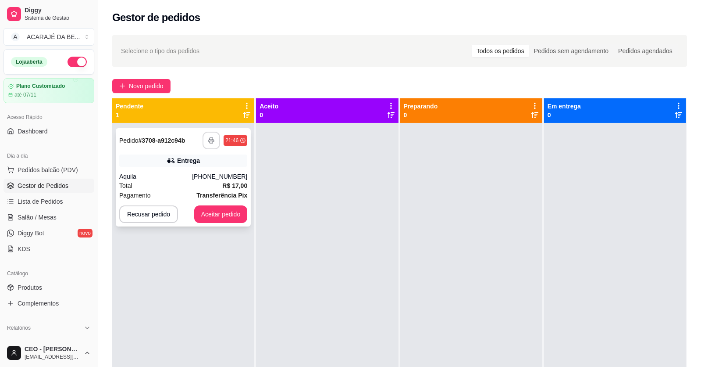
click at [211, 142] on icon "button" at bounding box center [211, 140] width 6 height 6
click at [240, 214] on button "Aceitar pedido" at bounding box center [221, 214] width 54 height 18
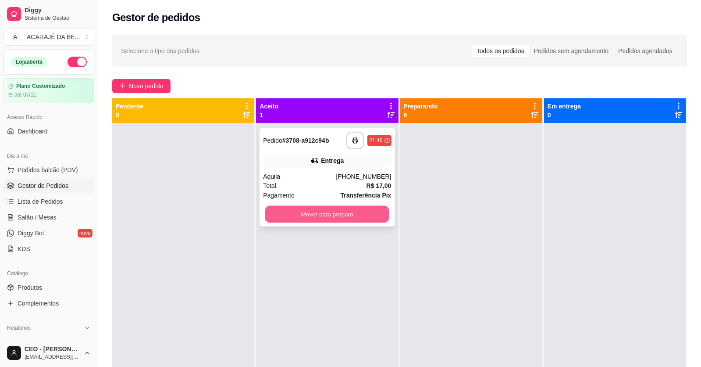
click at [277, 209] on button "Mover para preparo" at bounding box center [327, 214] width 124 height 17
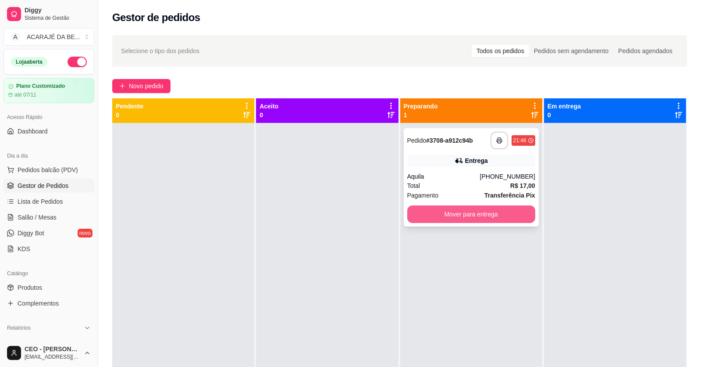
click at [417, 215] on button "Mover para entrega" at bounding box center [471, 214] width 128 height 18
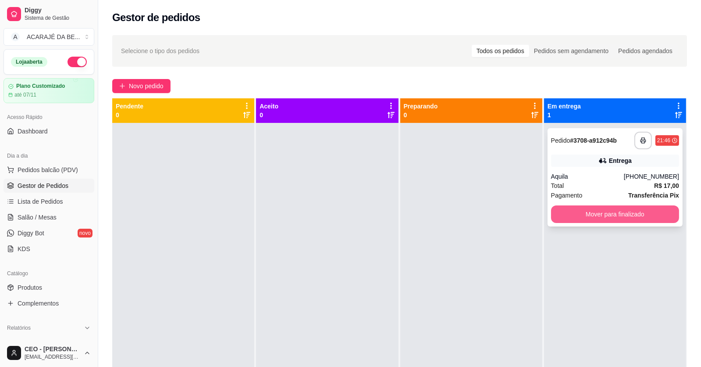
click at [571, 217] on button "Mover para finalizado" at bounding box center [615, 214] width 128 height 18
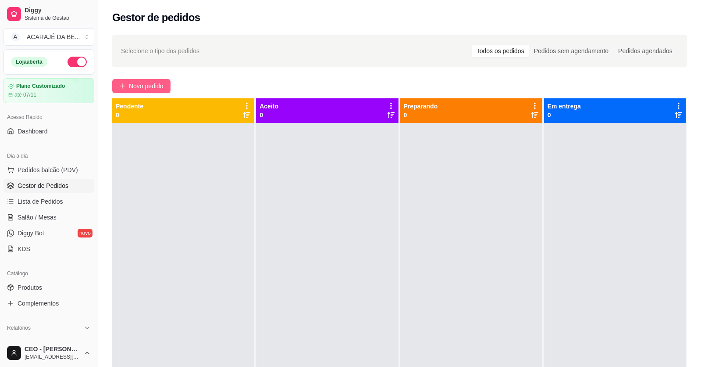
click at [118, 81] on button "Novo pedido" at bounding box center [141, 86] width 58 height 14
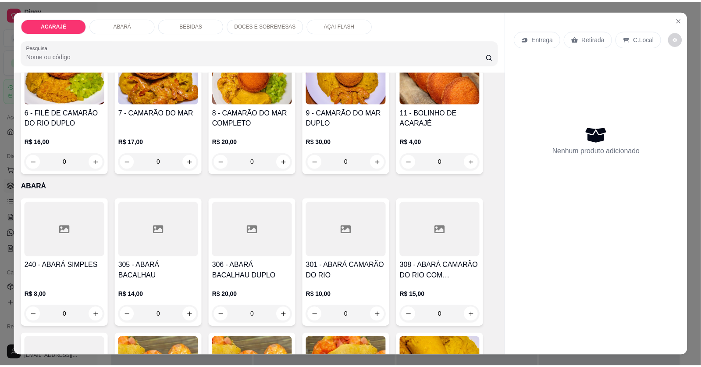
scroll to position [175, 0]
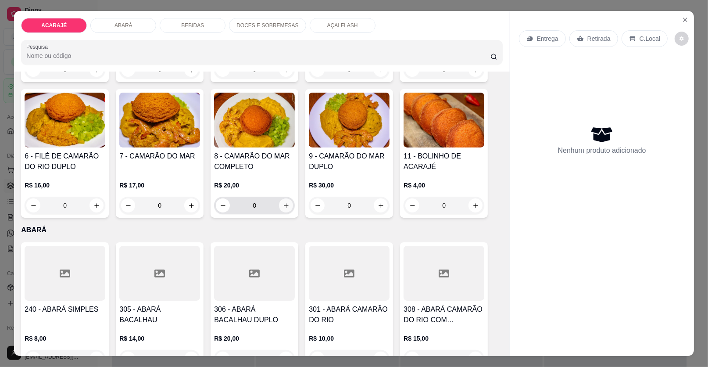
click at [283, 202] on icon "increase-product-quantity" at bounding box center [286, 205] width 7 height 7
type input "1"
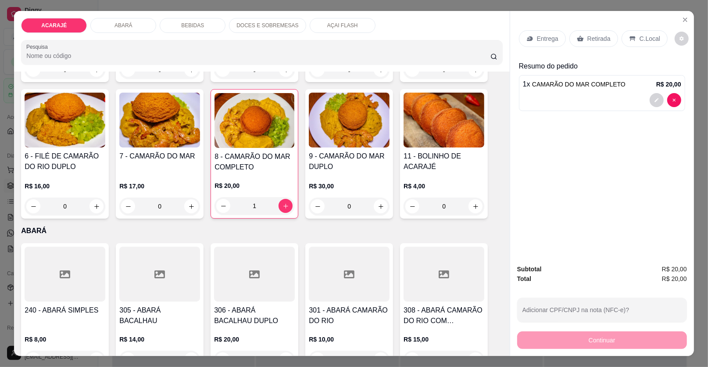
click at [596, 41] on p "Retirada" at bounding box center [598, 38] width 23 height 9
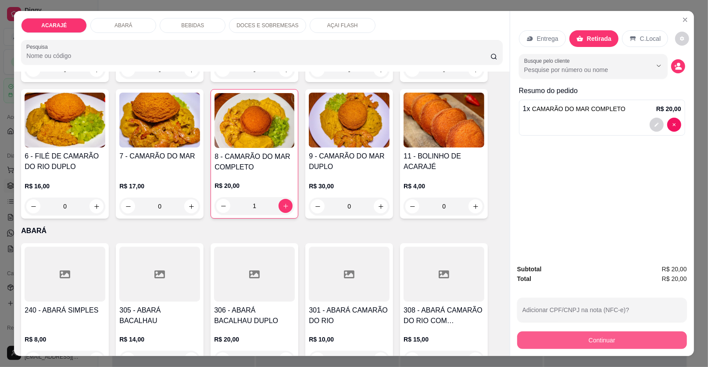
click at [547, 339] on button "Continuar" at bounding box center [602, 340] width 170 height 18
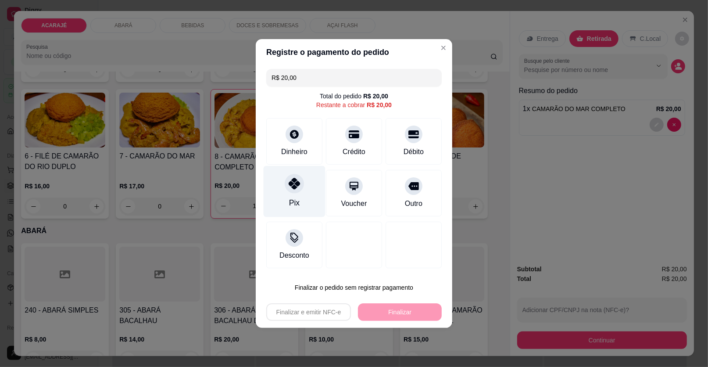
click at [291, 193] on div "Pix" at bounding box center [295, 191] width 62 height 51
type input "R$ 0,00"
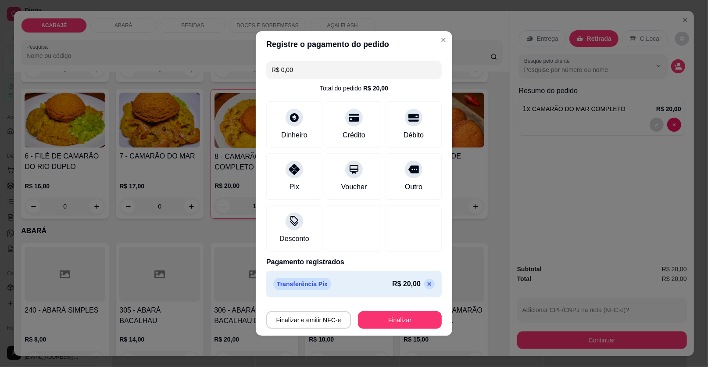
click at [360, 310] on div "Finalizar e emitir NFC-e Finalizar" at bounding box center [353, 317] width 175 height 21
click at [400, 317] on button "Finalizar" at bounding box center [399, 319] width 81 height 17
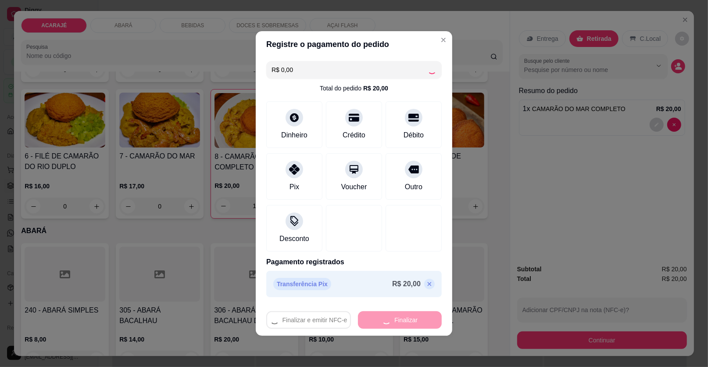
type input "0"
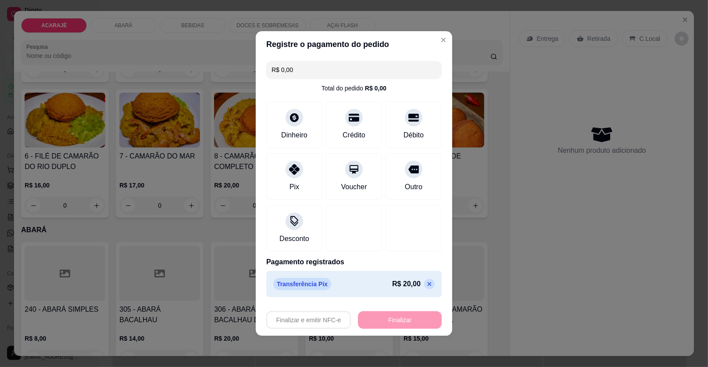
type input "-R$ 20,00"
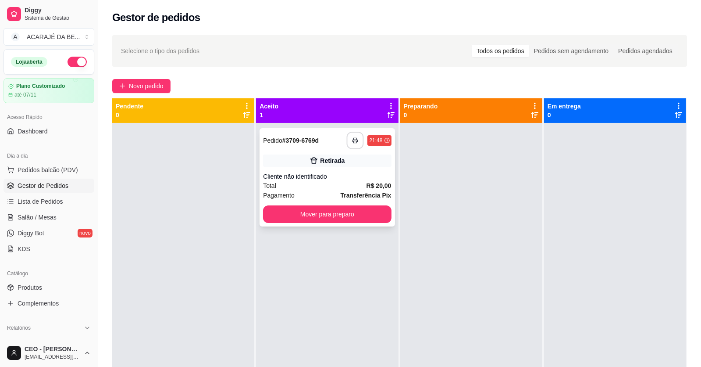
click at [353, 132] on button "button" at bounding box center [355, 140] width 17 height 17
click at [379, 212] on button "Mover para preparo" at bounding box center [327, 214] width 128 height 18
click at [378, 209] on button "Mover para preparo" at bounding box center [327, 214] width 128 height 18
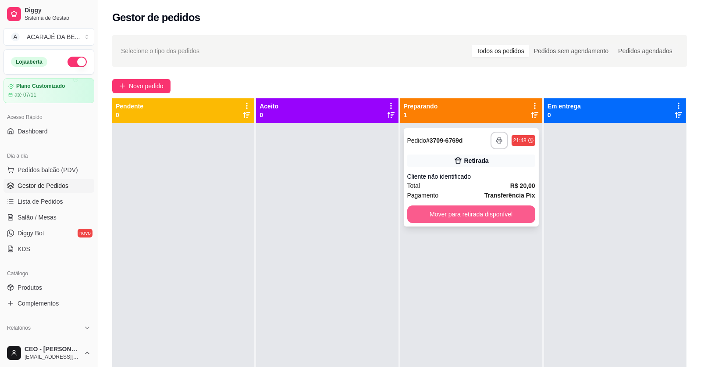
click at [441, 211] on button "Mover para retirada disponível" at bounding box center [471, 214] width 128 height 18
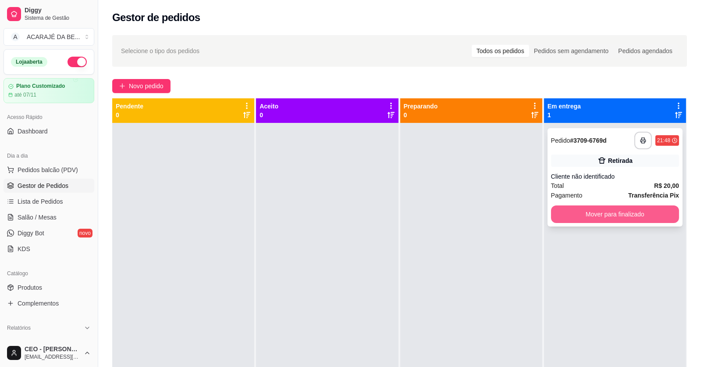
click at [558, 210] on button "Mover para finalizado" at bounding box center [615, 214] width 128 height 18
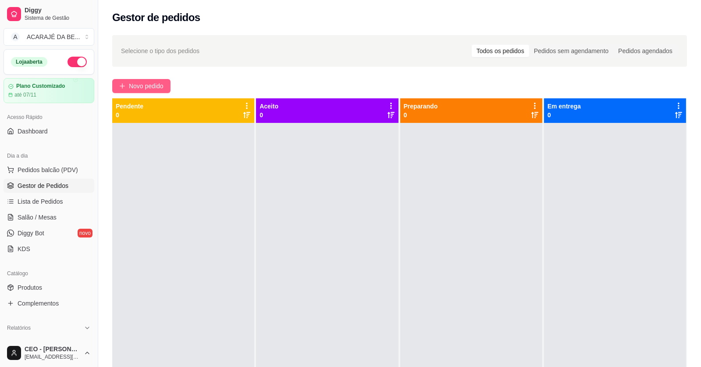
click at [151, 85] on span "Novo pedido" at bounding box center [146, 86] width 35 height 10
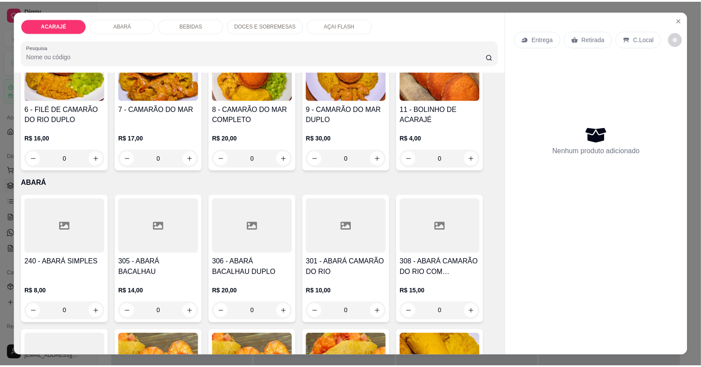
scroll to position [175, 0]
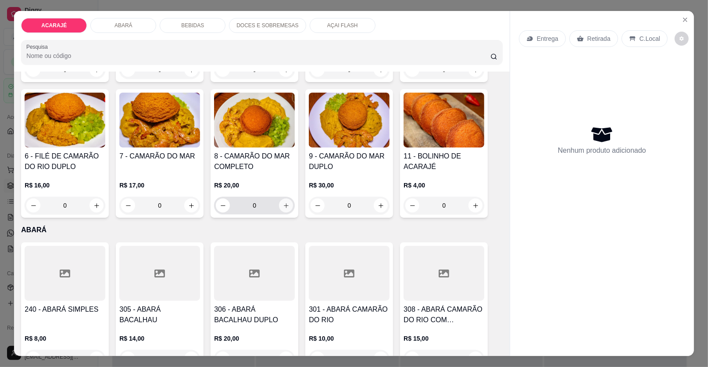
click at [283, 204] on icon "increase-product-quantity" at bounding box center [286, 205] width 7 height 7
type input "1"
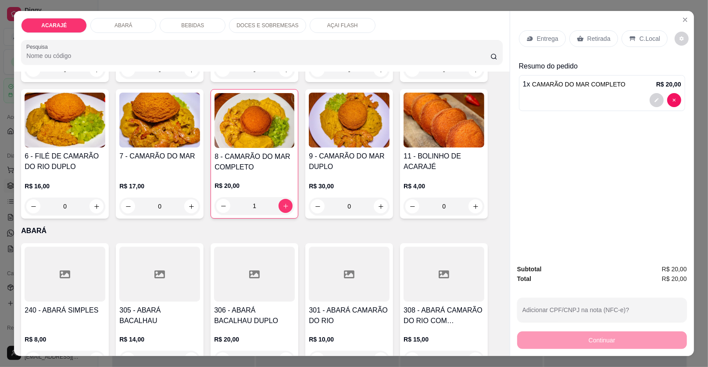
click at [600, 36] on p "Retirada" at bounding box center [598, 38] width 23 height 9
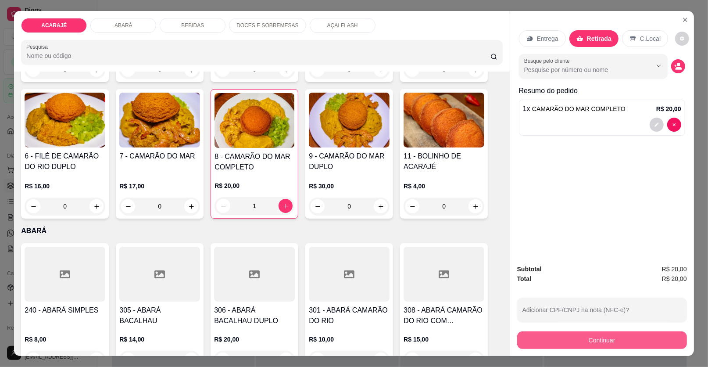
click at [603, 339] on button "Continuar" at bounding box center [602, 340] width 170 height 18
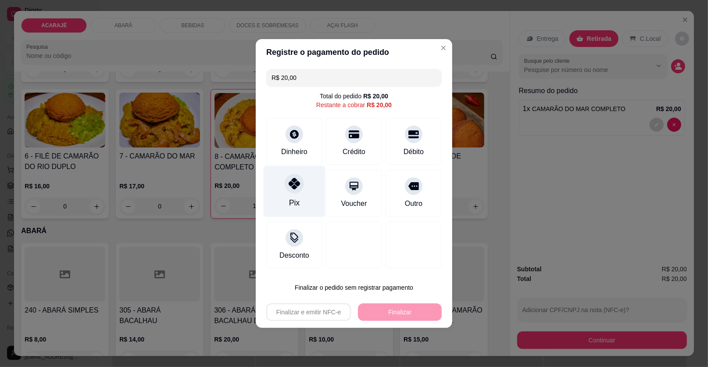
drag, startPoint x: 298, startPoint y: 190, endPoint x: 303, endPoint y: 189, distance: 6.0
click at [300, 189] on div at bounding box center [294, 183] width 19 height 19
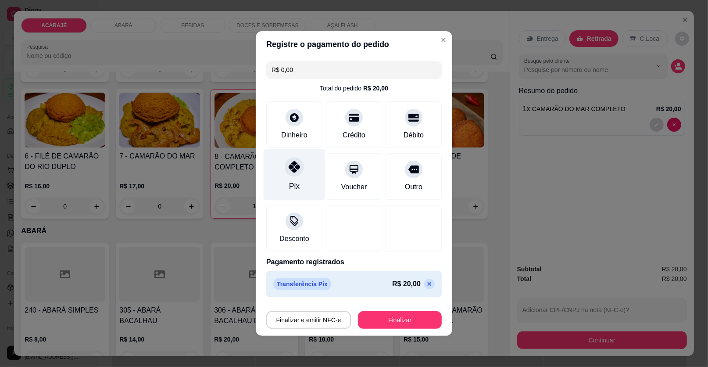
type input "R$ 0,00"
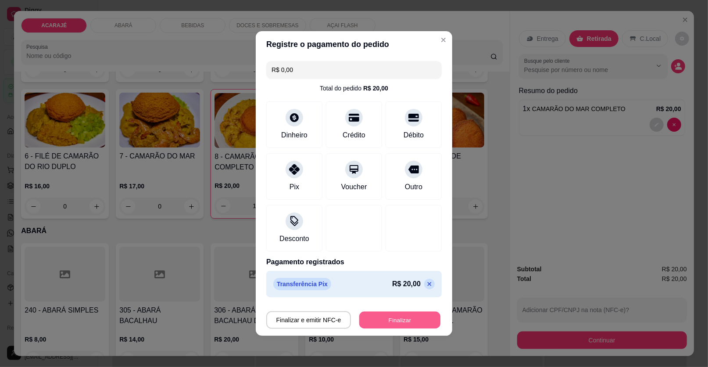
click at [404, 321] on button "Finalizar" at bounding box center [399, 319] width 81 height 17
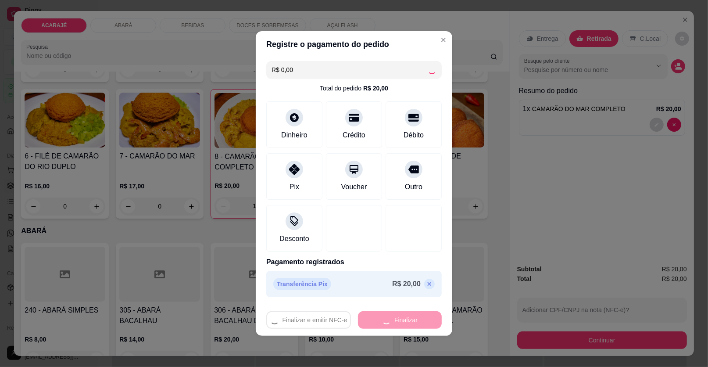
type input "0"
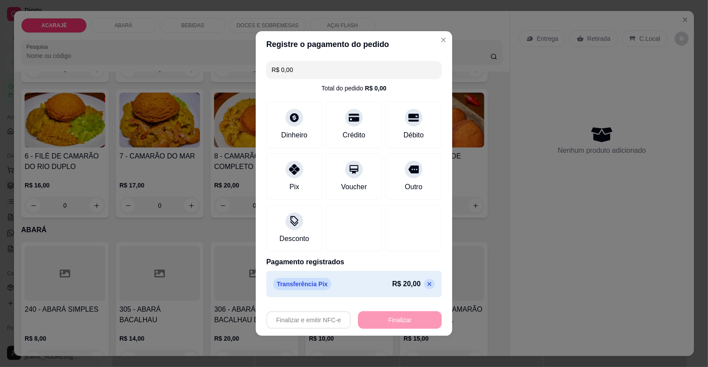
type input "-R$ 20,00"
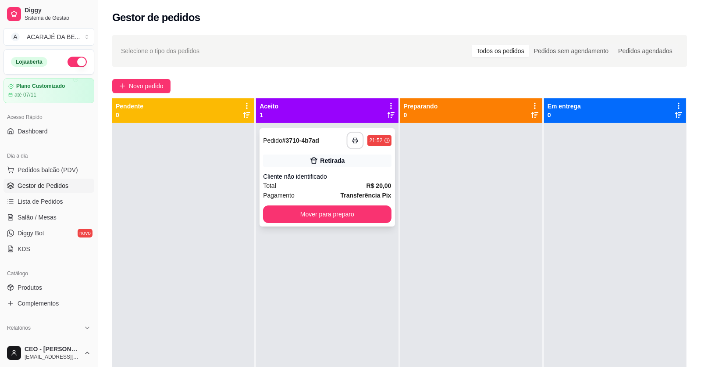
click at [350, 136] on button "button" at bounding box center [355, 140] width 17 height 17
click at [372, 214] on button "Mover para preparo" at bounding box center [327, 214] width 128 height 18
click at [374, 214] on button "Mover para preparo" at bounding box center [327, 214] width 128 height 18
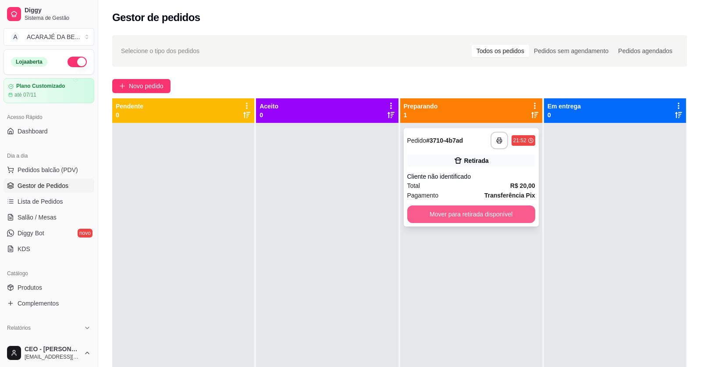
click at [409, 213] on button "Mover para retirada disponível" at bounding box center [471, 214] width 128 height 18
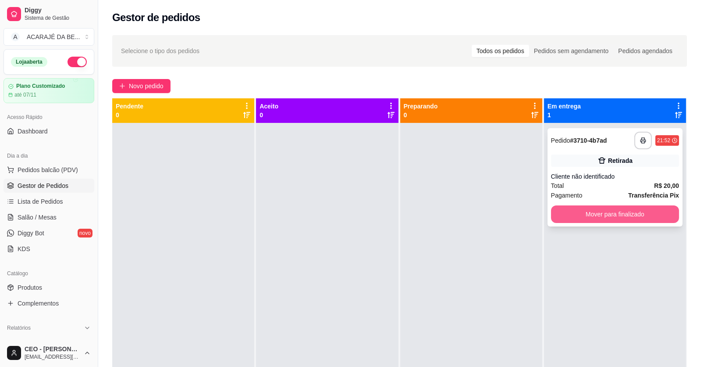
click at [565, 219] on button "Mover para finalizado" at bounding box center [615, 214] width 128 height 18
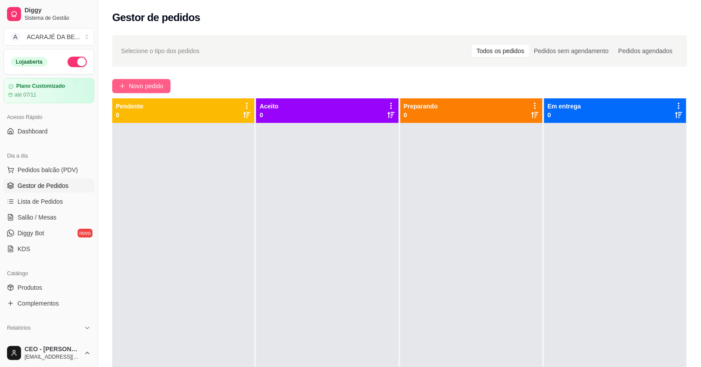
click at [125, 89] on icon "plus" at bounding box center [122, 86] width 6 height 6
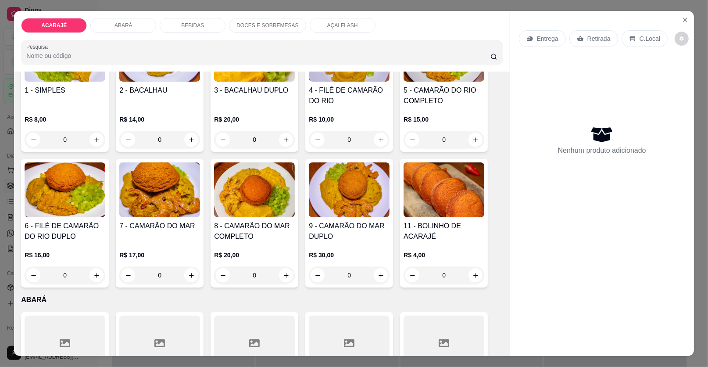
scroll to position [132, 0]
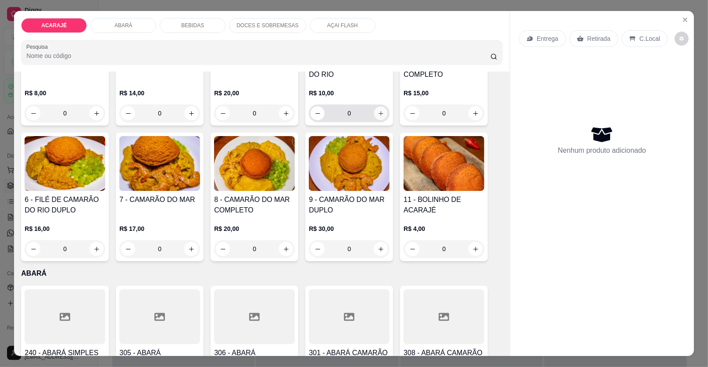
click at [378, 115] on icon "increase-product-quantity" at bounding box center [381, 113] width 7 height 7
type input "1"
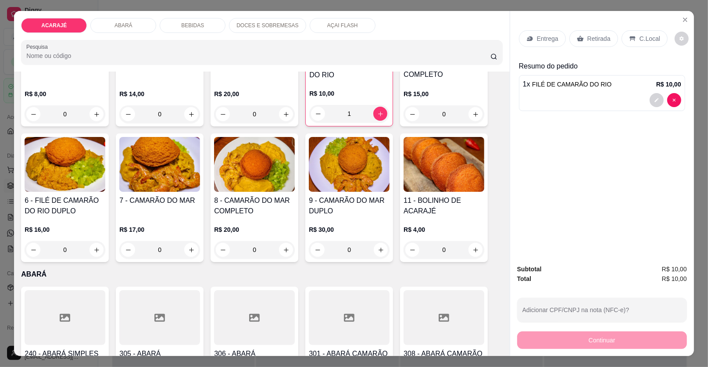
click at [593, 36] on p "Retirada" at bounding box center [598, 38] width 23 height 9
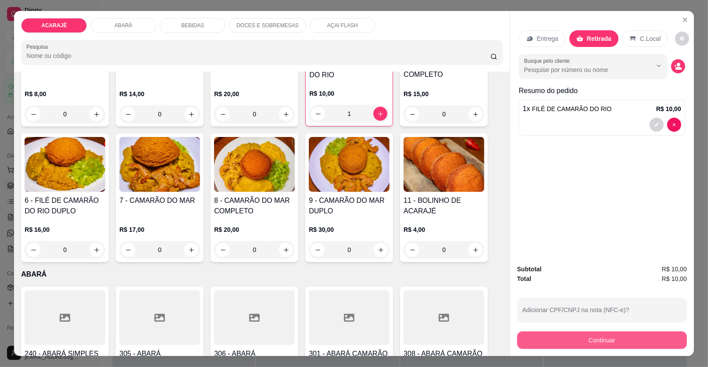
click at [641, 342] on button "Continuar" at bounding box center [602, 340] width 170 height 18
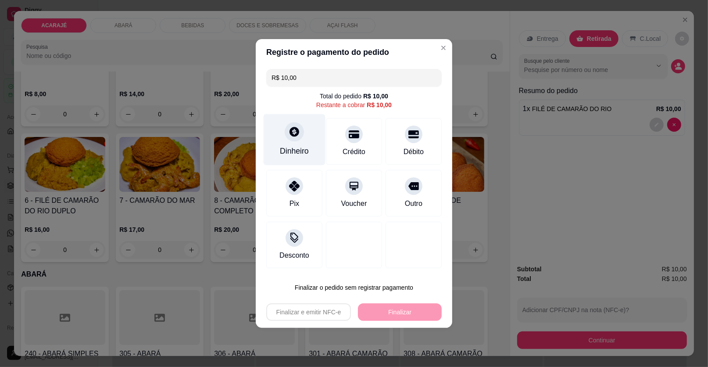
click at [284, 122] on div "Dinheiro" at bounding box center [295, 139] width 62 height 51
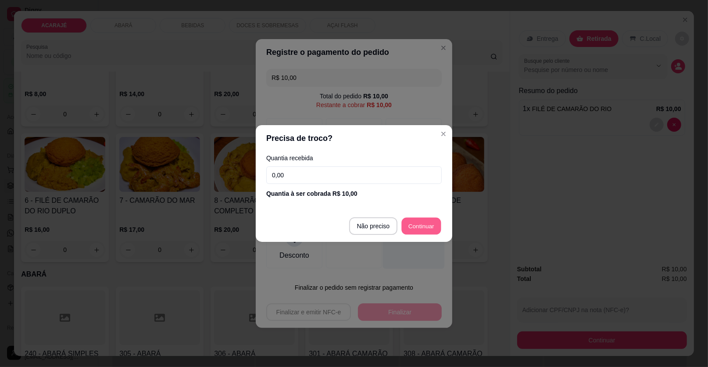
type input "R$ 0,00"
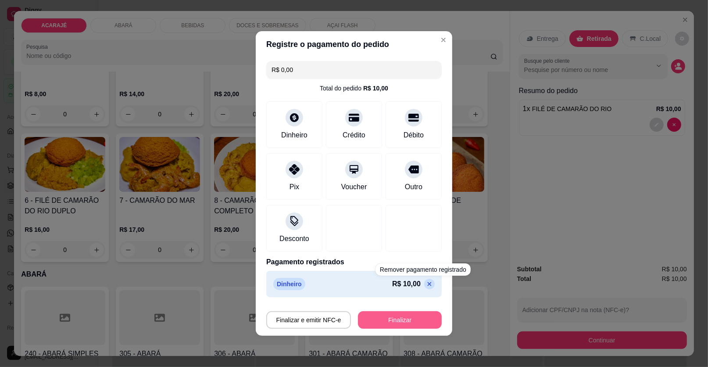
click at [416, 321] on button "Finalizar" at bounding box center [400, 320] width 84 height 18
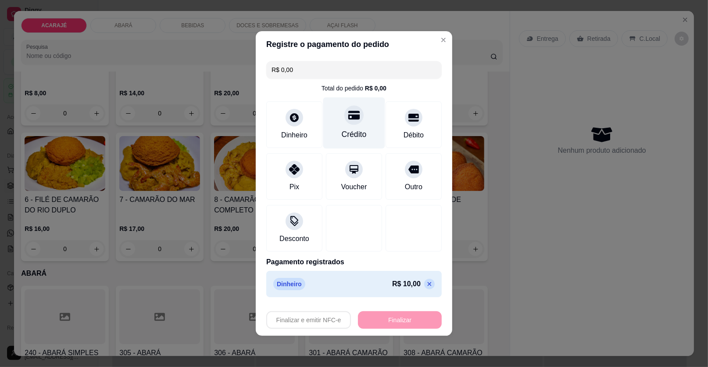
type input "0"
type input "-R$ 10,00"
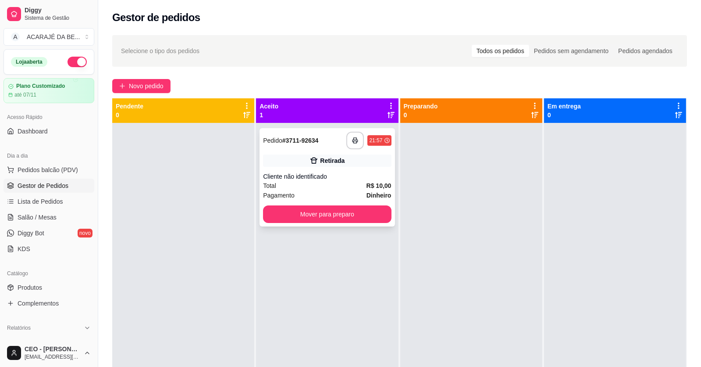
click at [315, 154] on div "Retirada" at bounding box center [327, 160] width 128 height 12
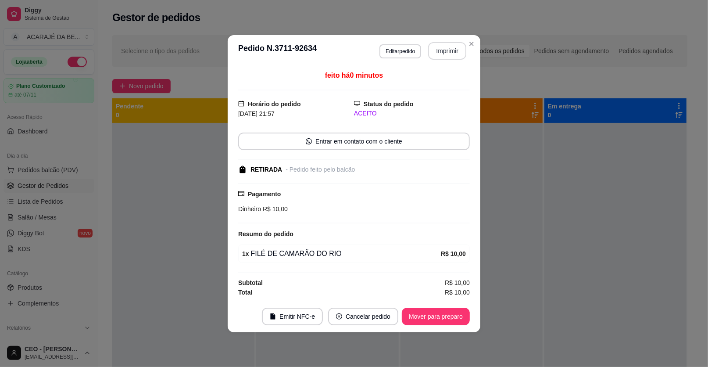
click at [443, 57] on button "Imprimir" at bounding box center [447, 51] width 38 height 18
click at [421, 313] on button "Mover para preparo" at bounding box center [436, 316] width 68 height 18
click at [421, 313] on div "Mover para preparo" at bounding box center [429, 316] width 80 height 18
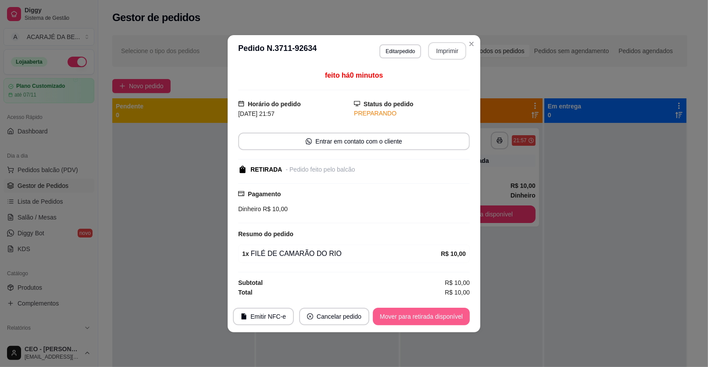
click at [421, 316] on button "Mover para retirada disponível" at bounding box center [421, 316] width 97 height 18
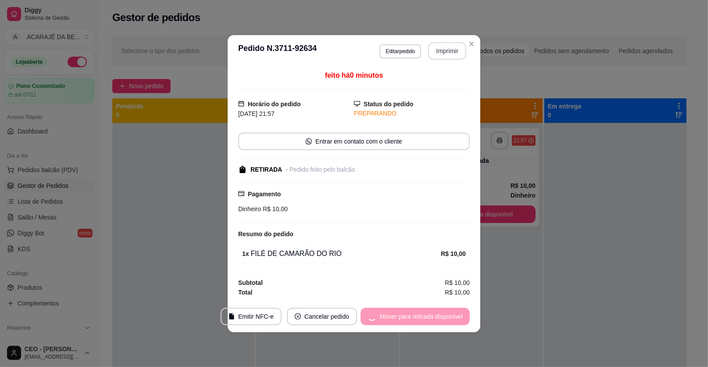
click at [421, 318] on div "Mover para retirada disponível" at bounding box center [414, 316] width 109 height 18
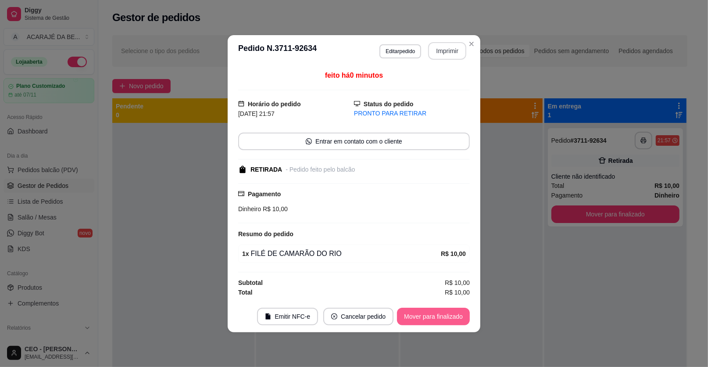
click at [420, 318] on button "Mover para finalizado" at bounding box center [433, 316] width 73 height 18
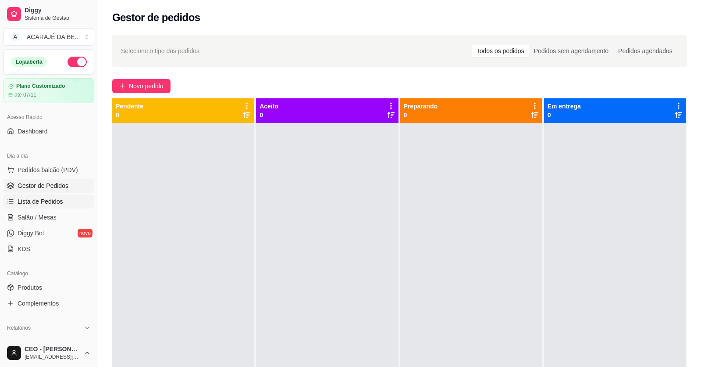
click at [46, 206] on link "Lista de Pedidos" at bounding box center [49, 201] width 91 height 14
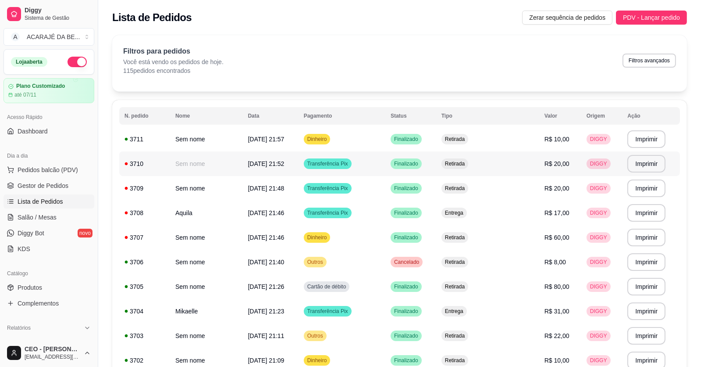
click at [482, 167] on td "Retirada" at bounding box center [487, 163] width 103 height 25
click at [65, 187] on span "Gestor de Pedidos" at bounding box center [43, 185] width 51 height 9
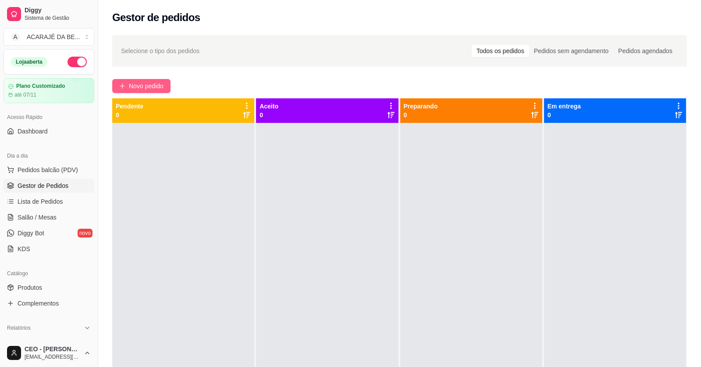
click at [129, 82] on span "Novo pedido" at bounding box center [146, 86] width 35 height 10
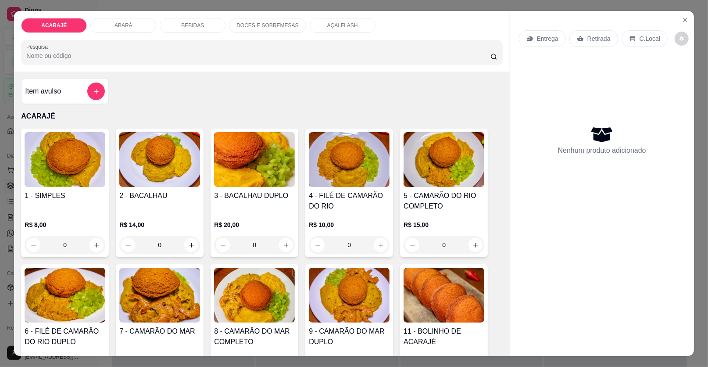
drag, startPoint x: 316, startPoint y: 25, endPoint x: 293, endPoint y: 59, distance: 41.2
click at [316, 25] on div "AÇAI FLASH" at bounding box center [343, 25] width 66 height 15
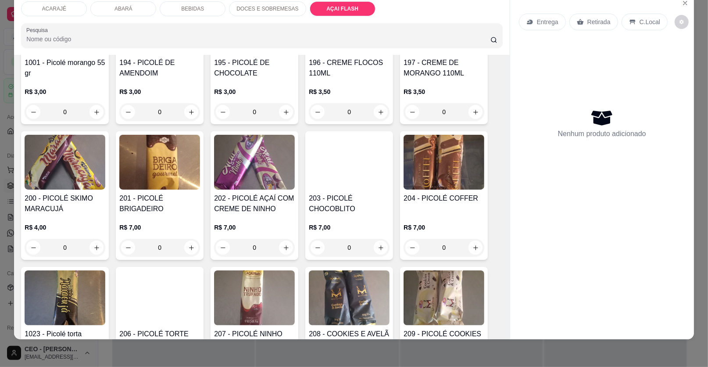
scroll to position [1733, 0]
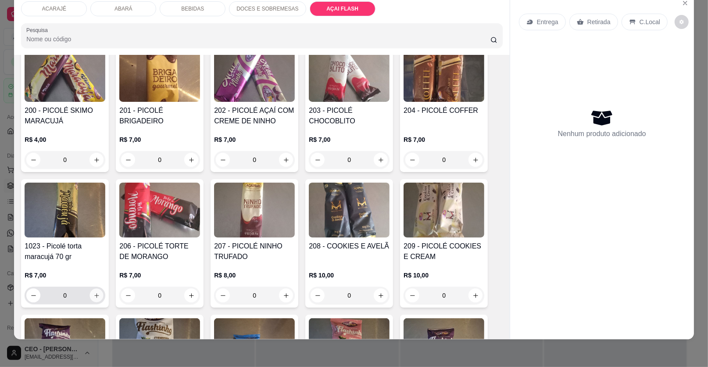
click at [92, 289] on button "increase-product-quantity" at bounding box center [97, 296] width 14 height 14
type input "1"
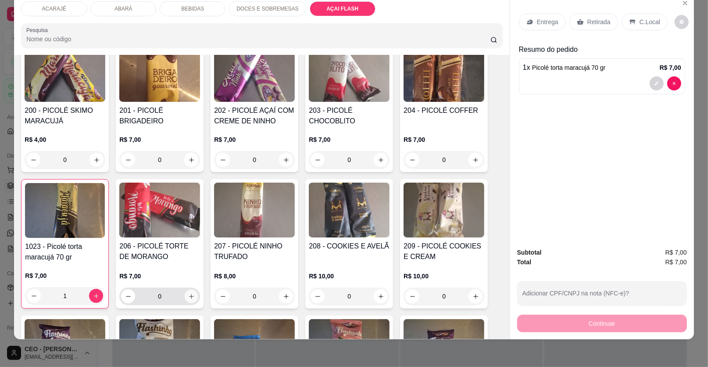
click at [186, 289] on button "increase-product-quantity" at bounding box center [192, 296] width 14 height 14
type input "1"
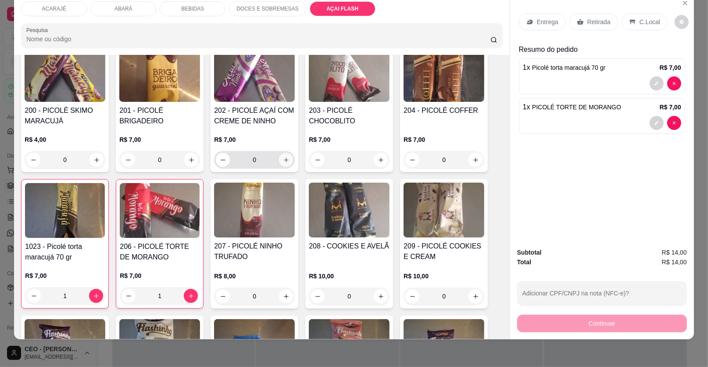
click at [284, 157] on icon "increase-product-quantity" at bounding box center [286, 159] width 5 height 5
type input "1"
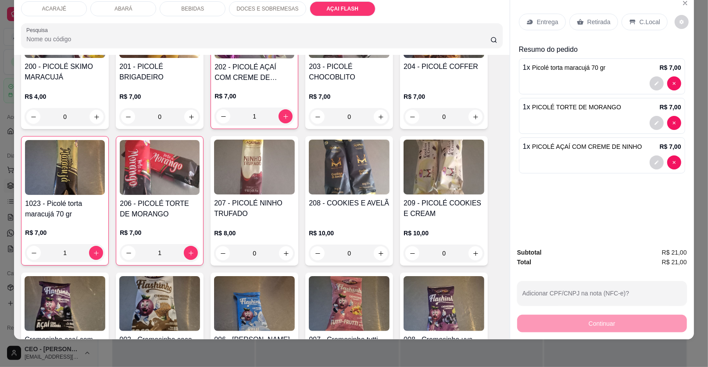
scroll to position [1699, 0]
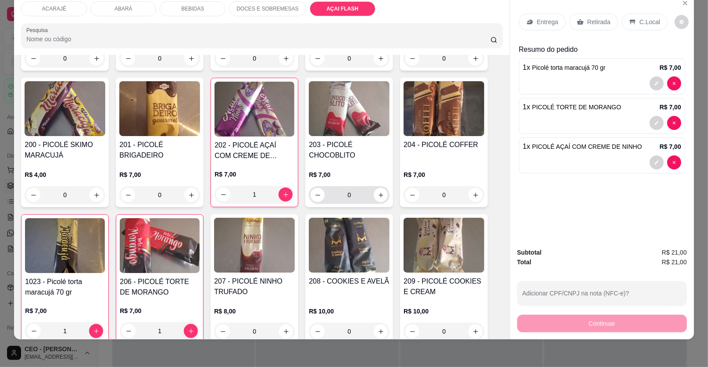
click at [683, 2] on icon "Close" at bounding box center [685, 3] width 4 height 4
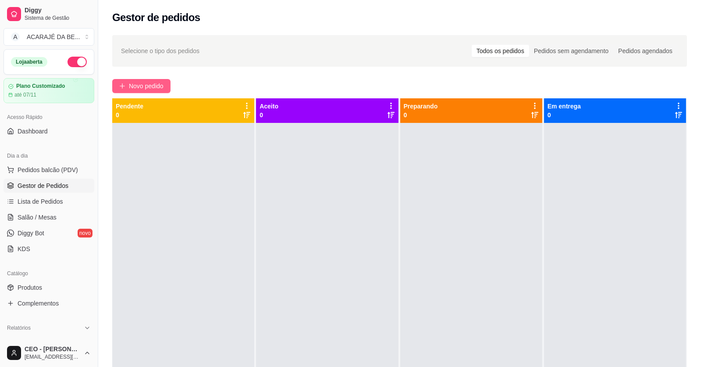
click at [162, 84] on span "Novo pedido" at bounding box center [146, 86] width 35 height 10
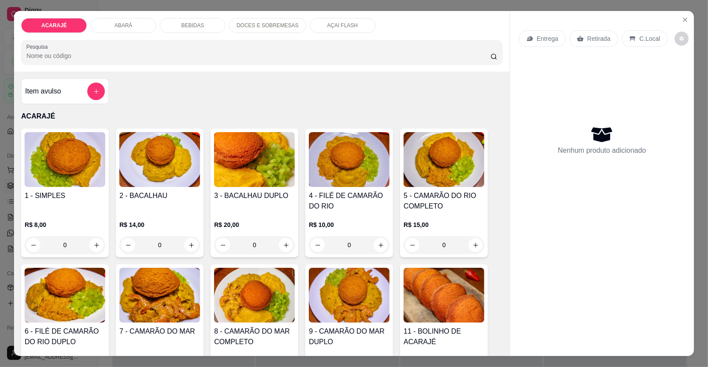
click at [315, 25] on div "AÇAI FLASH" at bounding box center [343, 25] width 66 height 15
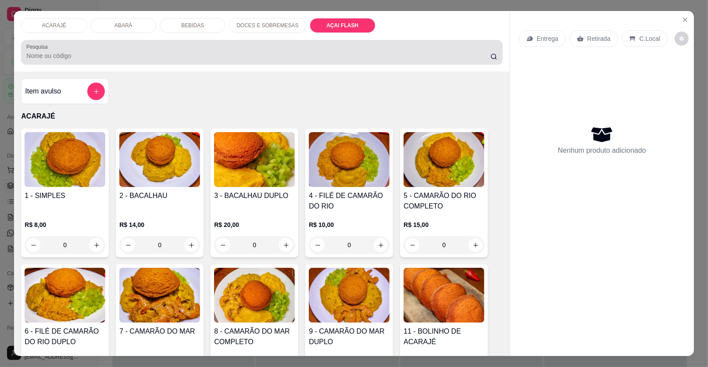
scroll to position [17, 0]
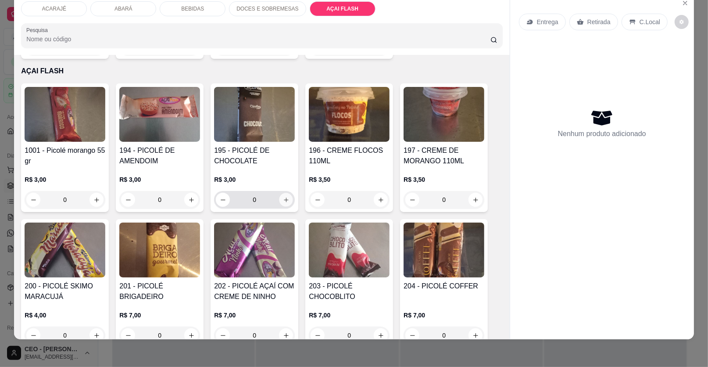
click at [283, 196] on icon "increase-product-quantity" at bounding box center [286, 199] width 7 height 7
type input "1"
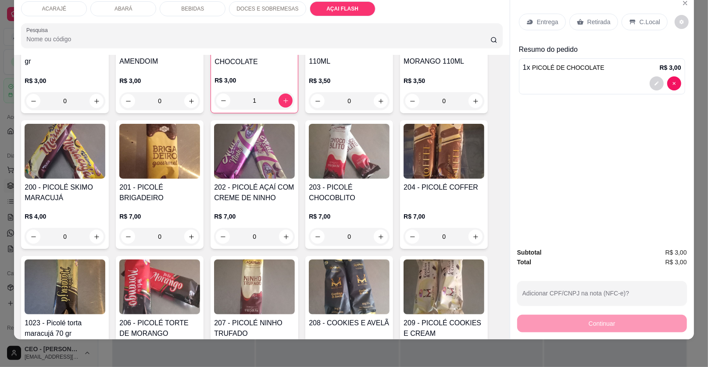
scroll to position [1689, 0]
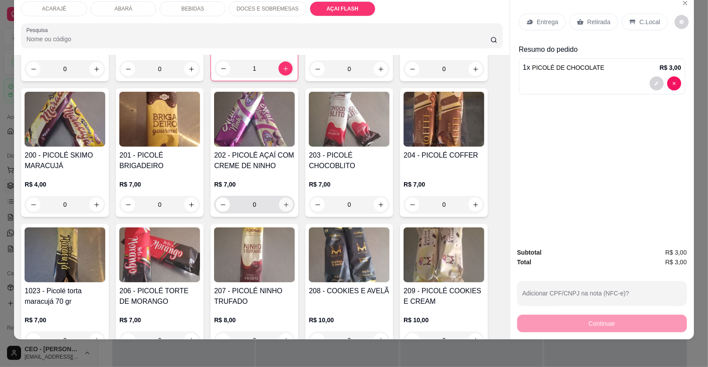
click at [275, 196] on div "0" at bounding box center [254, 205] width 77 height 18
click at [188, 337] on icon "increase-product-quantity" at bounding box center [191, 340] width 7 height 7
type input "1"
click at [94, 338] on icon "increase-product-quantity" at bounding box center [96, 341] width 7 height 7
type input "1"
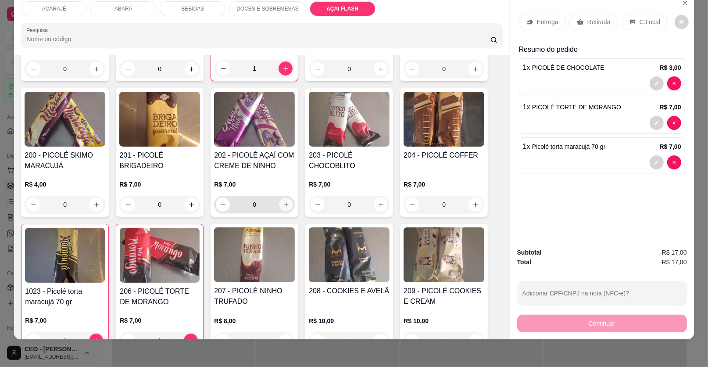
click at [283, 201] on icon "increase-product-quantity" at bounding box center [286, 204] width 7 height 7
type input "1"
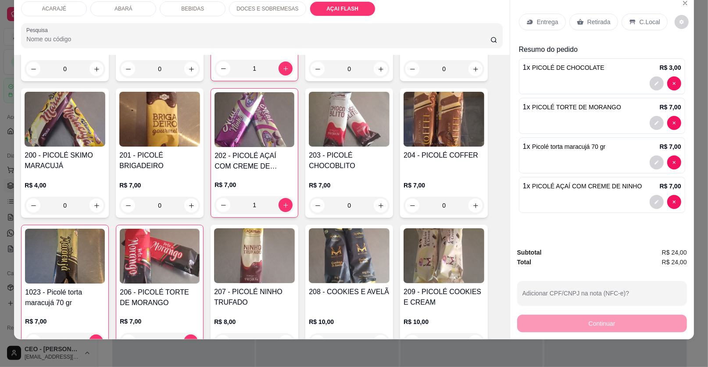
click at [595, 17] on div "Retirada" at bounding box center [593, 22] width 49 height 17
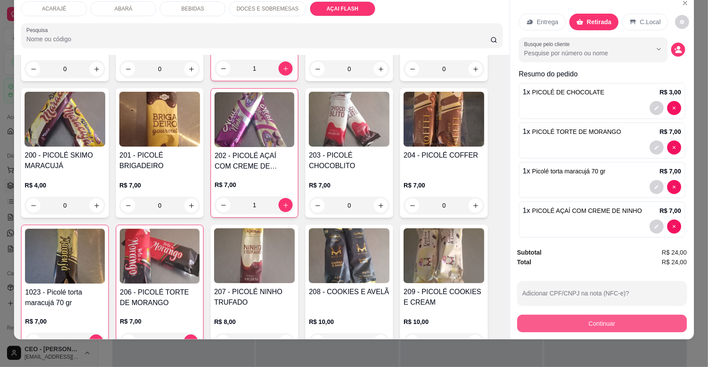
click at [612, 327] on button "Continuar" at bounding box center [602, 323] width 170 height 18
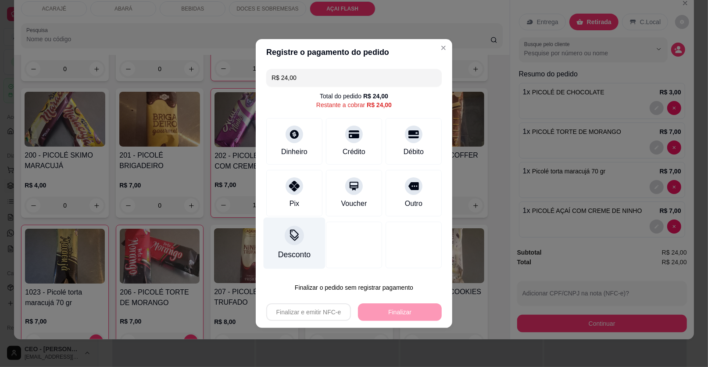
click at [296, 207] on div "Pix" at bounding box center [294, 203] width 10 height 11
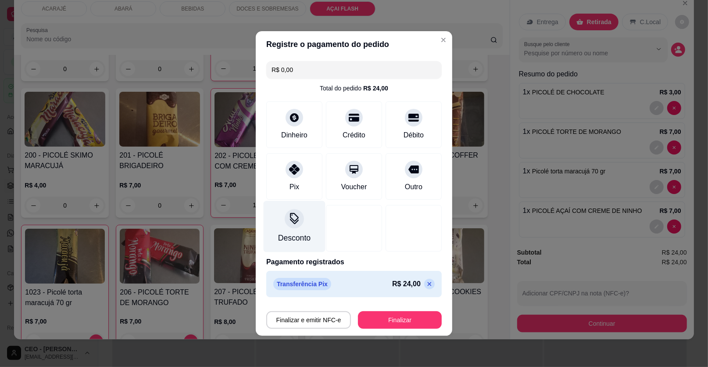
type input "R$ 0,00"
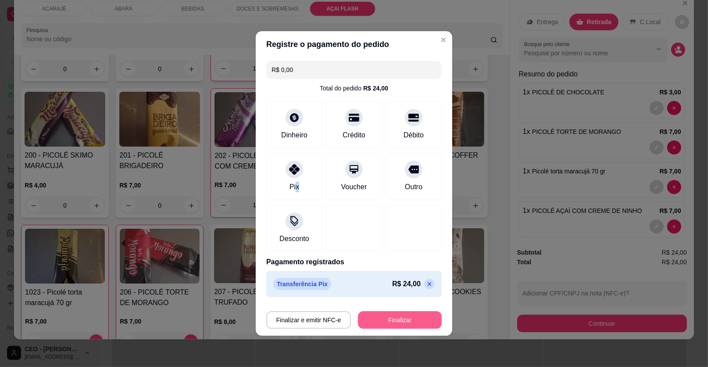
click at [388, 319] on button "Finalizar" at bounding box center [400, 320] width 84 height 18
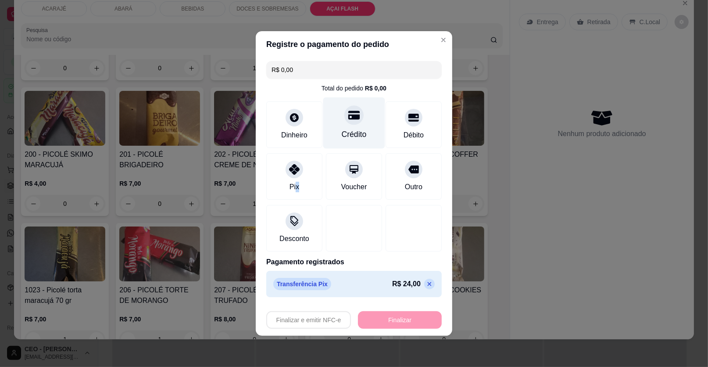
type input "0"
type input "-R$ 24,00"
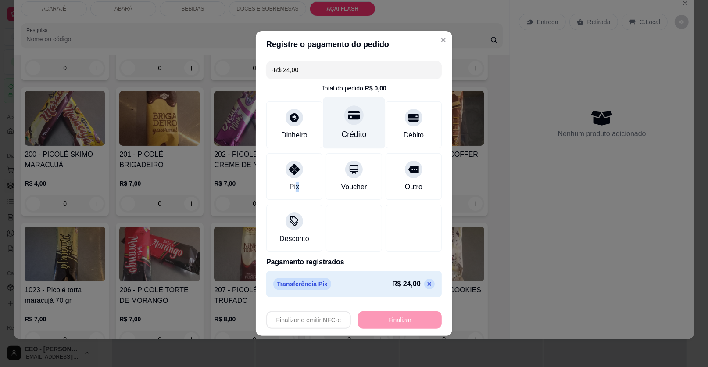
scroll to position [1688, 0]
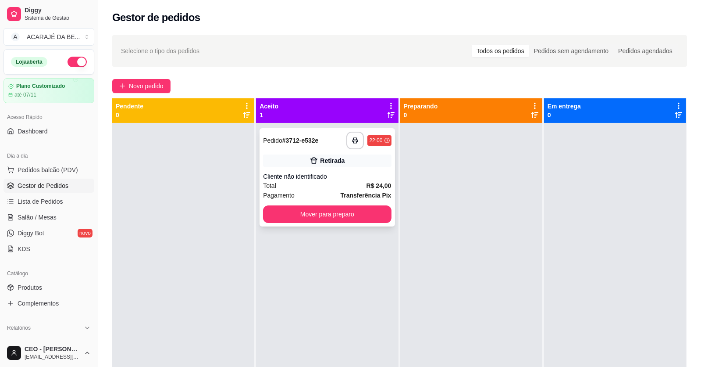
click at [338, 166] on div "Retirada" at bounding box center [327, 160] width 128 height 12
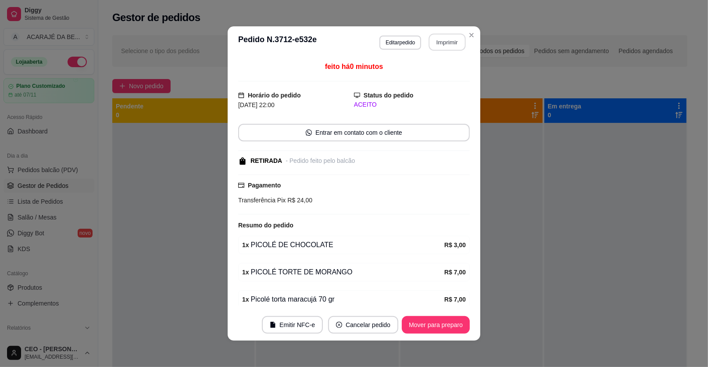
click at [445, 45] on button "Imprimir" at bounding box center [447, 42] width 37 height 17
click at [425, 319] on button "Mover para preparo" at bounding box center [436, 325] width 68 height 18
click at [420, 319] on div "Mover para preparo" at bounding box center [429, 325] width 80 height 18
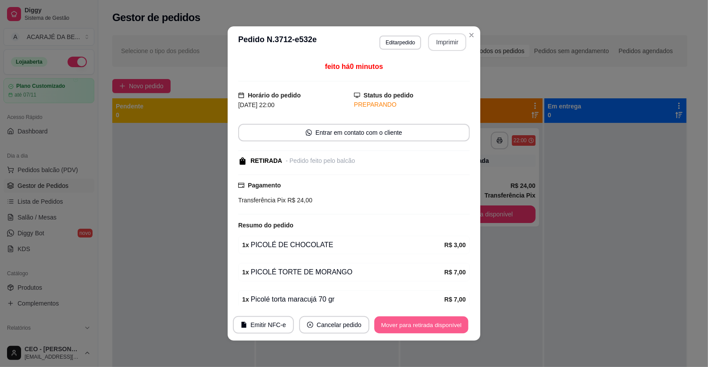
click at [420, 319] on button "Mover para retirada disponível" at bounding box center [421, 324] width 94 height 17
click at [421, 319] on div "Mover para retirada disponível" at bounding box center [414, 325] width 109 height 18
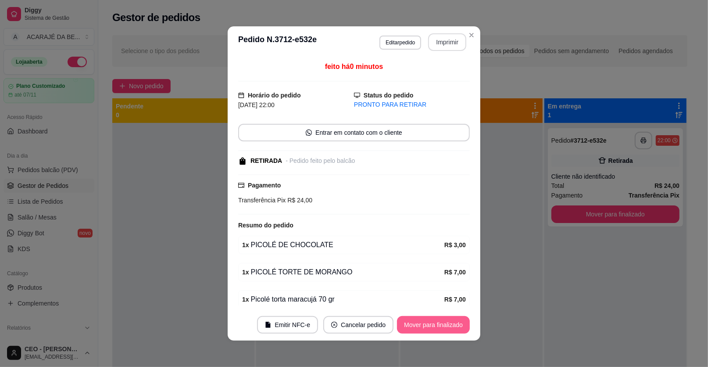
click at [421, 318] on button "Mover para finalizado" at bounding box center [433, 325] width 73 height 18
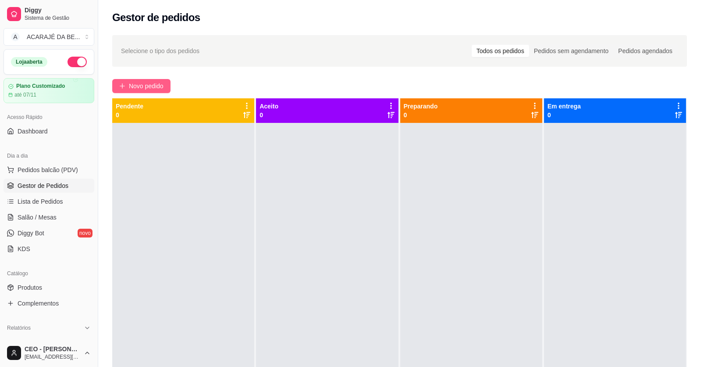
drag, startPoint x: 153, startPoint y: 75, endPoint x: 152, endPoint y: 82, distance: 7.1
click at [153, 76] on div "Selecione o tipo dos pedidos Todos os pedidos Pedidos sem agendamento Pedidos a…" at bounding box center [399, 253] width 603 height 446
click at [152, 82] on span "Novo pedido" at bounding box center [146, 86] width 35 height 10
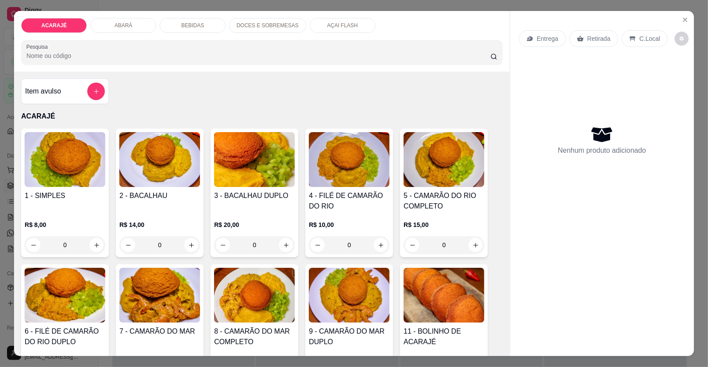
scroll to position [87, 0]
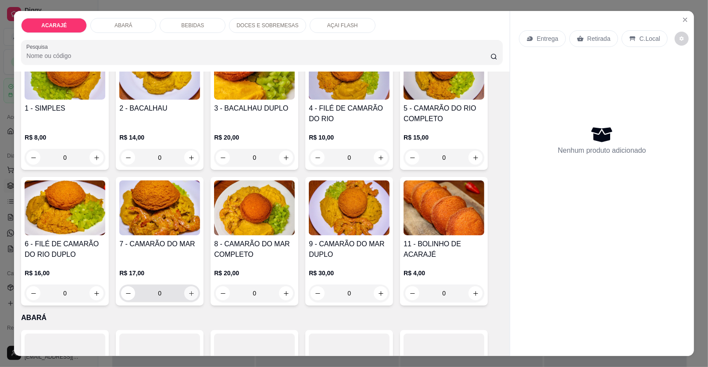
click at [189, 295] on button "increase-product-quantity" at bounding box center [191, 293] width 14 height 14
type input "1"
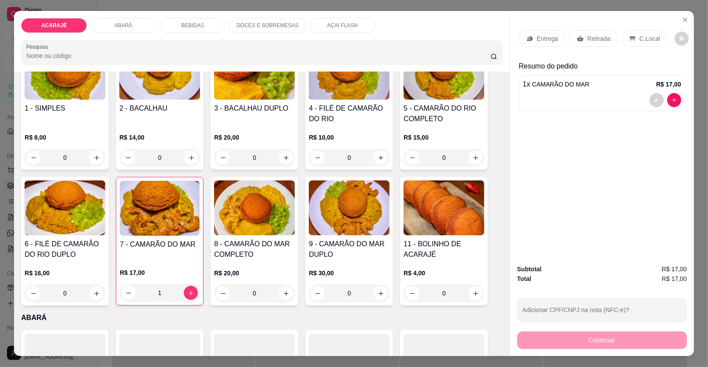
click at [546, 36] on p "Entrega" at bounding box center [547, 38] width 21 height 9
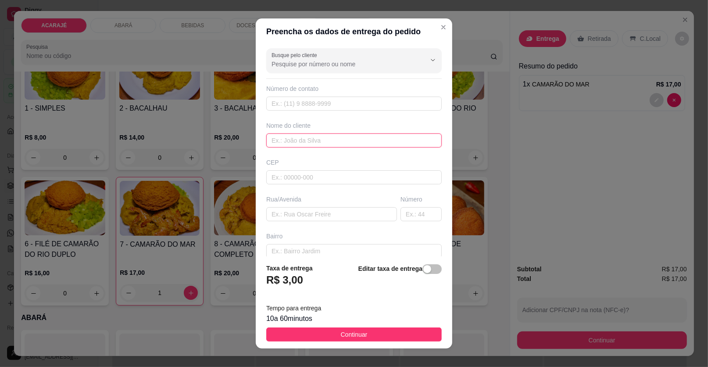
click at [321, 139] on input "text" at bounding box center [353, 140] width 175 height 14
type input "marx"
click at [357, 217] on input "text" at bounding box center [331, 214] width 131 height 14
paste input "Entrega Rua bela vista beco do cacau bairro Glória n.224"
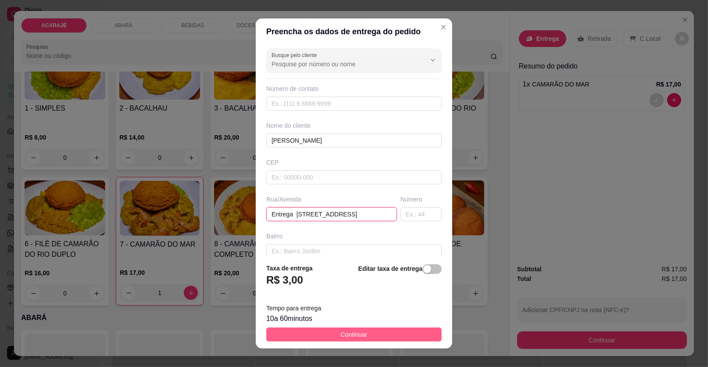
type input "Entrega Rua bela vista beco do cacau bairro Glória n.224"
click at [373, 339] on button "Continuar" at bounding box center [353, 334] width 175 height 14
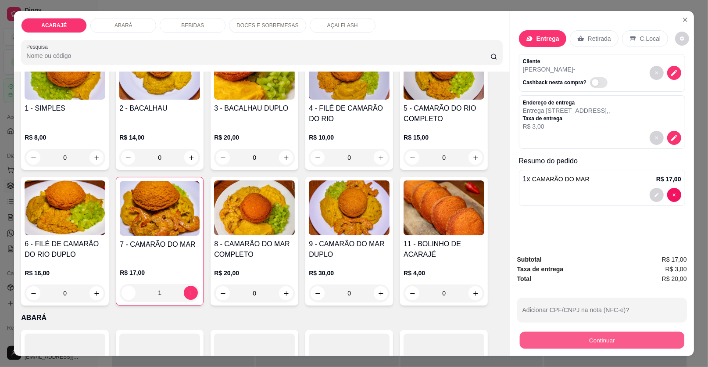
click at [553, 337] on button "Continuar" at bounding box center [602, 340] width 164 height 17
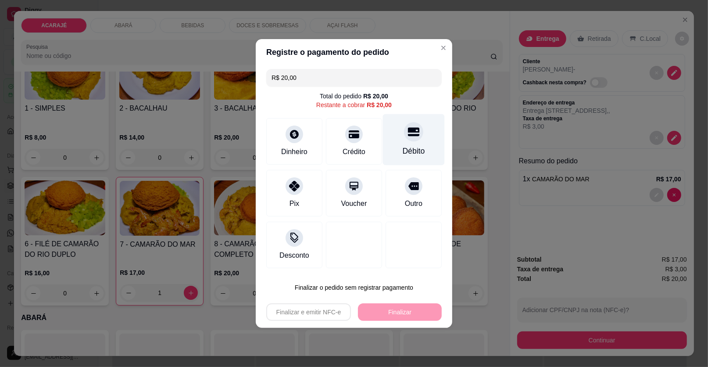
click at [383, 139] on div "Débito" at bounding box center [414, 139] width 62 height 51
type input "R$ 0,00"
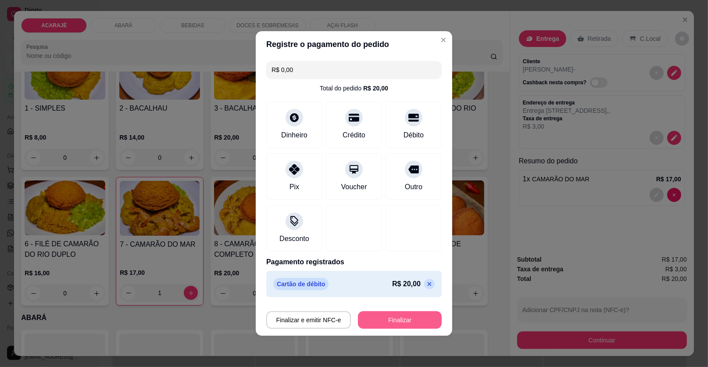
click at [406, 311] on button "Finalizar" at bounding box center [400, 320] width 84 height 18
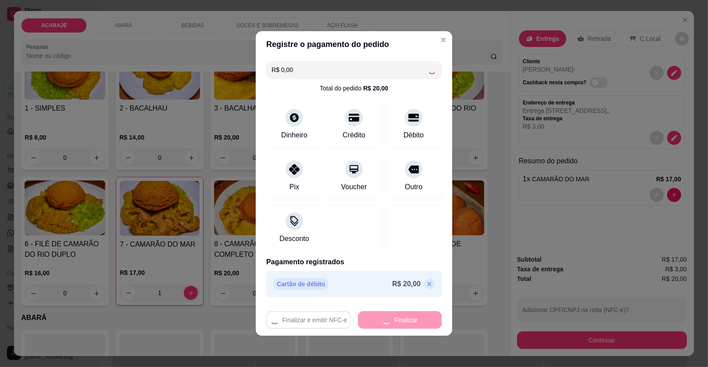
type input "0"
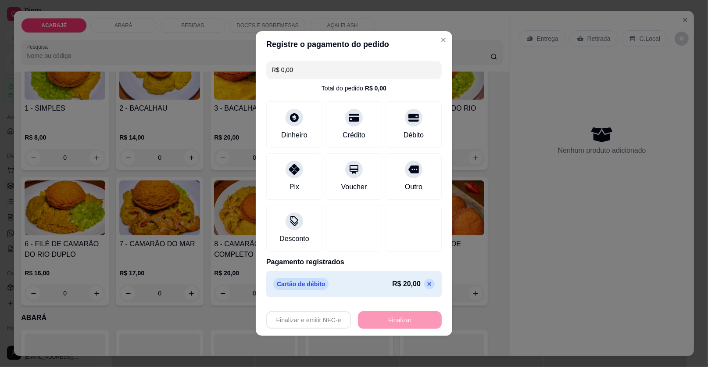
type input "-R$ 20,00"
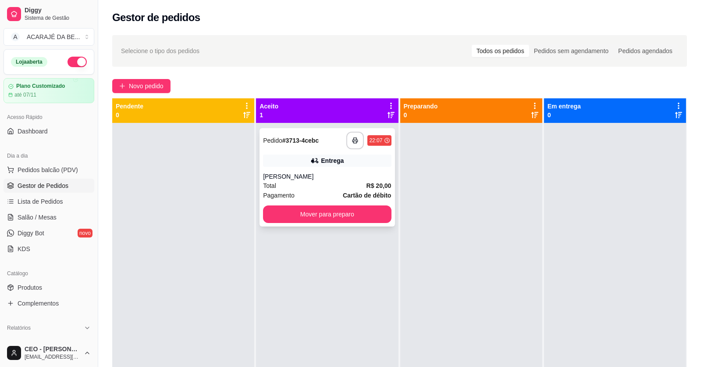
click at [337, 174] on div "marx" at bounding box center [327, 176] width 128 height 9
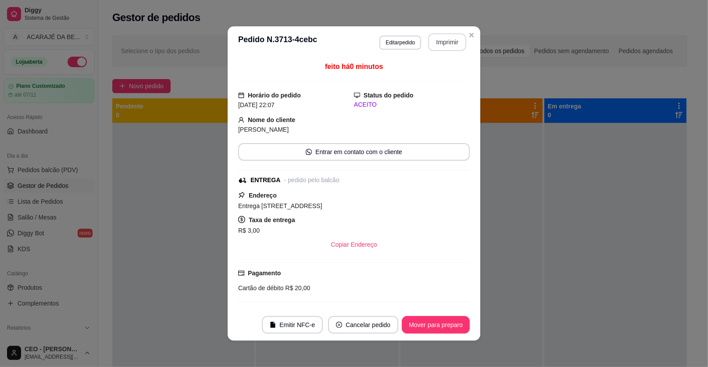
click at [450, 46] on button "Imprimir" at bounding box center [447, 42] width 38 height 18
click at [459, 320] on button "Mover para preparo" at bounding box center [436, 325] width 68 height 18
click at [459, 320] on button "Mover para preparo" at bounding box center [436, 324] width 66 height 17
click at [457, 323] on div "Mover para preparo" at bounding box center [436, 325] width 68 height 18
click at [452, 327] on div "Mover para preparo" at bounding box center [429, 325] width 80 height 18
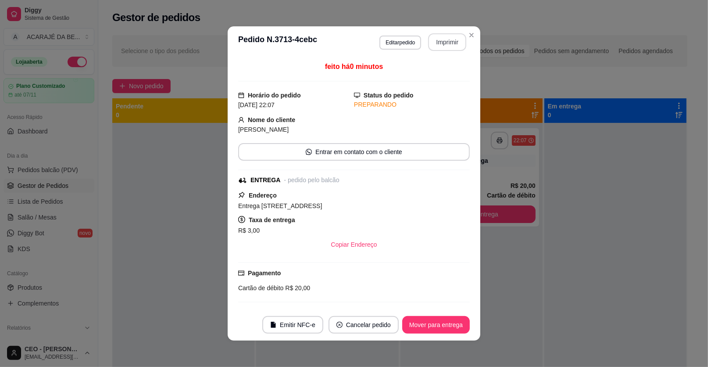
click at [452, 327] on button "Mover para entrega" at bounding box center [436, 325] width 68 height 18
click at [452, 327] on div "Mover para entrega" at bounding box center [430, 325] width 80 height 18
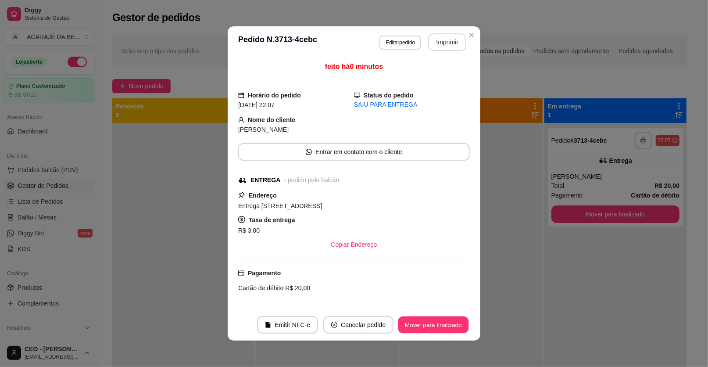
click at [452, 327] on button "Mover para finalizado" at bounding box center [433, 324] width 71 height 17
click at [452, 327] on div "Mover para finalizado" at bounding box center [427, 325] width 85 height 18
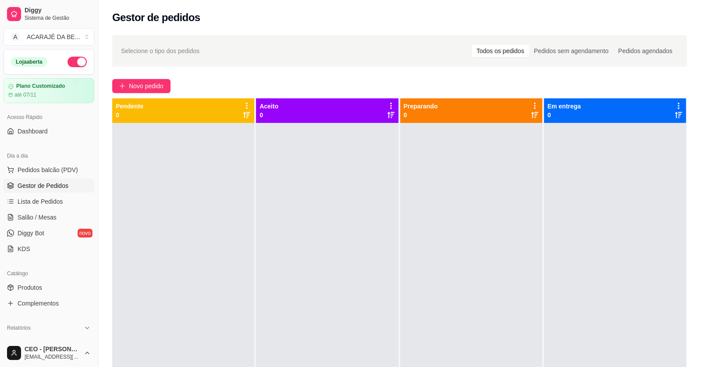
click at [457, 259] on div at bounding box center [471, 306] width 142 height 367
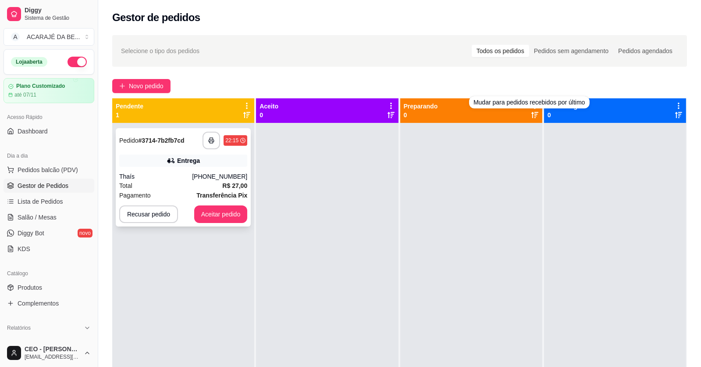
click at [223, 170] on div "**********" at bounding box center [183, 177] width 135 height 98
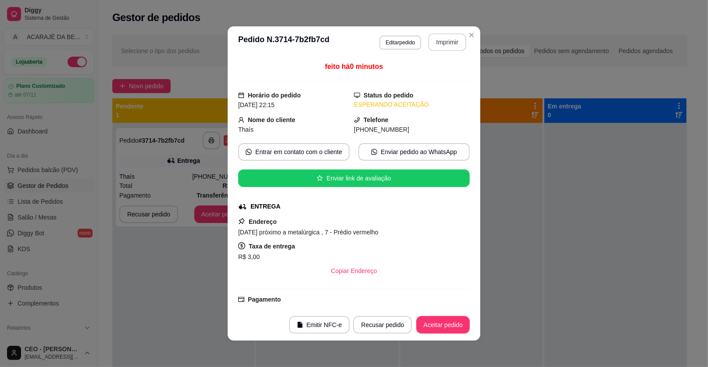
click at [439, 45] on button "Imprimir" at bounding box center [447, 42] width 38 height 18
click at [460, 322] on button "Aceitar pedido" at bounding box center [443, 325] width 54 height 18
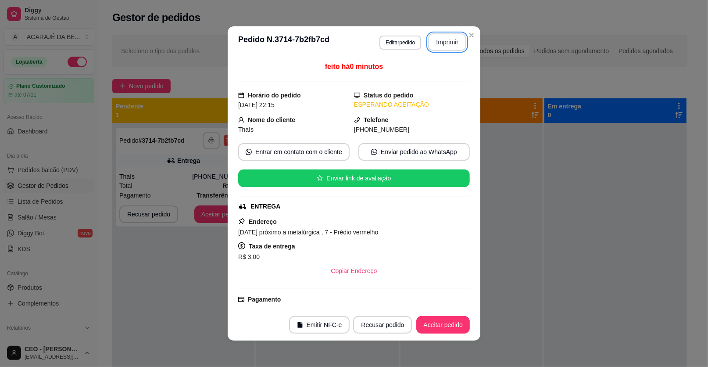
click at [460, 322] on button "Aceitar pedido" at bounding box center [443, 325] width 54 height 18
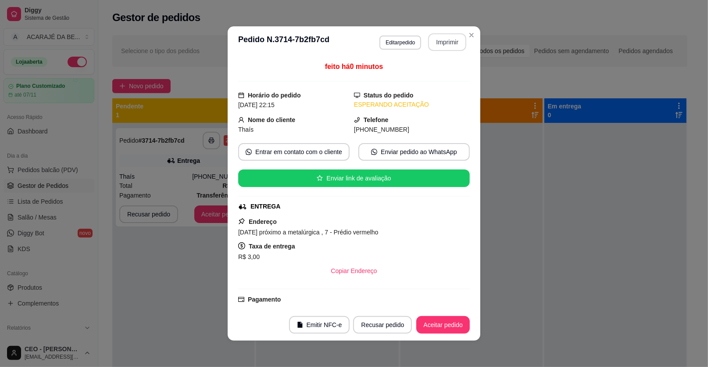
click at [460, 322] on button "Aceitar pedido" at bounding box center [443, 325] width 54 height 18
click at [460, 323] on button "Aceitar pedido" at bounding box center [443, 325] width 54 height 18
click at [444, 330] on button "Aceitar pedido" at bounding box center [443, 325] width 54 height 18
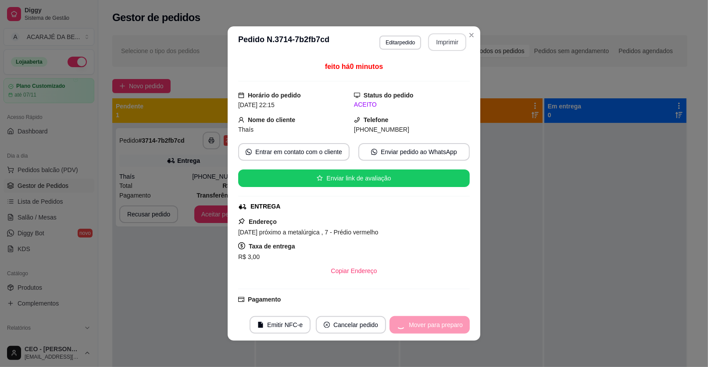
click at [440, 331] on div "Mover para preparo" at bounding box center [429, 325] width 80 height 18
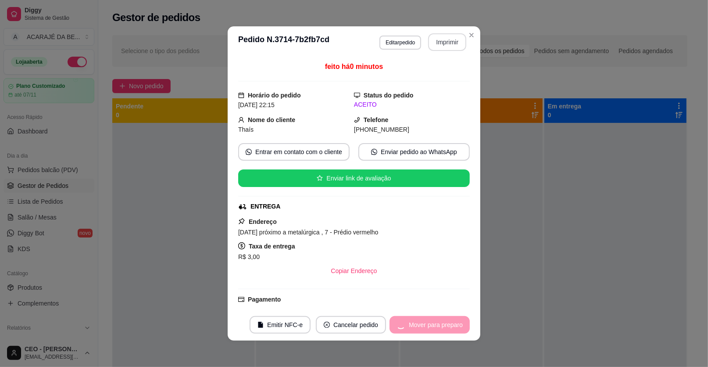
click at [440, 331] on div "Mover para preparo" at bounding box center [429, 325] width 80 height 18
click at [440, 331] on button "Mover para preparo" at bounding box center [436, 325] width 68 height 18
click at [440, 331] on div "Mover para preparo" at bounding box center [429, 325] width 80 height 18
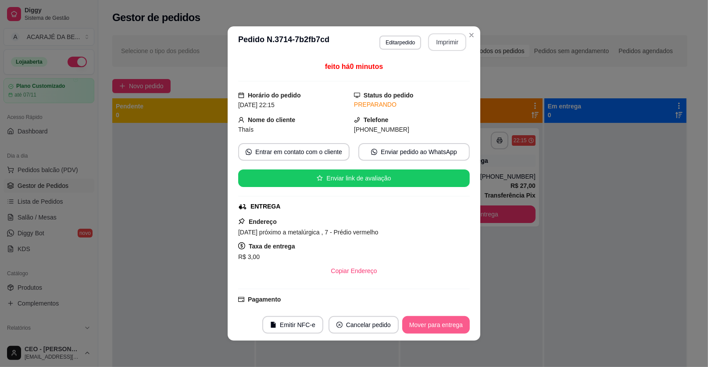
click at [440, 331] on button "Mover para entrega" at bounding box center [436, 325] width 68 height 18
click at [440, 331] on div "Mover para entrega" at bounding box center [430, 325] width 80 height 18
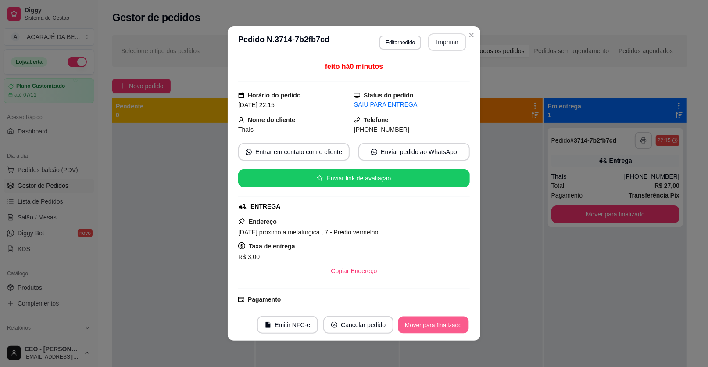
click at [446, 323] on button "Mover para finalizado" at bounding box center [433, 324] width 71 height 17
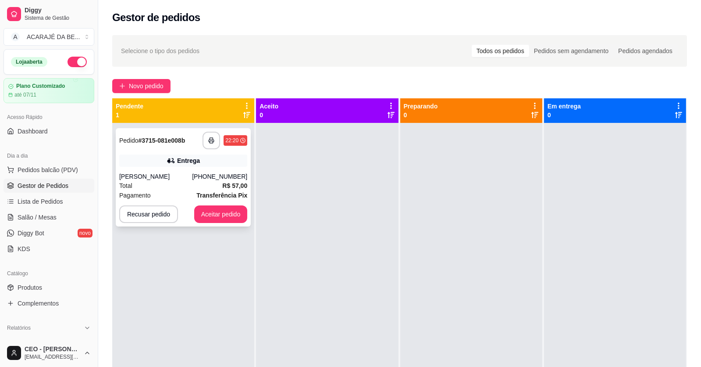
click at [153, 189] on div "Total R$ 57,00" at bounding box center [183, 186] width 128 height 10
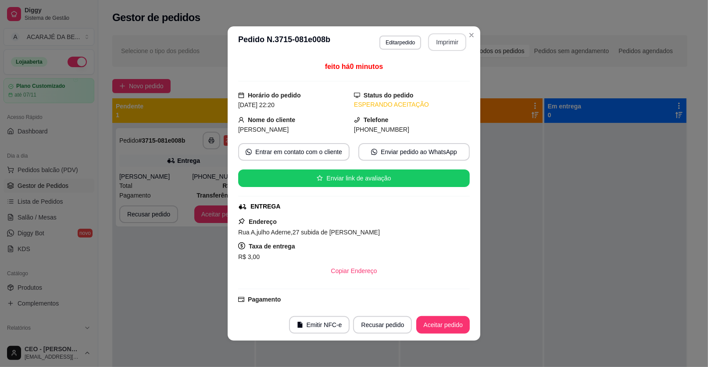
click at [439, 38] on button "Imprimir" at bounding box center [447, 42] width 38 height 18
click at [457, 327] on button "Aceitar pedido" at bounding box center [443, 324] width 52 height 17
click at [457, 327] on div "Recusar pedido Aceitar pedido" at bounding box center [398, 325] width 141 height 18
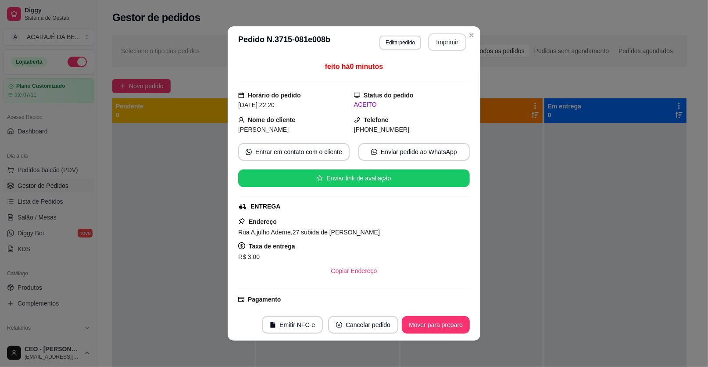
click at [457, 327] on button "Mover para preparo" at bounding box center [436, 325] width 68 height 18
click at [457, 327] on div "Mover para preparo" at bounding box center [429, 325] width 80 height 18
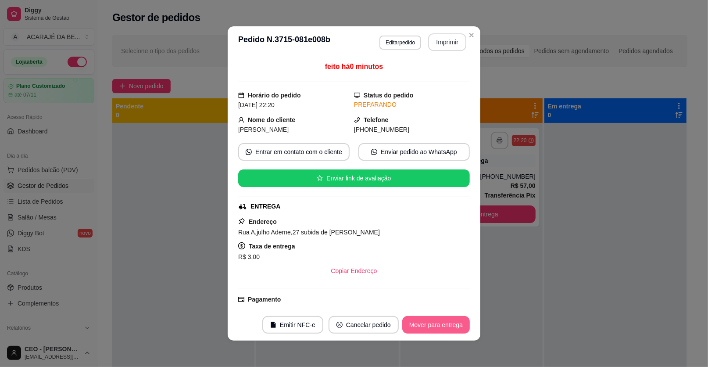
click at [457, 327] on button "Mover para entrega" at bounding box center [436, 325] width 68 height 18
click at [457, 327] on div "Mover para entrega" at bounding box center [430, 325] width 80 height 18
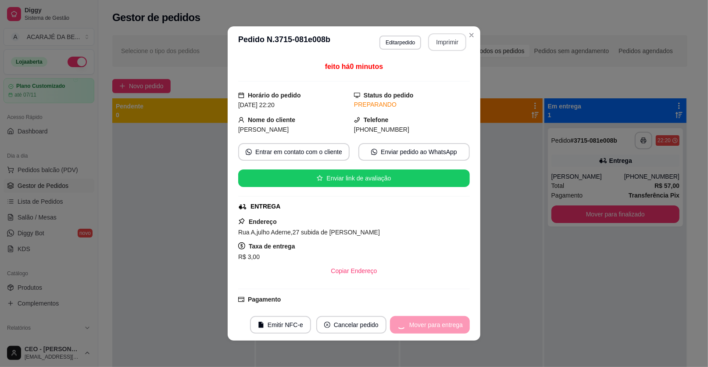
click at [457, 327] on div "Mover para entrega" at bounding box center [430, 325] width 80 height 18
click at [457, 327] on button "Mover para finalizado" at bounding box center [433, 325] width 73 height 18
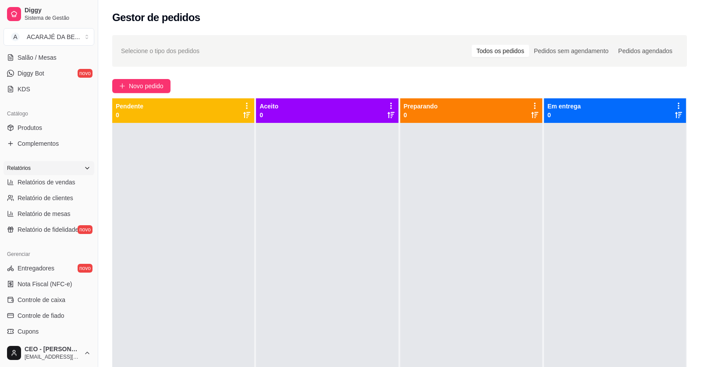
scroll to position [175, 0]
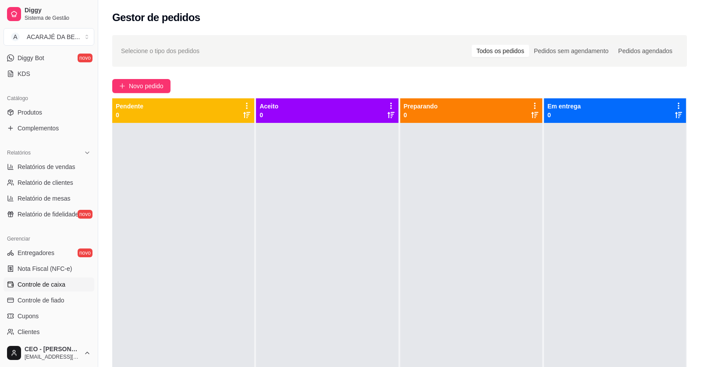
click at [39, 282] on span "Controle de caixa" at bounding box center [42, 284] width 48 height 9
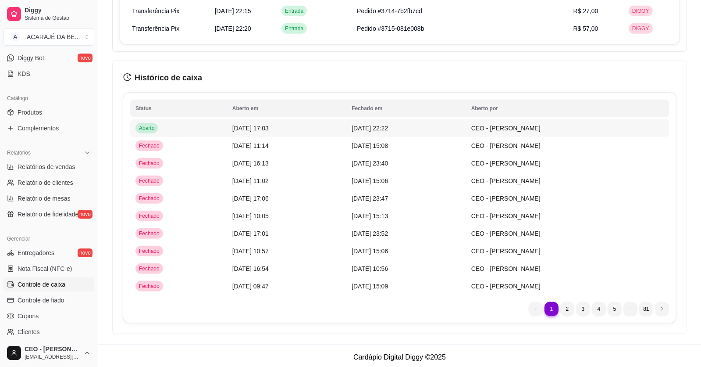
scroll to position [1378, 0]
click at [388, 216] on span "[DATE] 15:13" at bounding box center [370, 214] width 36 height 7
click at [388, 198] on span "[DATE] 23:47" at bounding box center [370, 197] width 36 height 7
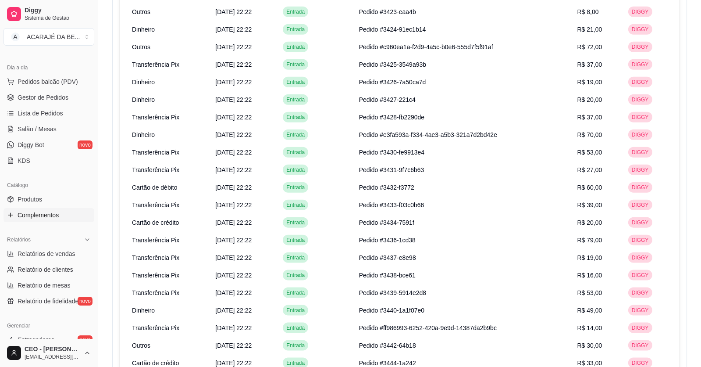
scroll to position [87, 0]
click at [45, 252] on span "Relatórios de vendas" at bounding box center [47, 254] width 58 height 9
select select "ALL"
select select "0"
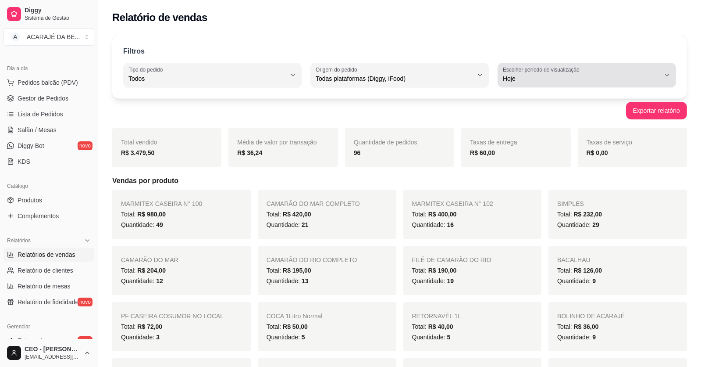
click at [618, 74] on span "Hoje" at bounding box center [581, 78] width 157 height 9
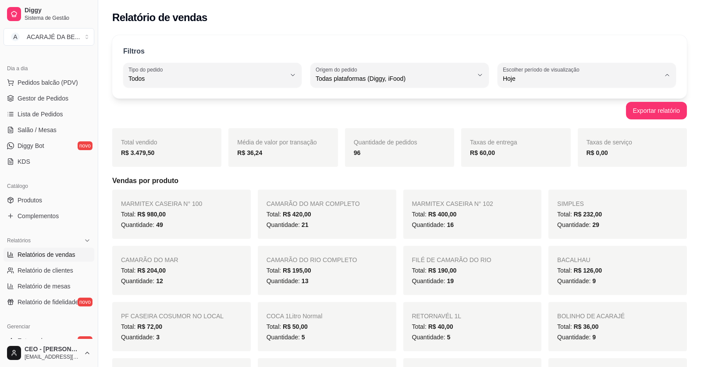
click at [535, 112] on span "Ontem" at bounding box center [583, 113] width 150 height 8
type input "1"
select select "1"
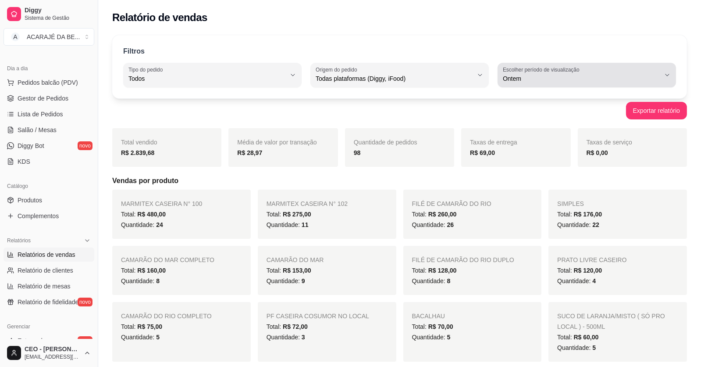
click at [571, 78] on span "Ontem" at bounding box center [581, 78] width 157 height 9
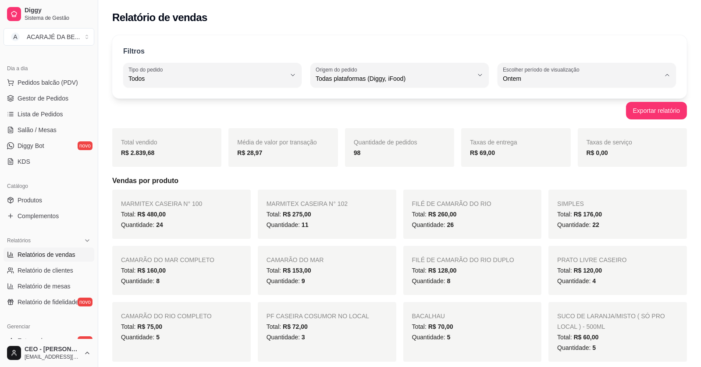
click at [535, 125] on span "7 dias" at bounding box center [583, 128] width 150 height 8
type input "7"
select select "7"
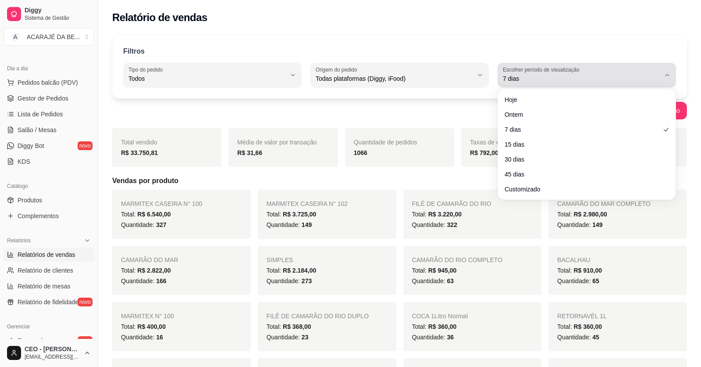
click at [587, 82] on span "7 dias" at bounding box center [581, 78] width 157 height 9
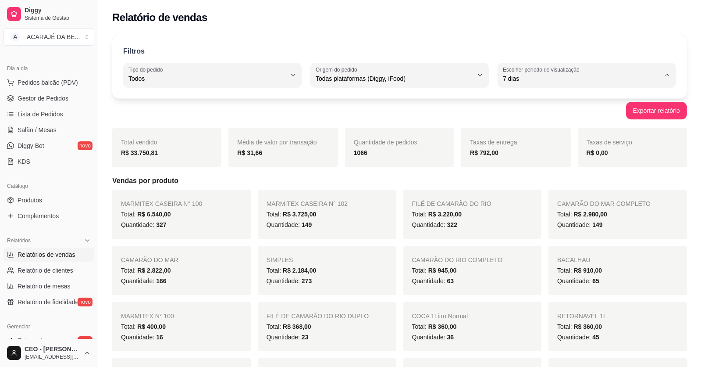
click at [517, 101] on span "Hoje" at bounding box center [583, 99] width 150 height 8
type input "0"
select select "0"
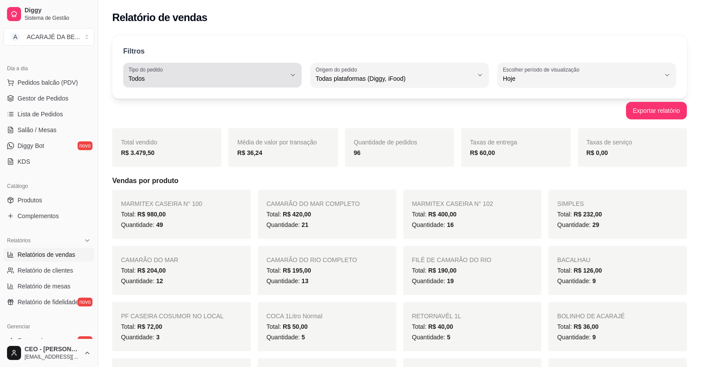
click at [153, 85] on button "Tipo do pedido Todos" at bounding box center [212, 75] width 178 height 25
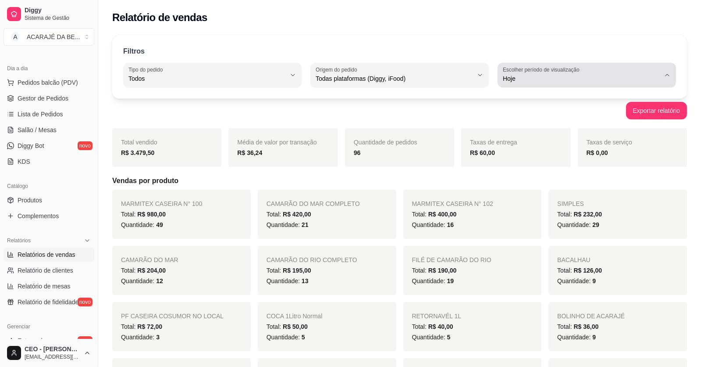
click at [514, 84] on button "Escolher período de visualização Hoje" at bounding box center [587, 75] width 178 height 25
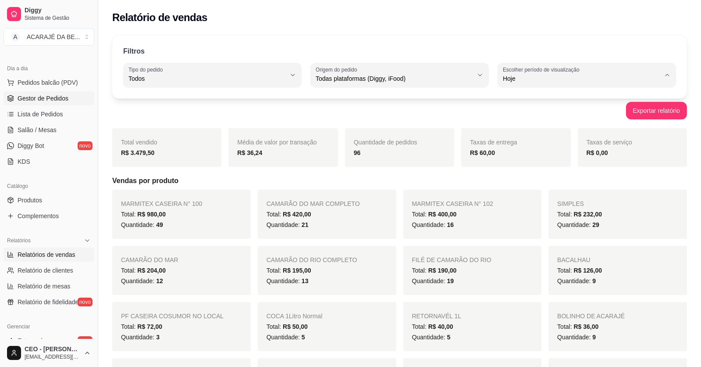
click at [46, 102] on link "Gestor de Pedidos" at bounding box center [49, 98] width 91 height 14
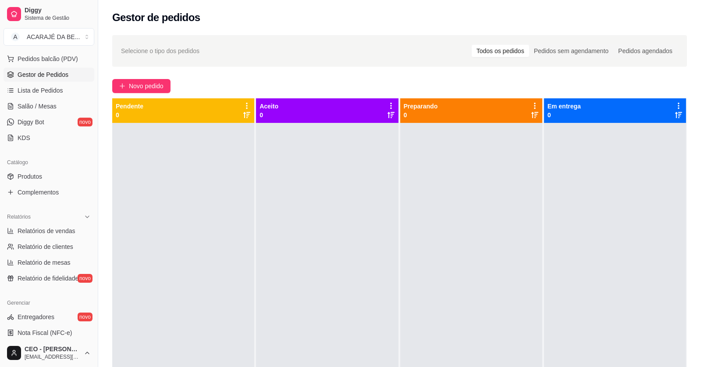
scroll to position [132, 0]
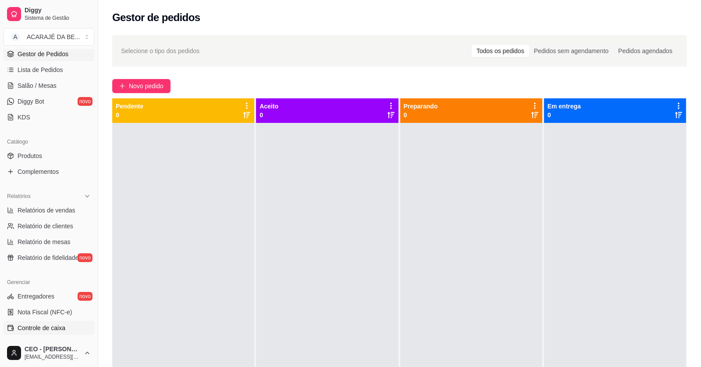
click at [53, 331] on span "Controle de caixa" at bounding box center [42, 327] width 48 height 9
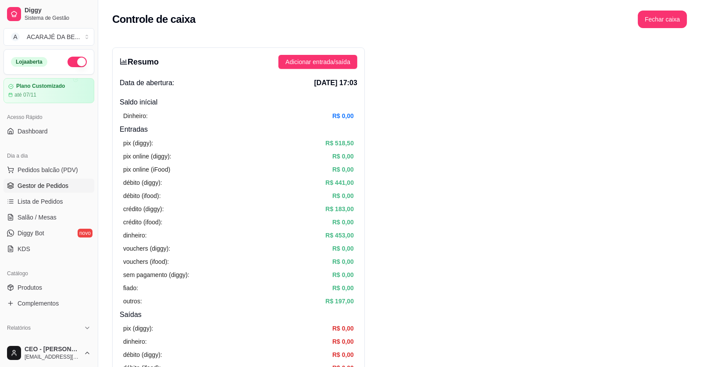
click at [50, 188] on span "Gestor de Pedidos" at bounding box center [43, 185] width 51 height 9
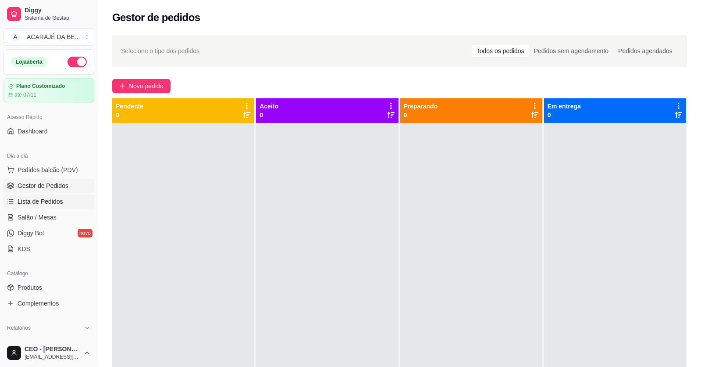
click at [57, 203] on span "Lista de Pedidos" at bounding box center [41, 201] width 46 height 9
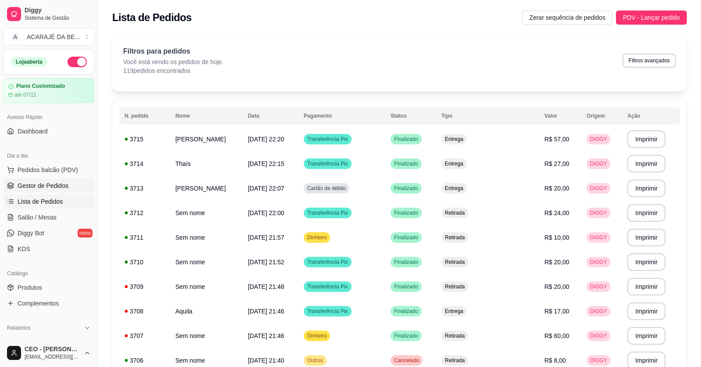
click at [54, 190] on link "Gestor de Pedidos" at bounding box center [49, 185] width 91 height 14
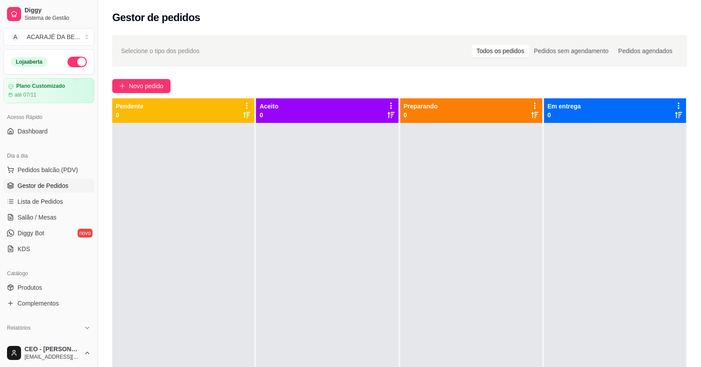
click at [72, 65] on button "button" at bounding box center [77, 62] width 19 height 11
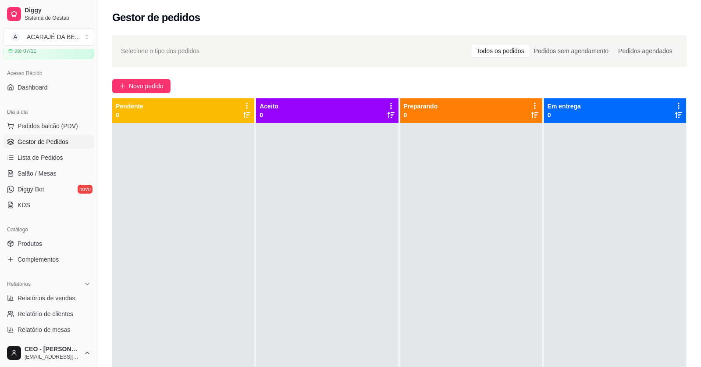
scroll to position [132, 0]
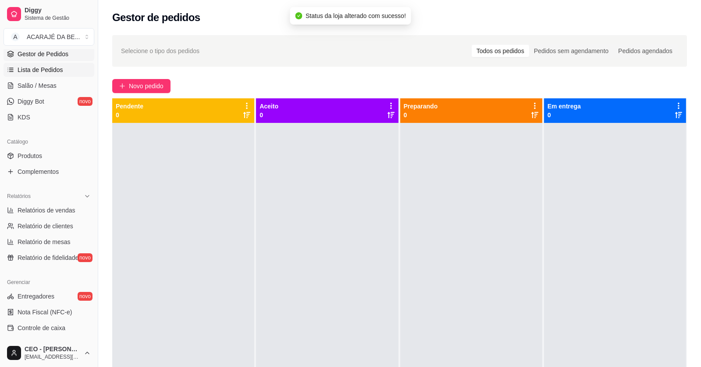
click at [42, 69] on span "Lista de Pedidos" at bounding box center [41, 69] width 46 height 9
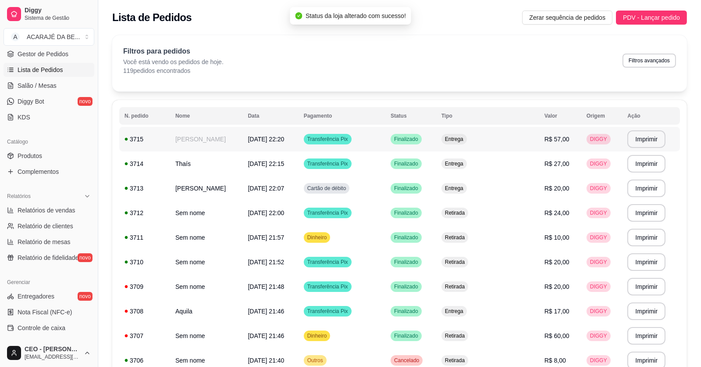
scroll to position [43, 0]
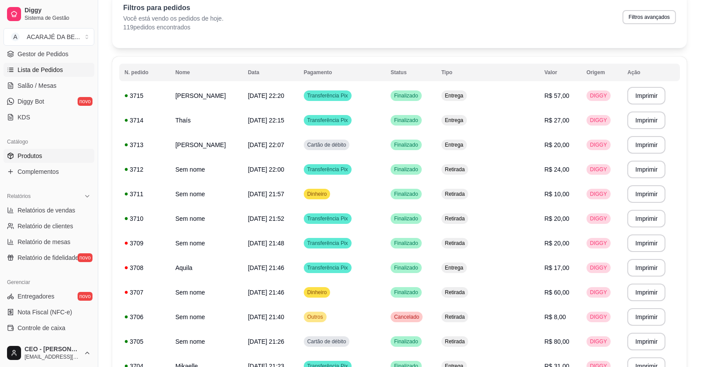
click at [38, 149] on link "Produtos" at bounding box center [49, 156] width 91 height 14
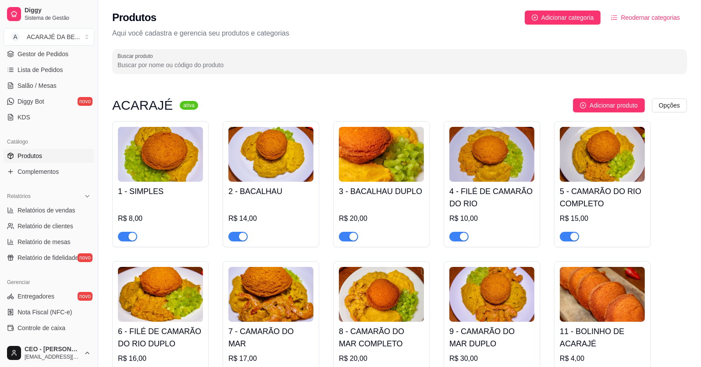
click at [134, 235] on div "button" at bounding box center [132, 236] width 8 height 8
click at [238, 233] on span "button" at bounding box center [237, 237] width 19 height 10
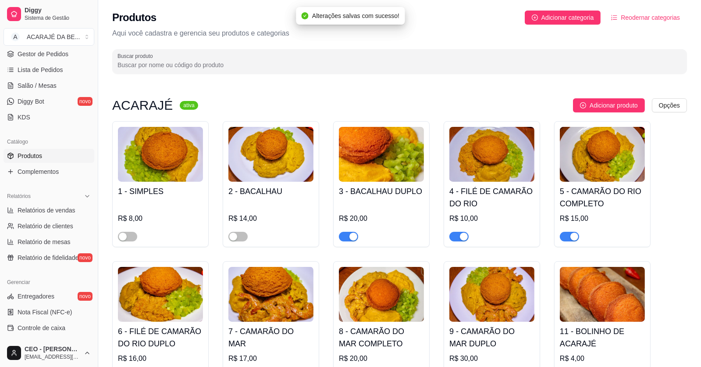
click at [347, 237] on span "button" at bounding box center [348, 237] width 19 height 10
click at [457, 236] on span "button" at bounding box center [459, 237] width 19 height 10
click at [571, 236] on div "button" at bounding box center [575, 236] width 8 height 8
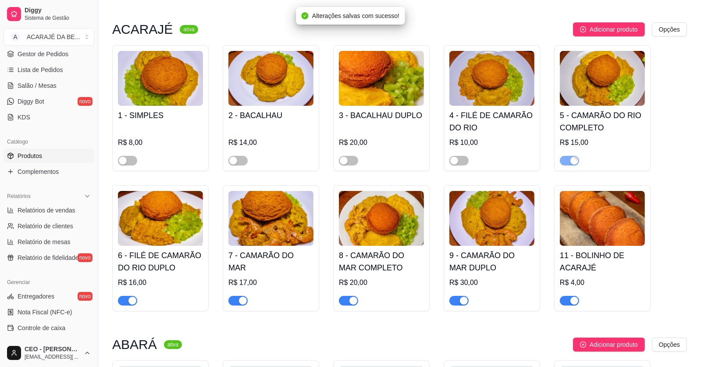
scroll to position [132, 0]
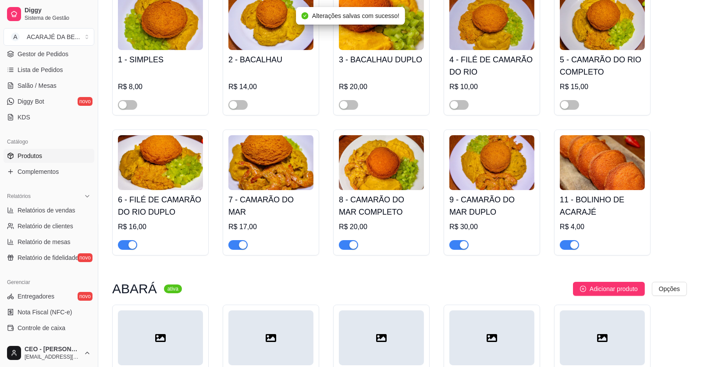
click at [569, 243] on span "button" at bounding box center [569, 245] width 19 height 10
click at [456, 249] on span "button" at bounding box center [459, 245] width 19 height 10
click at [348, 247] on span "button" at bounding box center [348, 245] width 19 height 10
click at [241, 244] on div "button" at bounding box center [243, 245] width 8 height 8
click at [125, 242] on span "button" at bounding box center [127, 245] width 19 height 10
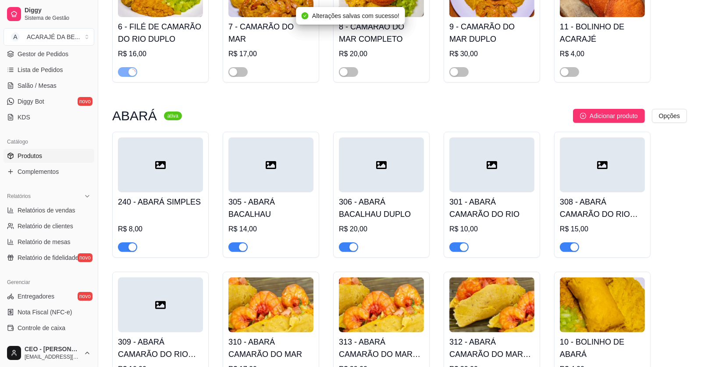
scroll to position [394, 0]
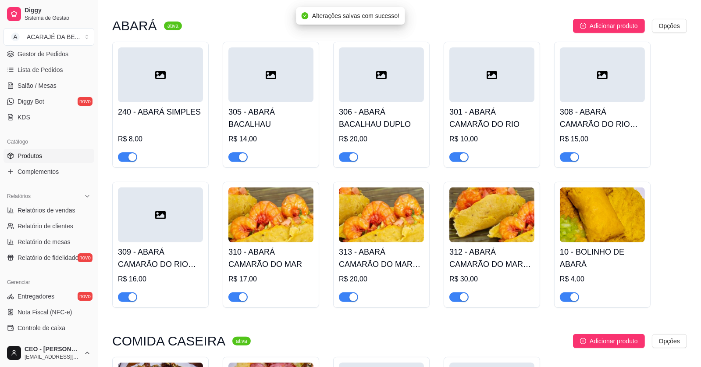
click at [575, 159] on div "button" at bounding box center [575, 157] width 8 height 8
click at [572, 301] on div "button" at bounding box center [575, 297] width 8 height 8
click at [451, 299] on span "button" at bounding box center [459, 297] width 19 height 10
drag, startPoint x: 460, startPoint y: 159, endPoint x: 426, endPoint y: 173, distance: 37.0
click at [456, 161] on button "button" at bounding box center [459, 157] width 19 height 10
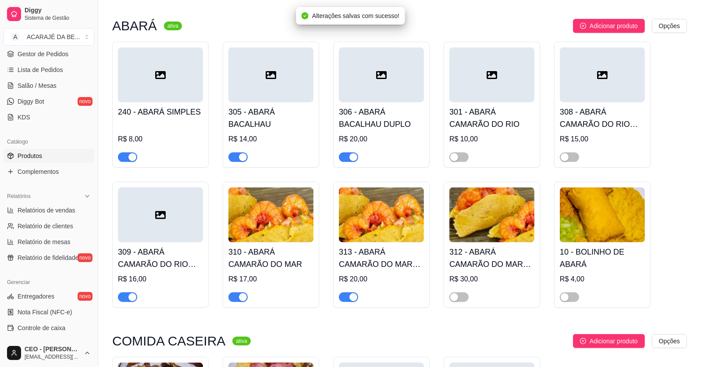
drag, startPoint x: 346, startPoint y: 159, endPoint x: 339, endPoint y: 230, distance: 71.3
click at [346, 160] on span "button" at bounding box center [348, 157] width 19 height 10
click at [348, 299] on span "button" at bounding box center [348, 297] width 19 height 10
click at [242, 297] on div "button" at bounding box center [243, 297] width 8 height 8
click at [238, 155] on span "button" at bounding box center [237, 157] width 19 height 10
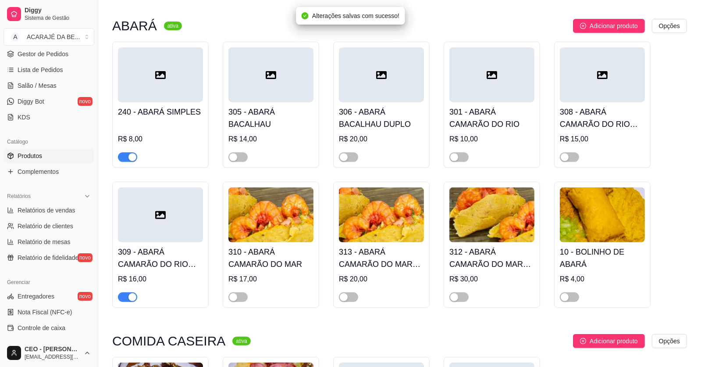
click at [127, 157] on button "button" at bounding box center [127, 157] width 19 height 10
click at [127, 297] on button "button" at bounding box center [127, 297] width 19 height 10
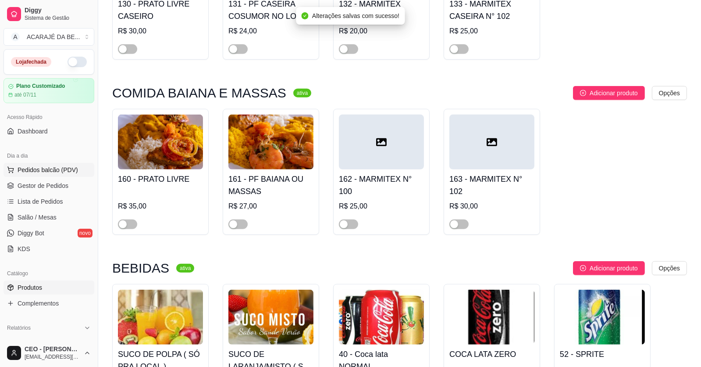
scroll to position [789, 0]
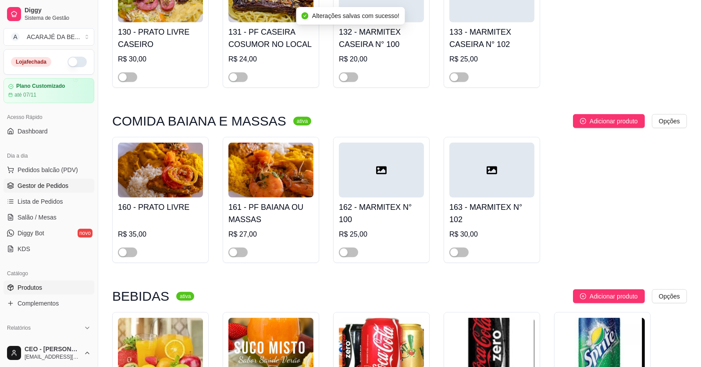
click at [57, 188] on span "Gestor de Pedidos" at bounding box center [43, 185] width 51 height 9
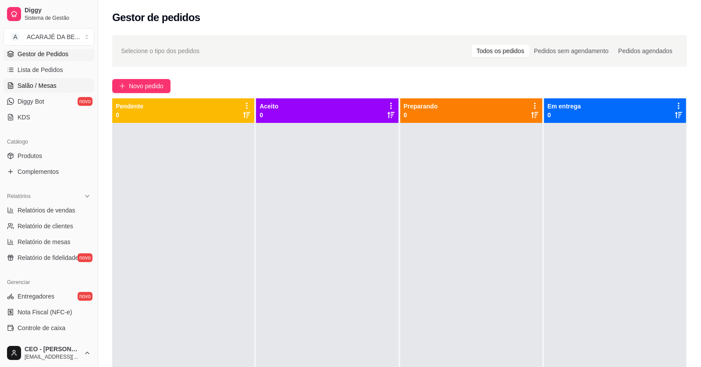
scroll to position [87, 0]
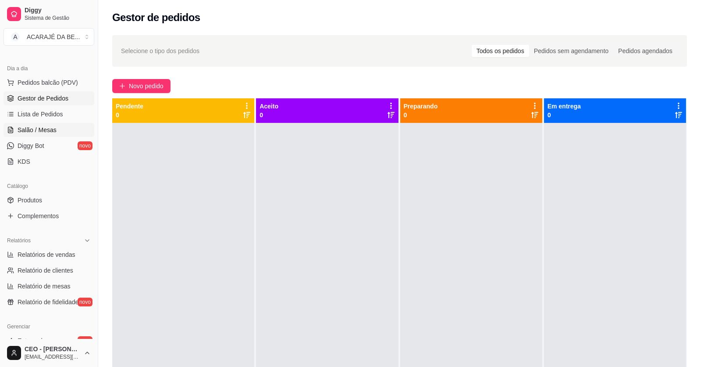
click at [54, 127] on span "Salão / Mesas" at bounding box center [37, 129] width 39 height 9
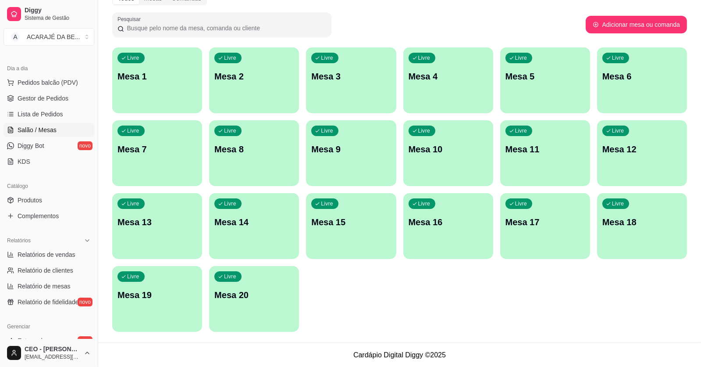
scroll to position [263, 0]
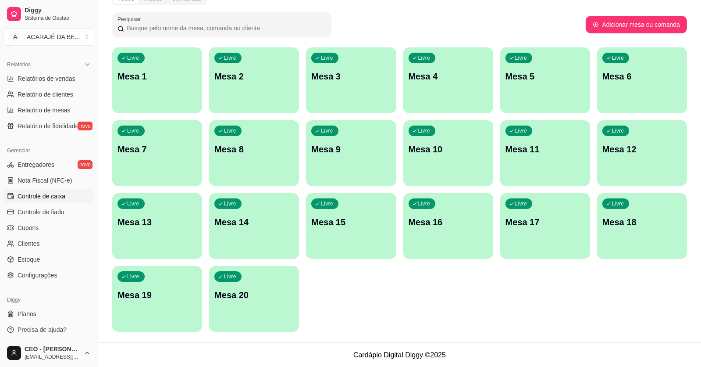
click at [53, 198] on span "Controle de caixa" at bounding box center [42, 196] width 48 height 9
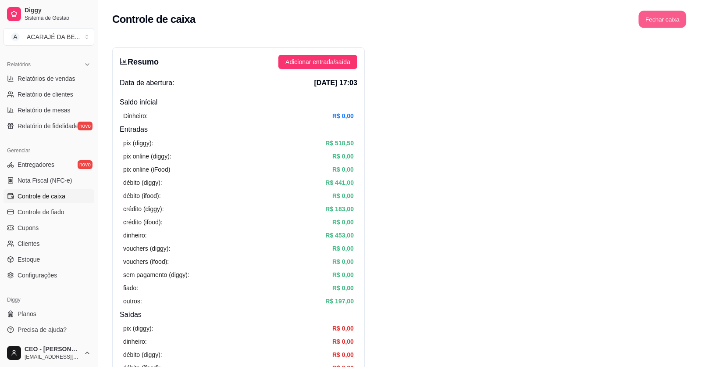
click at [668, 20] on button "Fechar caixa" at bounding box center [663, 19] width 48 height 17
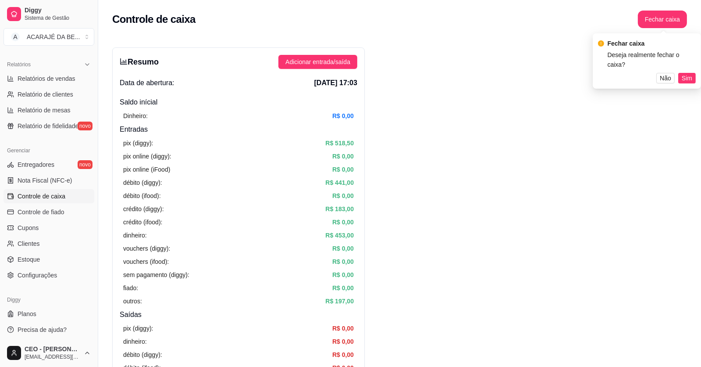
click at [682, 73] on button "Sim" at bounding box center [687, 78] width 18 height 11
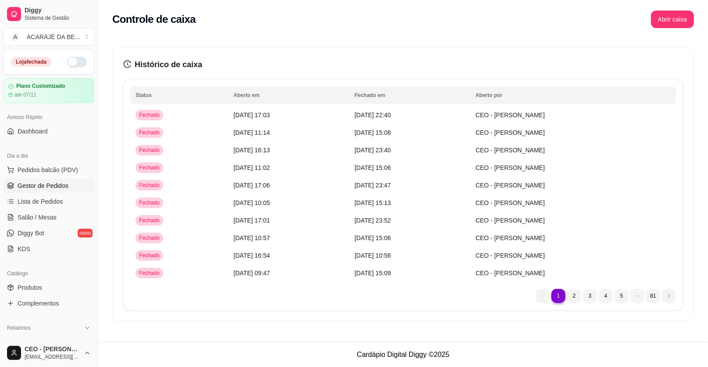
click at [37, 184] on span "Gestor de Pedidos" at bounding box center [43, 185] width 51 height 9
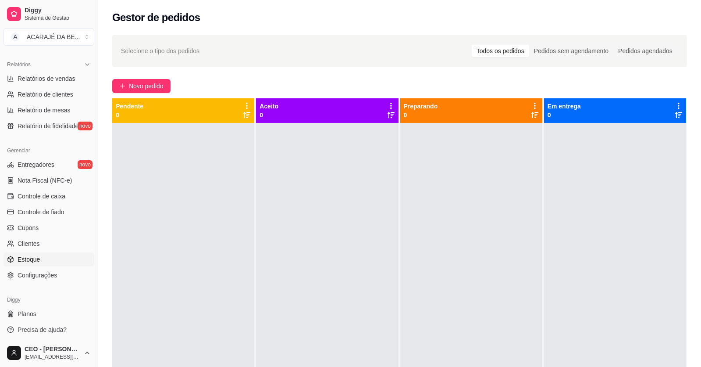
scroll to position [264, 0]
click at [64, 273] on link "Configurações" at bounding box center [49, 275] width 91 height 14
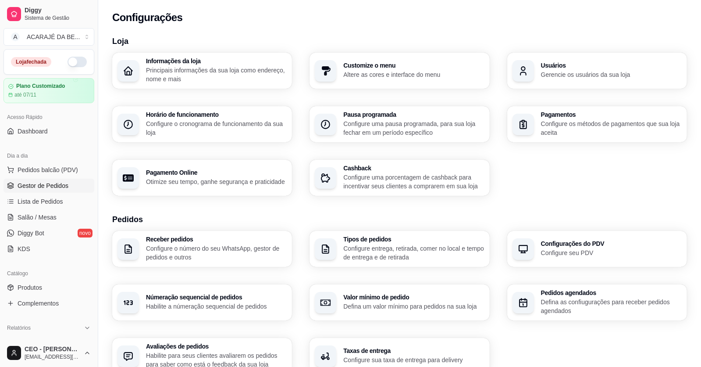
click at [50, 188] on span "Gestor de Pedidos" at bounding box center [43, 185] width 51 height 9
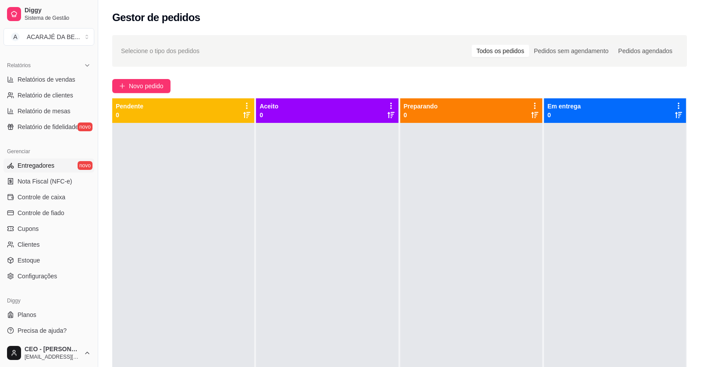
scroll to position [264, 0]
click at [80, 196] on link "Controle de caixa" at bounding box center [49, 196] width 91 height 14
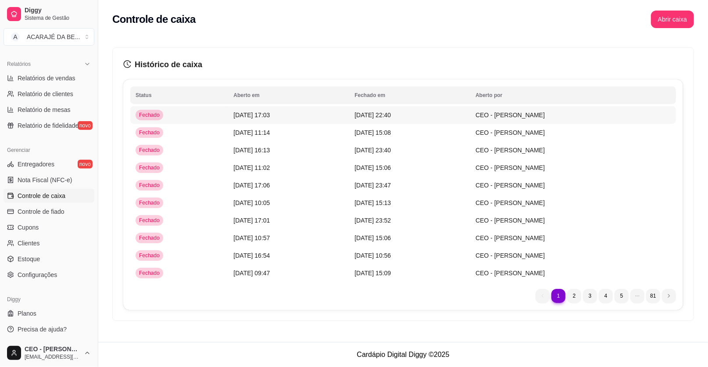
click at [371, 118] on span "14/10/25 às 22:40" at bounding box center [372, 114] width 36 height 7
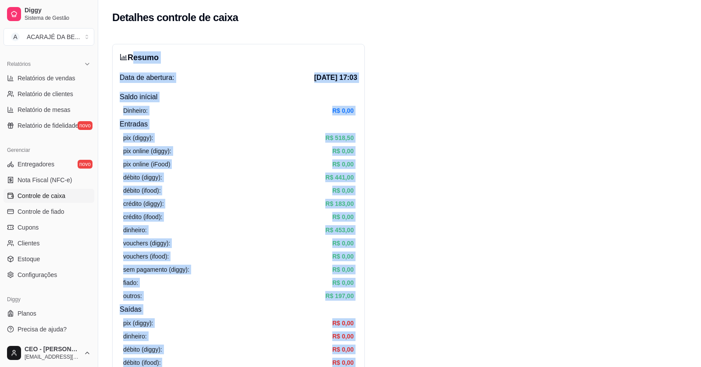
drag, startPoint x: 354, startPoint y: 142, endPoint x: 132, endPoint y: 43, distance: 243.1
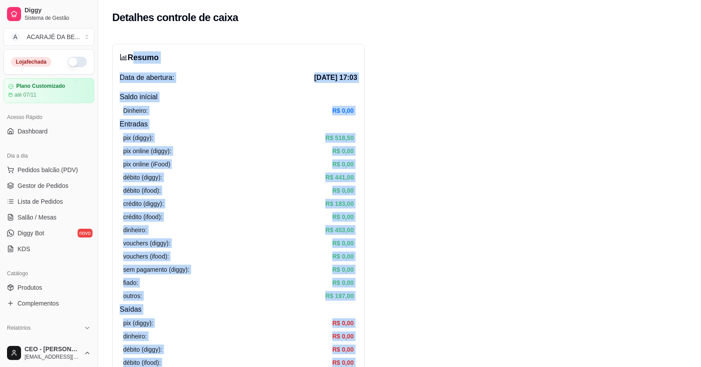
scroll to position [264, 0]
